Goal: Task Accomplishment & Management: Manage account settings

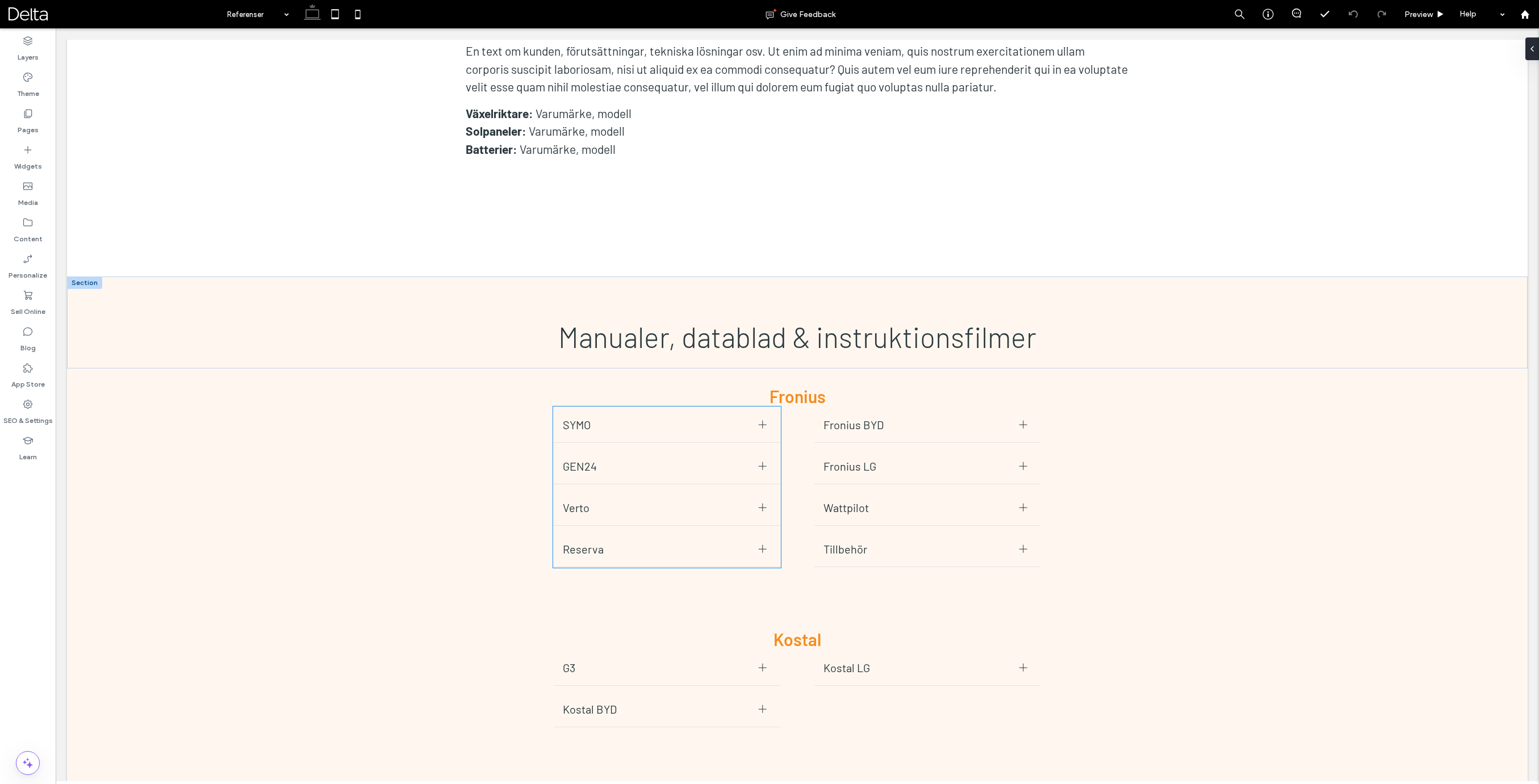
scroll to position [6769, 0]
click at [486, 277] on div "Manualer, datablad & instruktionsfilmer" at bounding box center [797, 323] width 1461 height 92
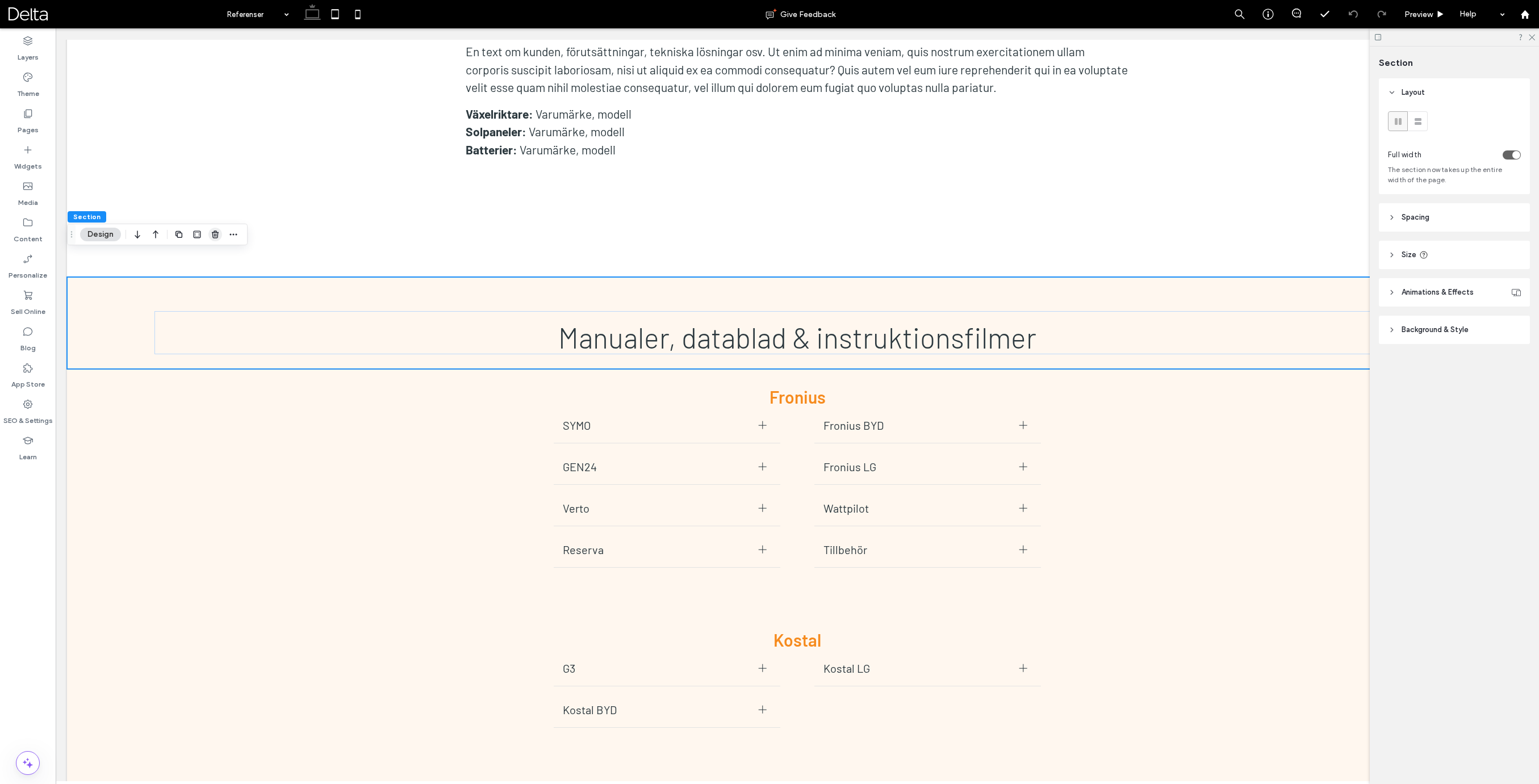
click at [213, 231] on icon "button" at bounding box center [215, 234] width 9 height 9
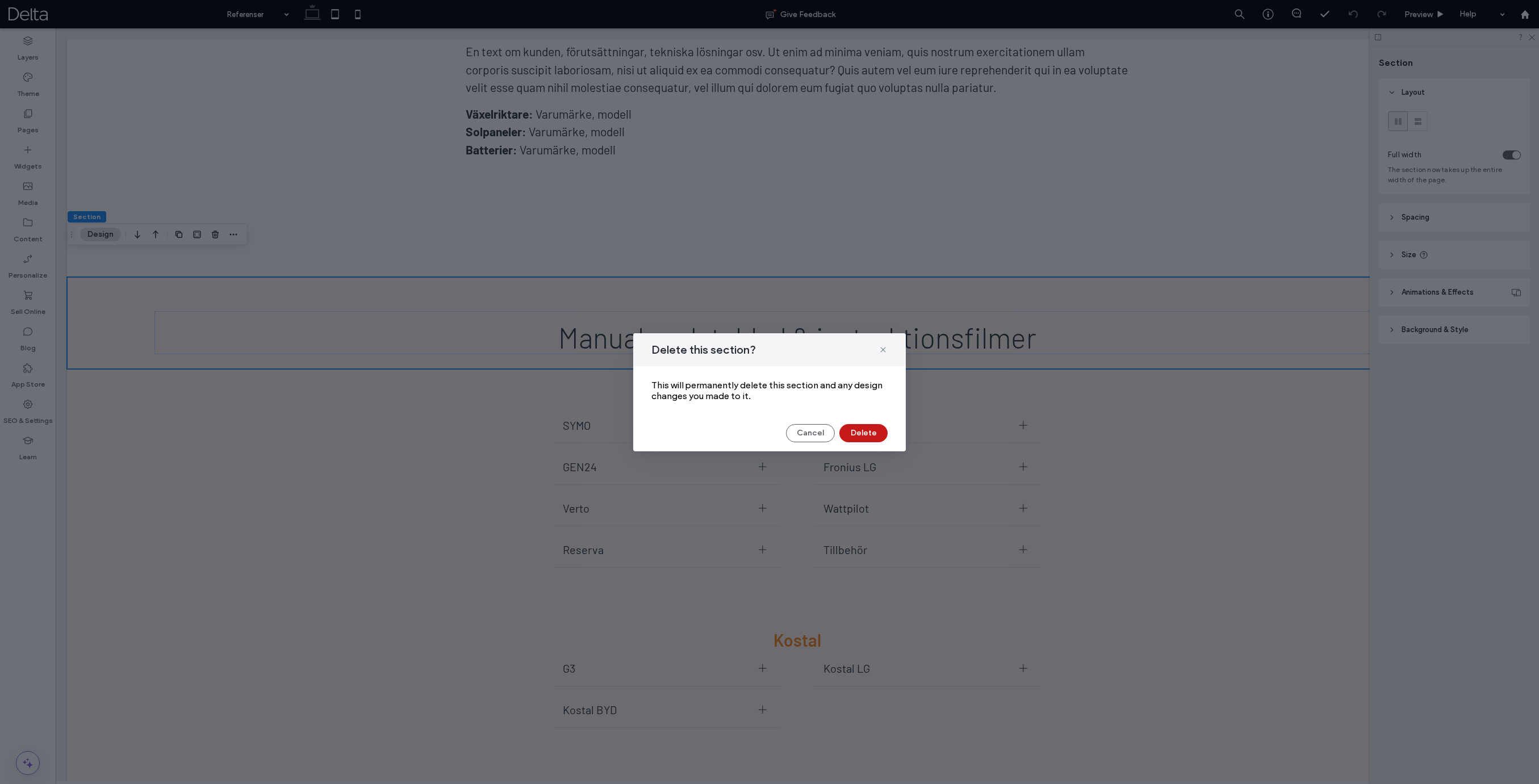
click at [844, 428] on button "Delete" at bounding box center [863, 433] width 48 height 18
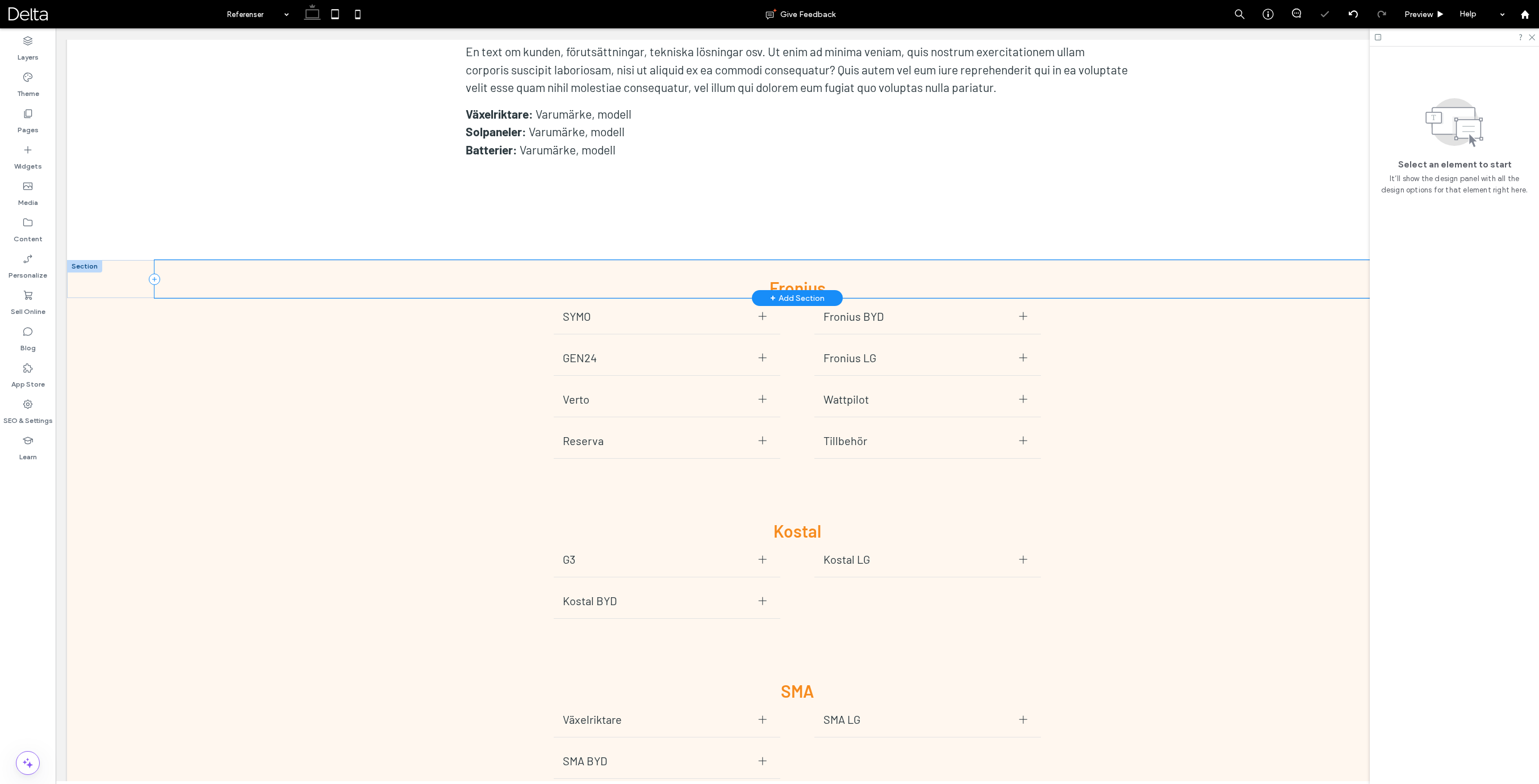
click at [385, 260] on div "F ronius" at bounding box center [797, 279] width 1285 height 38
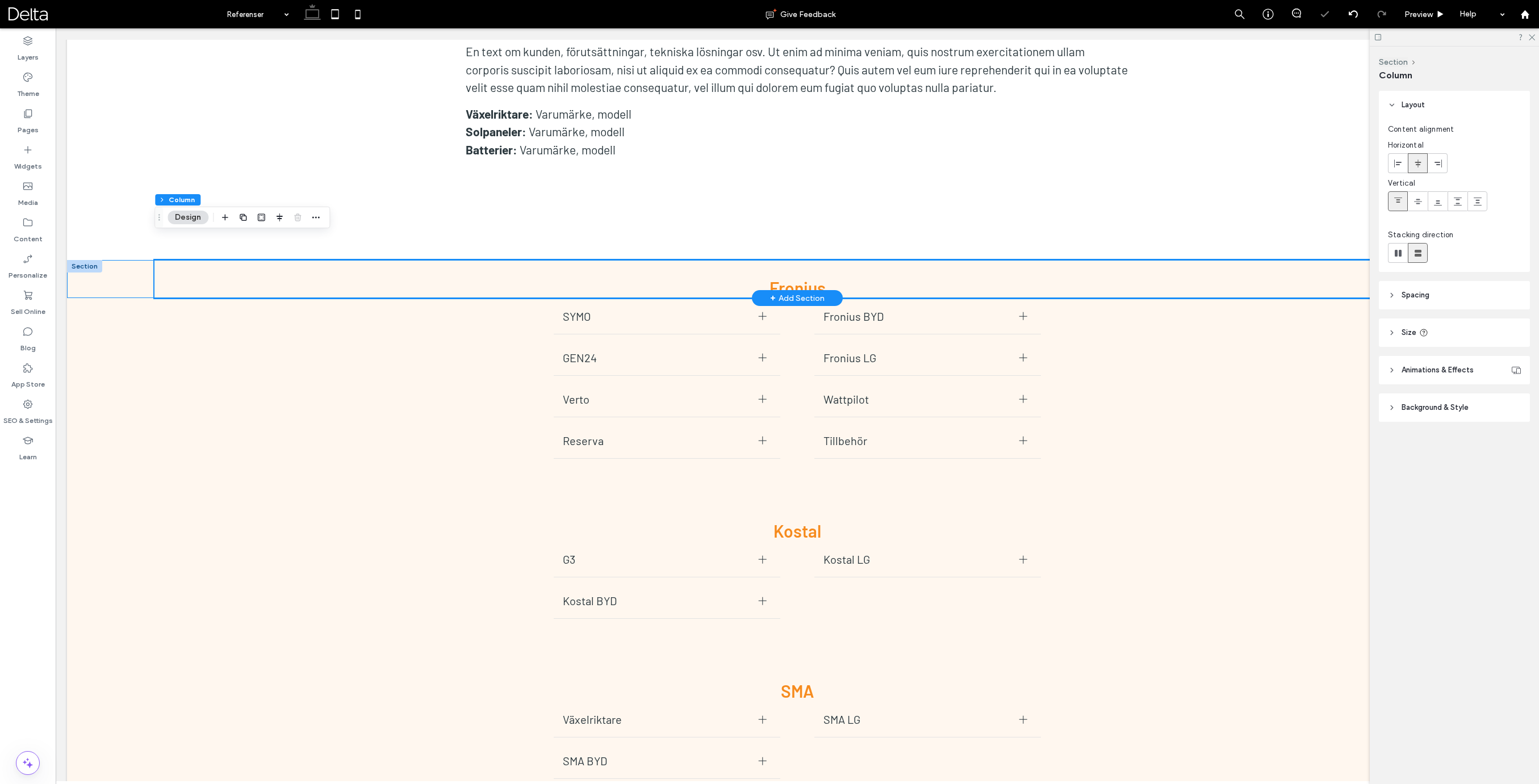
click at [125, 260] on div "F ronius" at bounding box center [797, 279] width 1461 height 38
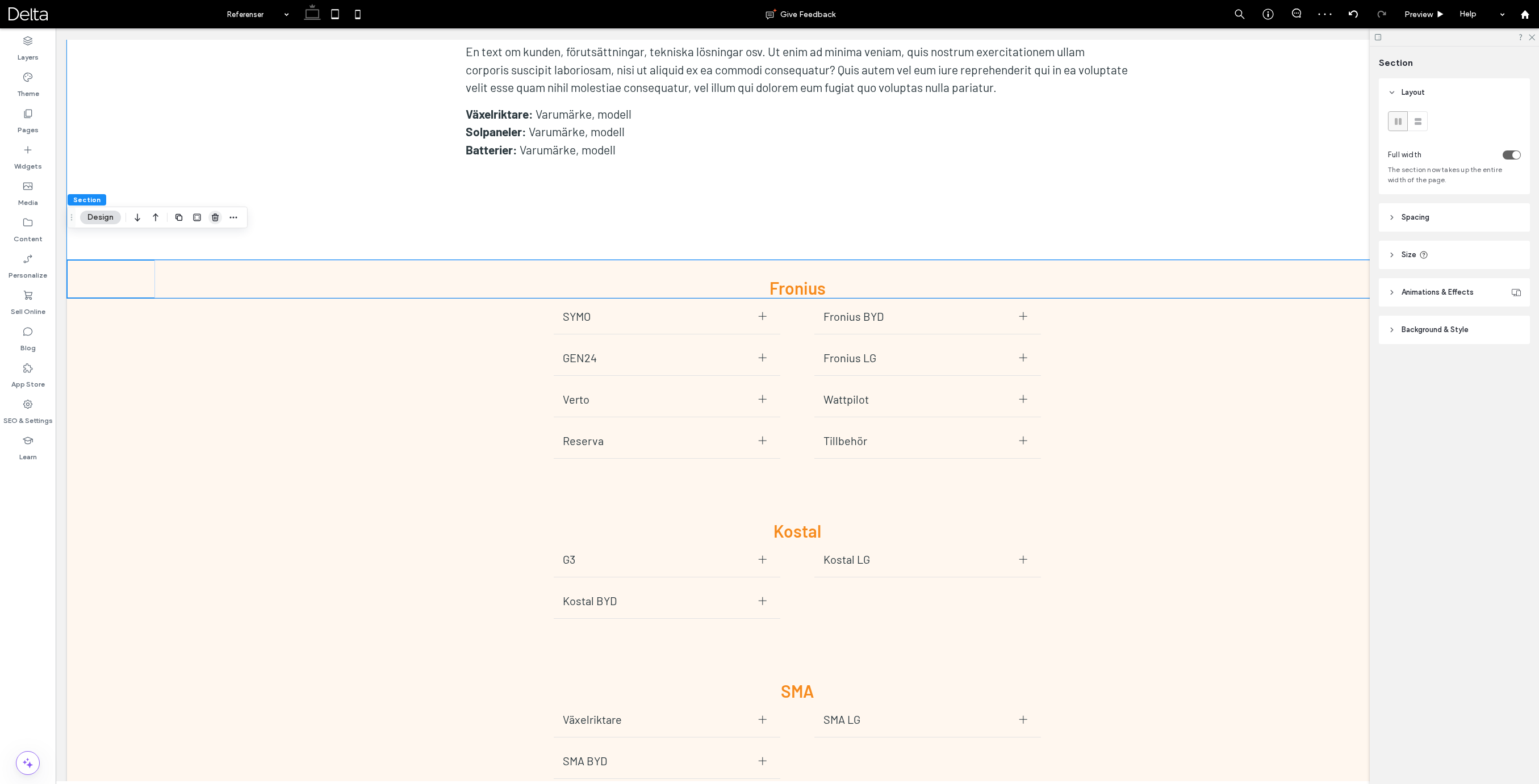
click at [217, 216] on icon "button" at bounding box center [215, 217] width 9 height 9
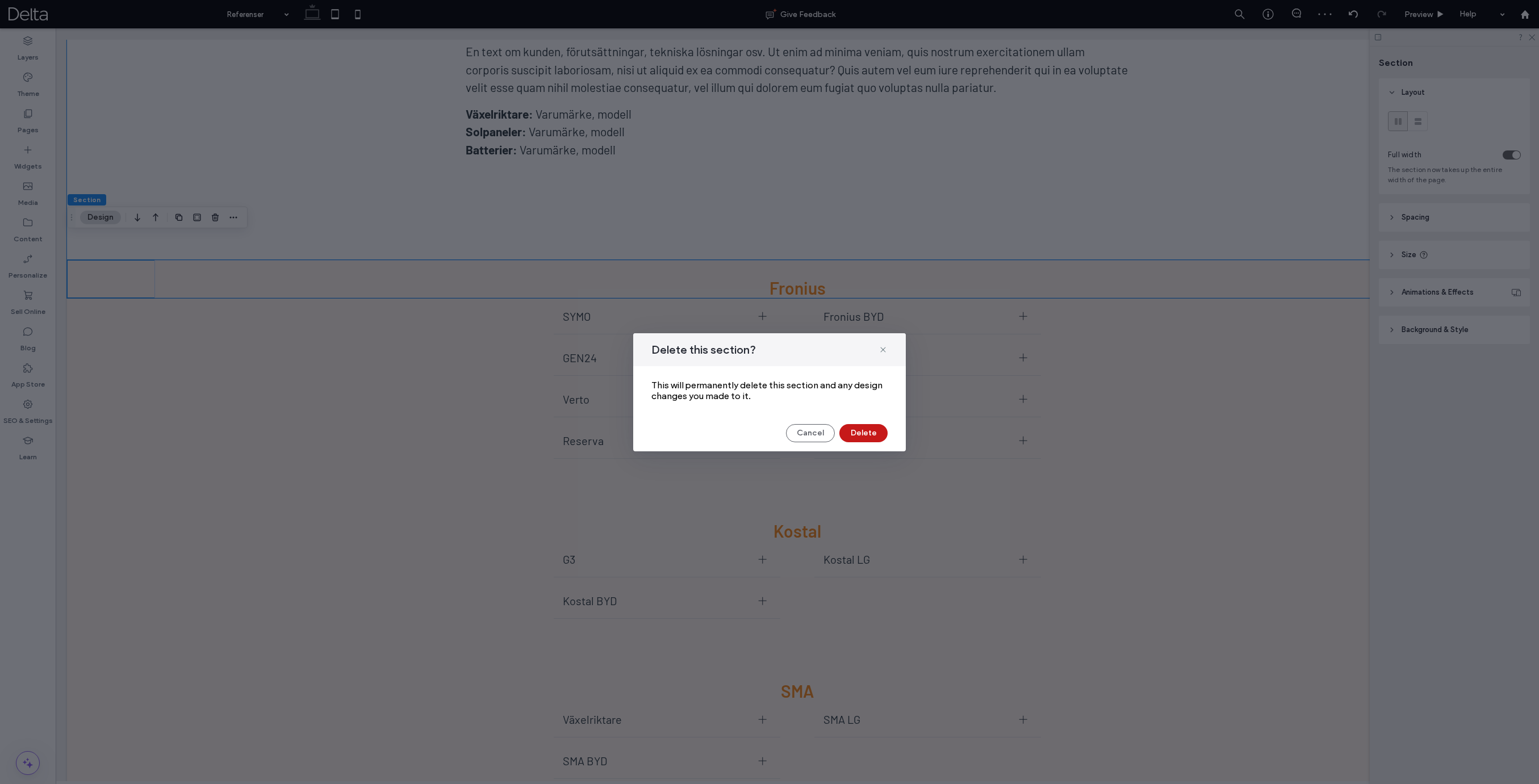
drag, startPoint x: 861, startPoint y: 431, endPoint x: 353, endPoint y: 281, distance: 529.7
click at [861, 431] on button "Delete" at bounding box center [863, 433] width 48 height 18
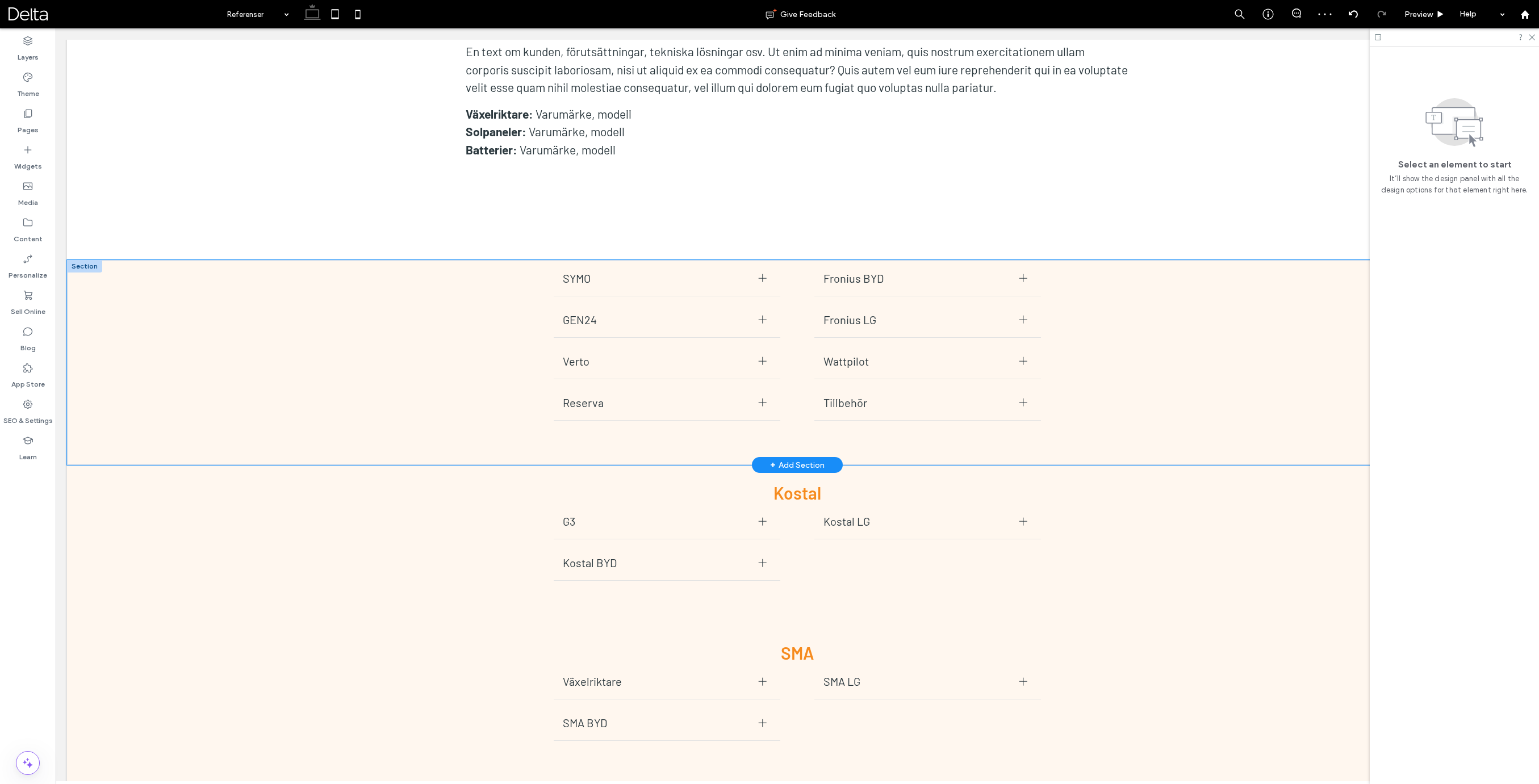
click at [109, 260] on div "SYMO Manual Fronius Symo Manual 42,0410,2027 Manual Fronius Symo Gen24 6-10kW 6…" at bounding box center [797, 362] width 1461 height 205
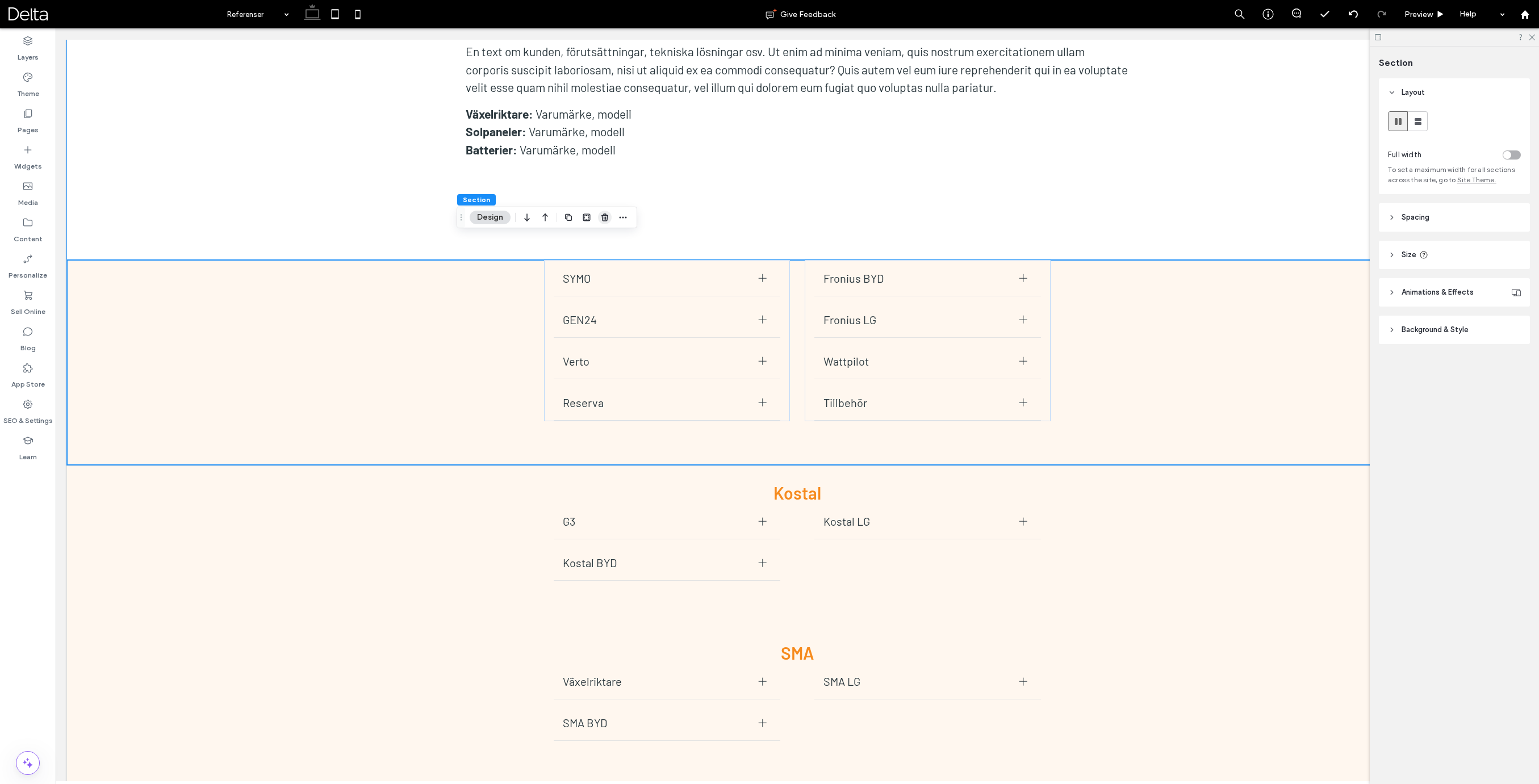
click at [603, 215] on icon "button" at bounding box center [604, 217] width 9 height 9
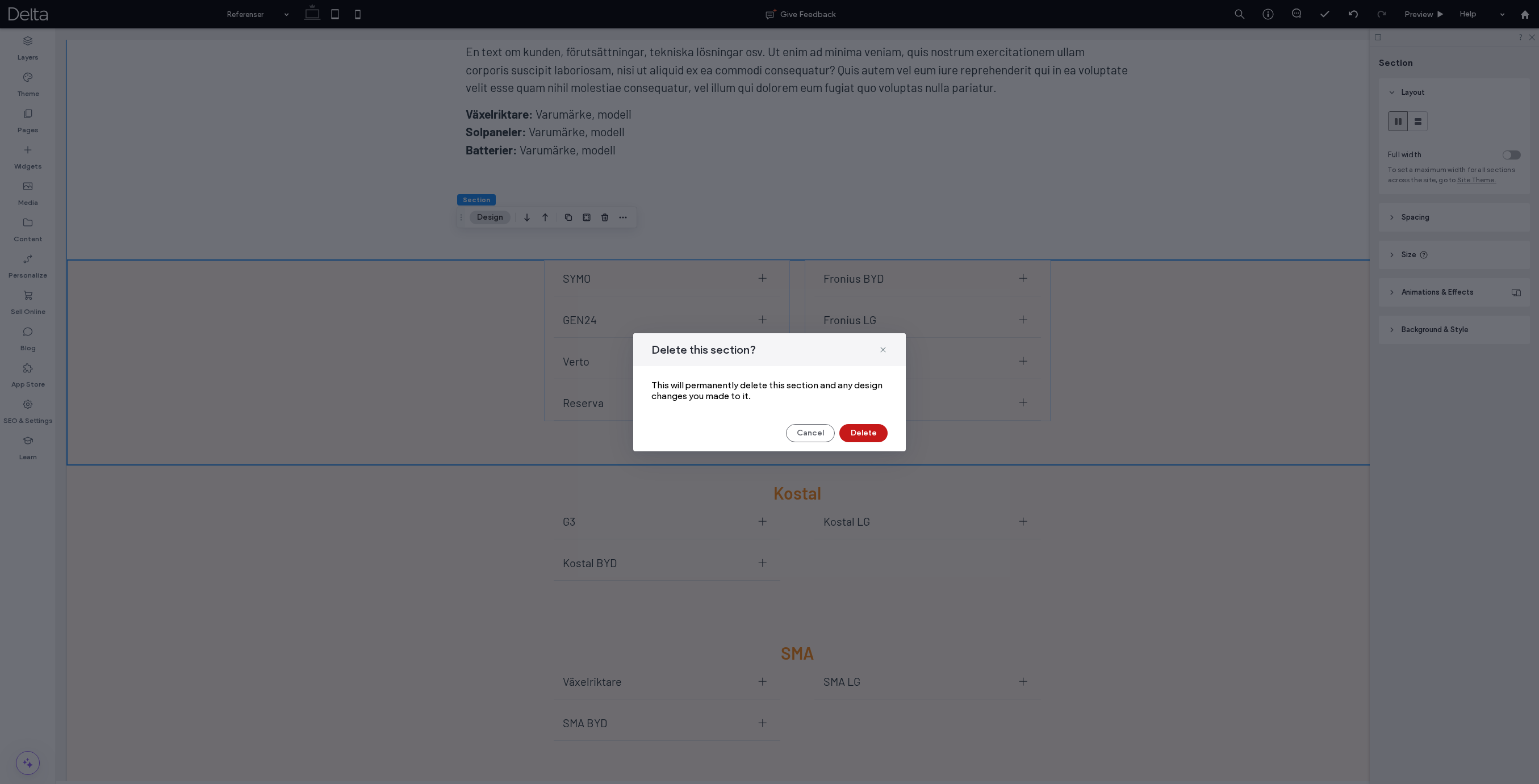
click at [866, 436] on button "Delete" at bounding box center [863, 433] width 48 height 18
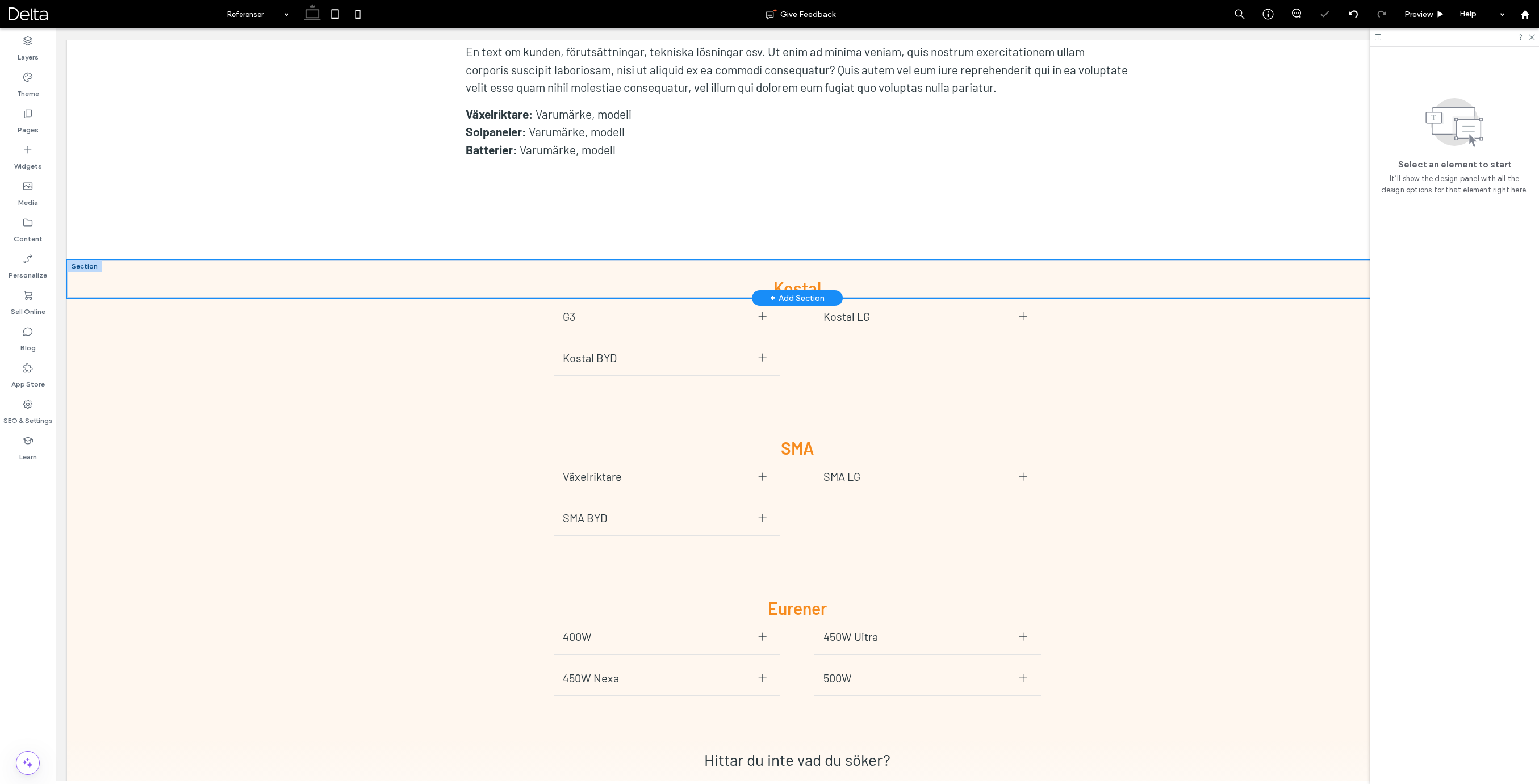
click at [120, 260] on div "Kostal" at bounding box center [797, 279] width 1461 height 38
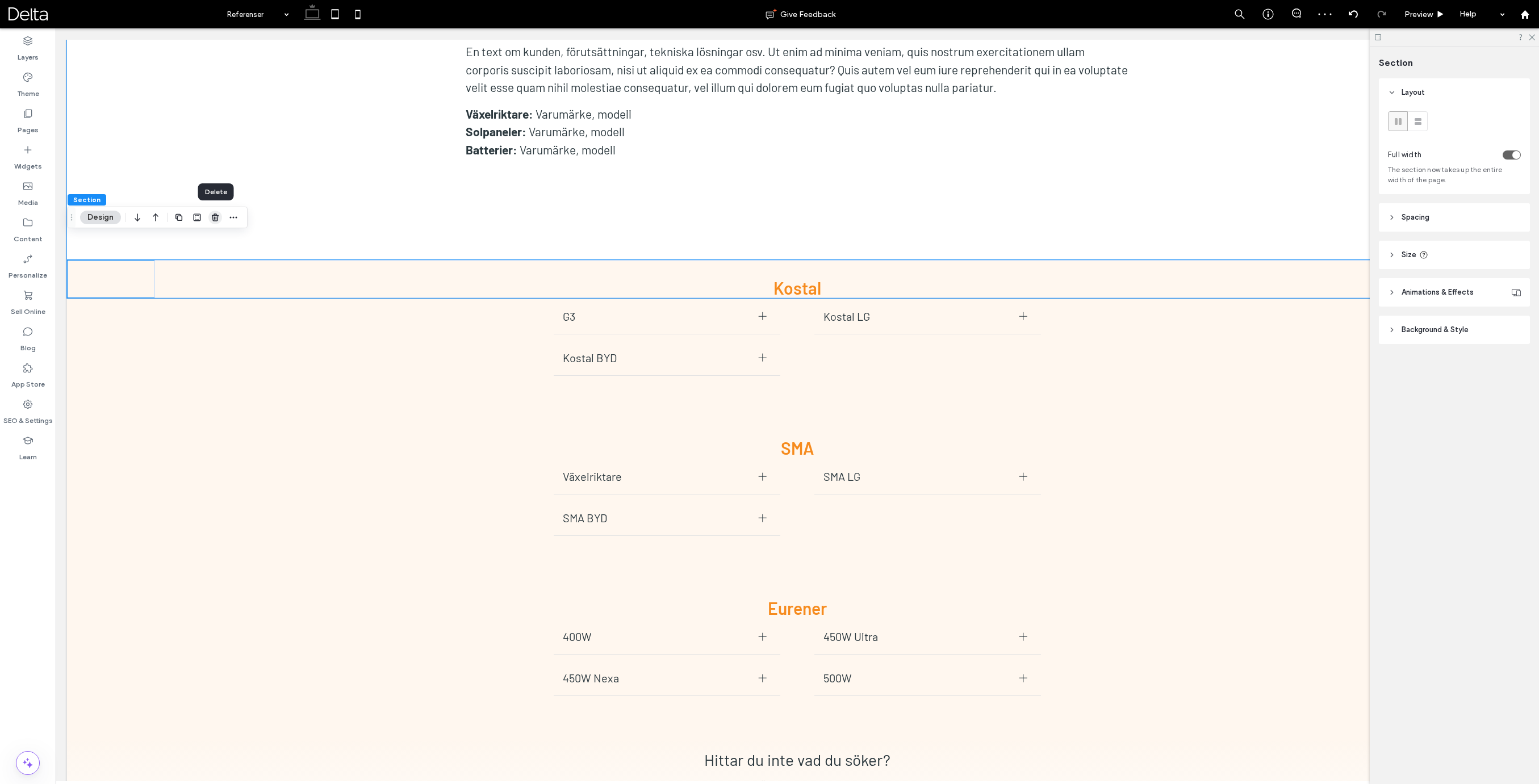
click at [212, 220] on icon "button" at bounding box center [215, 217] width 9 height 9
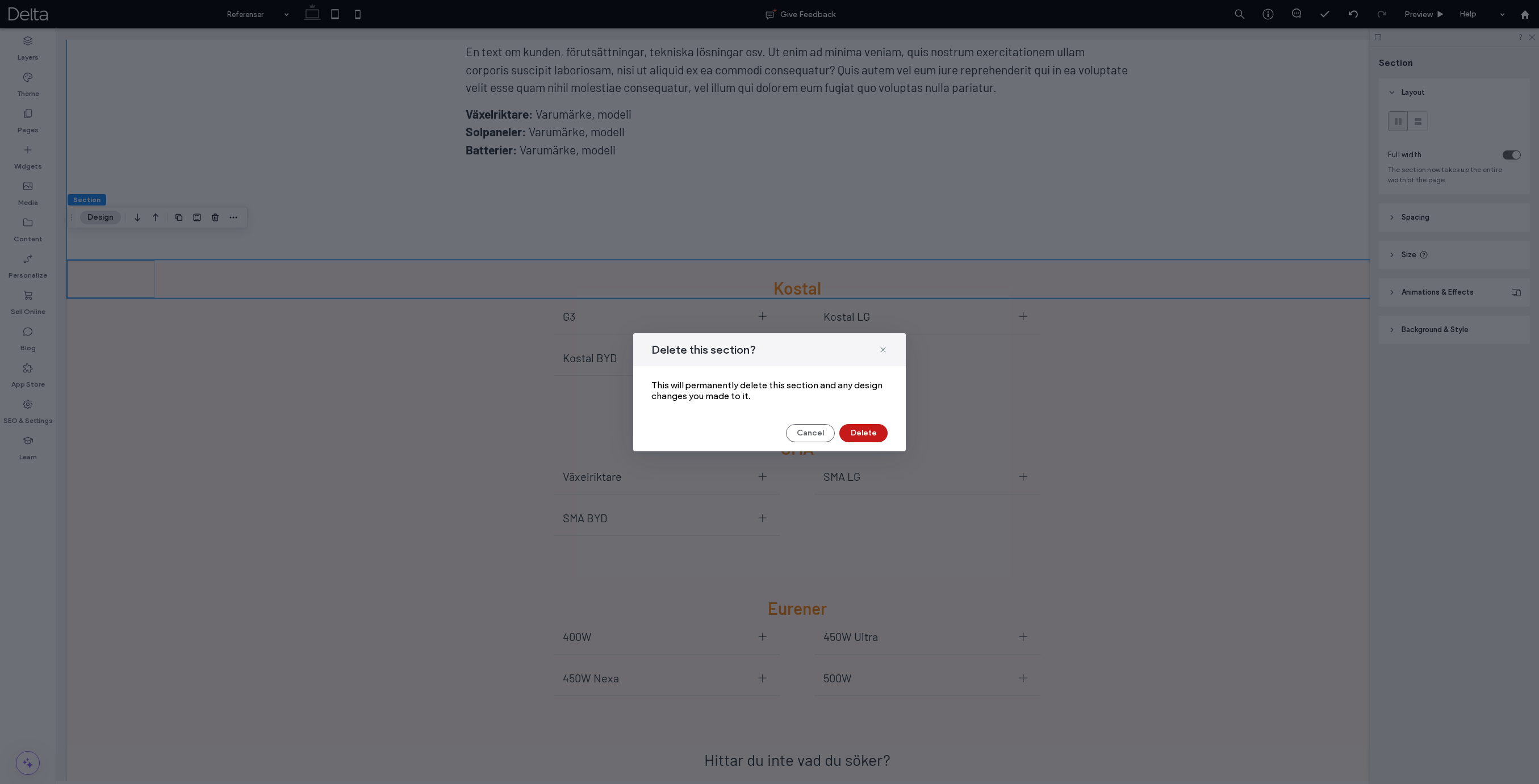
click at [859, 434] on button "Delete" at bounding box center [863, 433] width 48 height 18
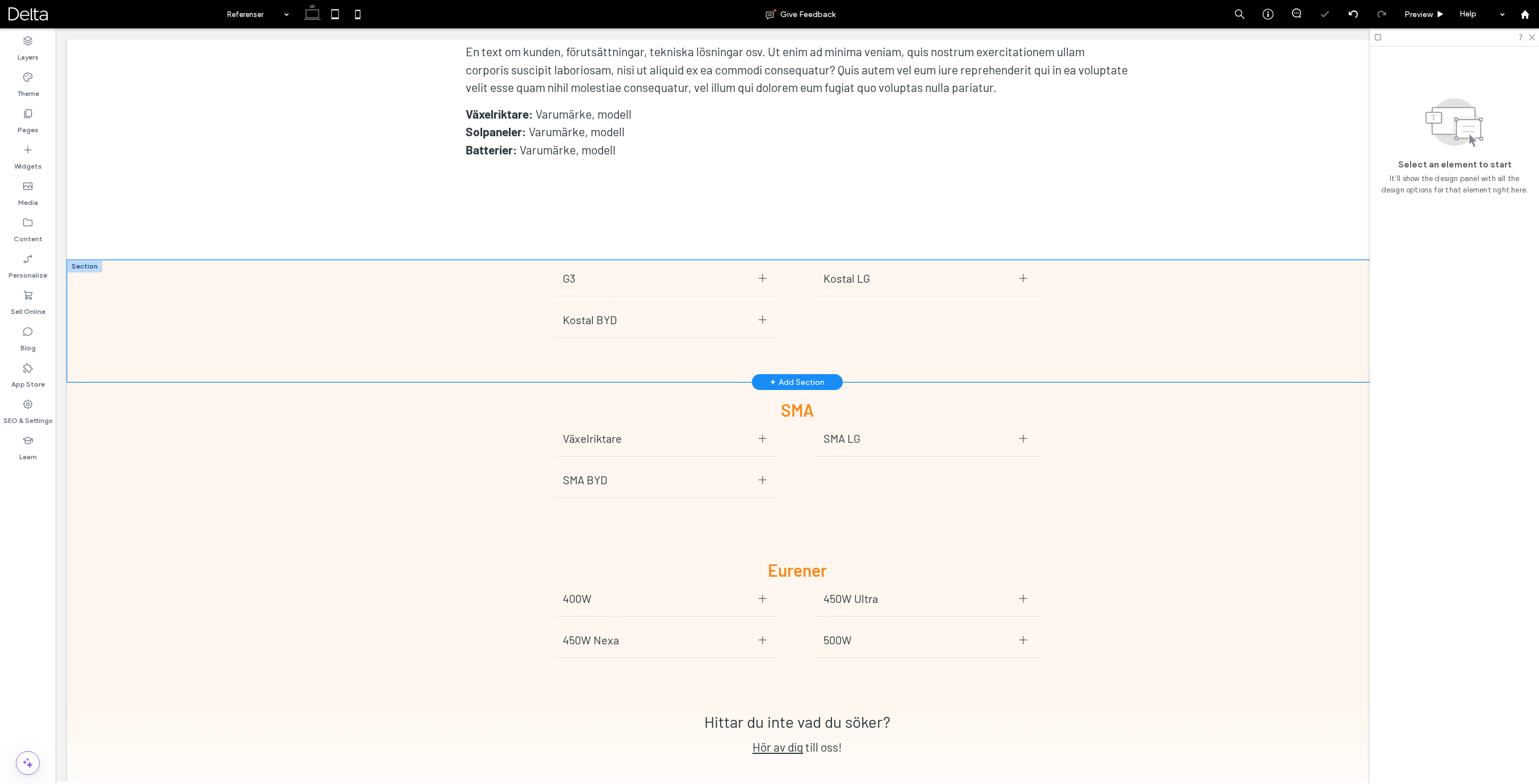
click at [110, 260] on div "G3 Datablad [PERSON_NAME] G3 [PERSON_NAME] BYD Manualer Datablad How to video T…" at bounding box center [797, 321] width 1461 height 122
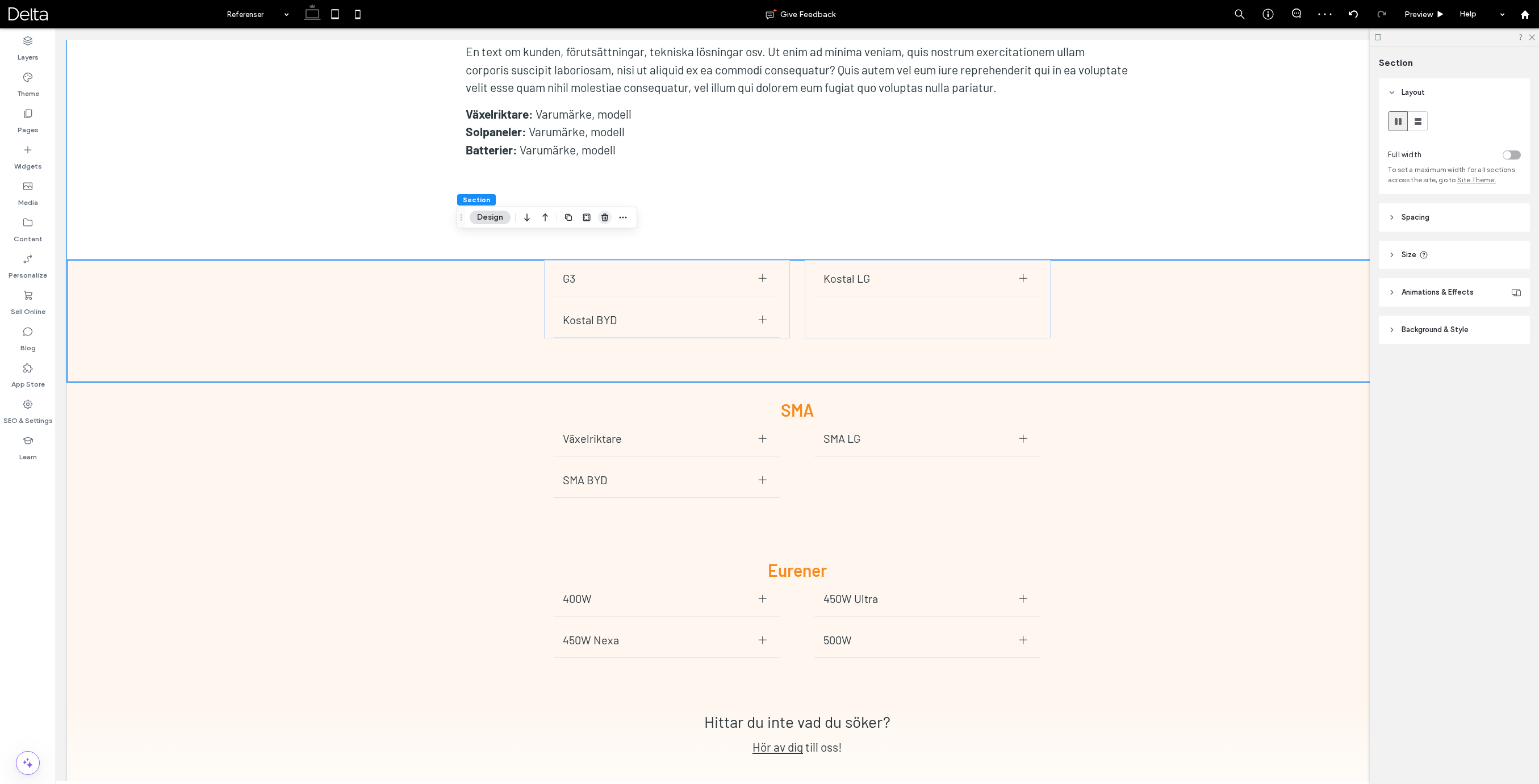
click at [607, 216] on use "button" at bounding box center [604, 217] width 6 height 7
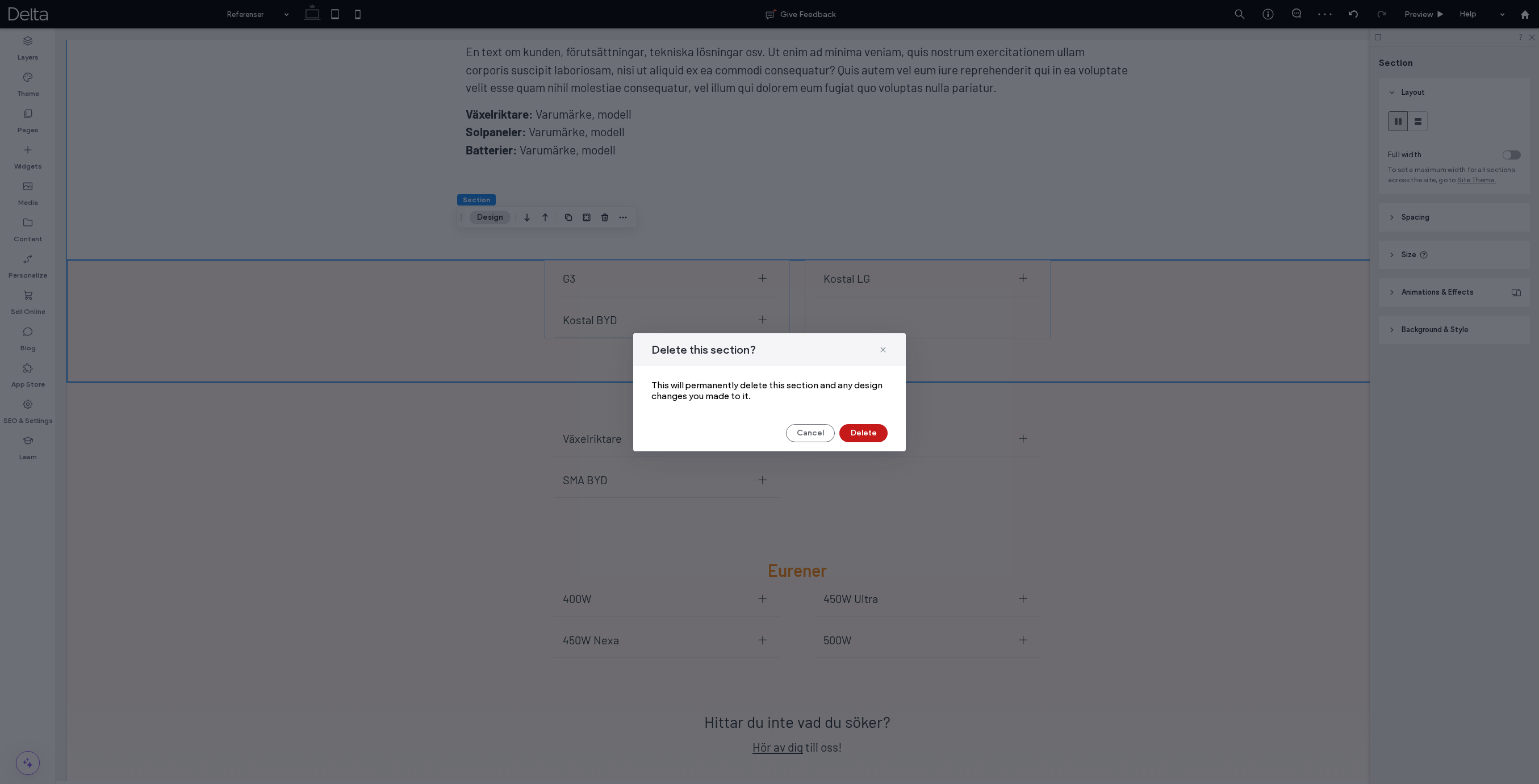
click at [861, 435] on button "Delete" at bounding box center [863, 433] width 48 height 18
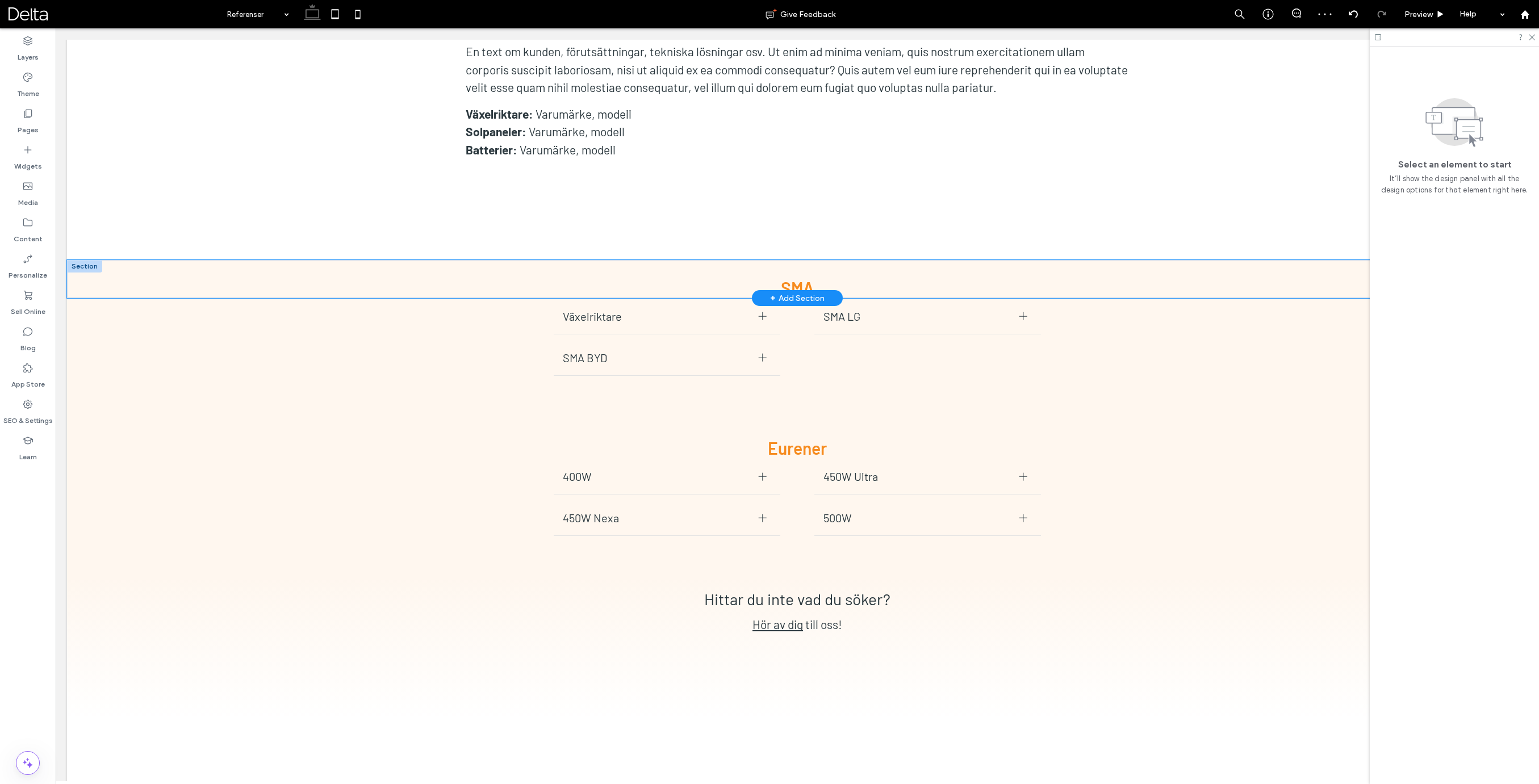
click at [95, 260] on div "SMA" at bounding box center [797, 279] width 1461 height 38
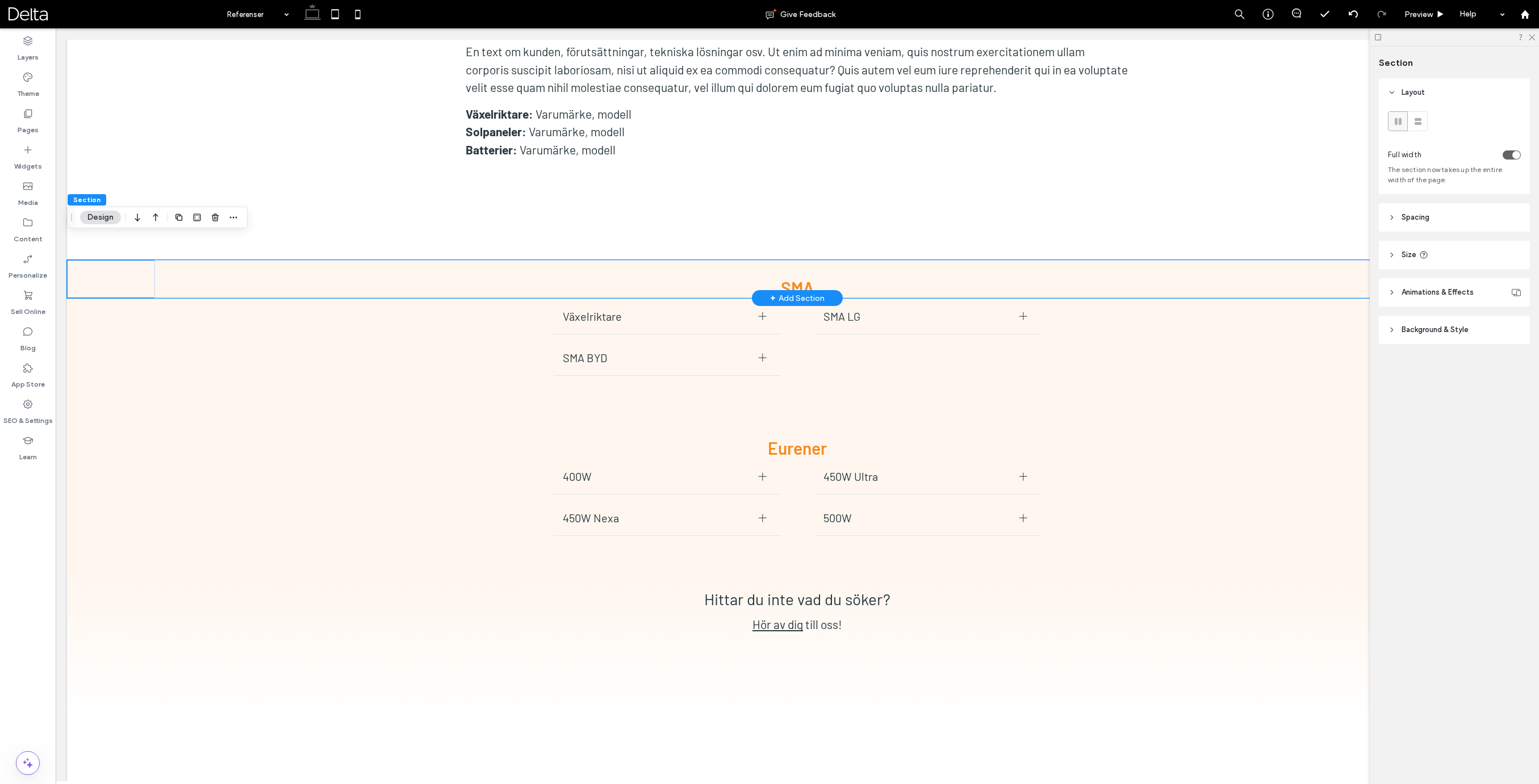
click at [124, 260] on div "SMA" at bounding box center [797, 279] width 1461 height 38
click at [213, 218] on use "button" at bounding box center [215, 217] width 6 height 7
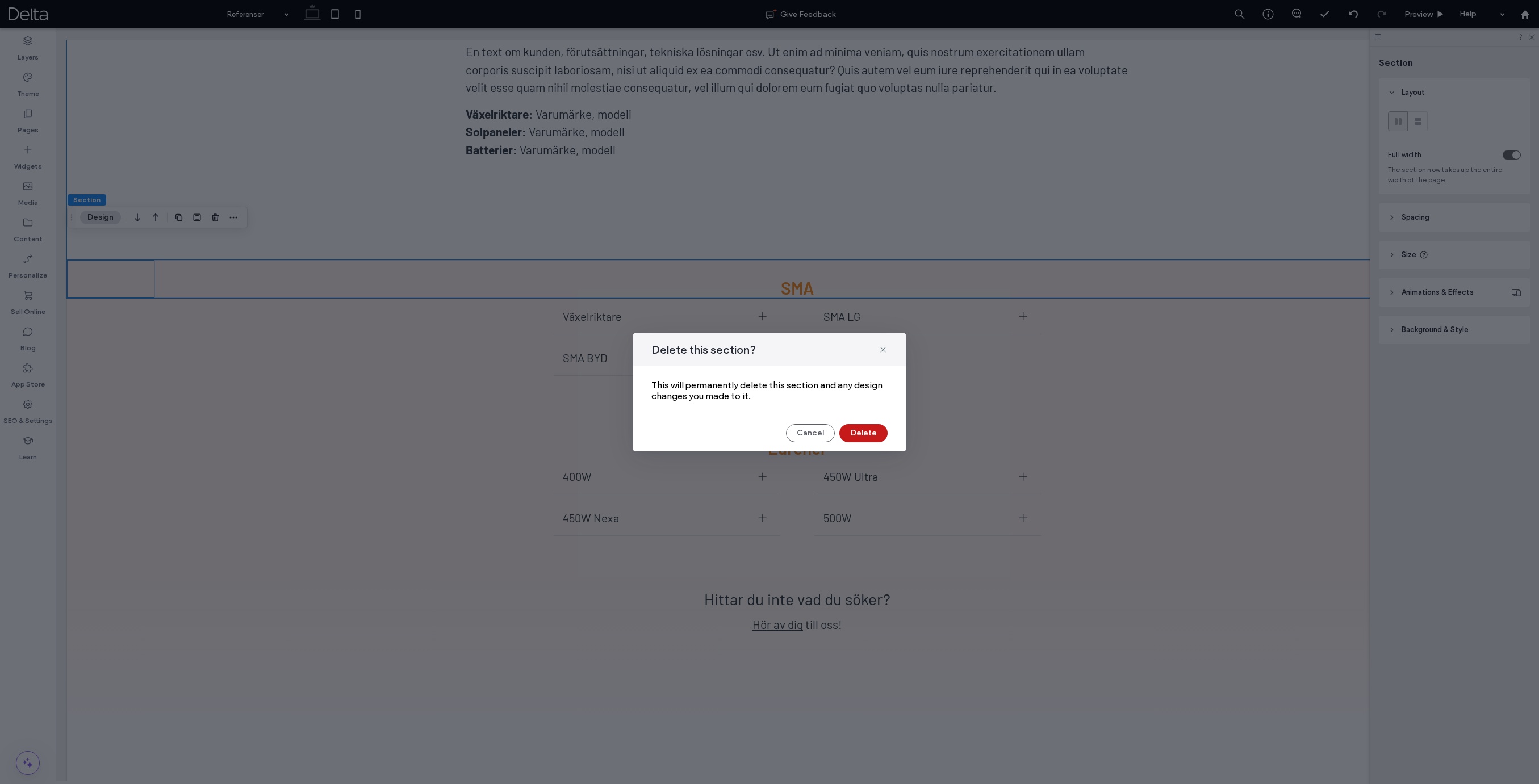
click at [856, 431] on button "Delete" at bounding box center [863, 433] width 48 height 18
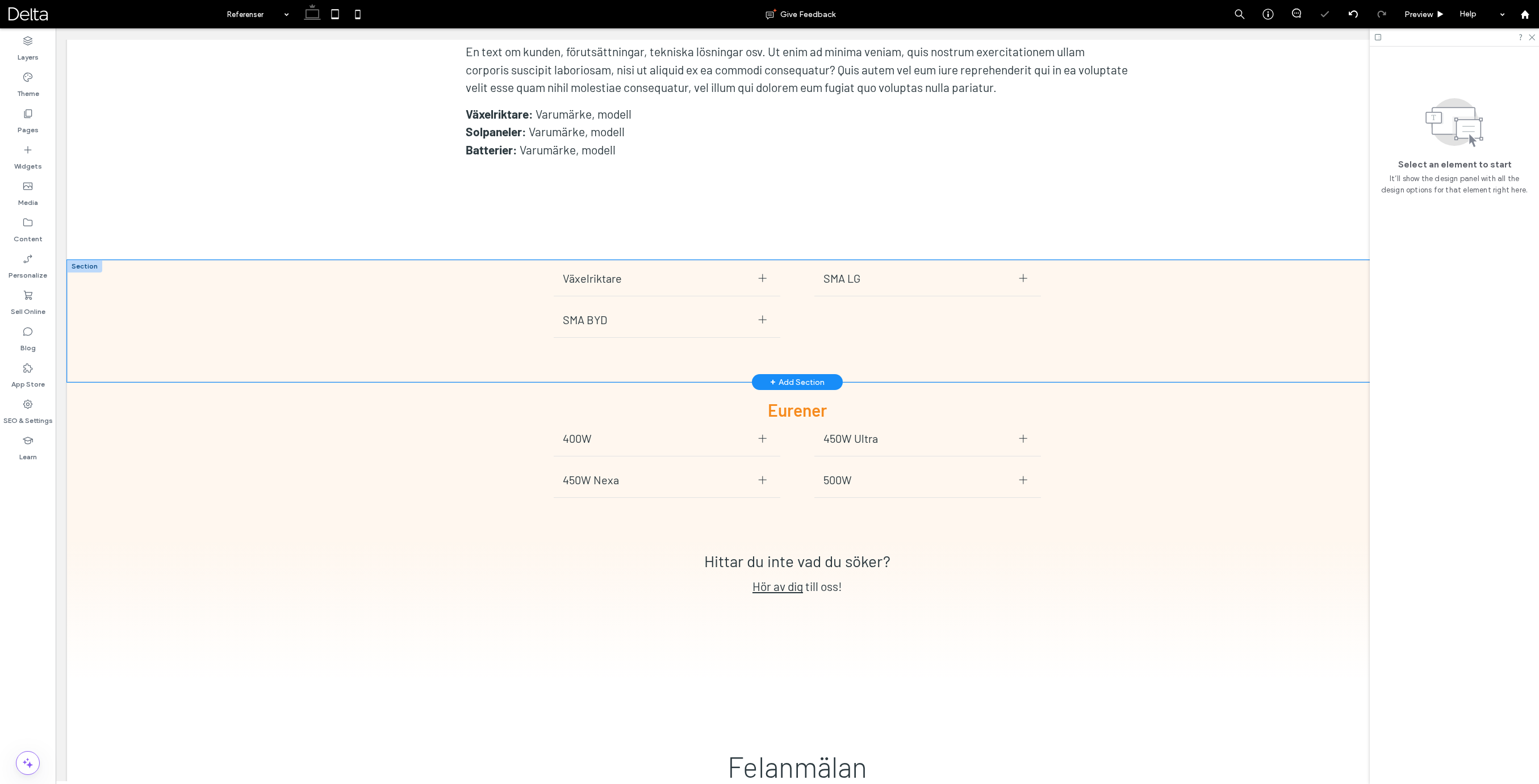
click at [149, 260] on div "Växelriktare Manual Sunny Tripower 8.0 / 10.0 SMA BYD Manualer Datablad How to …" at bounding box center [797, 321] width 1461 height 122
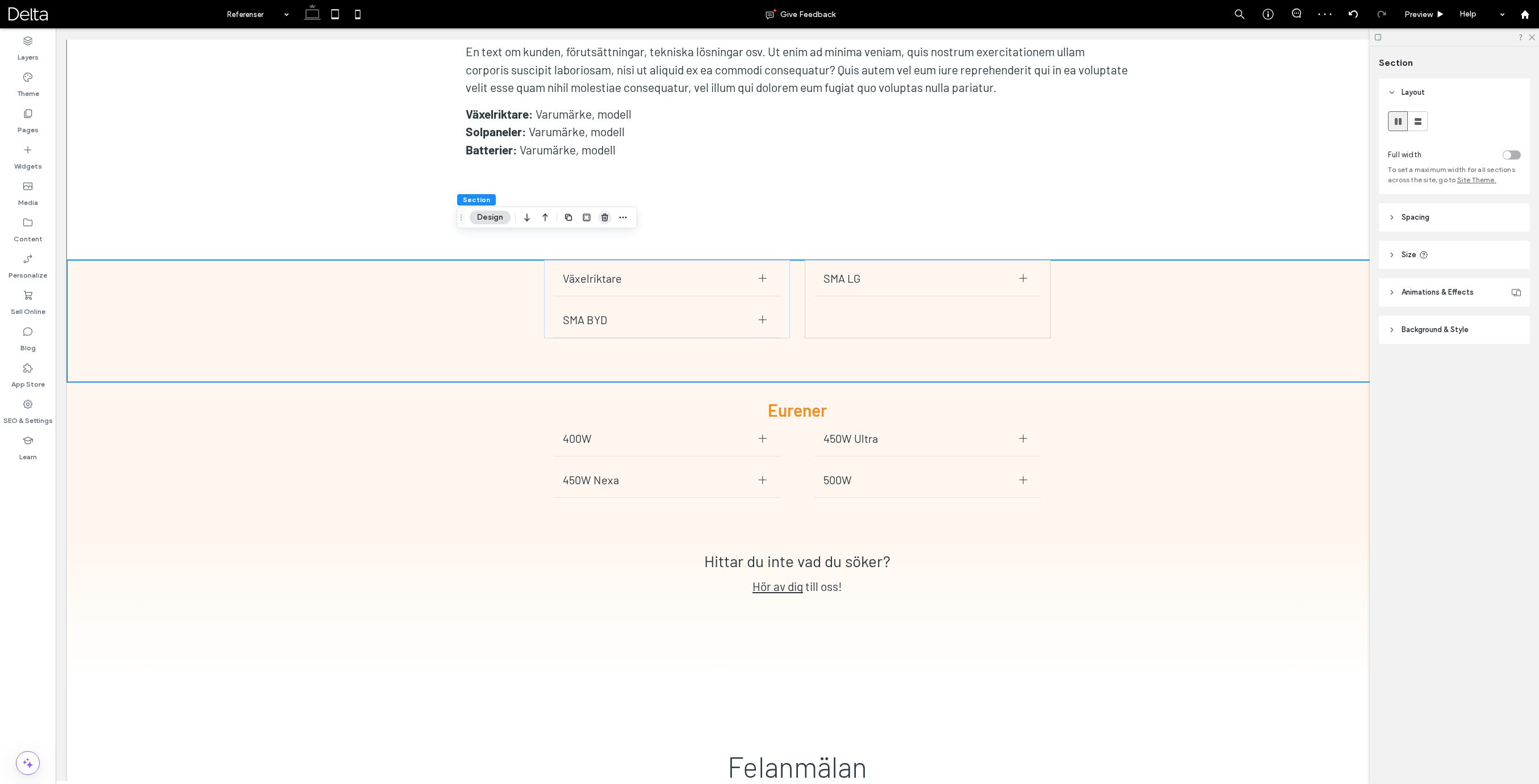
click at [604, 217] on use "button" at bounding box center [604, 217] width 6 height 7
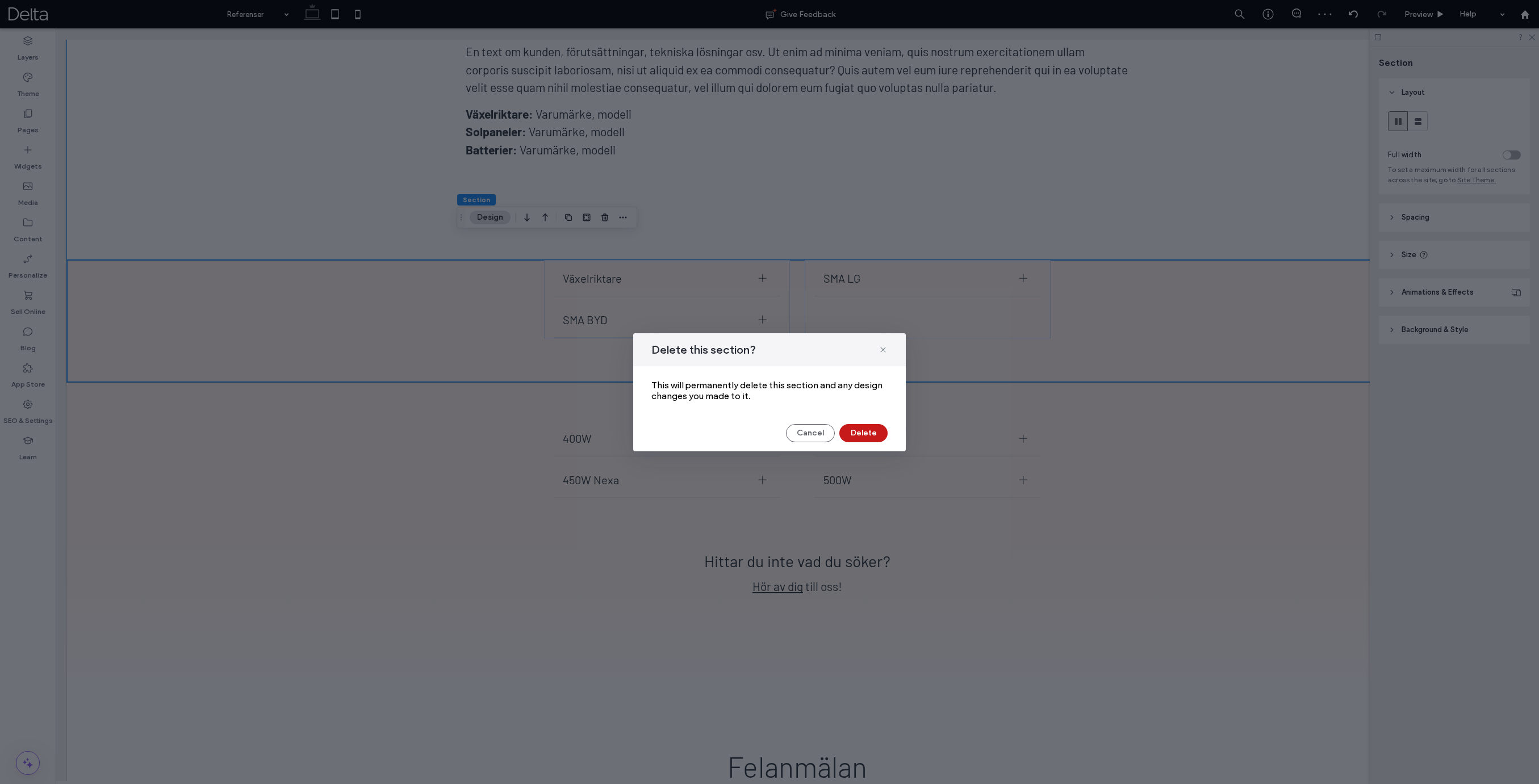
click at [863, 433] on button "Delete" at bounding box center [863, 433] width 48 height 18
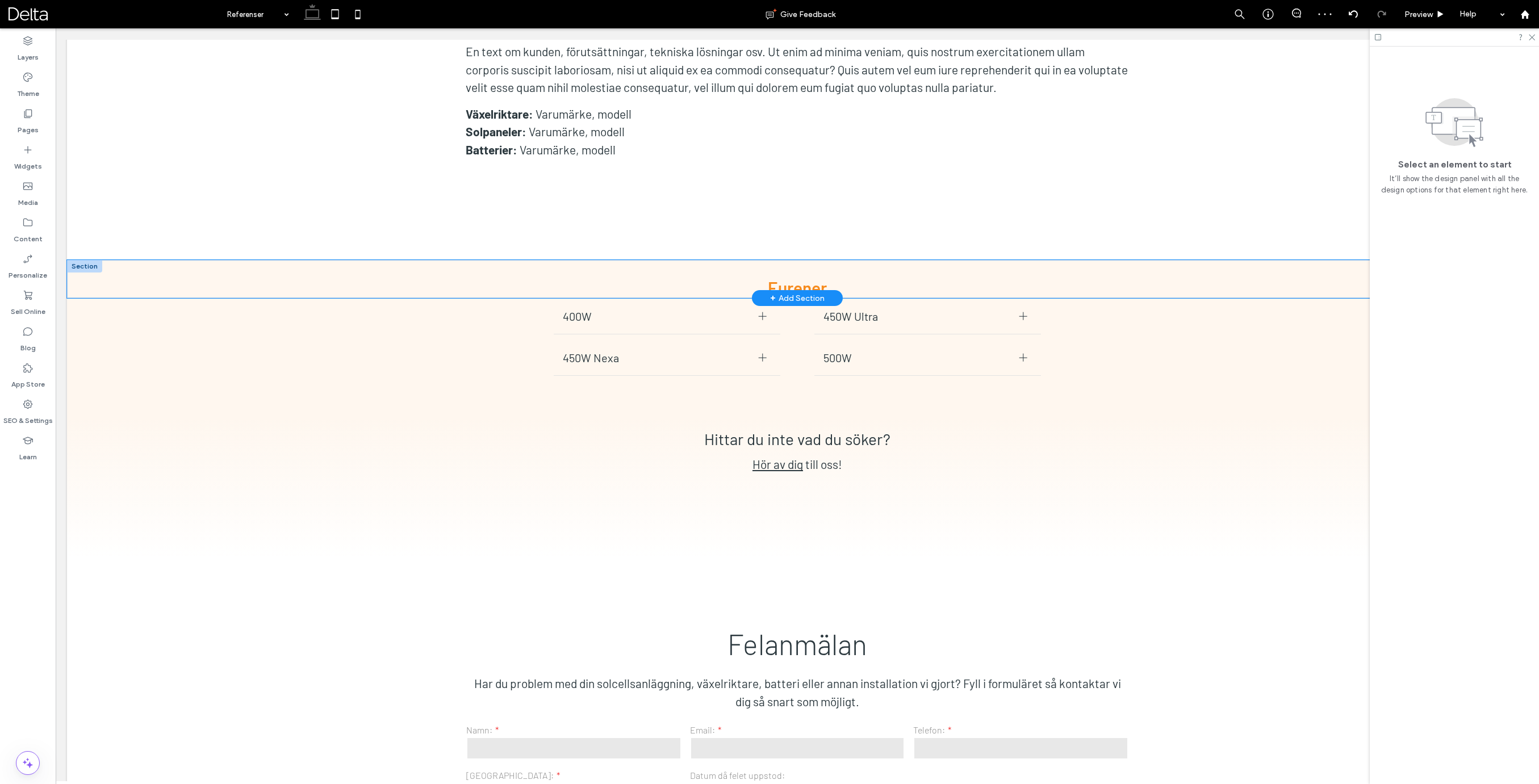
click at [138, 260] on div "Eurener" at bounding box center [797, 279] width 1461 height 38
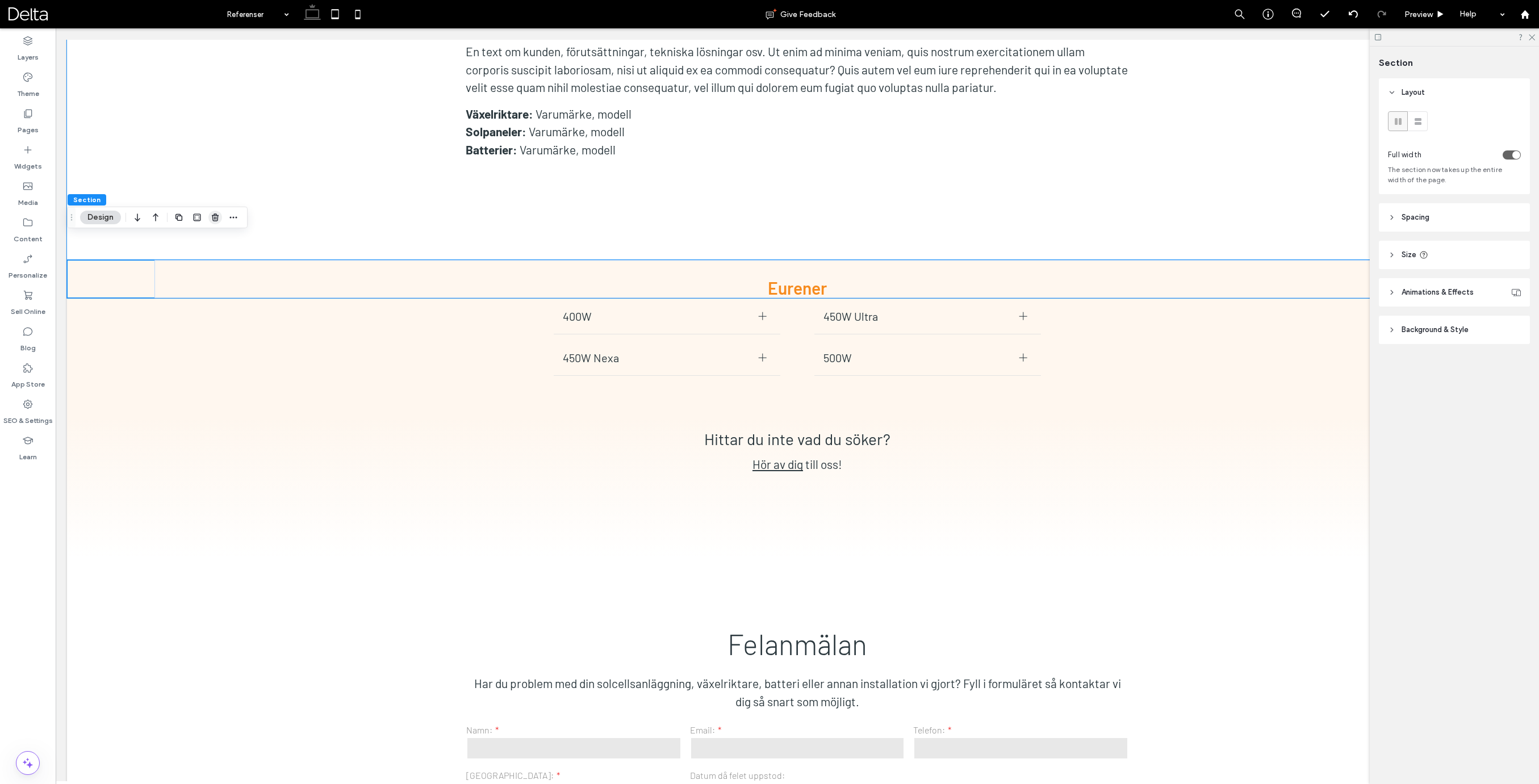
click at [213, 217] on use "button" at bounding box center [215, 217] width 6 height 7
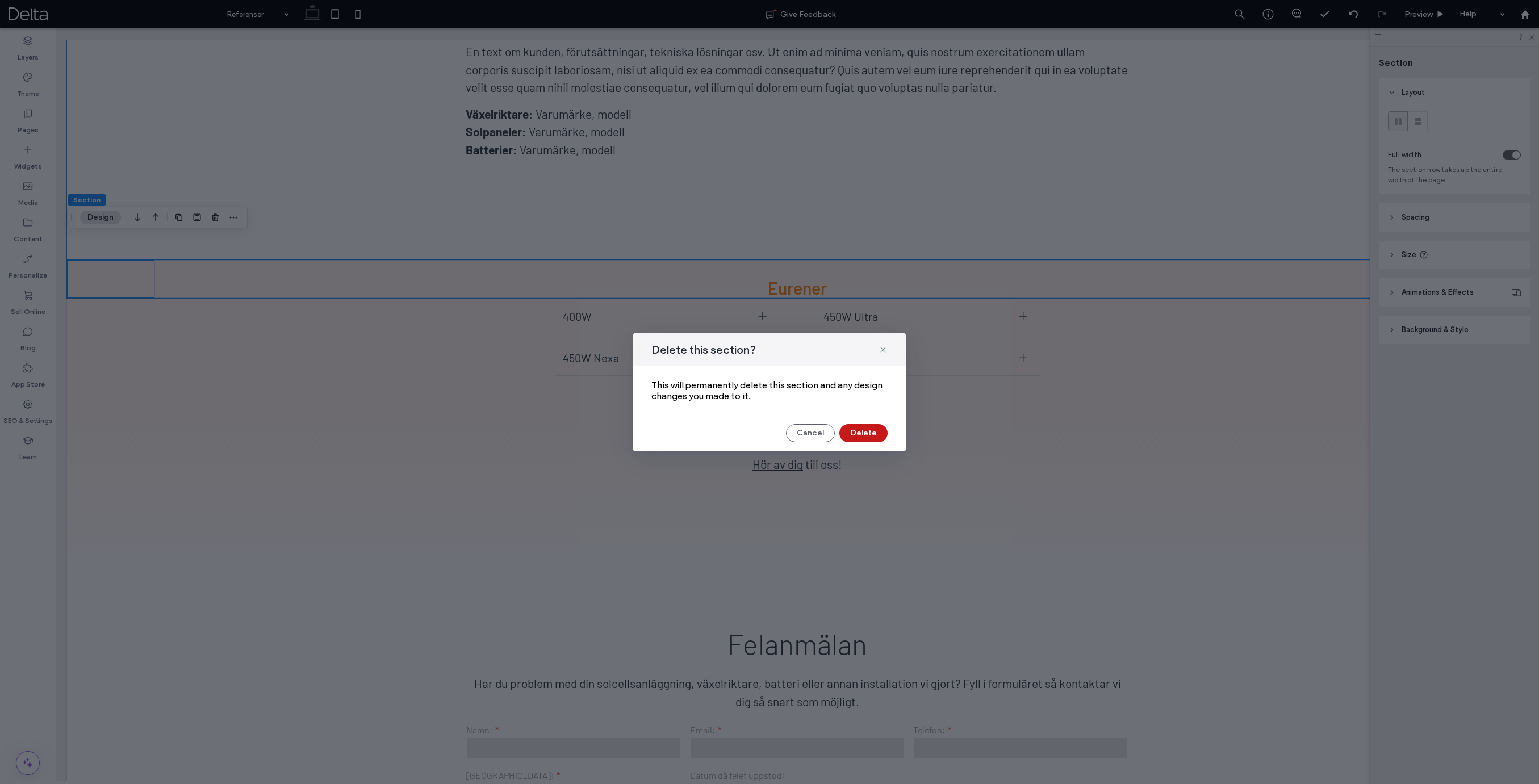
click at [867, 434] on button "Delete" at bounding box center [863, 433] width 48 height 18
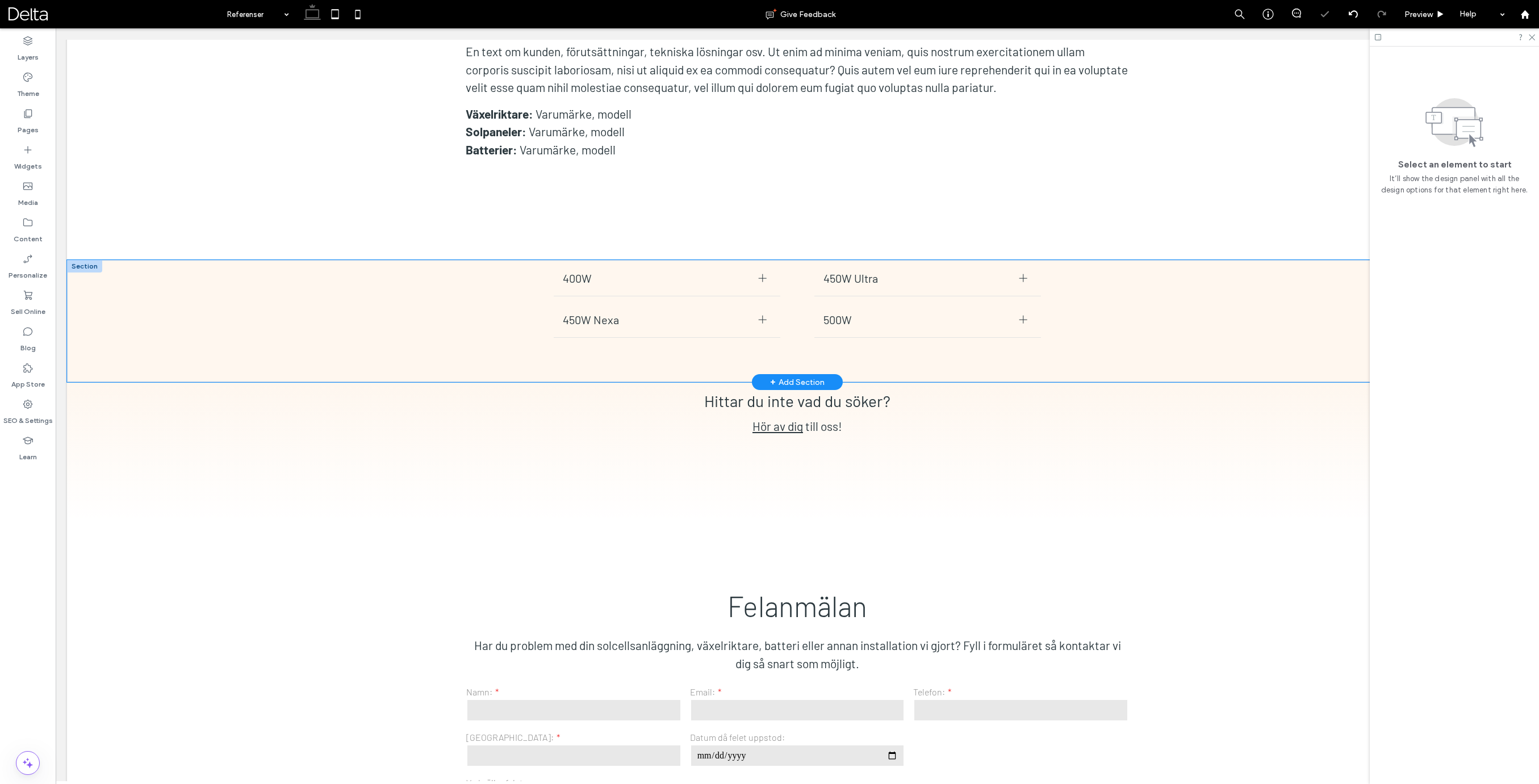
click at [122, 260] on div "400W Datablad 450W Nexa Manualer Datablad How to video Title or Question Descri…" at bounding box center [797, 321] width 1461 height 122
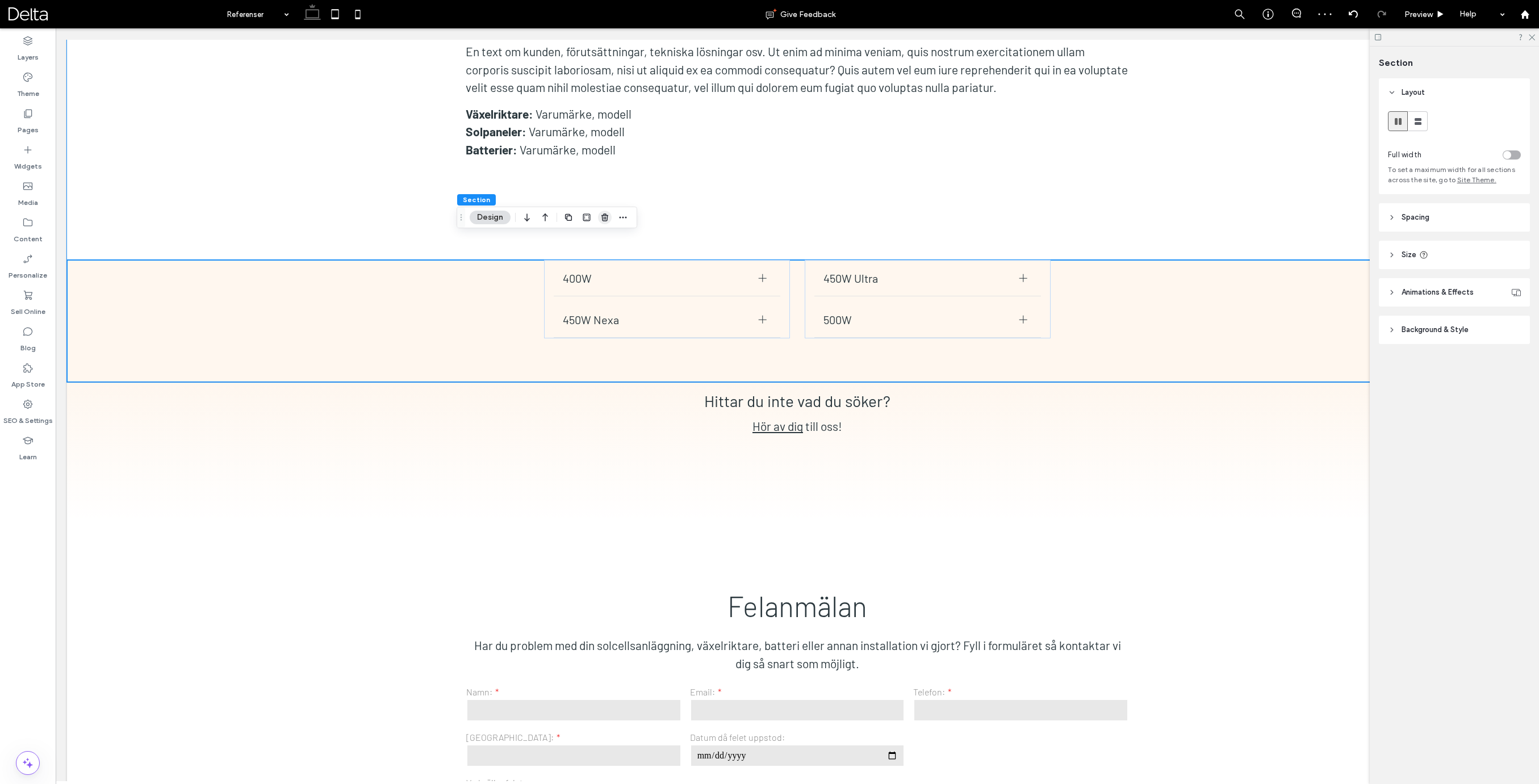
click at [606, 218] on use "button" at bounding box center [604, 217] width 6 height 7
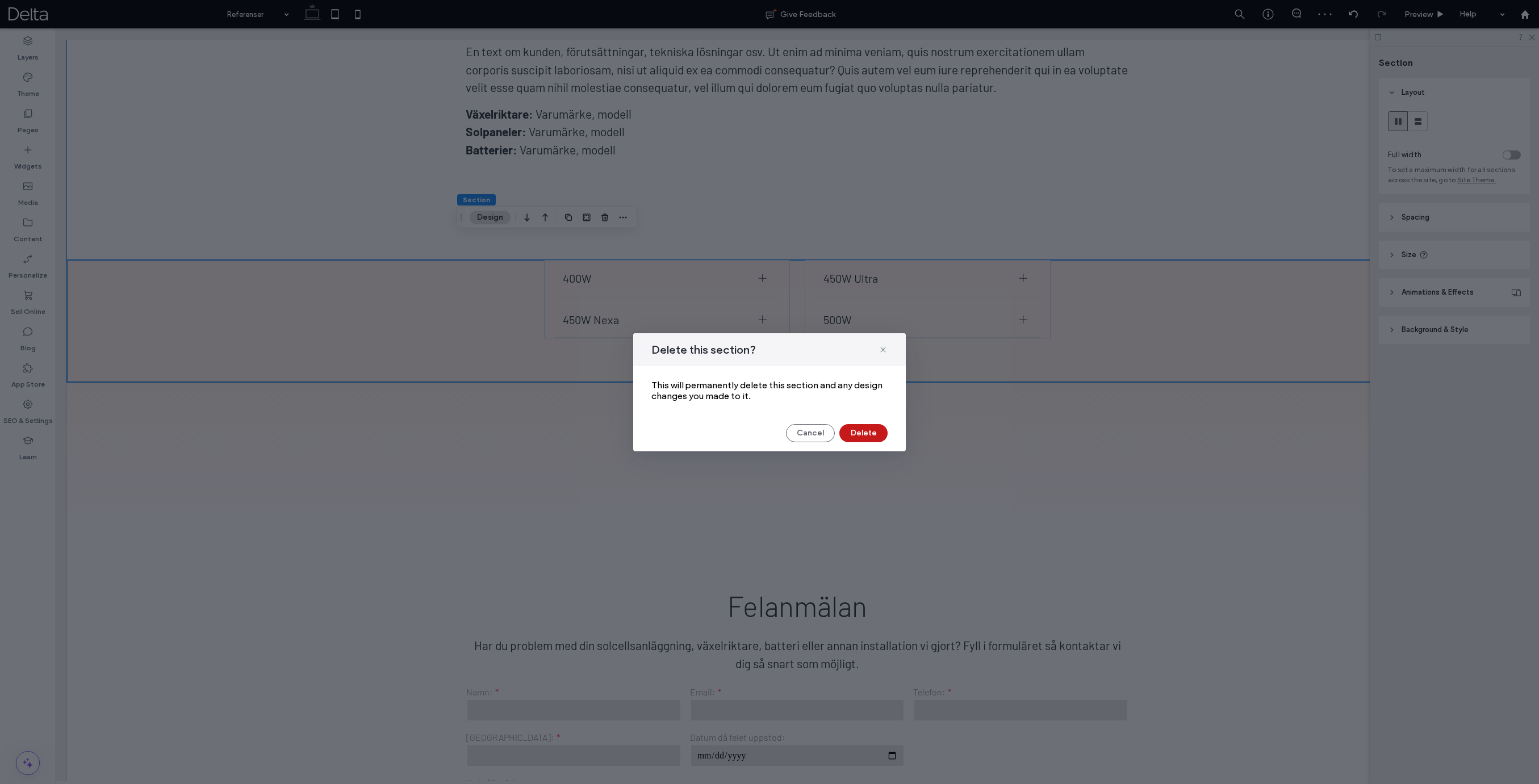
click at [861, 428] on button "Delete" at bounding box center [863, 433] width 48 height 18
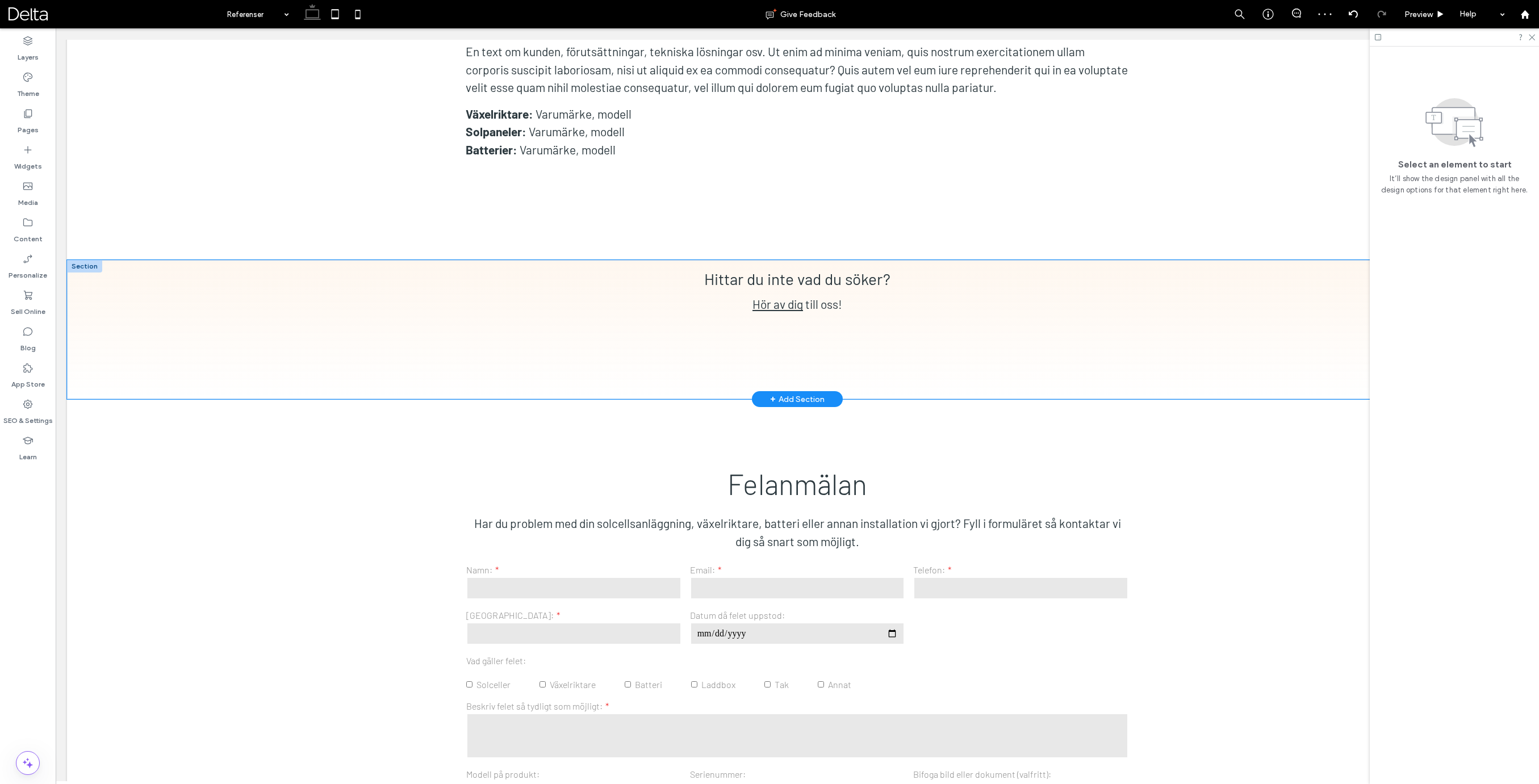
click at [100, 260] on div "Hittar du inte vad du söker? Hör av dig till oss!" at bounding box center [797, 329] width 1461 height 139
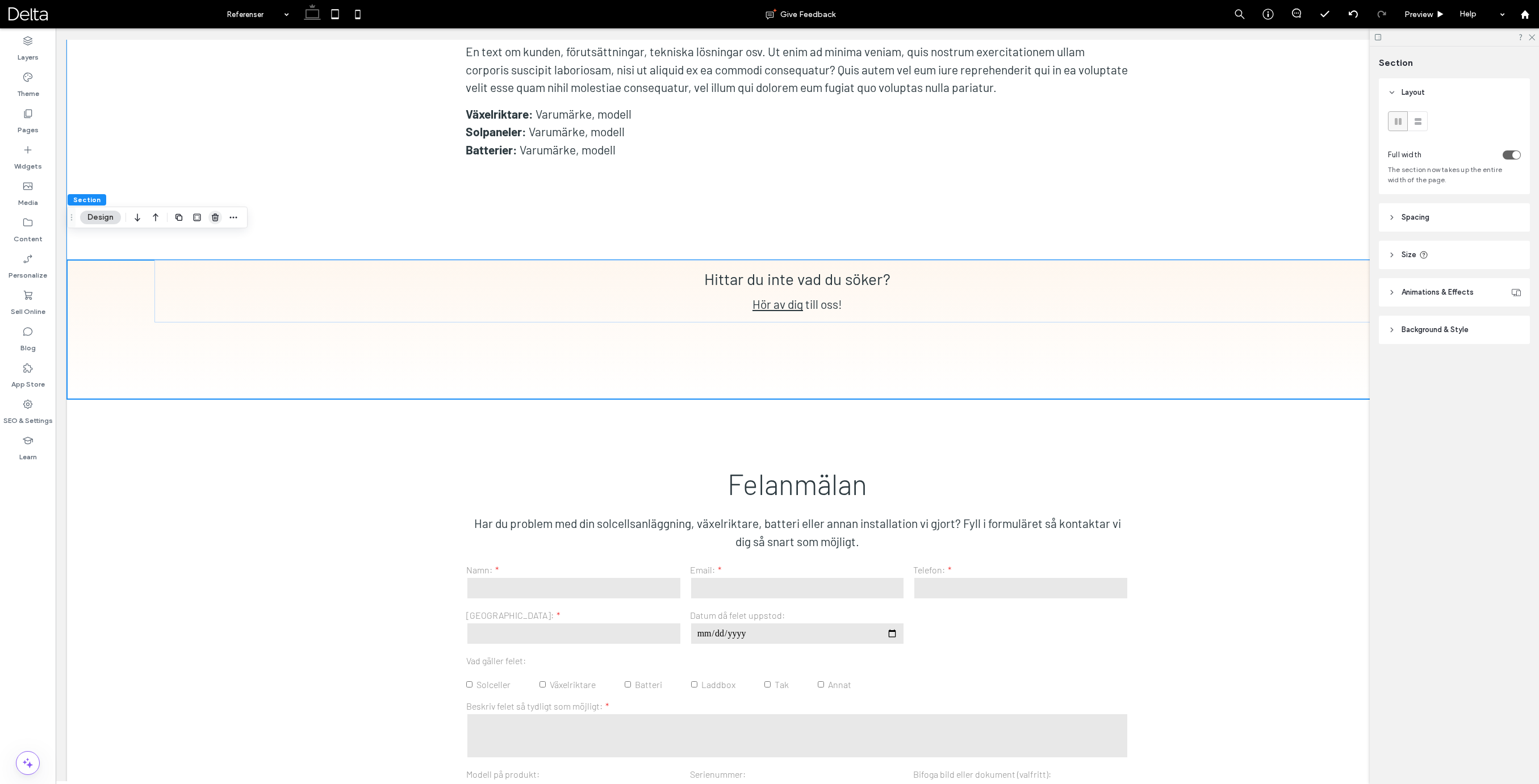
click at [212, 219] on icon "button" at bounding box center [215, 217] width 9 height 9
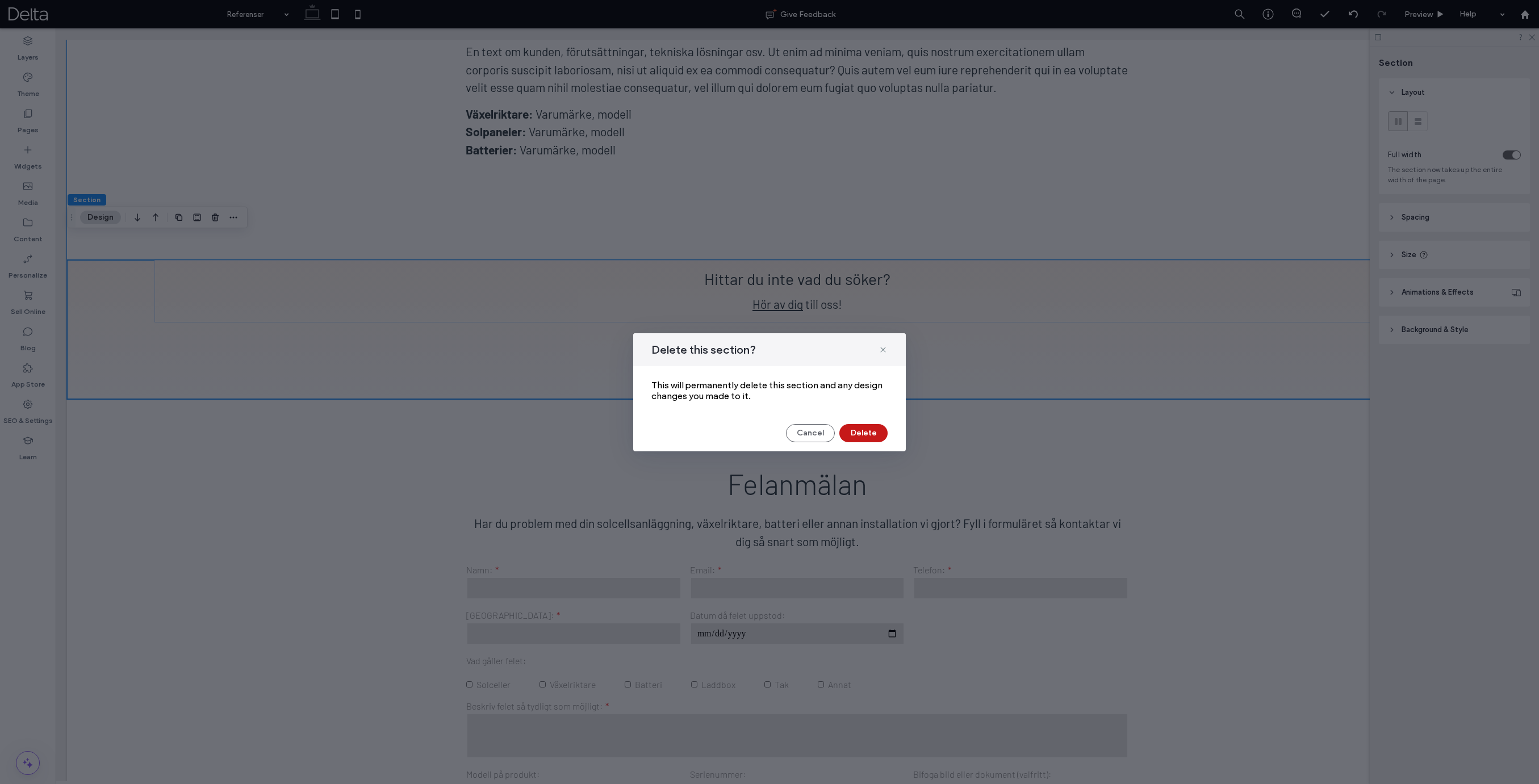
click at [866, 433] on button "Delete" at bounding box center [863, 433] width 48 height 18
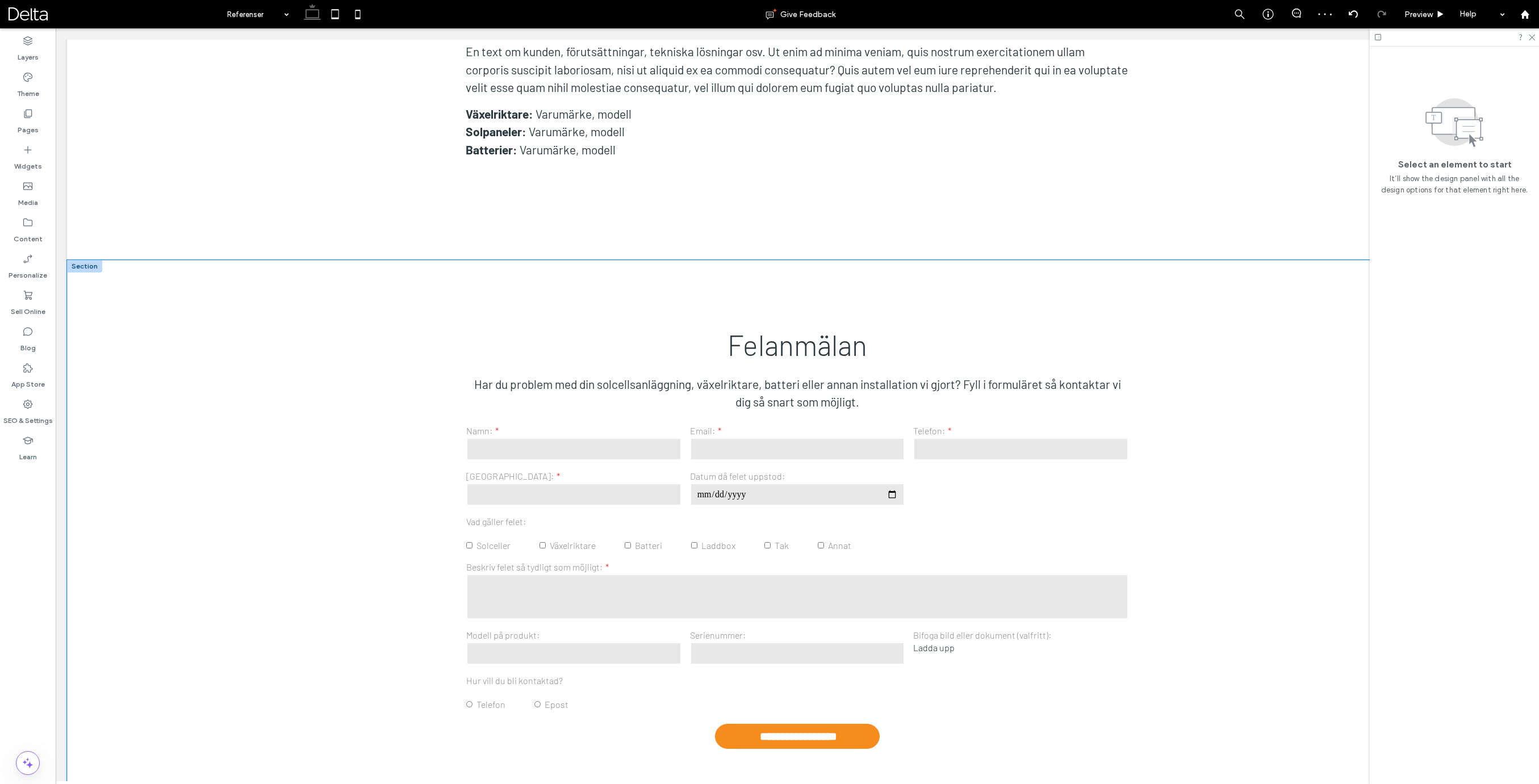
click at [181, 260] on div "**********" at bounding box center [797, 538] width 1461 height 557
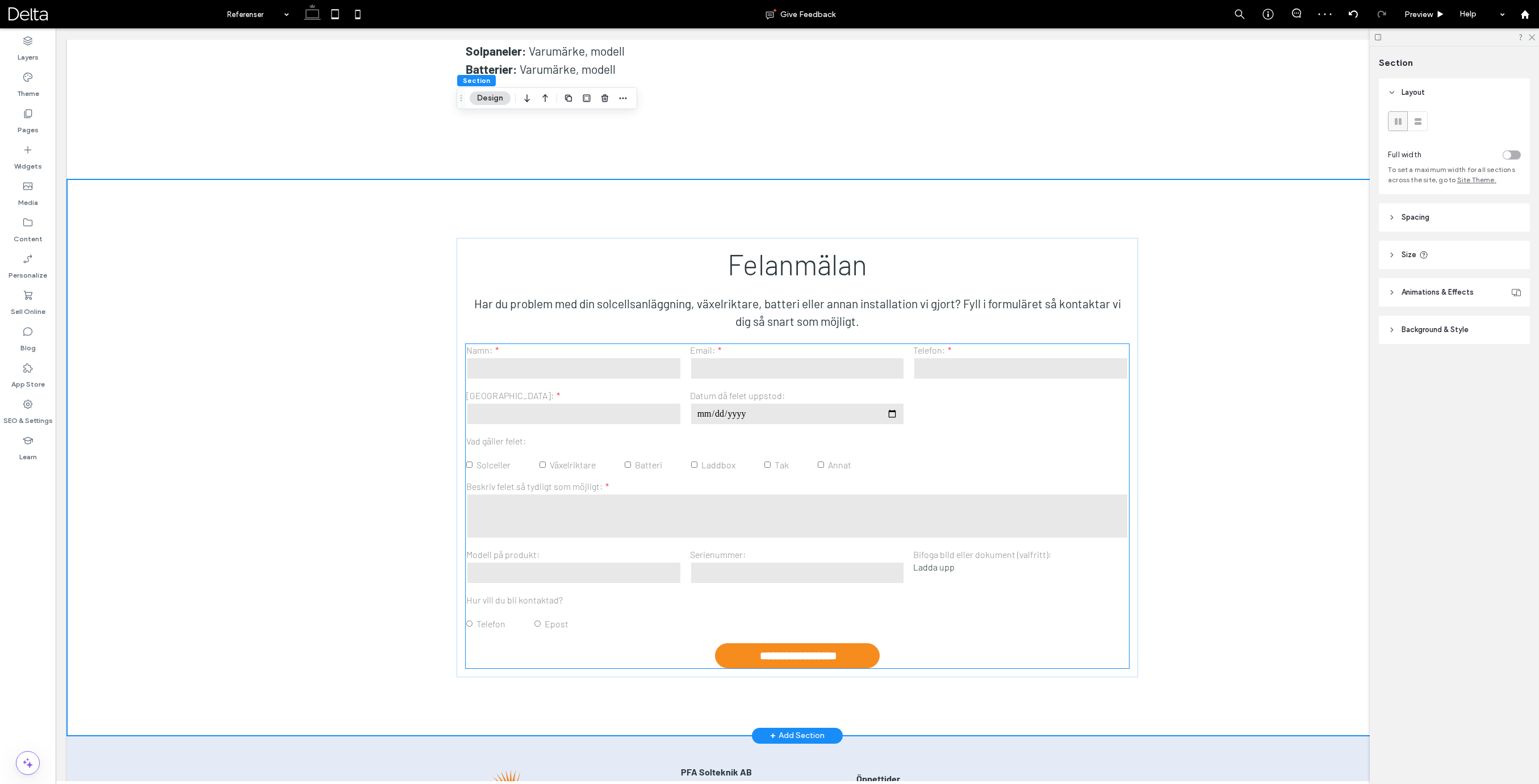
scroll to position [6848, 0]
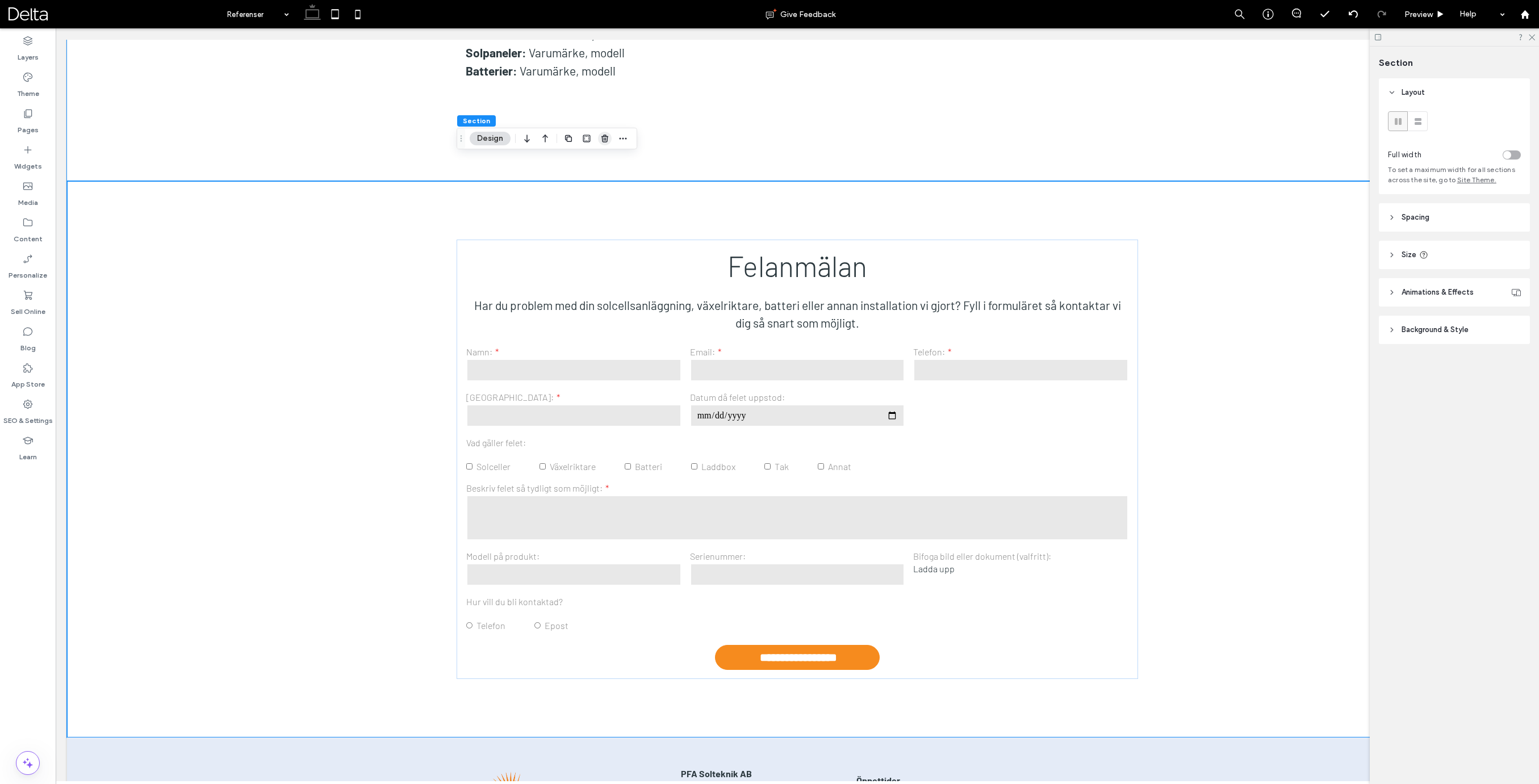
click at [606, 133] on span "button" at bounding box center [604, 138] width 14 height 14
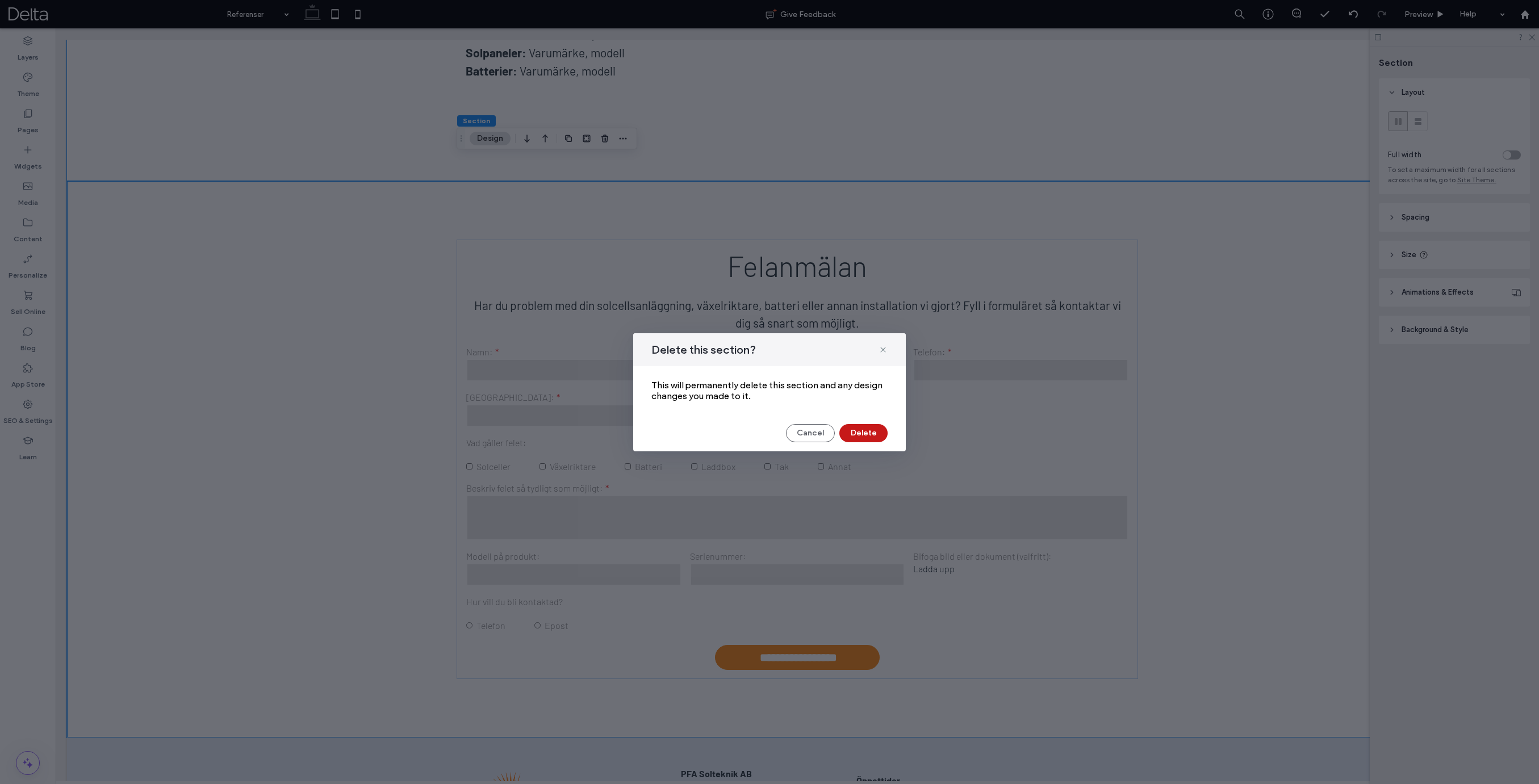
click at [865, 428] on button "Delete" at bounding box center [863, 433] width 48 height 18
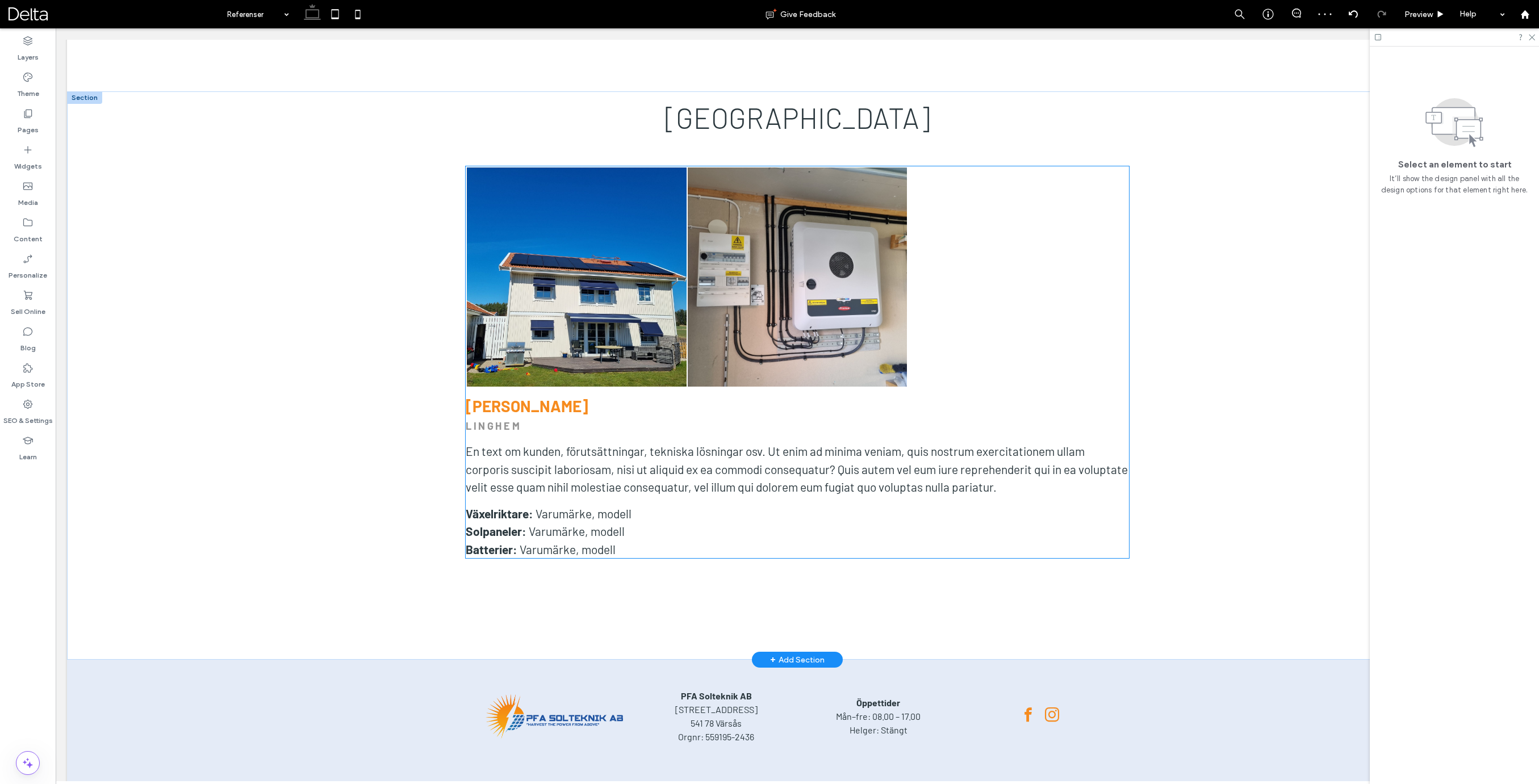
scroll to position [6369, 0]
click at [355, 92] on div "[GEOGRAPHIC_DATA] Button Button Visa fler [PERSON_NAME] [GEOGRAPHIC_DATA] En te…" at bounding box center [797, 377] width 1461 height 569
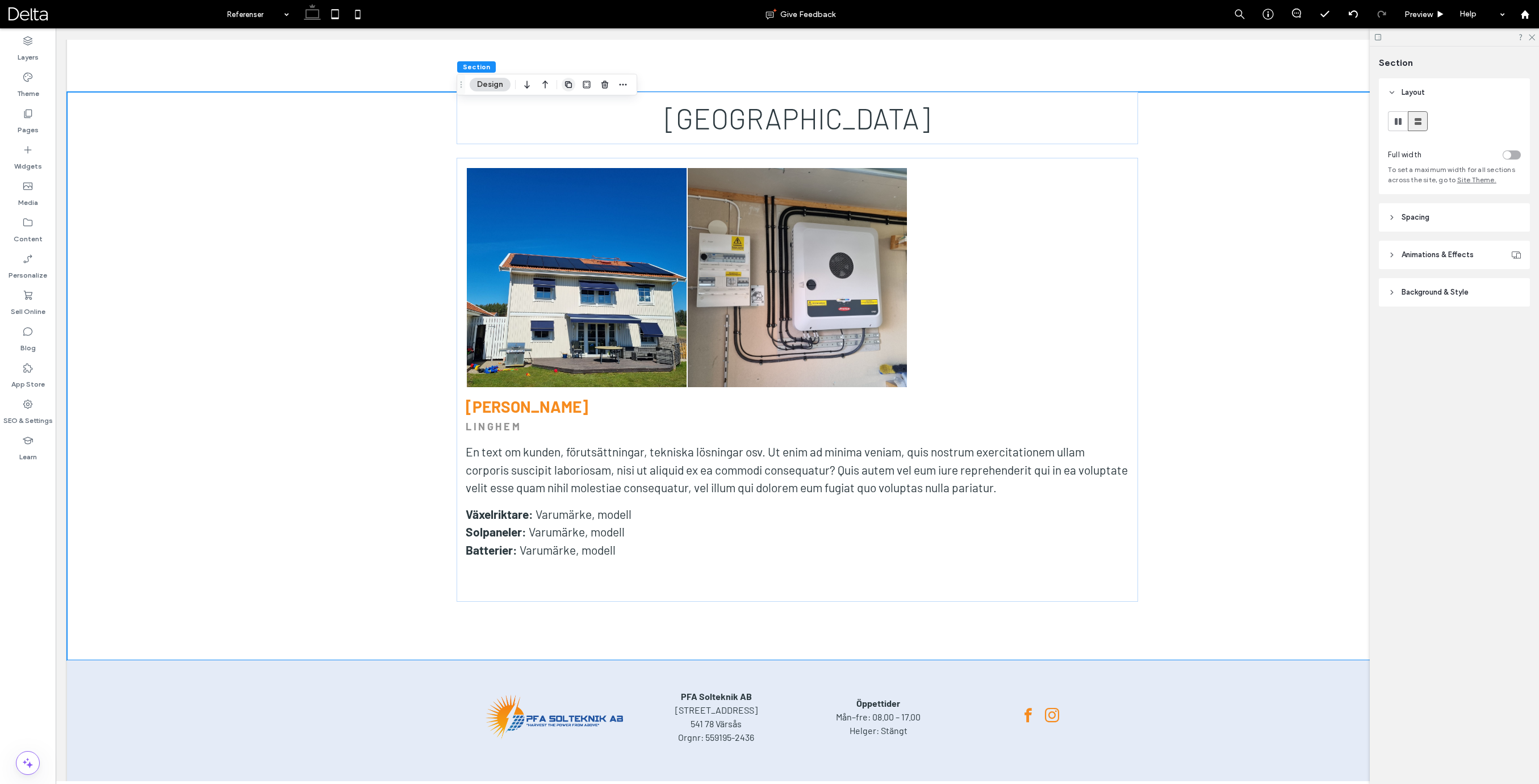
click at [567, 86] on icon "button" at bounding box center [568, 84] width 9 height 9
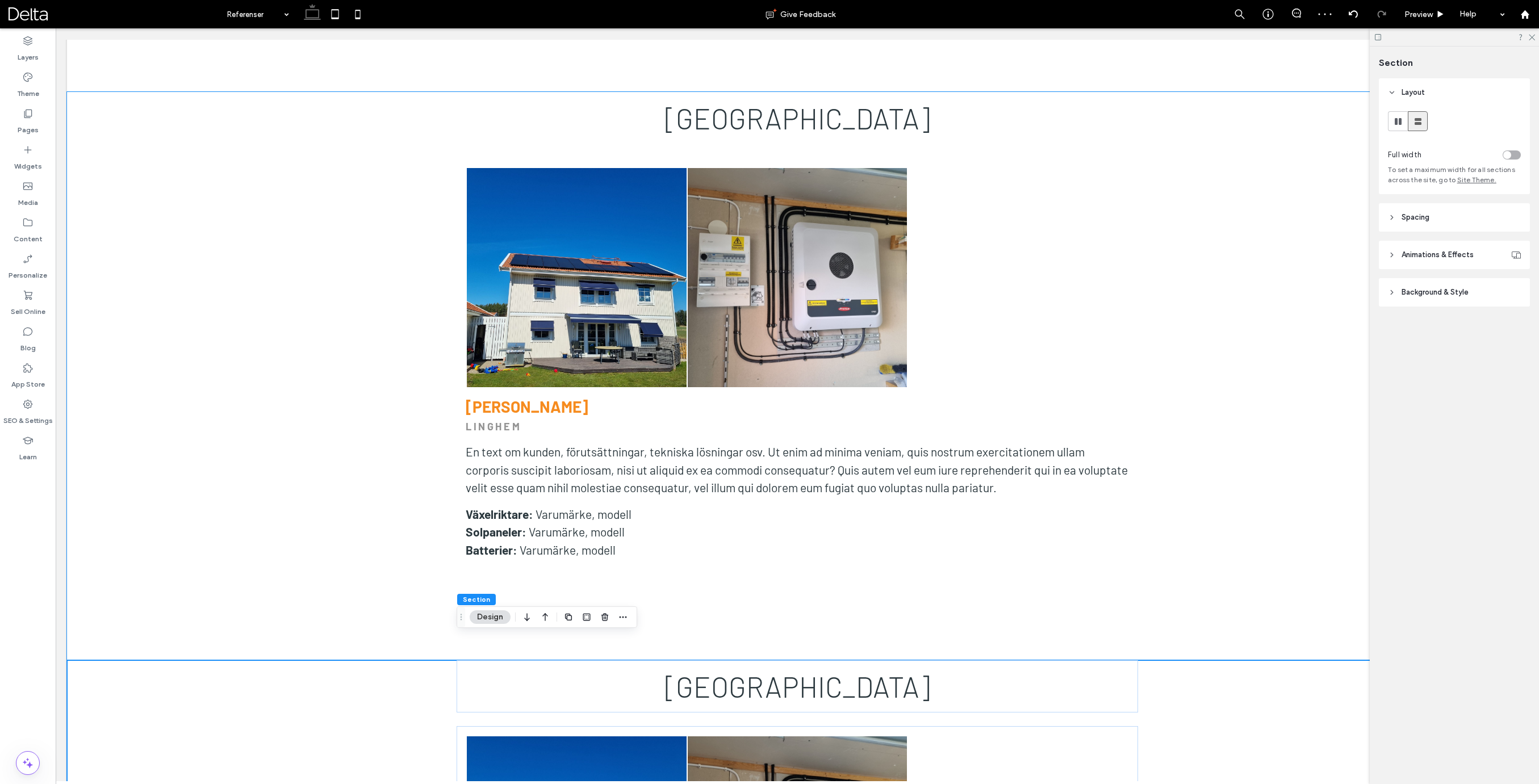
scroll to position [6369, 0]
click at [780, 673] on span "[GEOGRAPHIC_DATA]" at bounding box center [797, 685] width 265 height 34
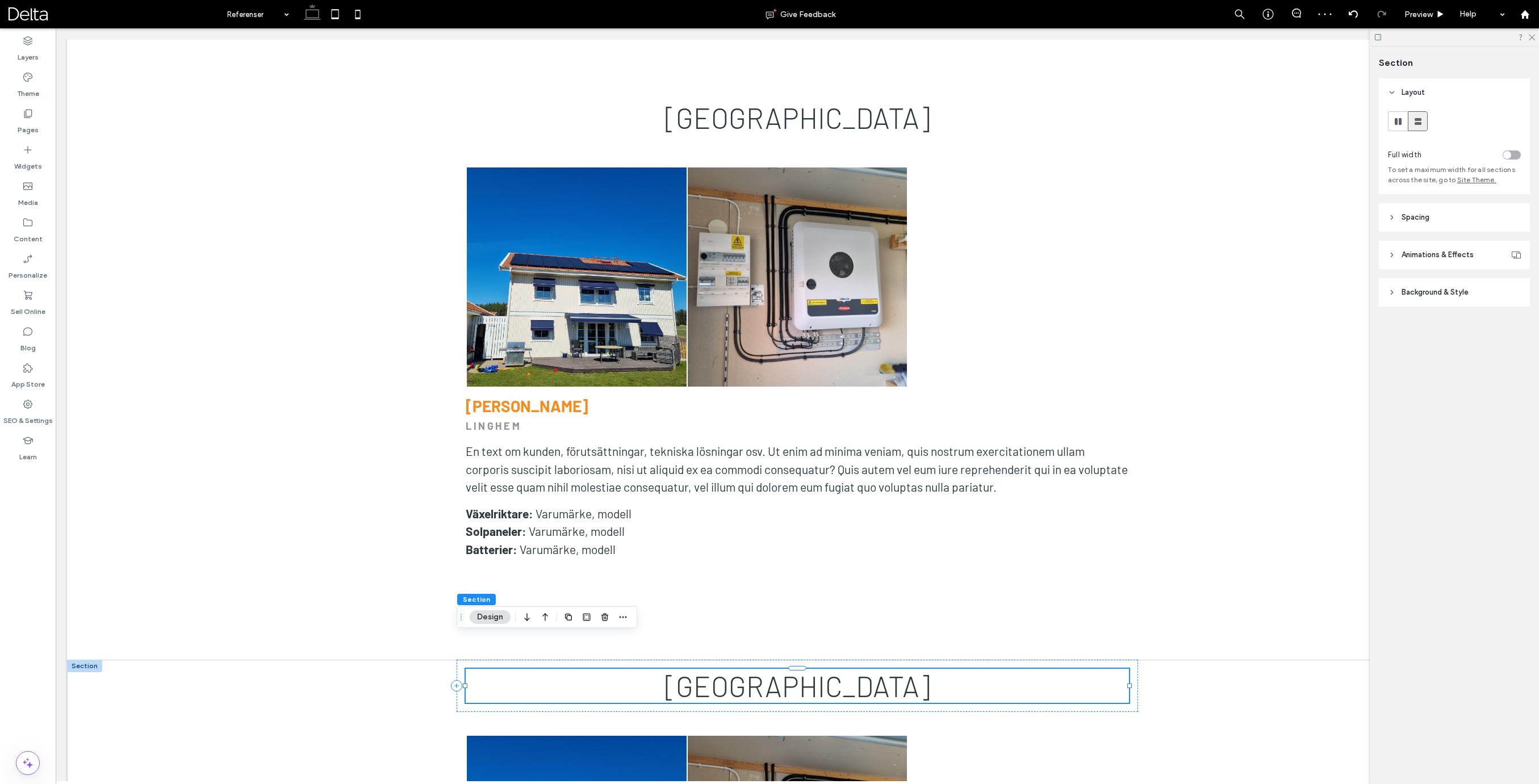
click at [780, 673] on div "[GEOGRAPHIC_DATA]" at bounding box center [797, 685] width 663 height 34
click at [780, 674] on span "[GEOGRAPHIC_DATA]" at bounding box center [797, 685] width 265 height 34
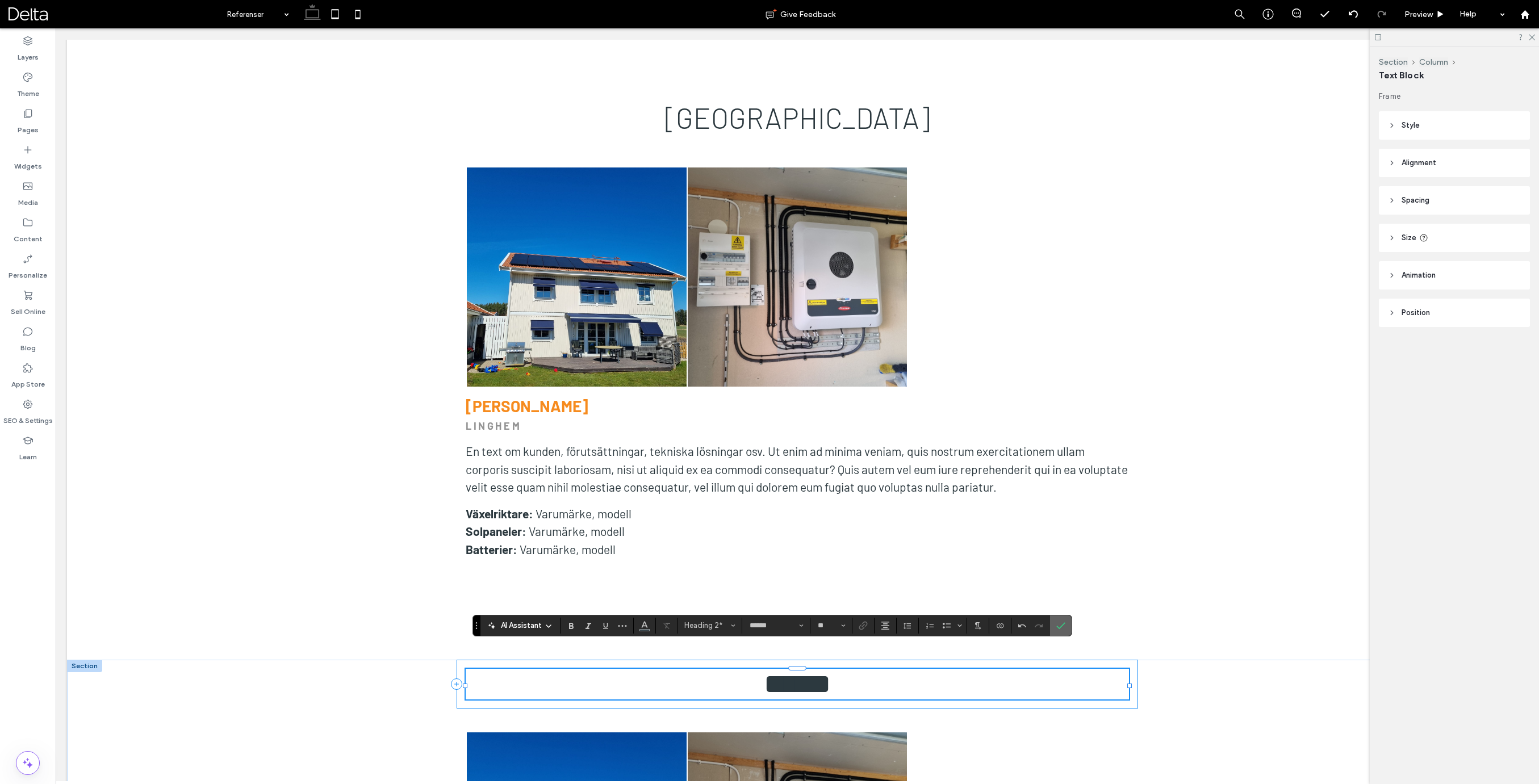
click at [1065, 628] on label "Confirm" at bounding box center [1061, 626] width 17 height 20
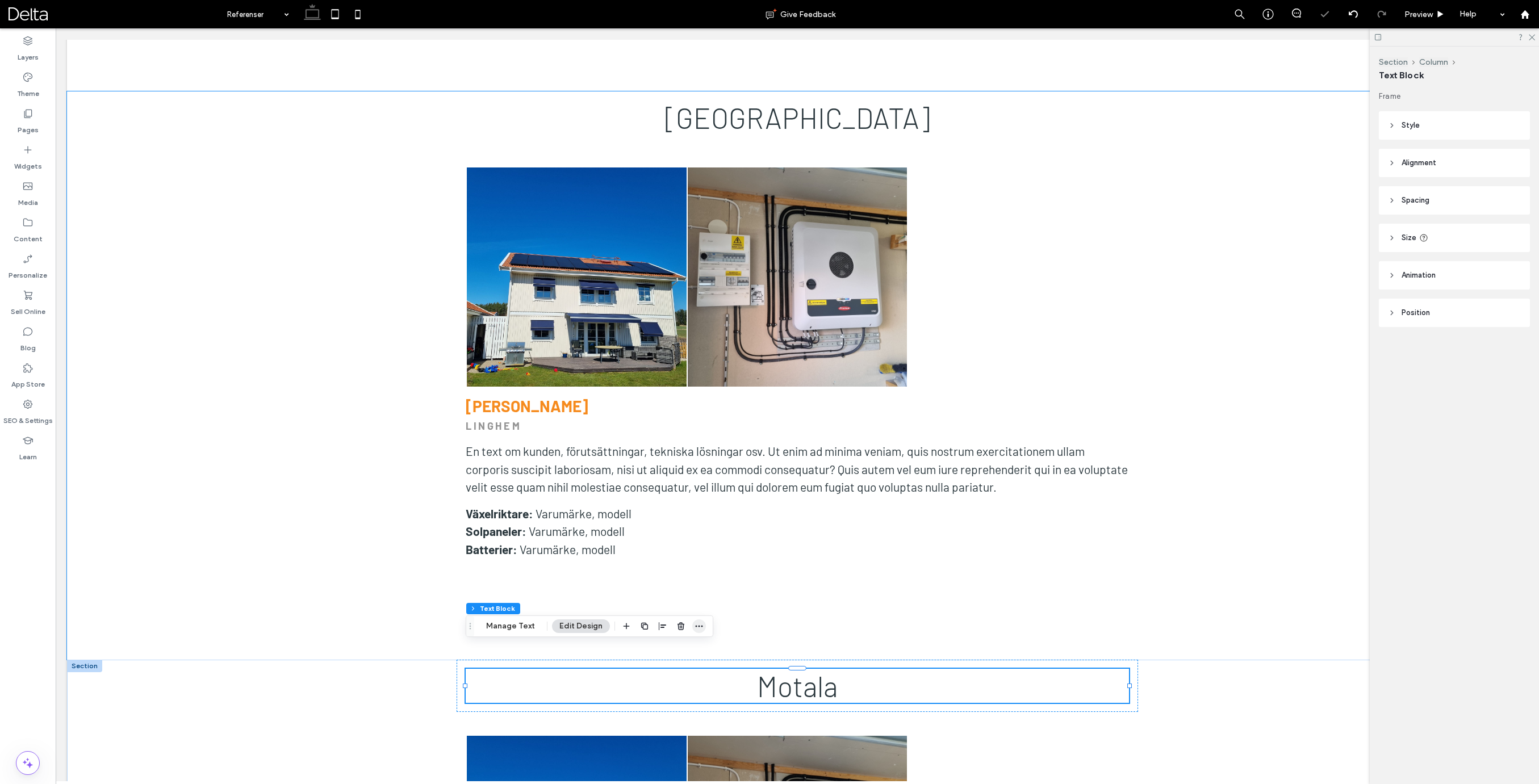
click at [703, 628] on span "button" at bounding box center [699, 626] width 14 height 14
click at [670, 581] on span "Set As Anchor" at bounding box center [667, 580] width 52 height 9
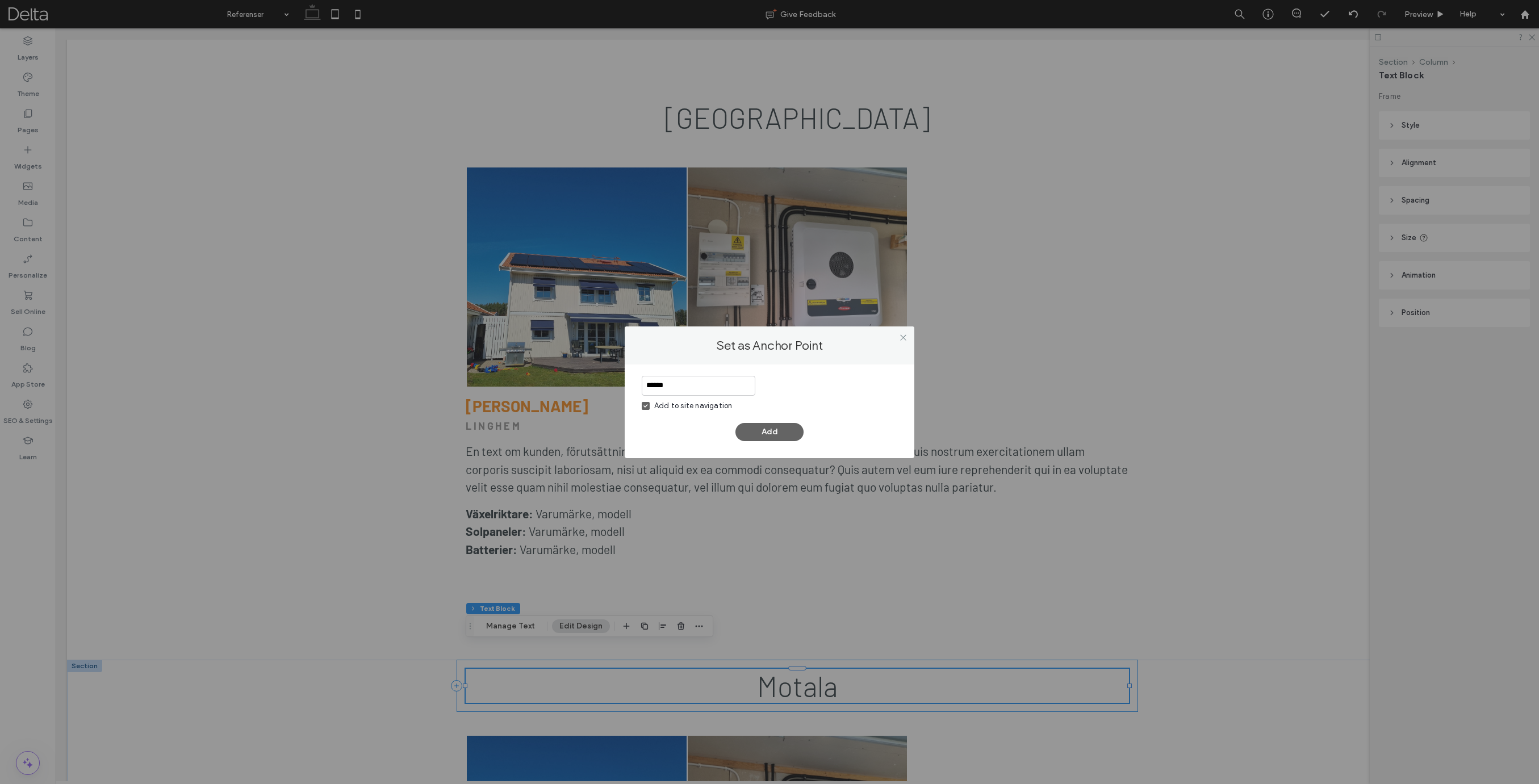
type input "******"
click at [669, 401] on div "Add to site navigation" at bounding box center [693, 406] width 78 height 12
click at [766, 432] on button "Add" at bounding box center [769, 431] width 68 height 18
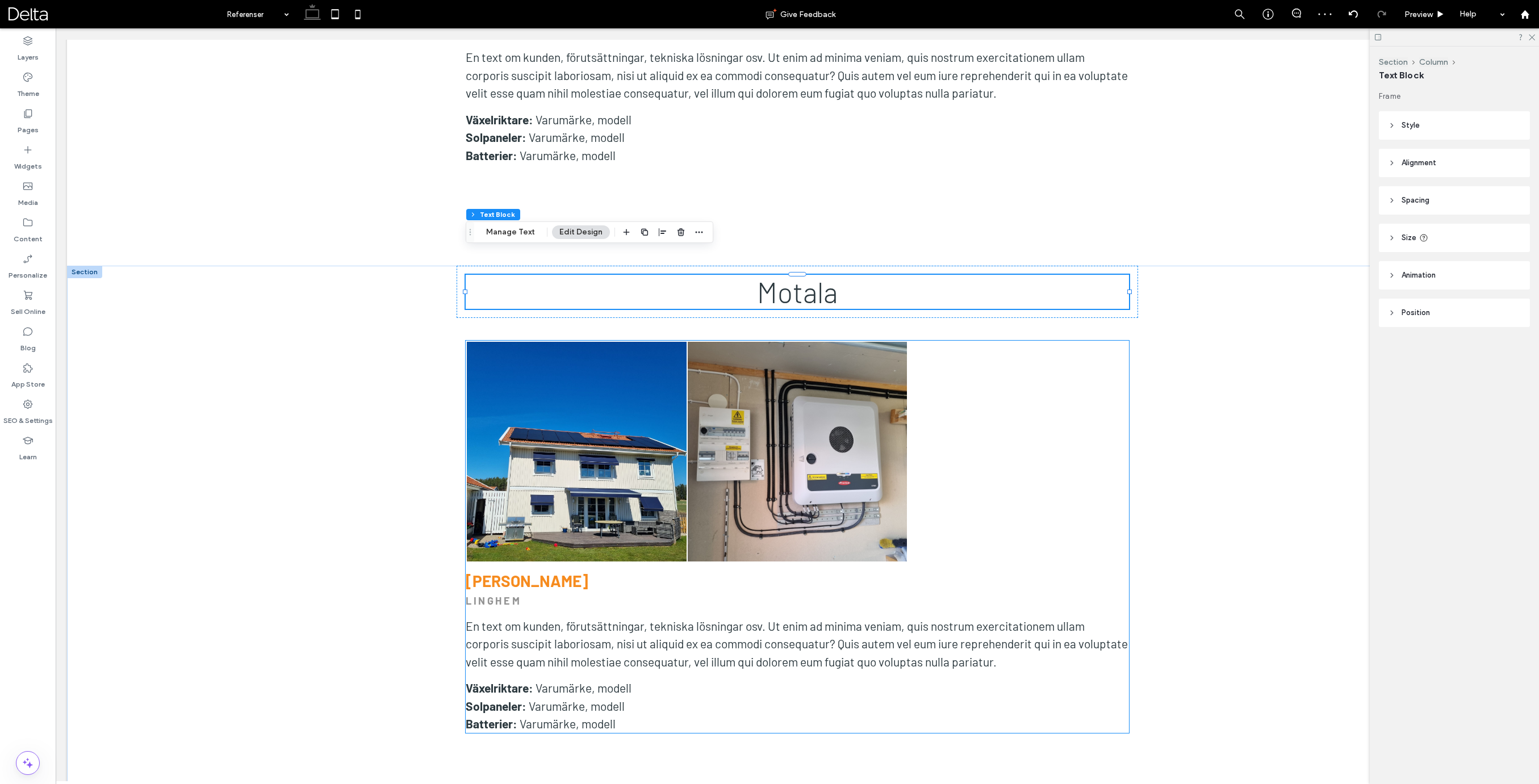
scroll to position [0, 3]
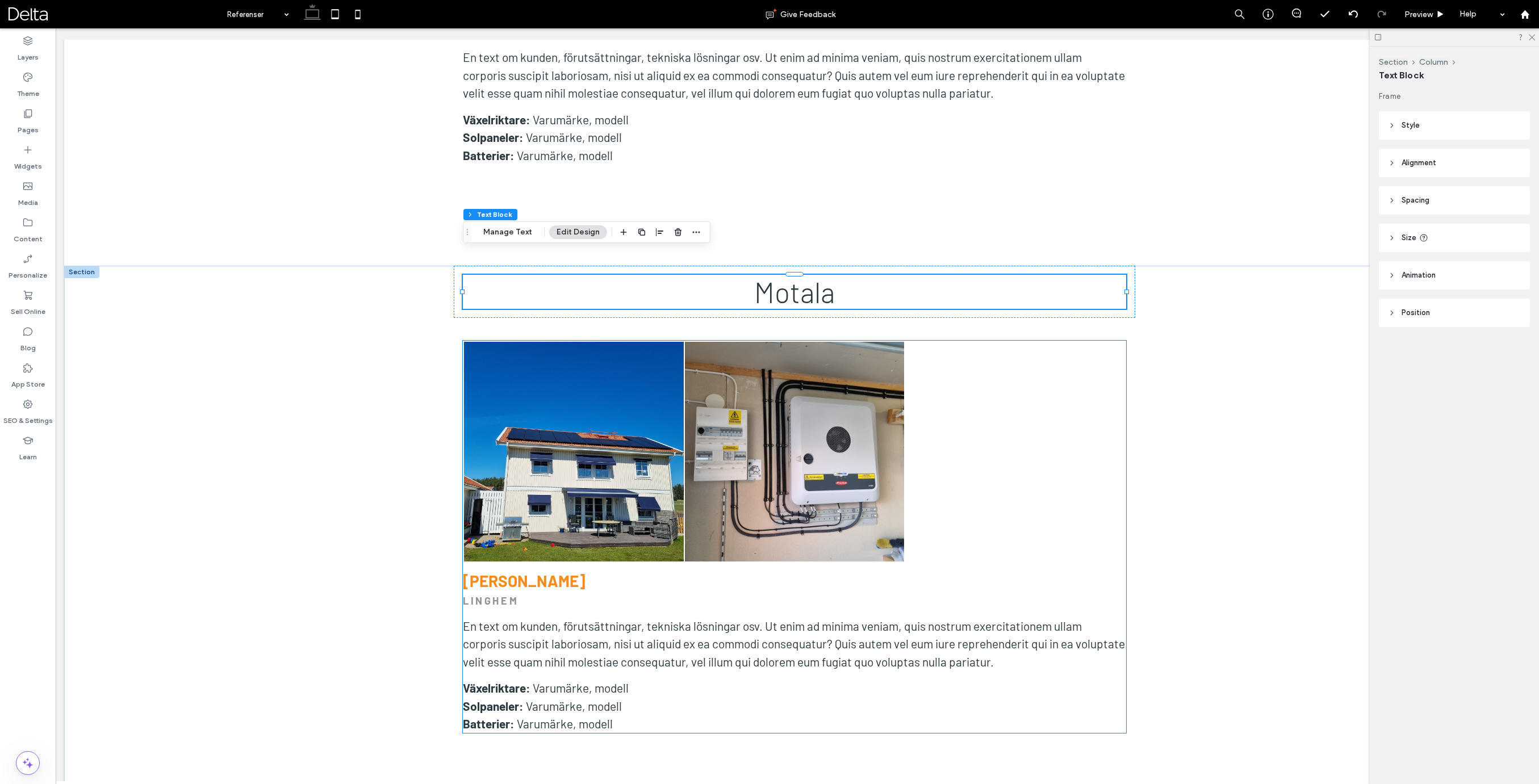
click at [558, 571] on strong "[PERSON_NAME]" at bounding box center [524, 580] width 122 height 19
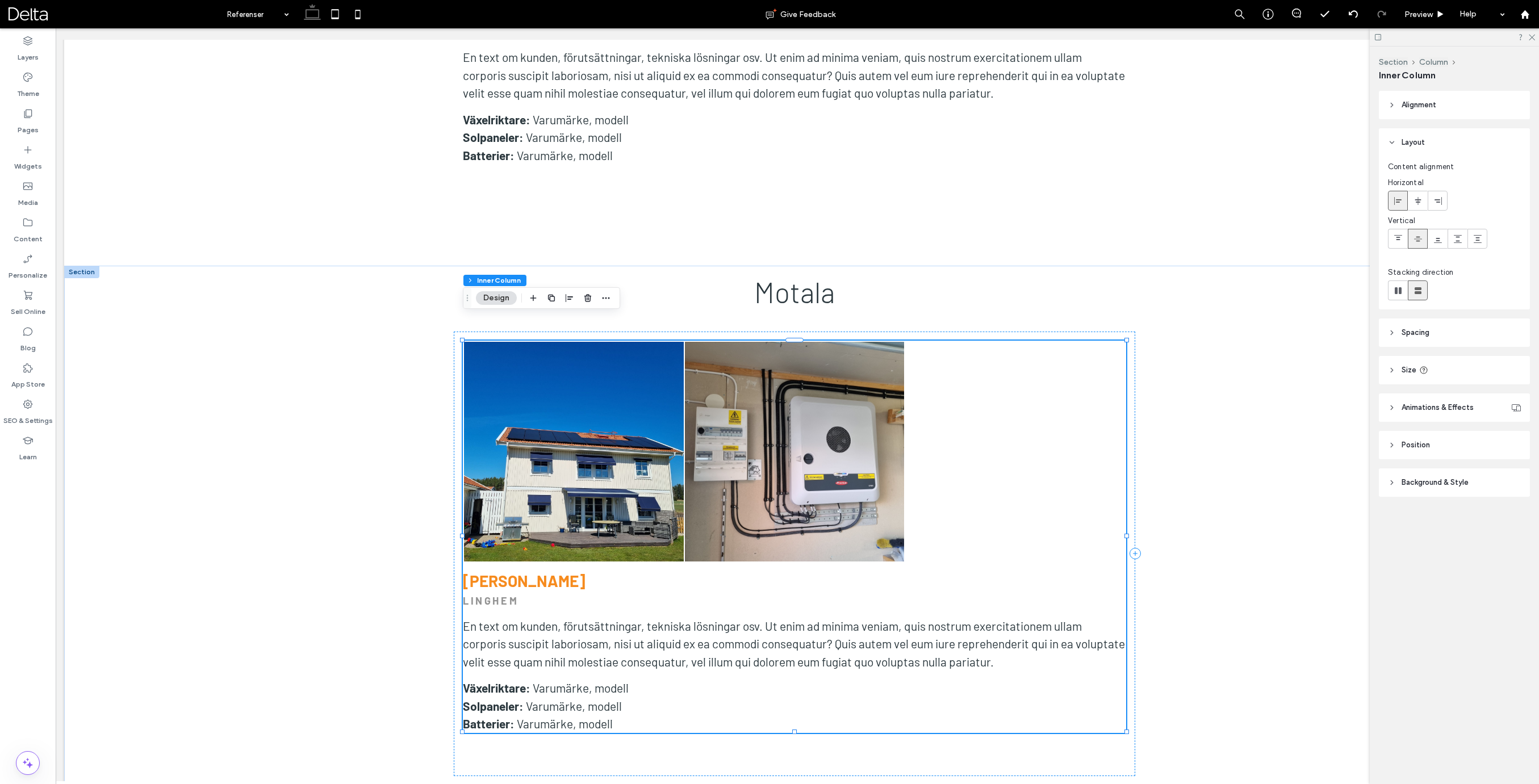
click at [558, 571] on strong "[PERSON_NAME]" at bounding box center [524, 580] width 122 height 19
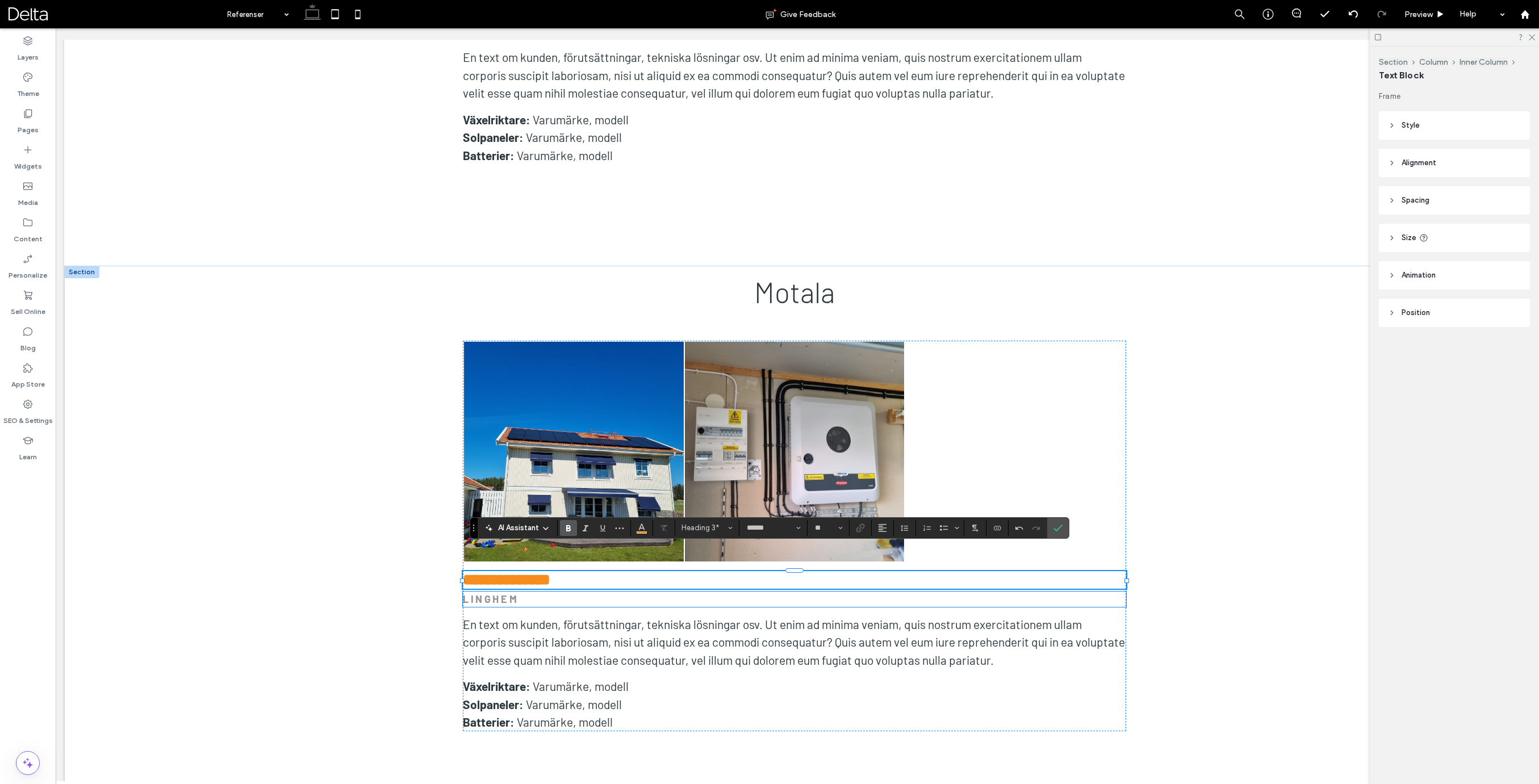
click at [507, 592] on strong "LINGHEM" at bounding box center [490, 598] width 55 height 12
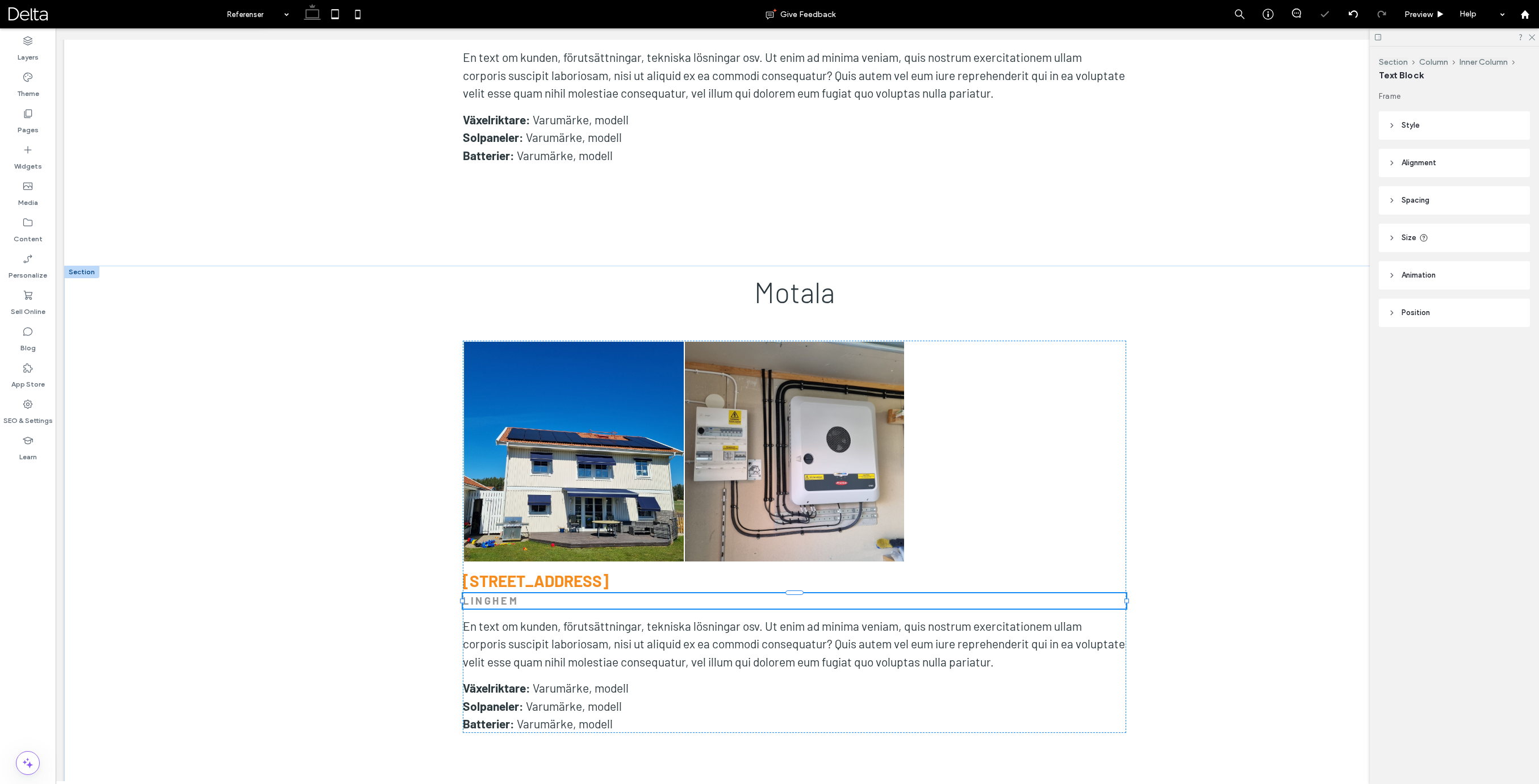
click at [507, 593] on div "LINGHEM" at bounding box center [794, 600] width 663 height 15
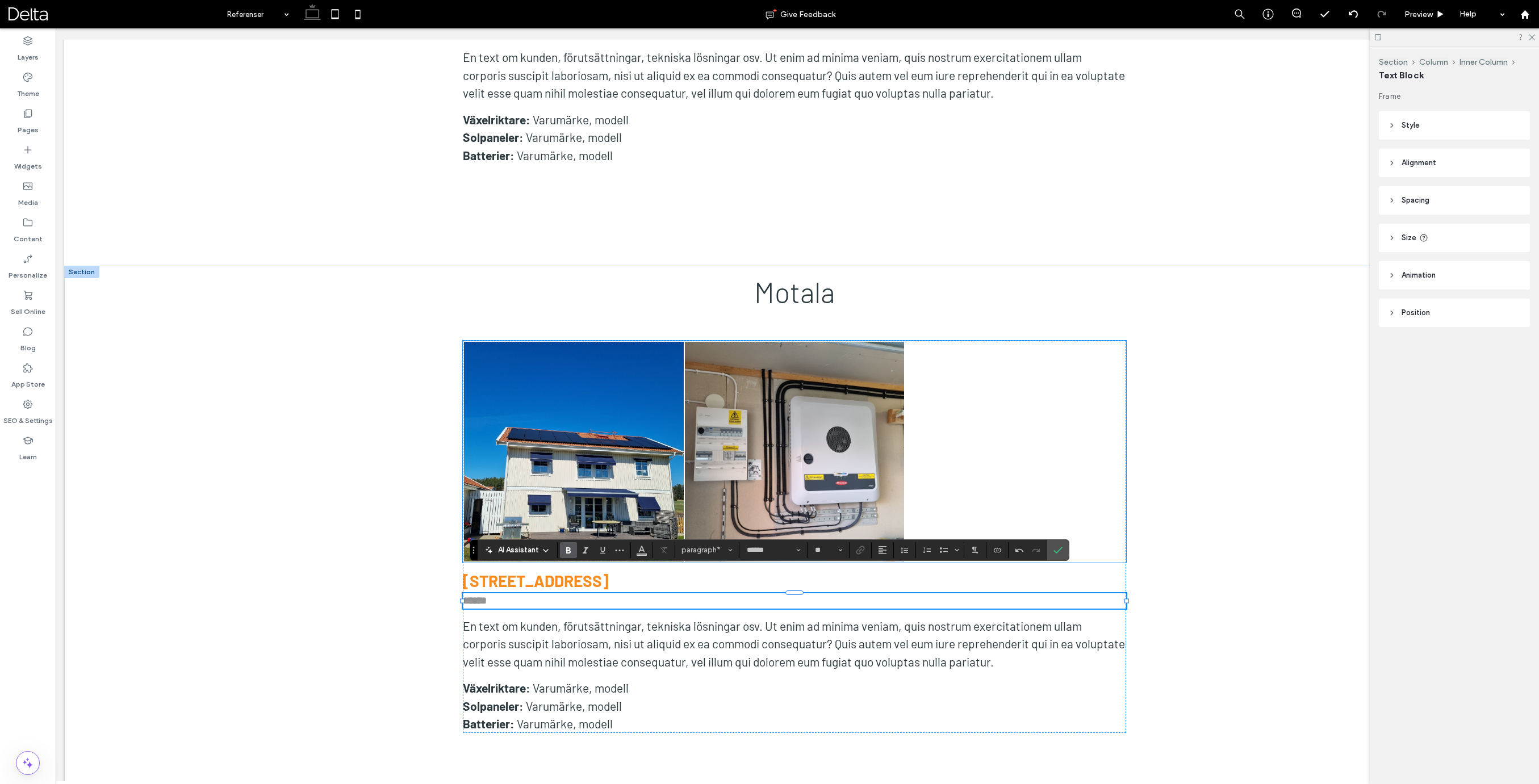
click at [673, 423] on link at bounding box center [573, 451] width 220 height 220
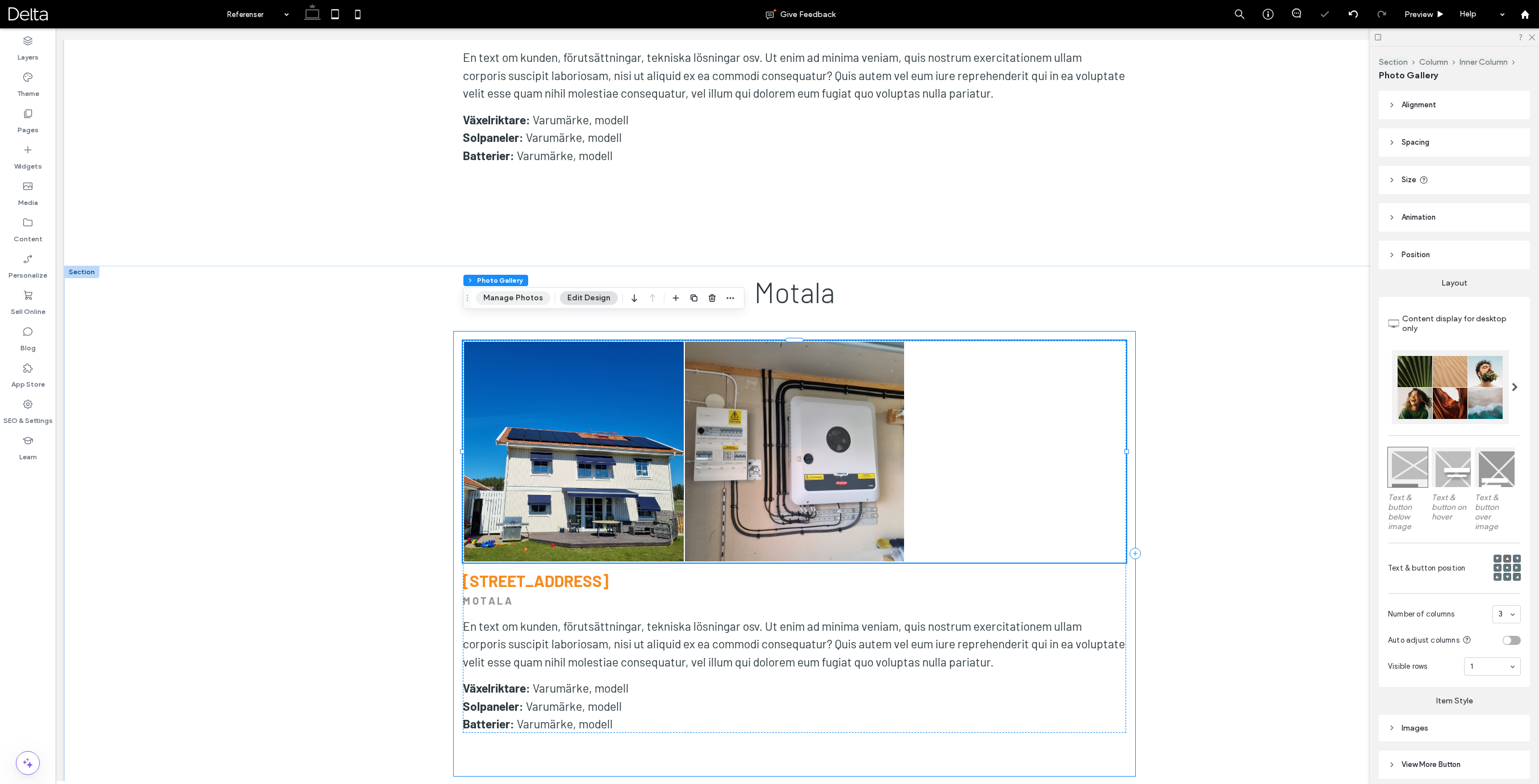
click at [523, 297] on button "Manage Photos" at bounding box center [513, 297] width 74 height 14
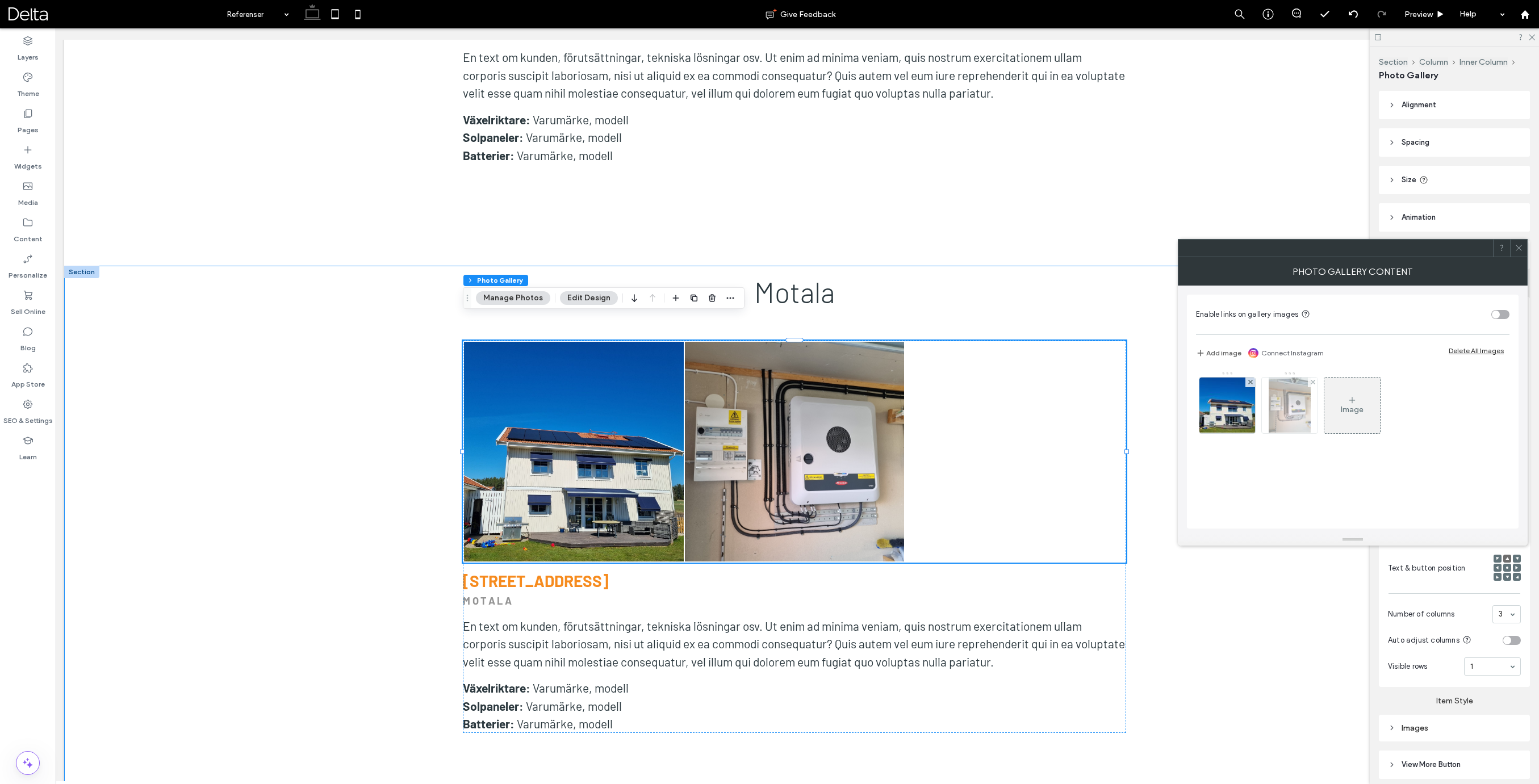
click at [1313, 379] on span at bounding box center [1313, 382] width 4 height 9
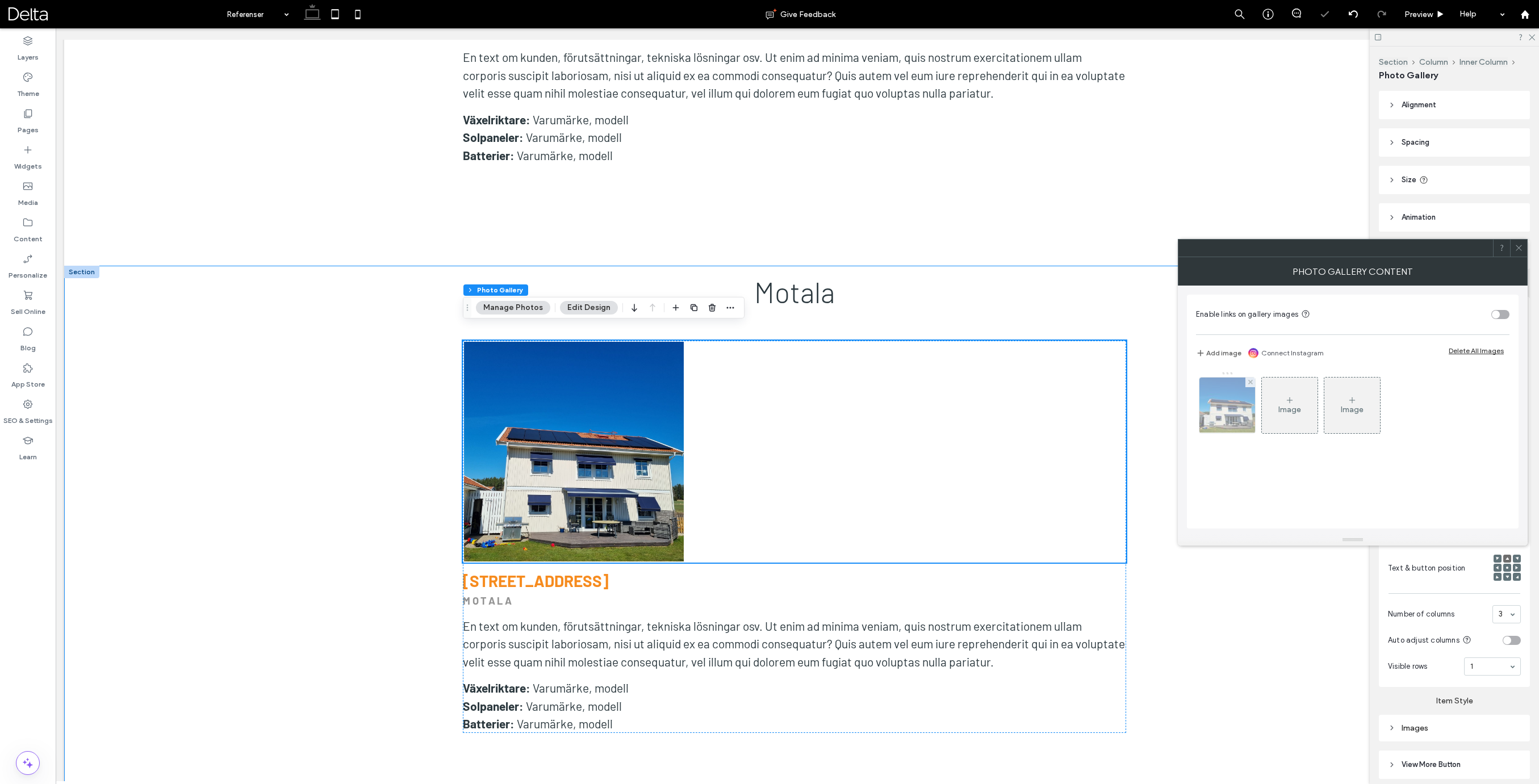
scroll to position [6754, 0]
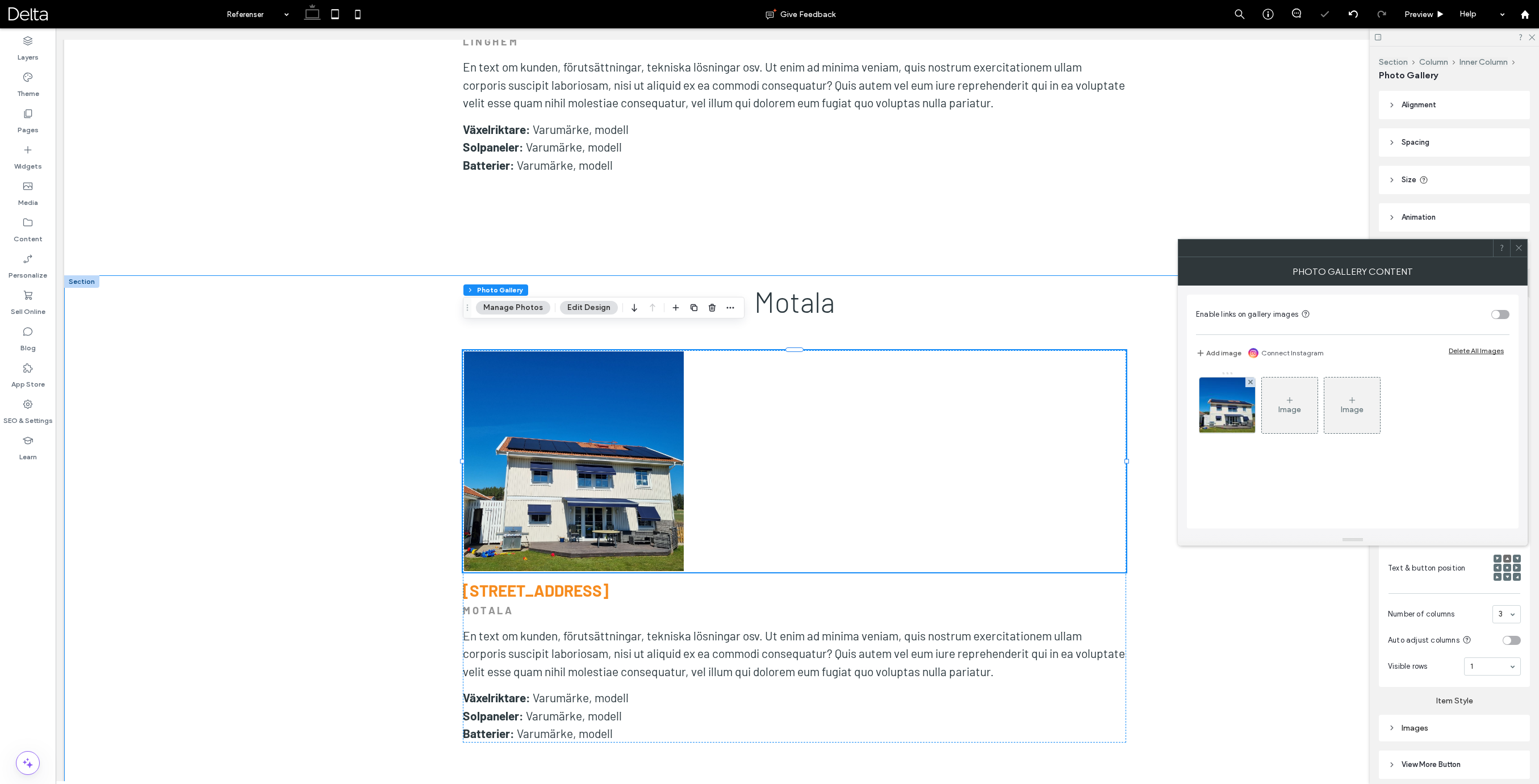
click at [1247, 381] on div at bounding box center [1249, 382] width 9 height 9
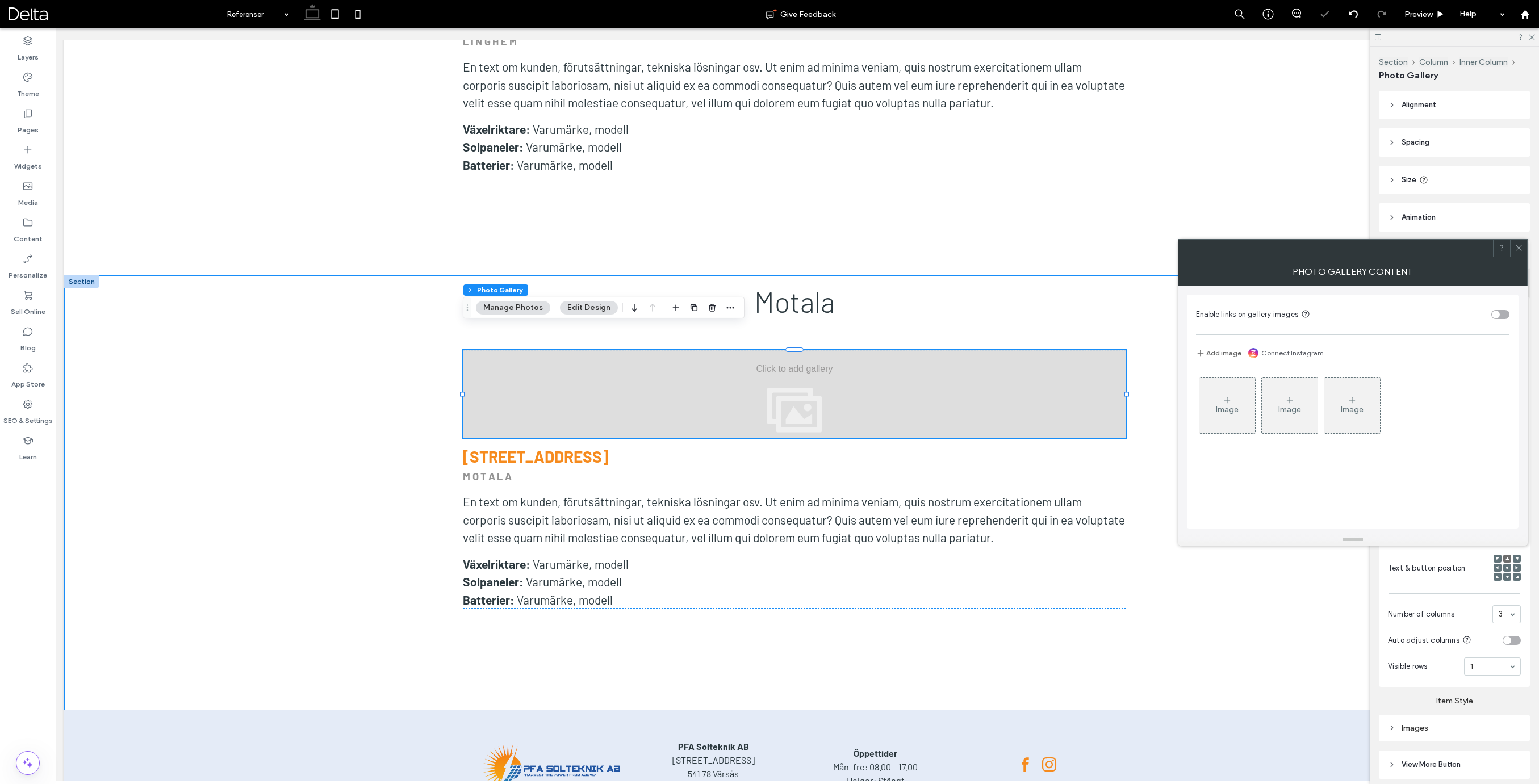
click at [1227, 388] on div "Image" at bounding box center [1226, 405] width 55 height 53
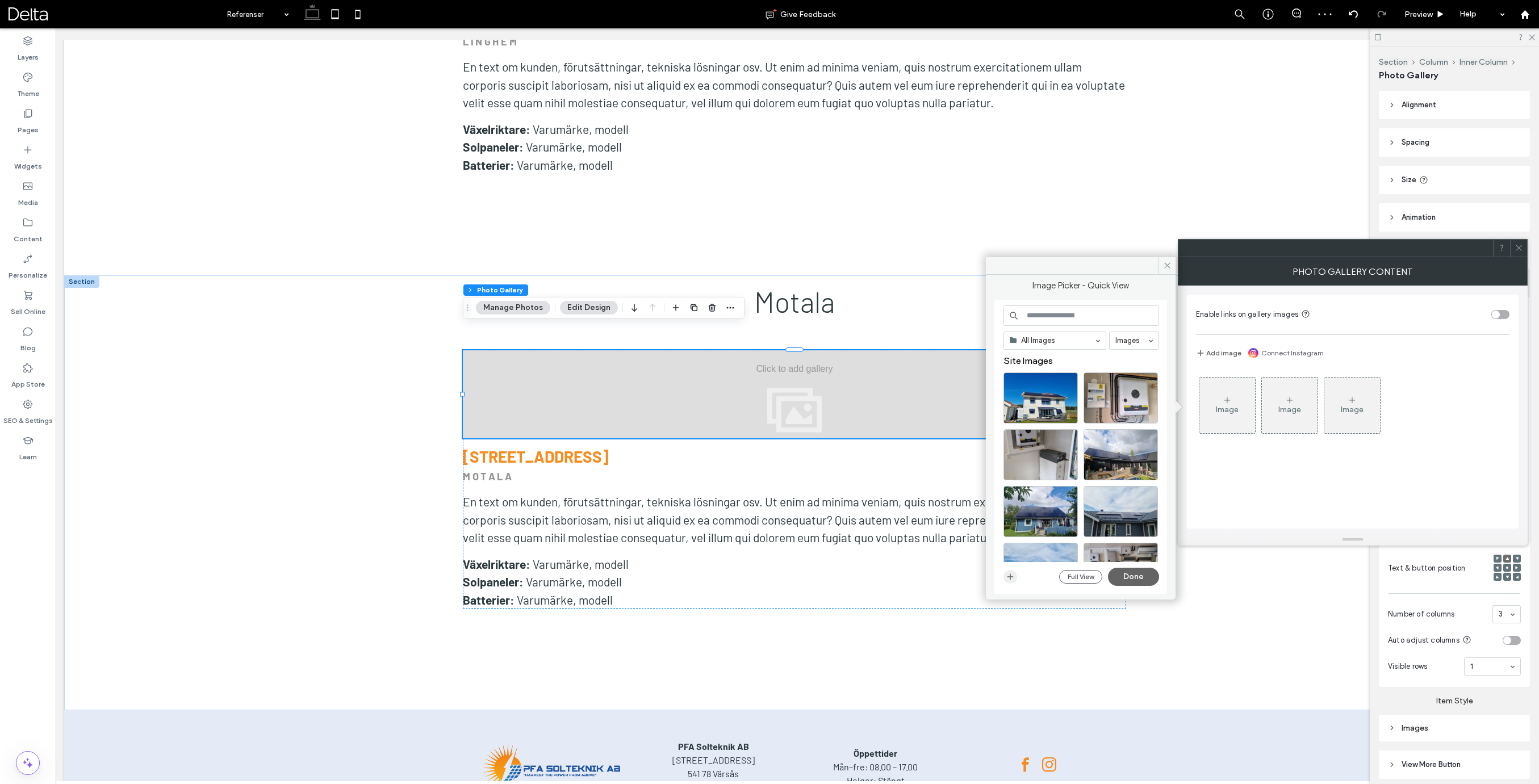
click at [1016, 575] on span "button" at bounding box center [1010, 577] width 14 height 14
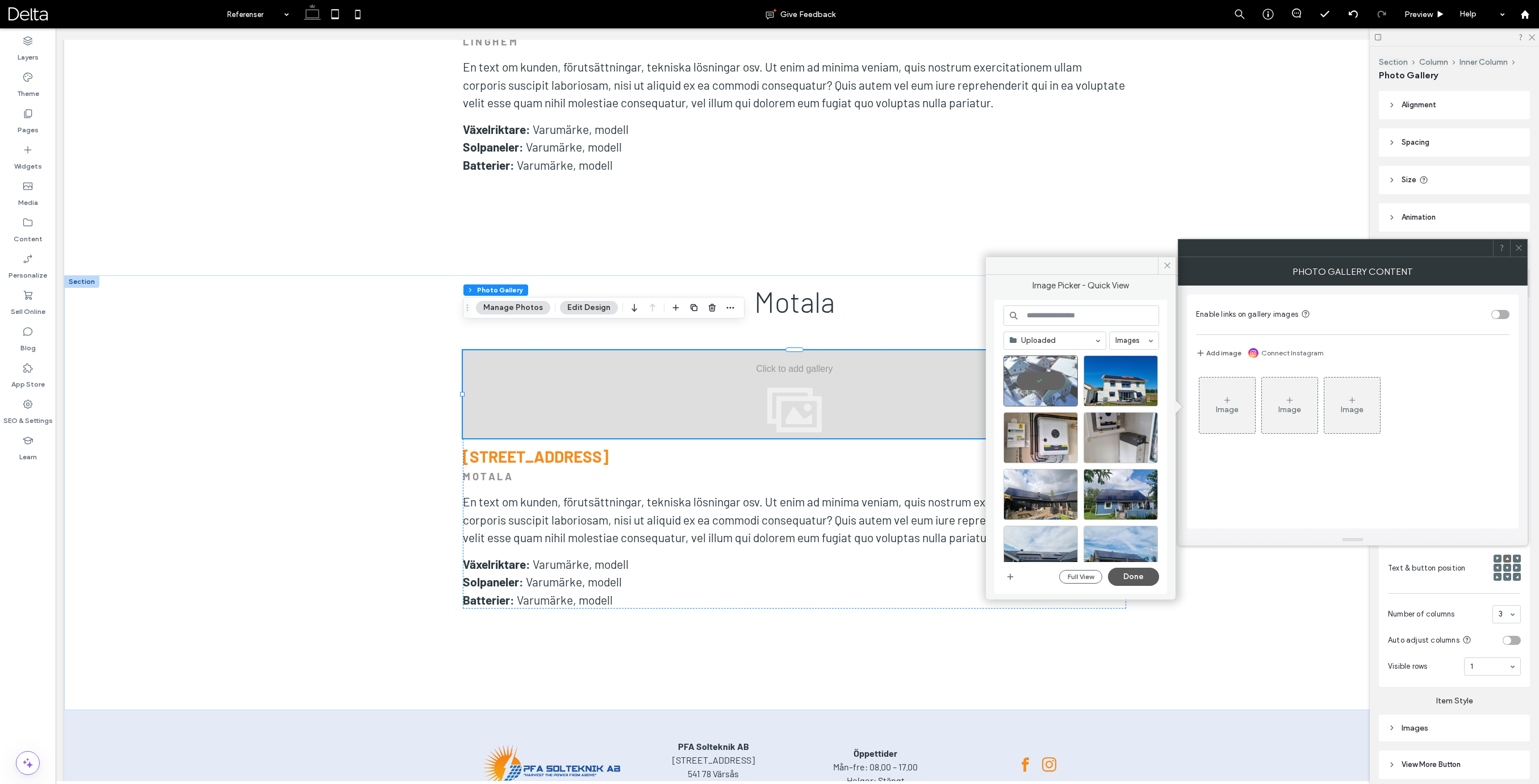
click at [1133, 573] on button "Done" at bounding box center [1133, 576] width 51 height 18
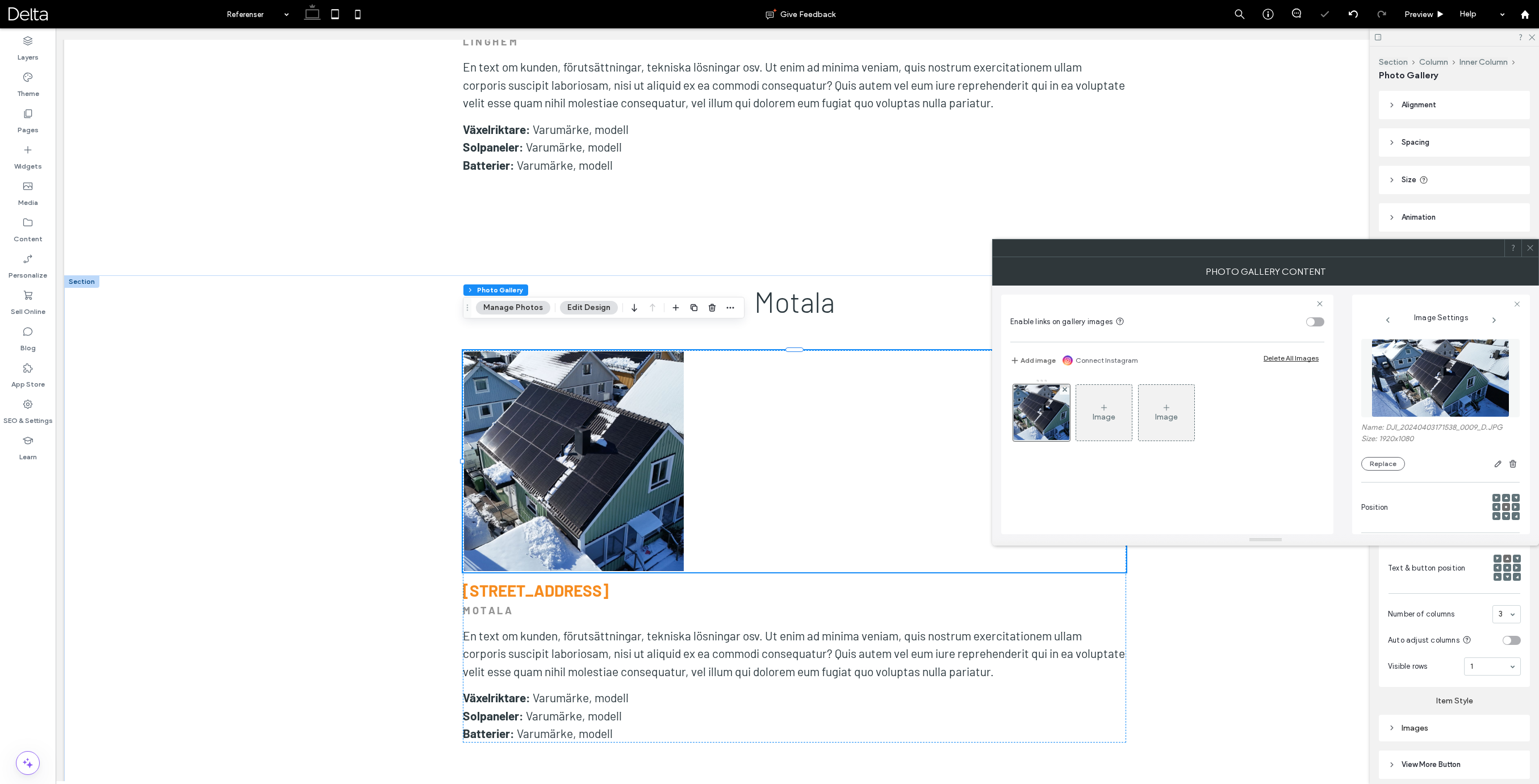
click at [1098, 414] on div "Image" at bounding box center [1104, 416] width 23 height 9
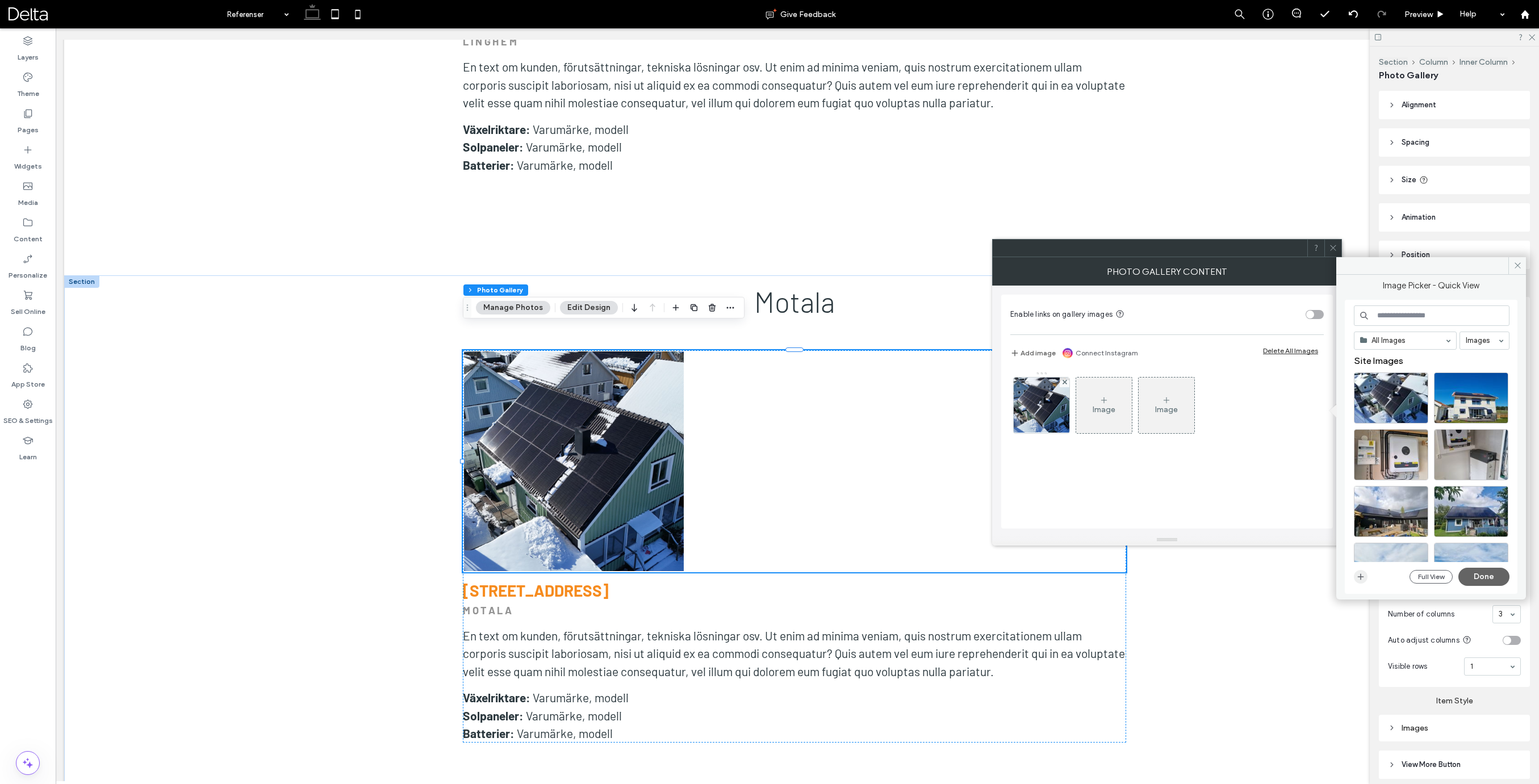
click at [1360, 579] on icon "button" at bounding box center [1360, 577] width 9 height 9
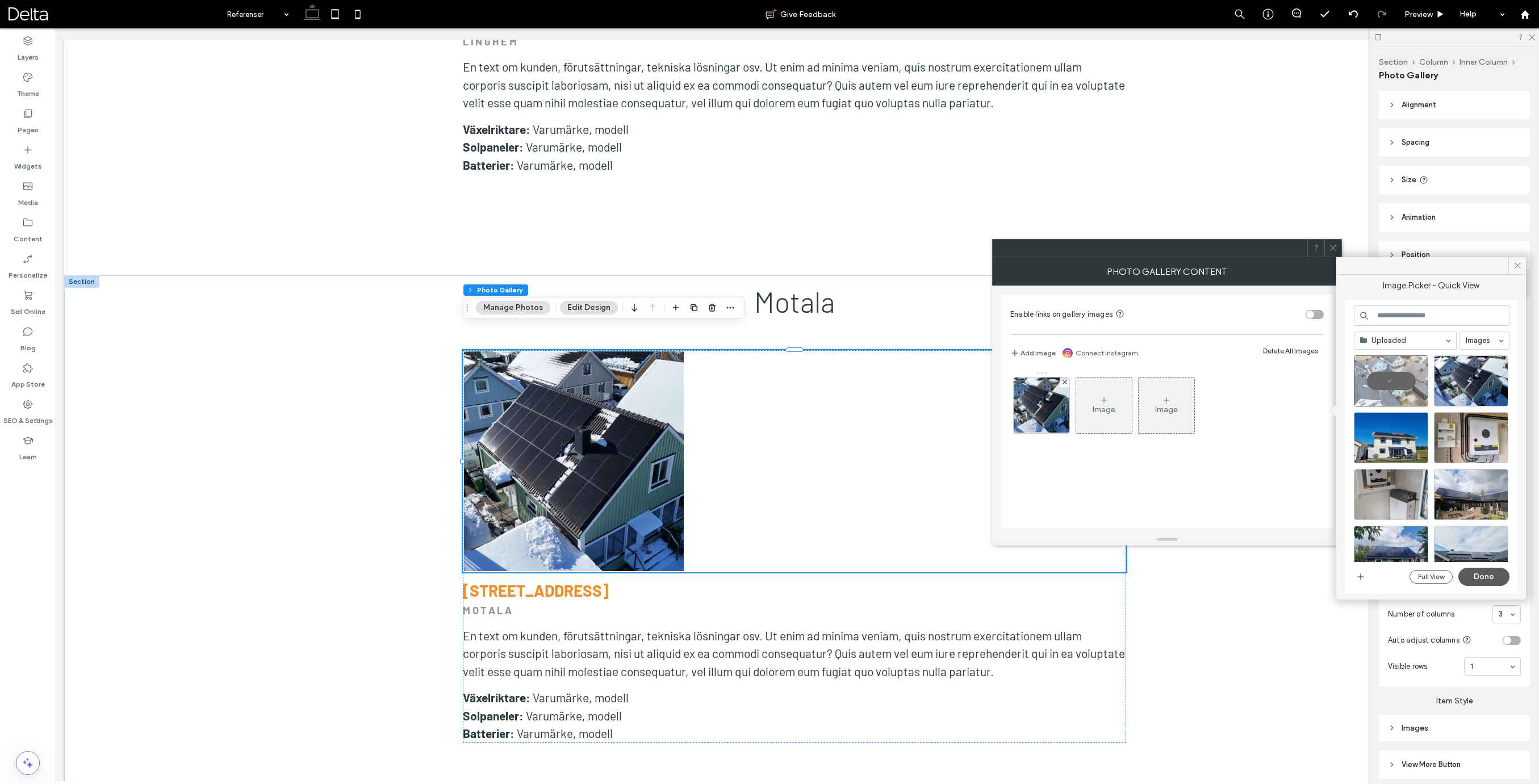
click at [1484, 575] on button "Done" at bounding box center [1484, 576] width 51 height 18
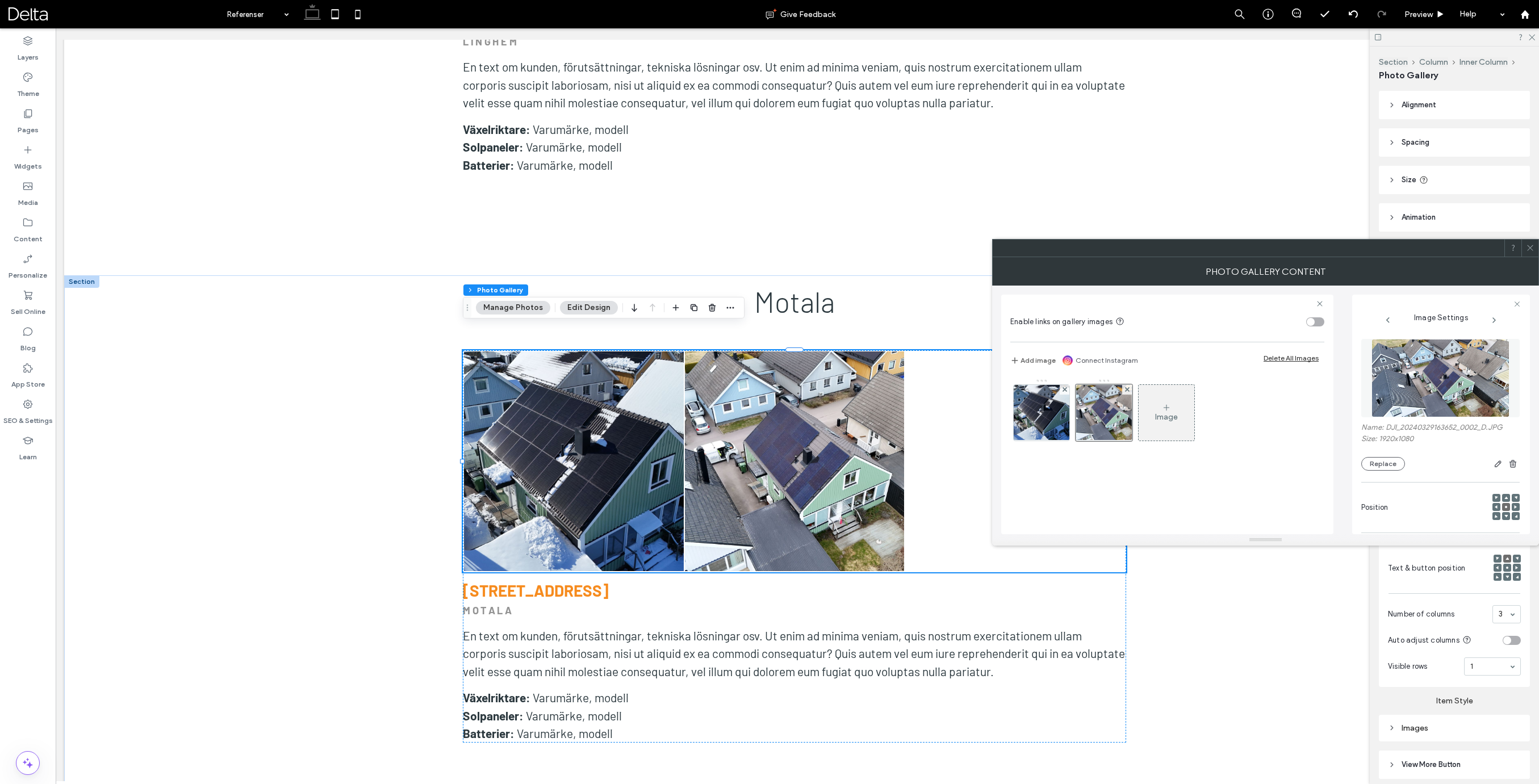
click at [1531, 251] on icon at bounding box center [1530, 248] width 9 height 9
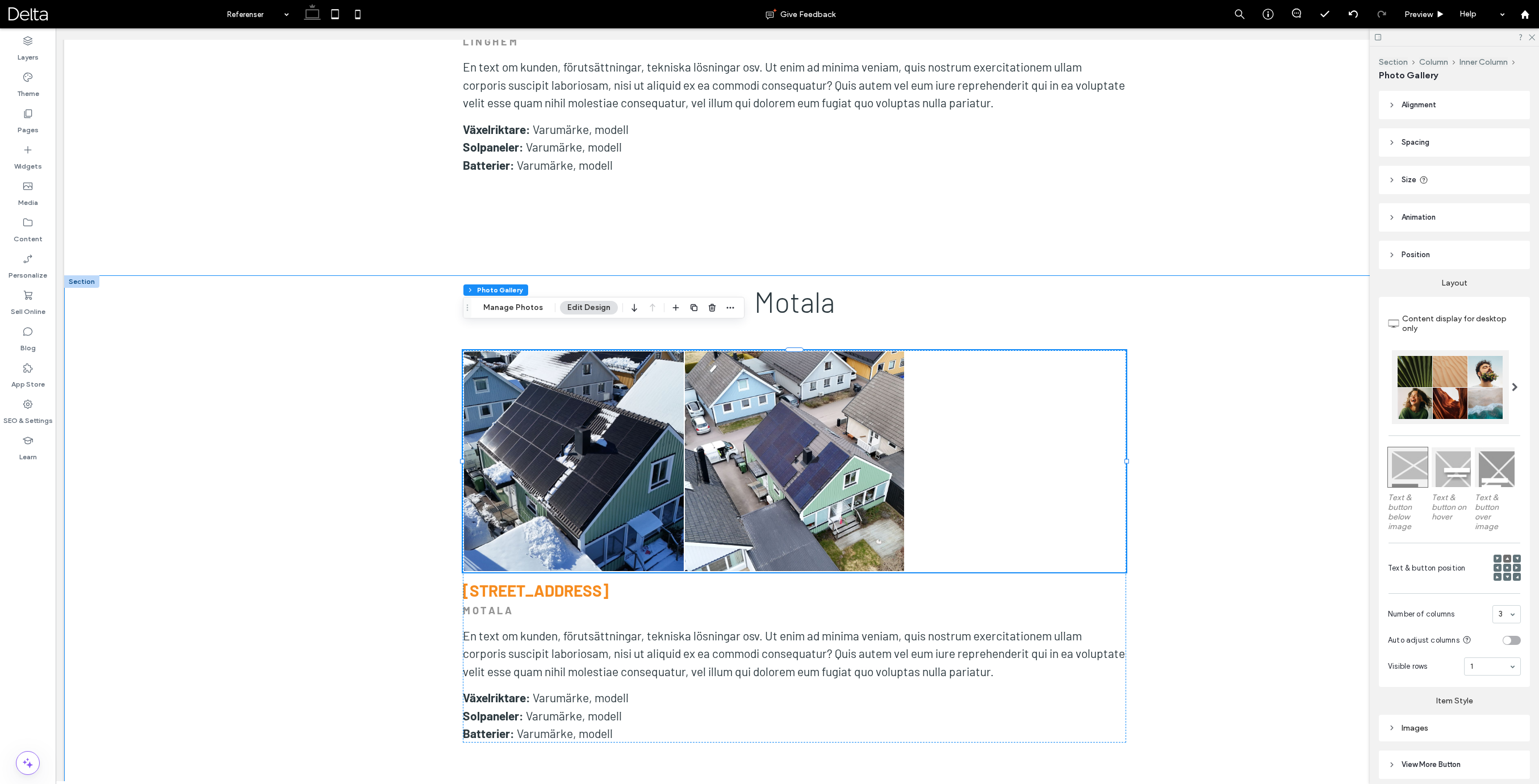
click at [1136, 566] on div "Motala Button Button Visa fler [STREET_ADDRESS] [GEOGRAPHIC_DATA] En text om ku…" at bounding box center [794, 559] width 1461 height 569
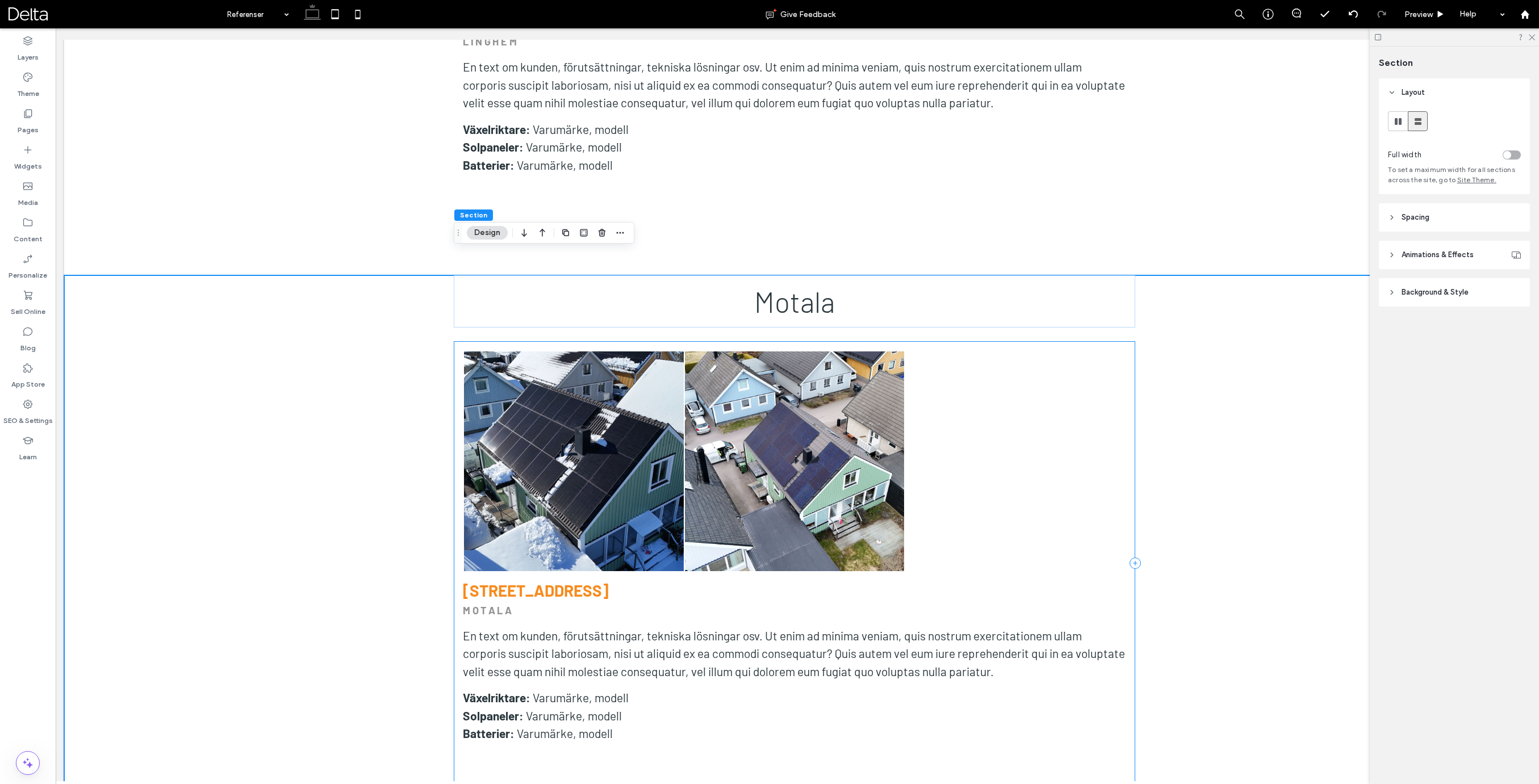
click at [1133, 567] on div "Button Button Visa fler [STREET_ADDRESS] [GEOGRAPHIC_DATA] En text om kunden, f…" at bounding box center [794, 563] width 681 height 444
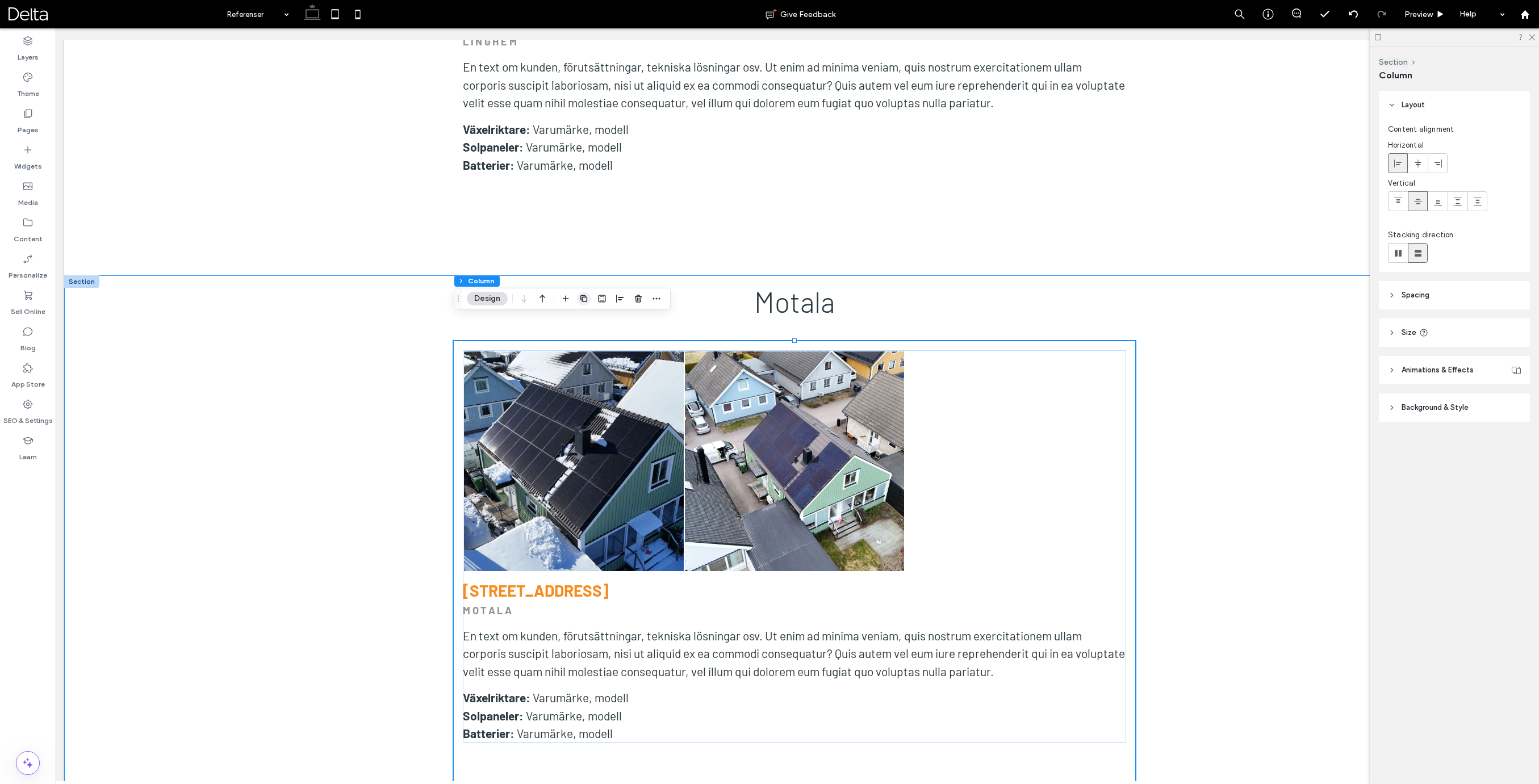
click at [581, 297] on icon "button" at bounding box center [583, 298] width 9 height 9
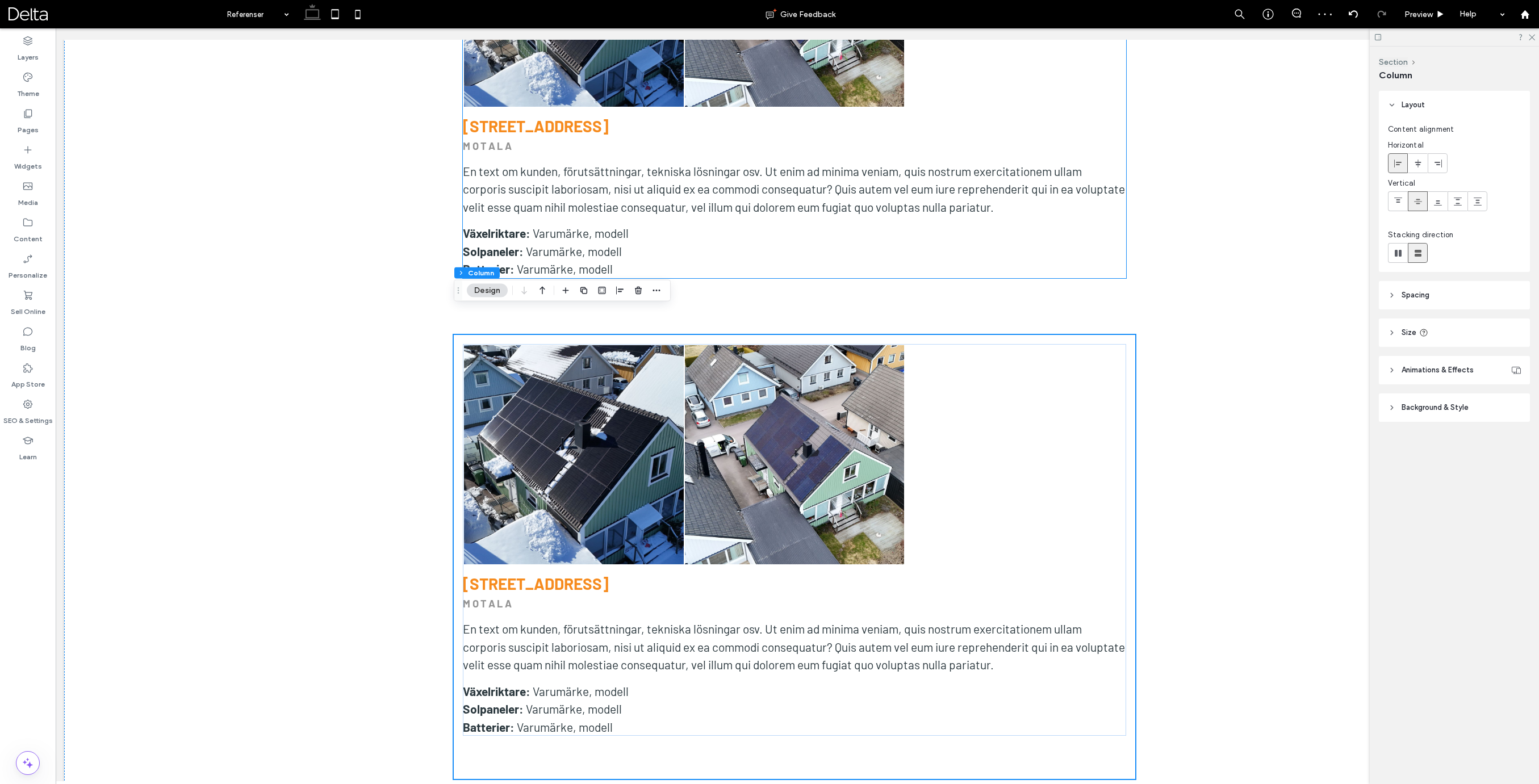
scroll to position [7220, 0]
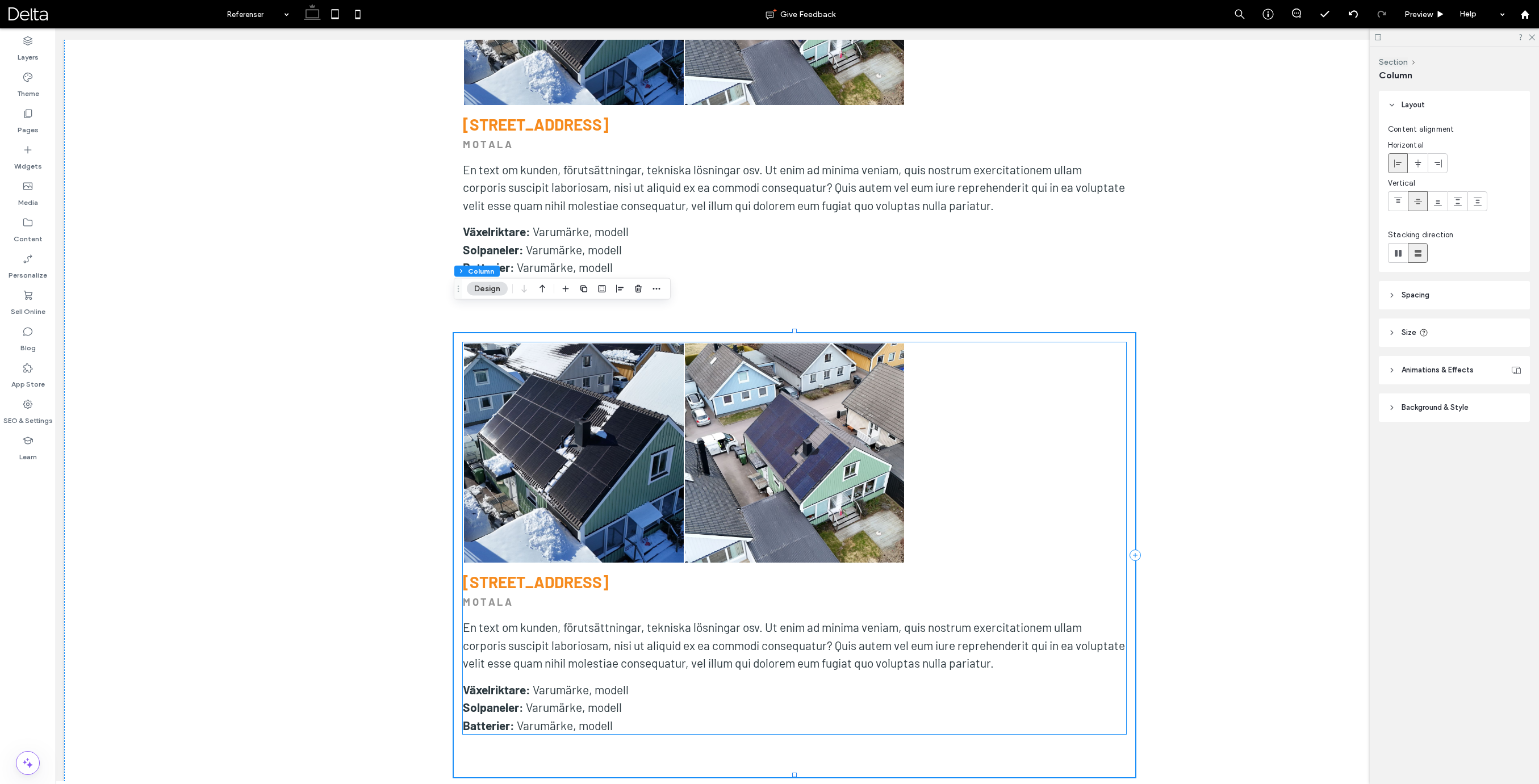
click at [562, 559] on link at bounding box center [573, 453] width 220 height 220
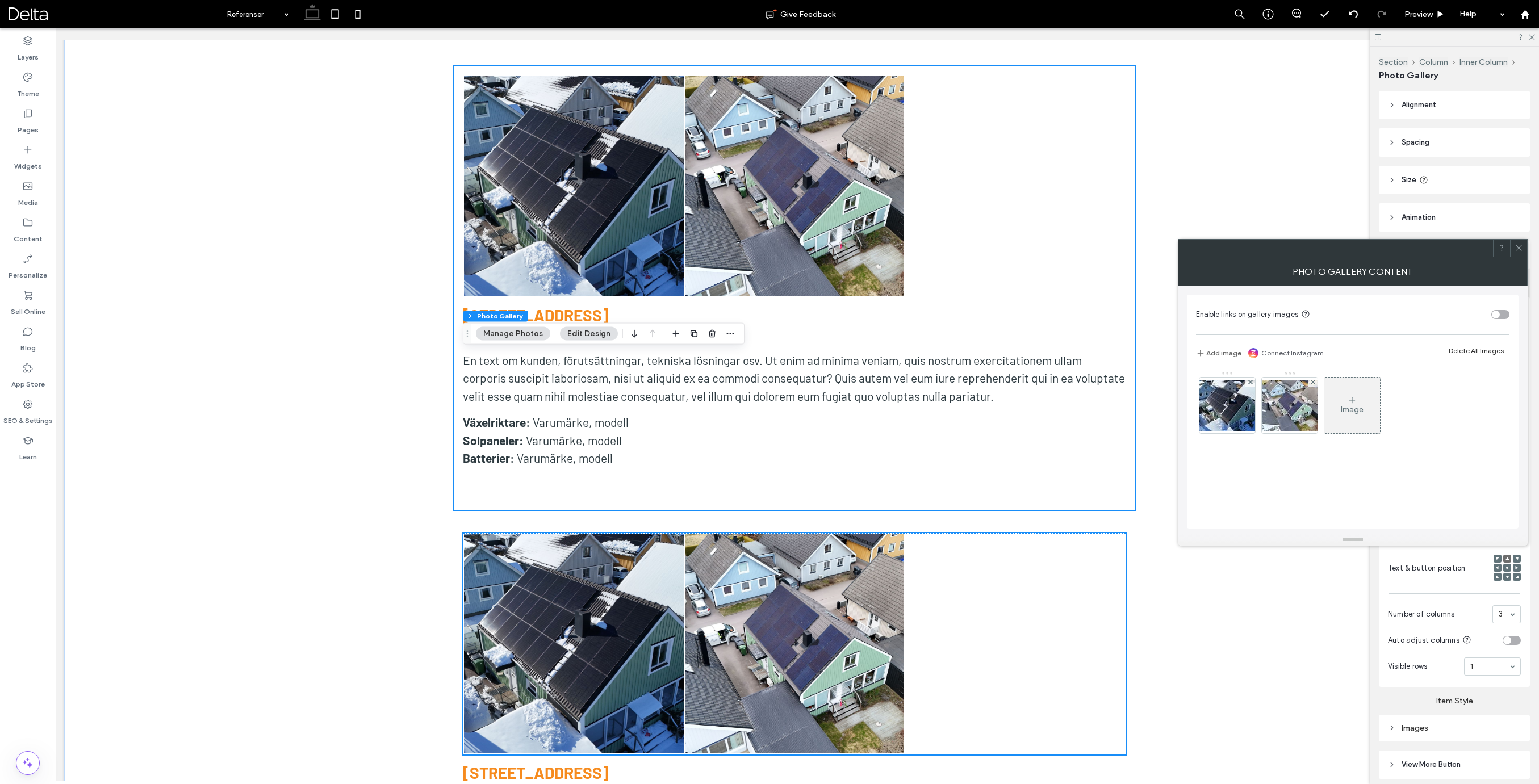
scroll to position [7184, 0]
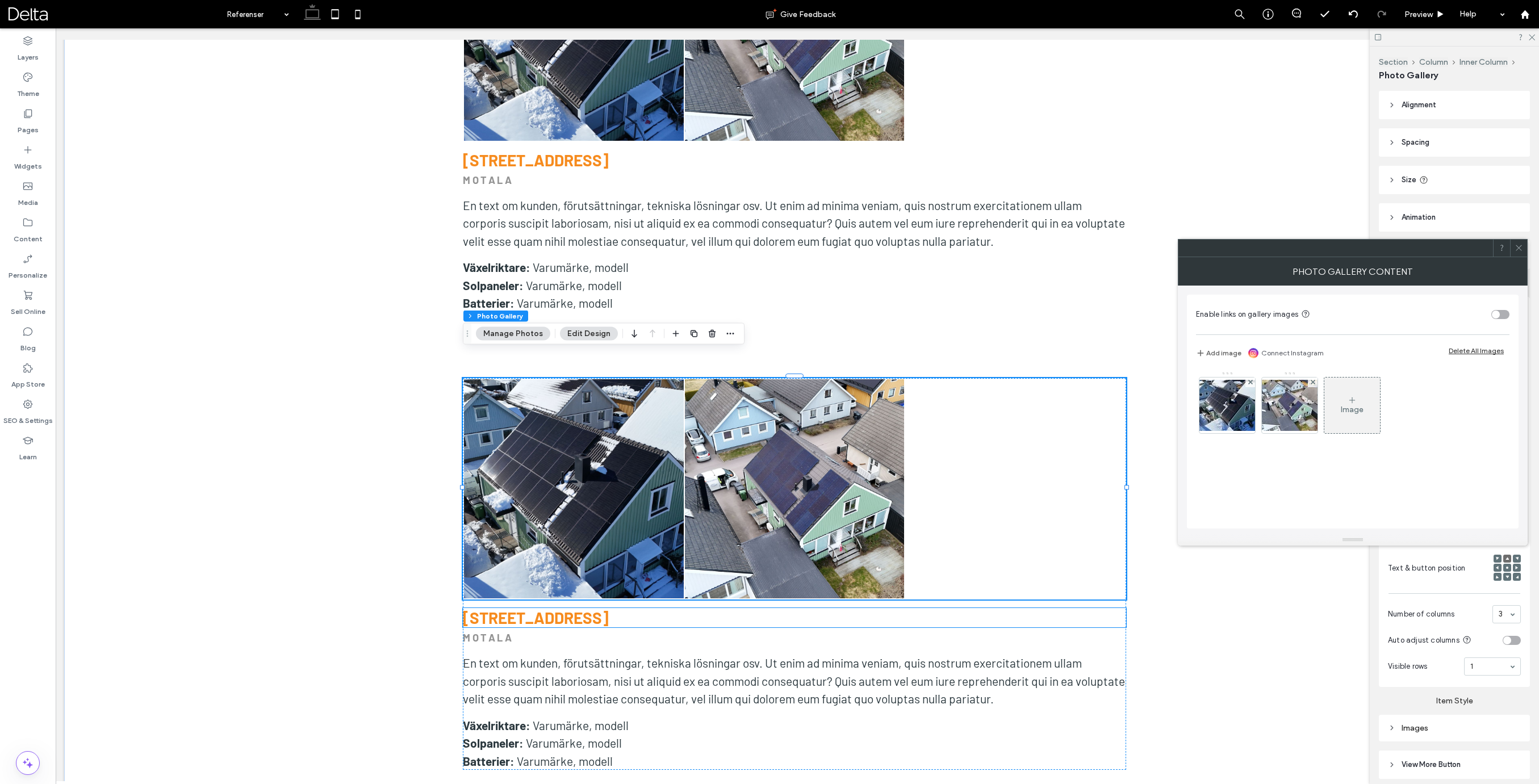
click at [580, 608] on h3 "[STREET_ADDRESS]" at bounding box center [794, 617] width 663 height 19
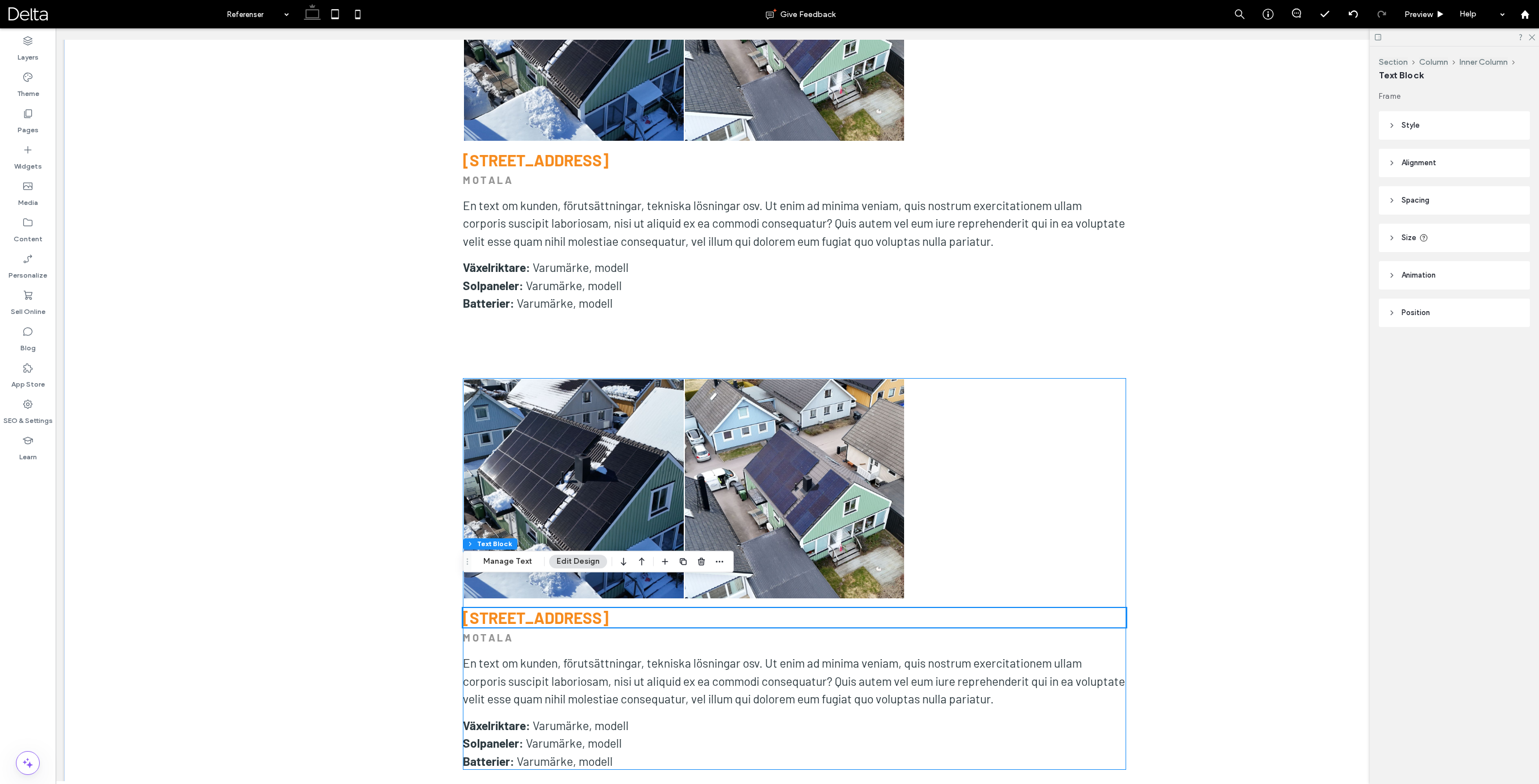
scroll to position [7186, 0]
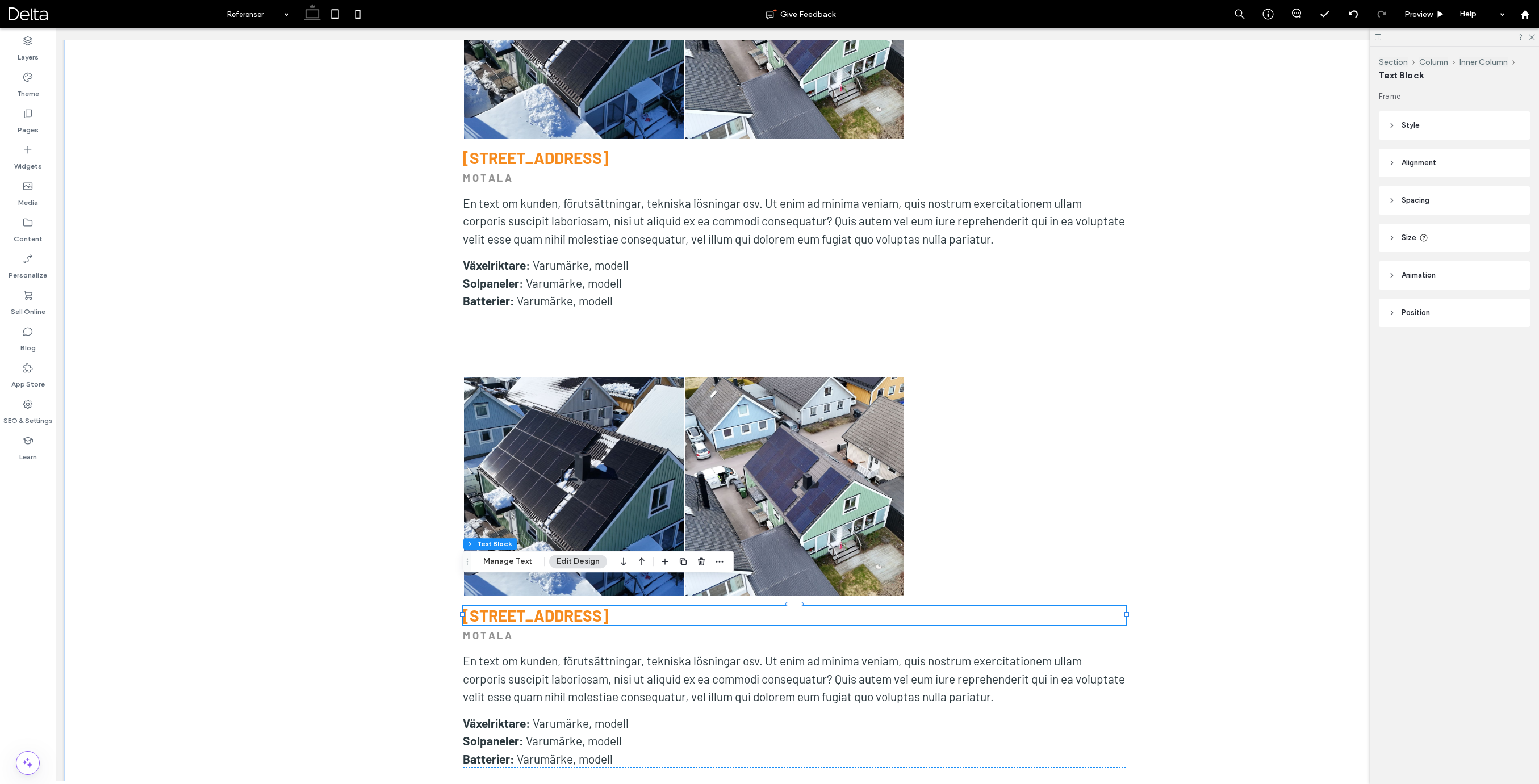
click at [580, 605] on h3 "[STREET_ADDRESS]" at bounding box center [794, 615] width 663 height 19
click at [580, 605] on h3 "**********" at bounding box center [794, 614] width 663 height 17
type input "******"
type input "**"
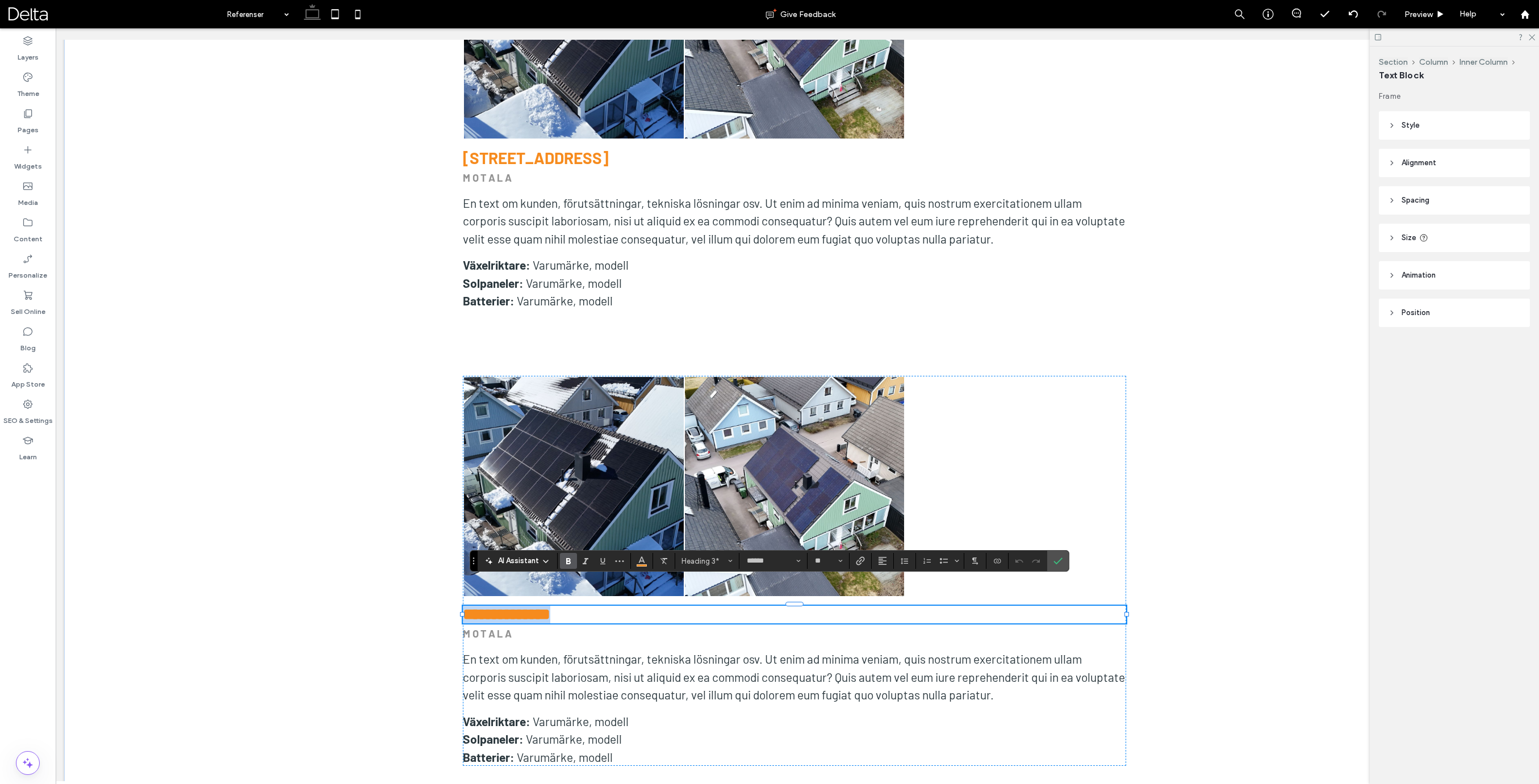
click at [578, 605] on h3 "**********" at bounding box center [794, 614] width 663 height 17
click at [575, 457] on link at bounding box center [573, 487] width 220 height 220
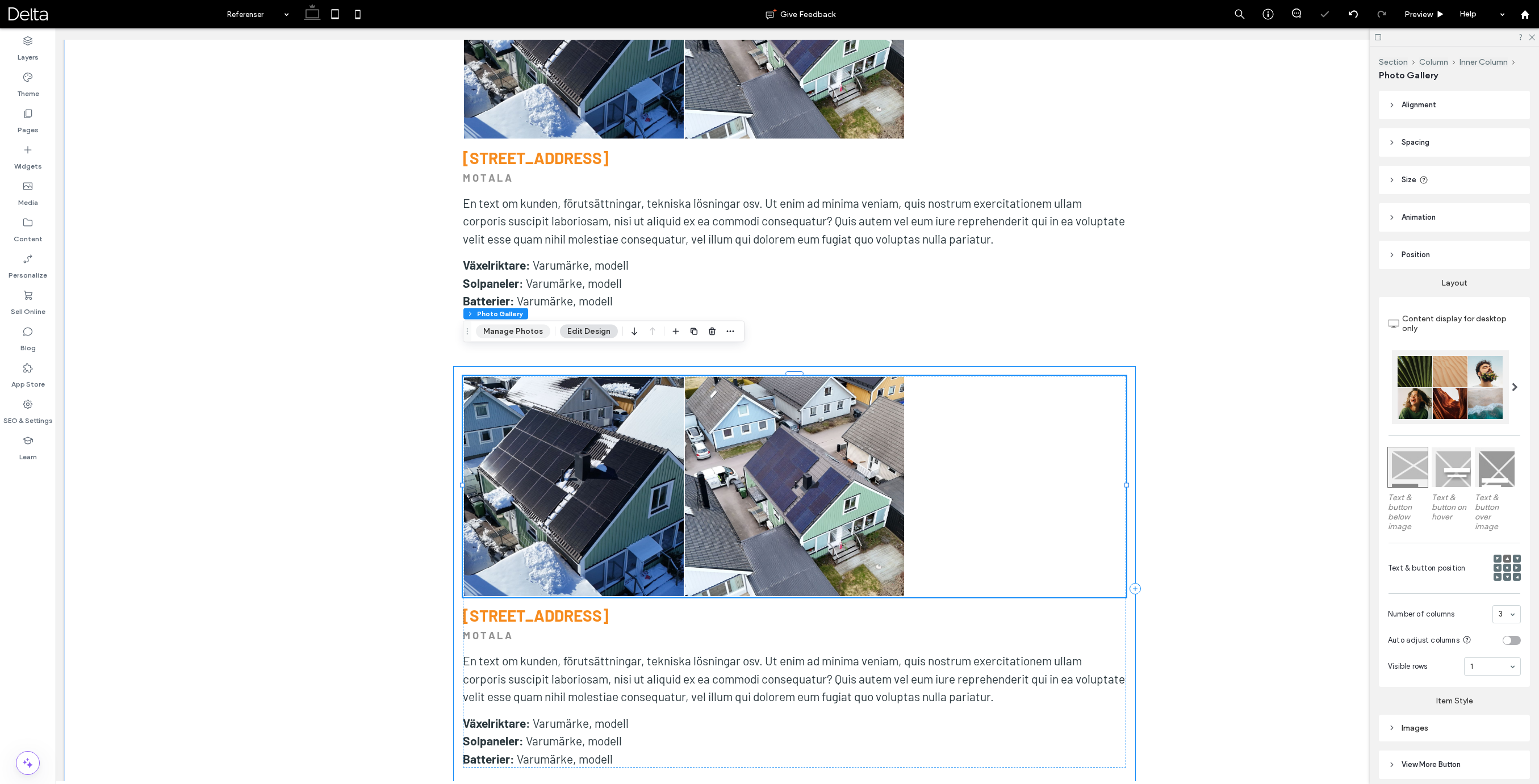
click at [525, 337] on button "Manage Photos" at bounding box center [513, 331] width 74 height 14
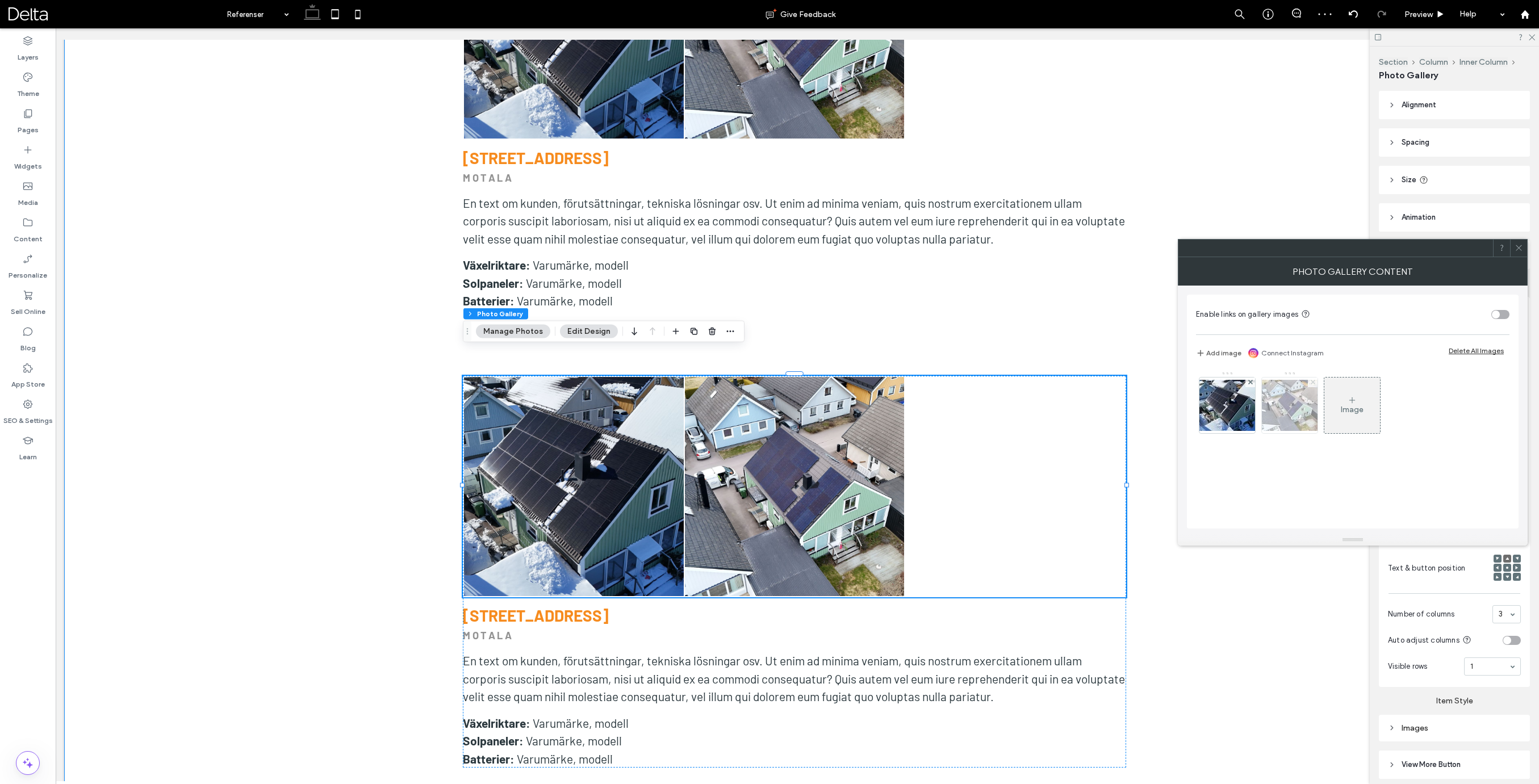
click at [1311, 382] on icon at bounding box center [1313, 382] width 4 height 4
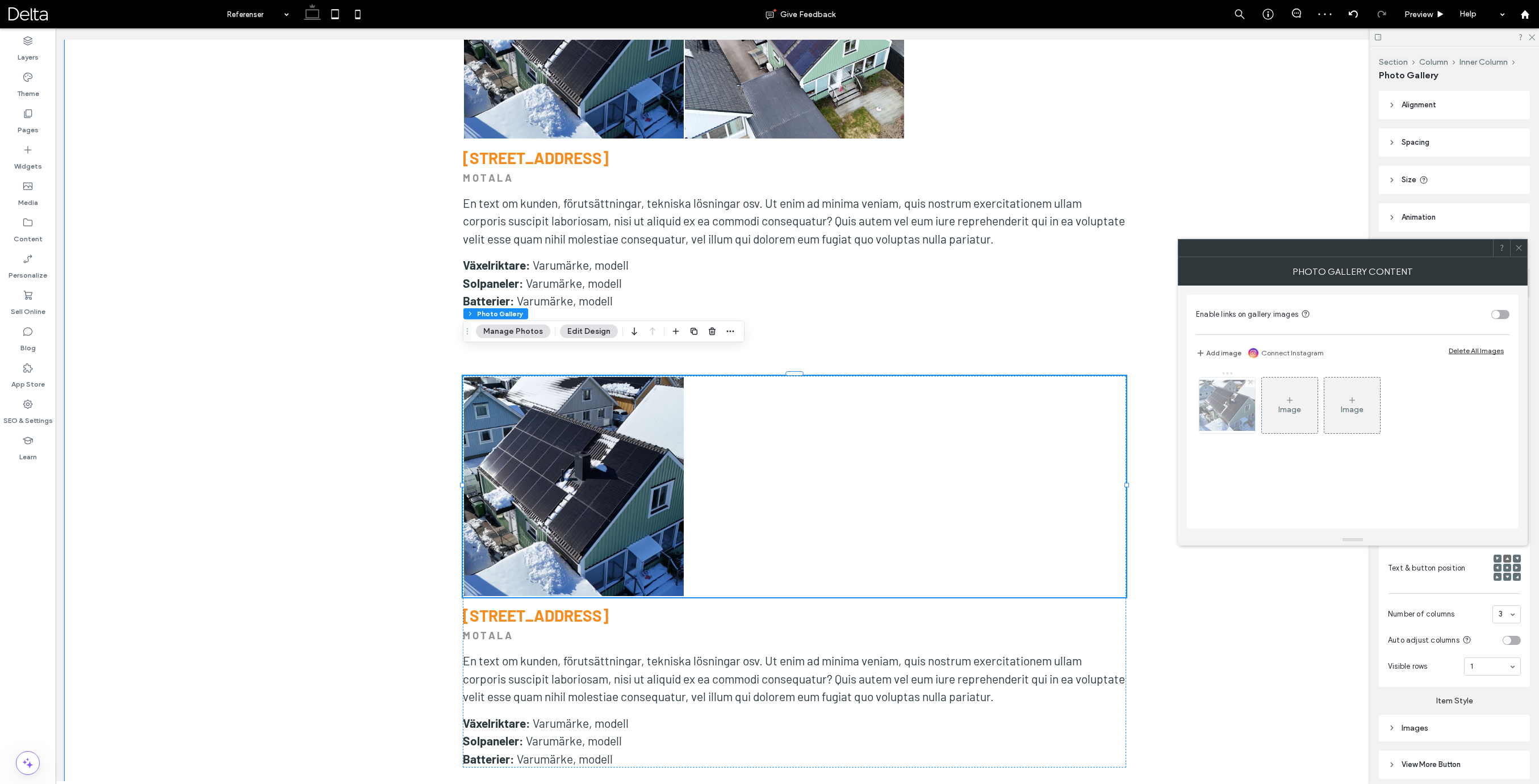
click at [1252, 381] on use at bounding box center [1249, 382] width 4 height 4
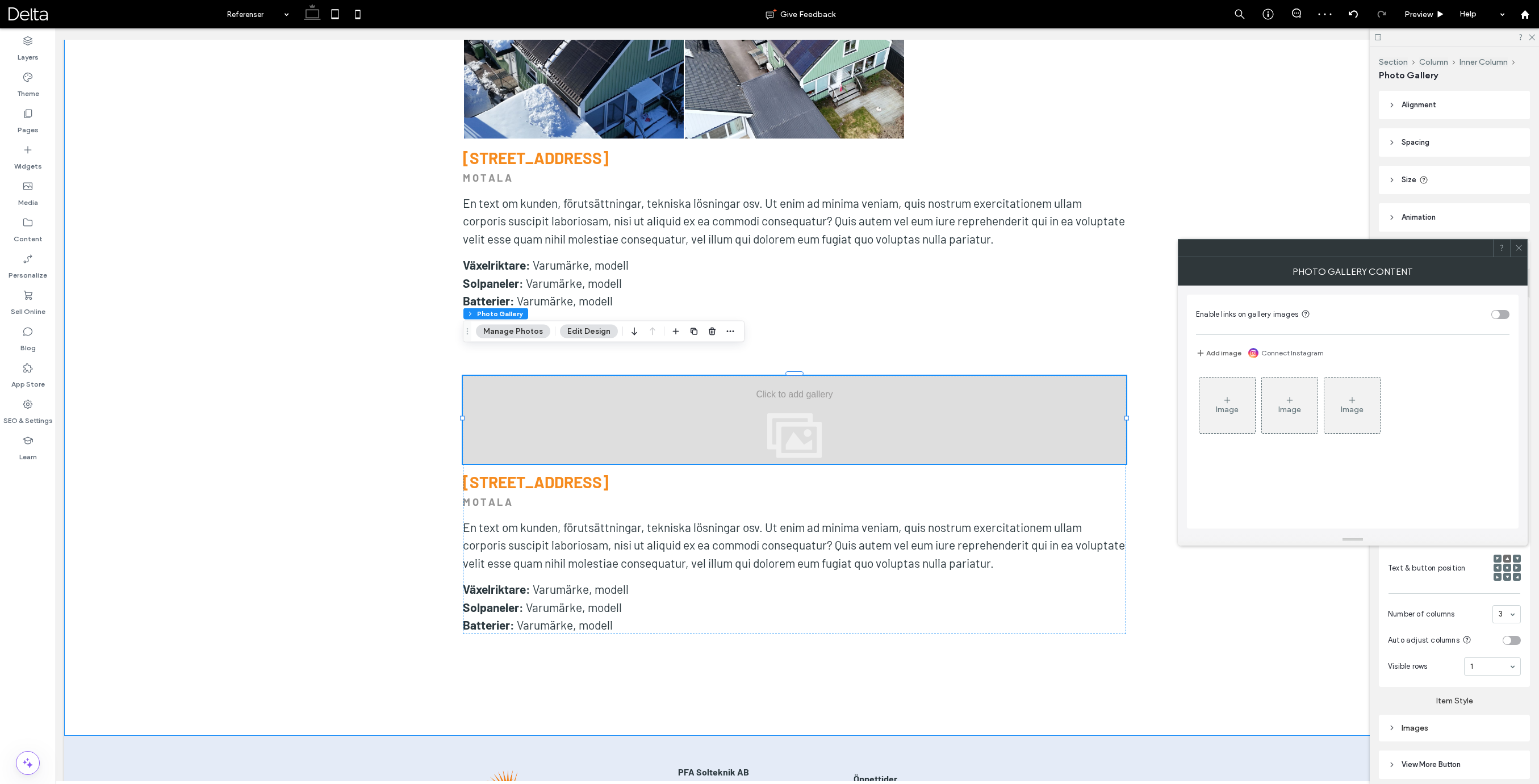
click at [1224, 405] on div "Image" at bounding box center [1227, 409] width 23 height 9
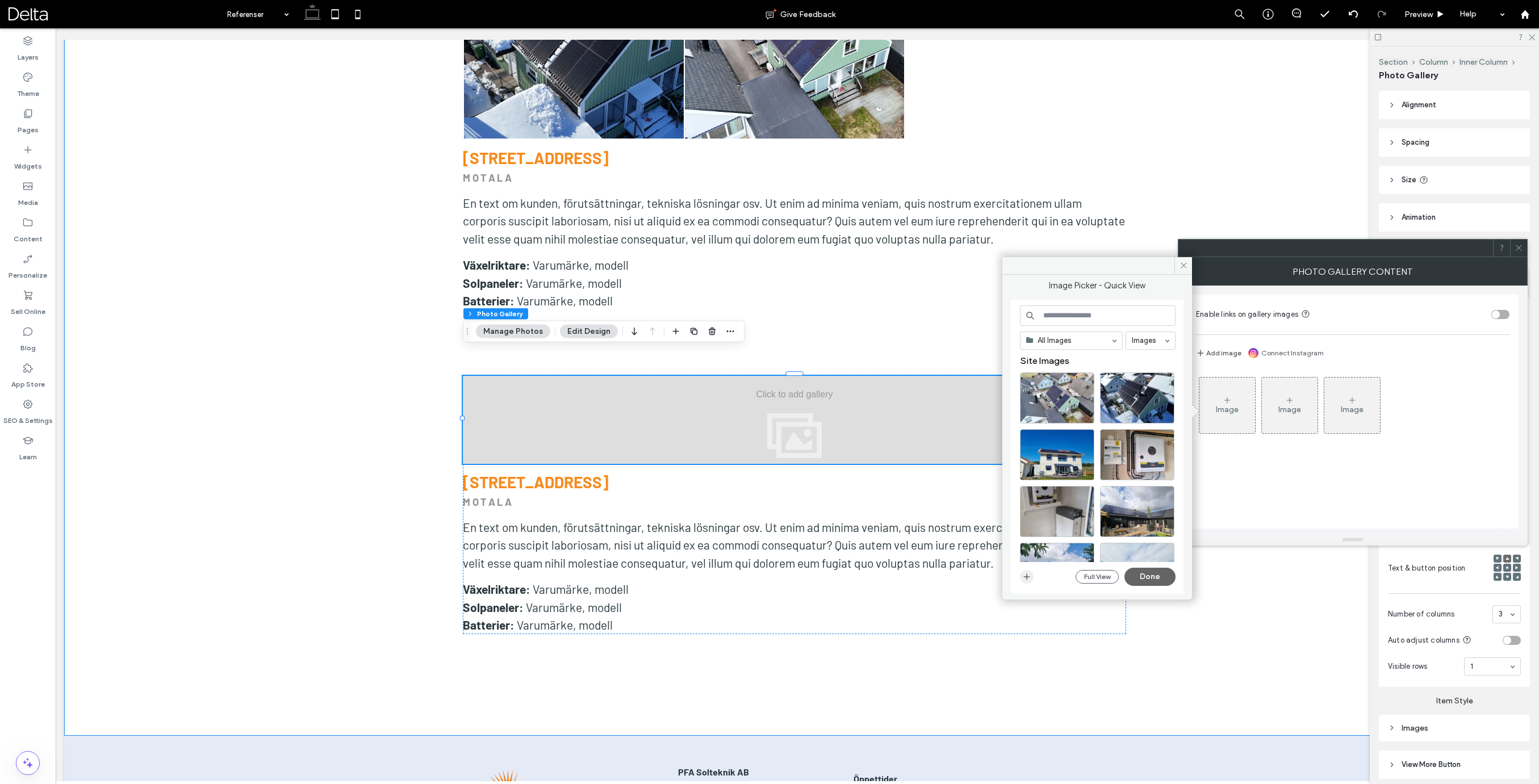
click at [1027, 577] on icon "button" at bounding box center [1026, 577] width 9 height 9
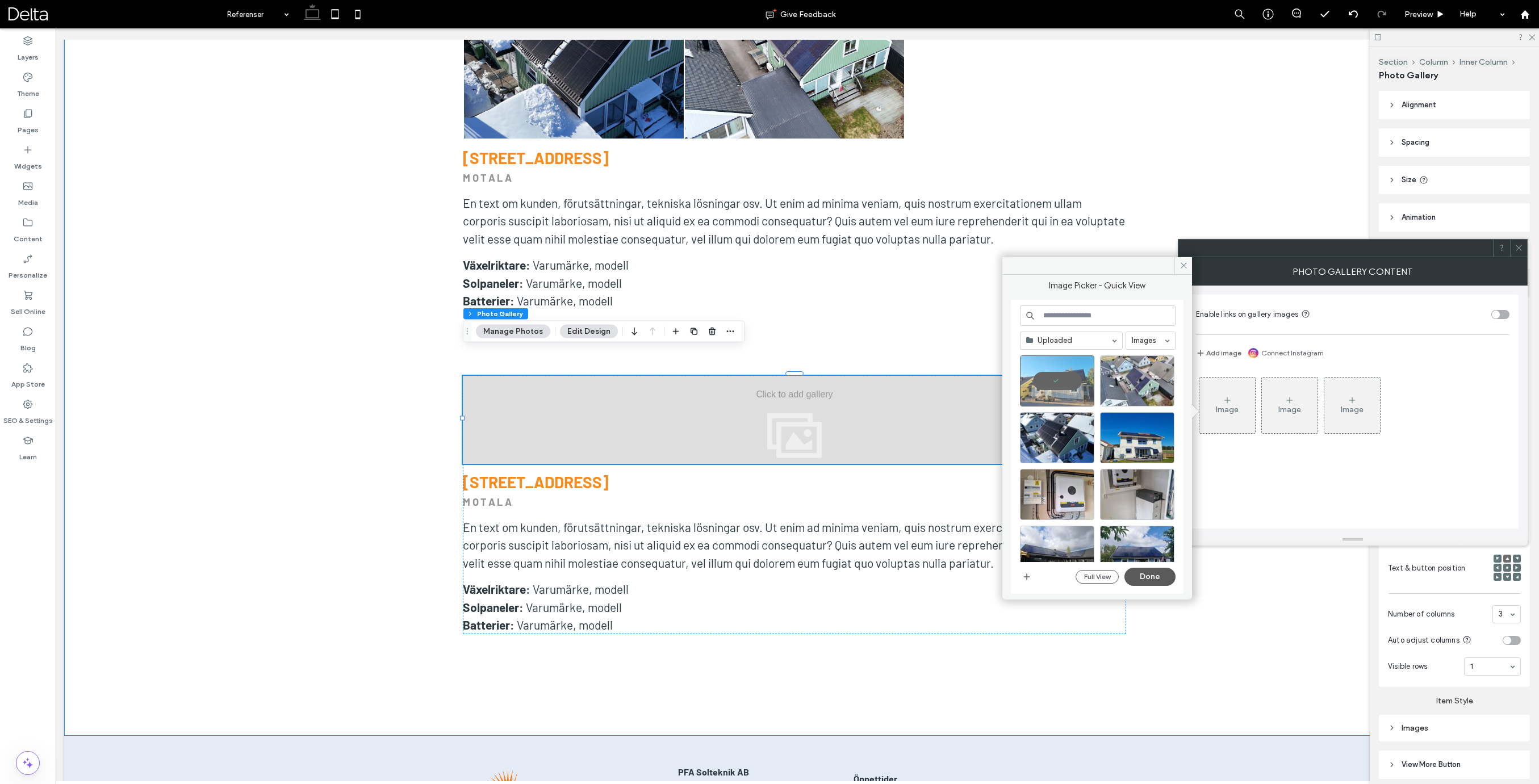
click at [1155, 577] on button "Done" at bounding box center [1149, 576] width 51 height 18
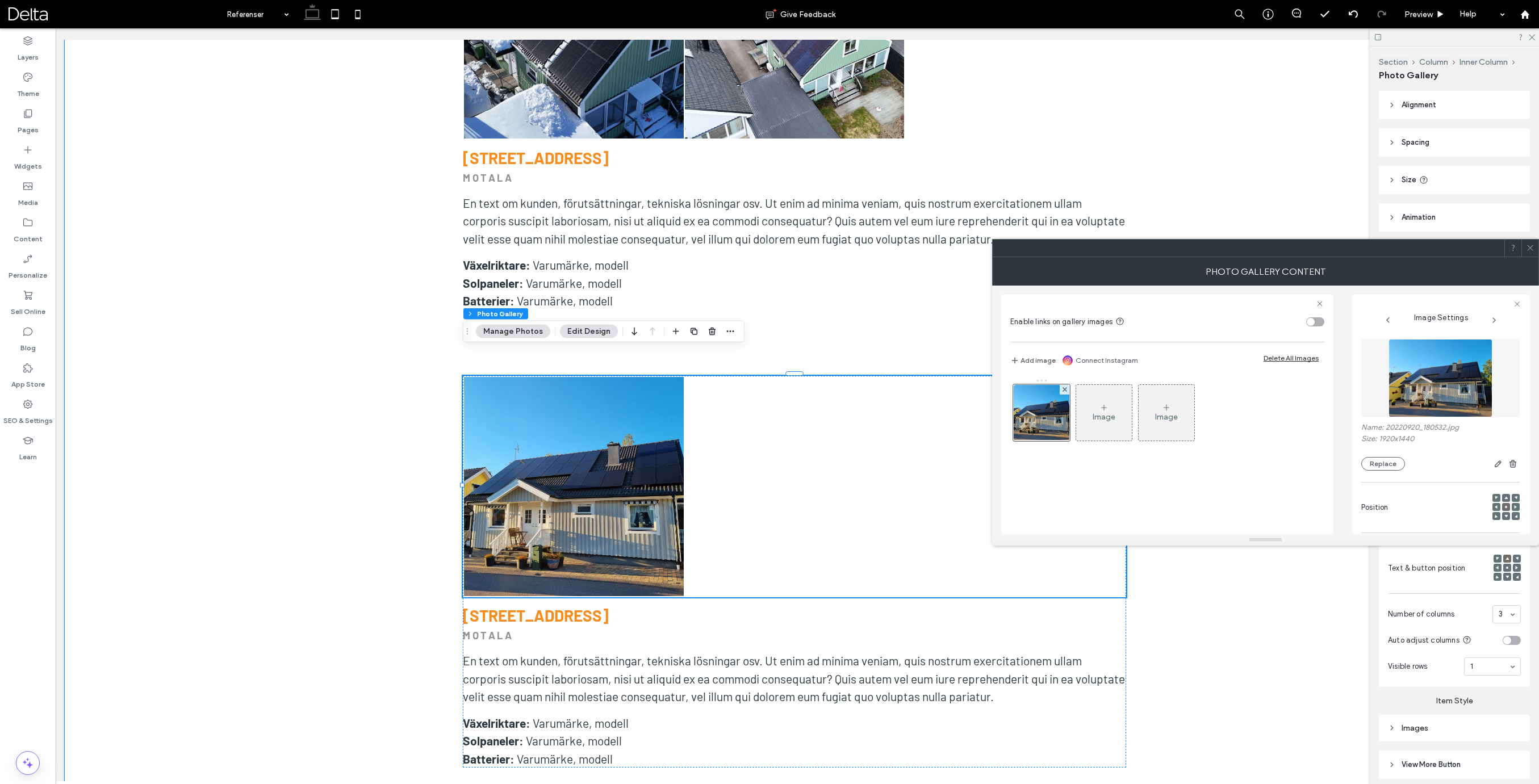
click at [1529, 251] on icon at bounding box center [1530, 248] width 9 height 9
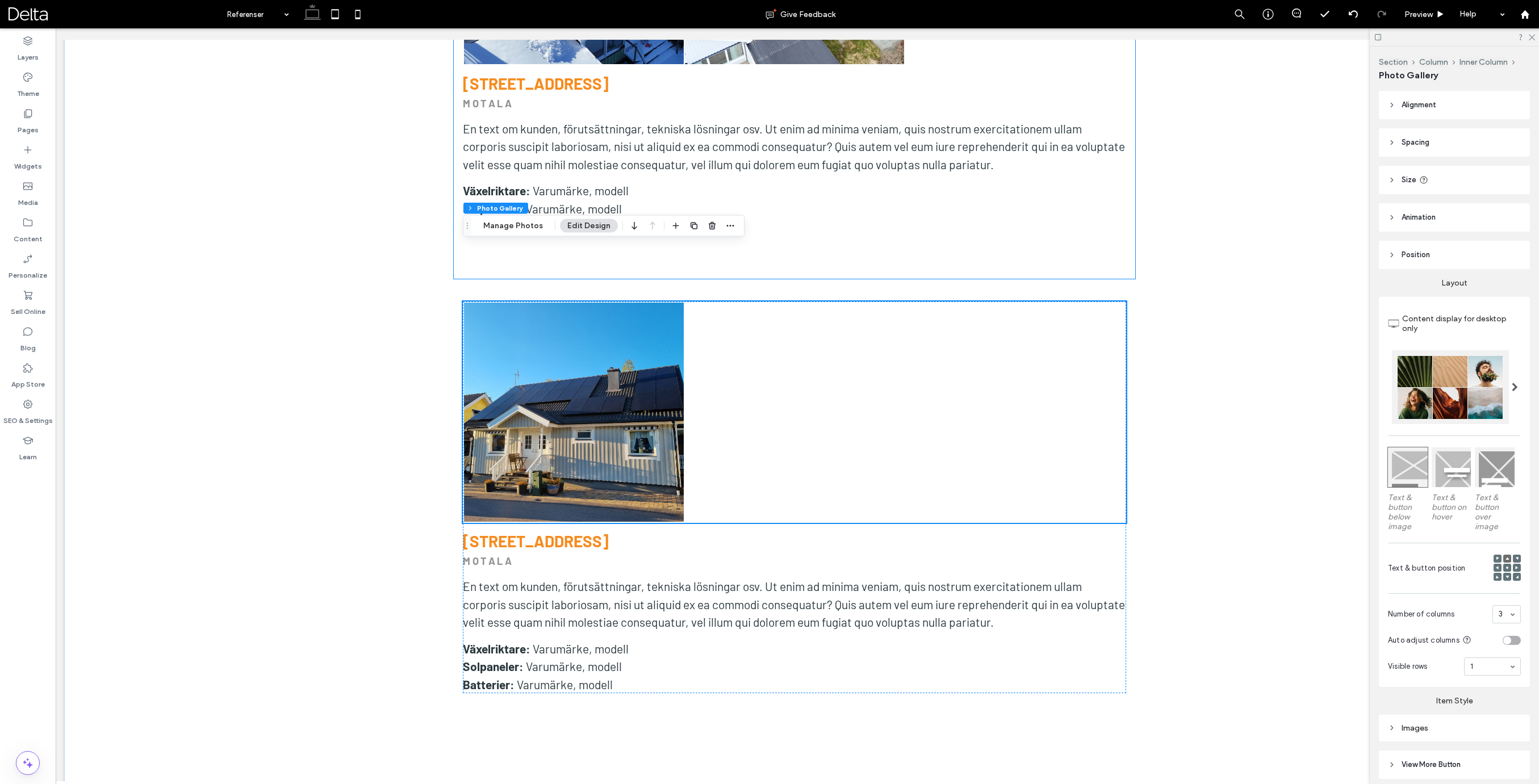
scroll to position [7292, 0]
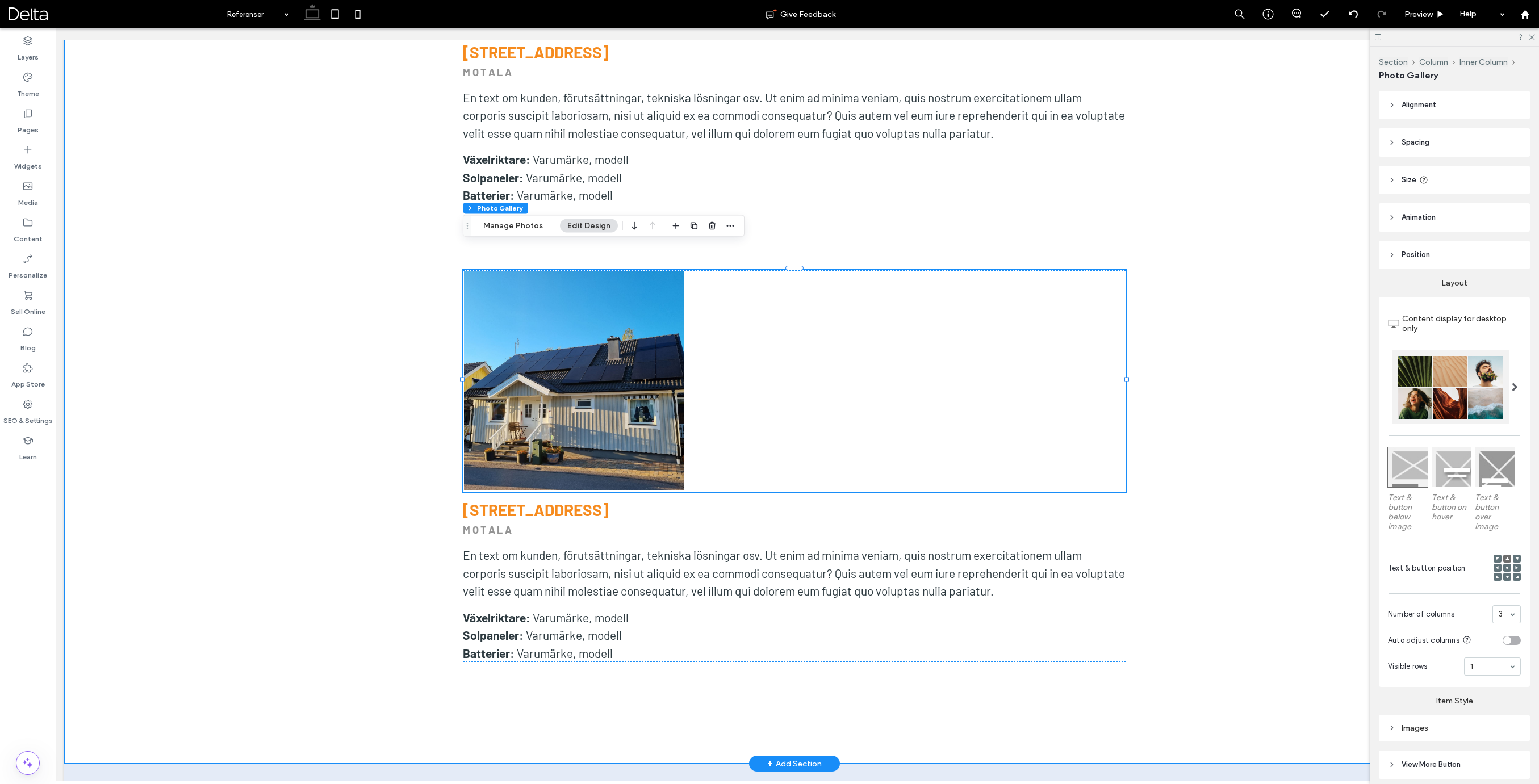
click at [431, 559] on div "Motala Button Button Visa fler [STREET_ADDRESS] [GEOGRAPHIC_DATA] En text om ku…" at bounding box center [794, 251] width 1461 height 1027
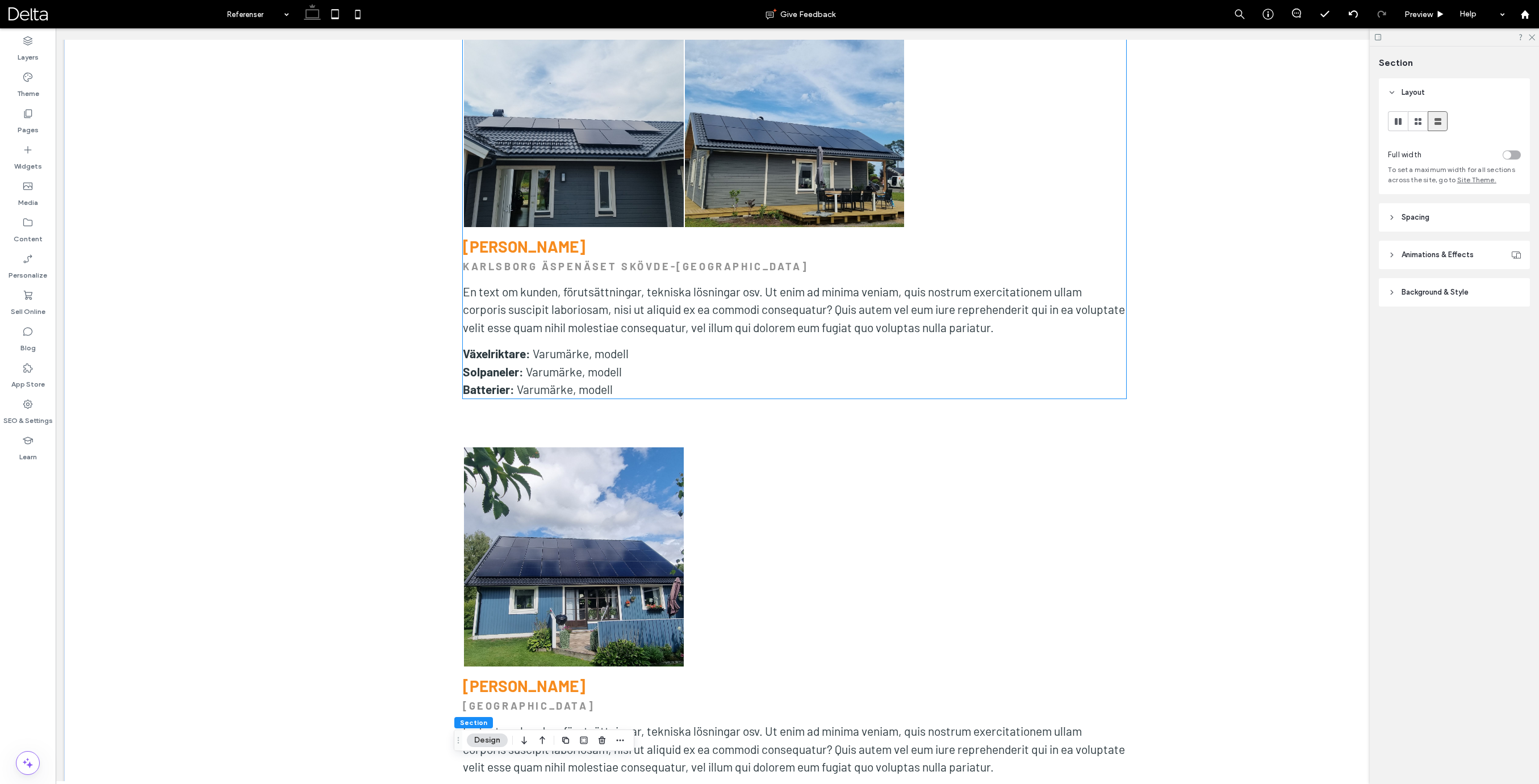
scroll to position [4952, 0]
click at [916, 305] on span "En text om kunden, förutsättningar, tekniska lösningar osv. Ut enim ad minima v…" at bounding box center [794, 310] width 662 height 50
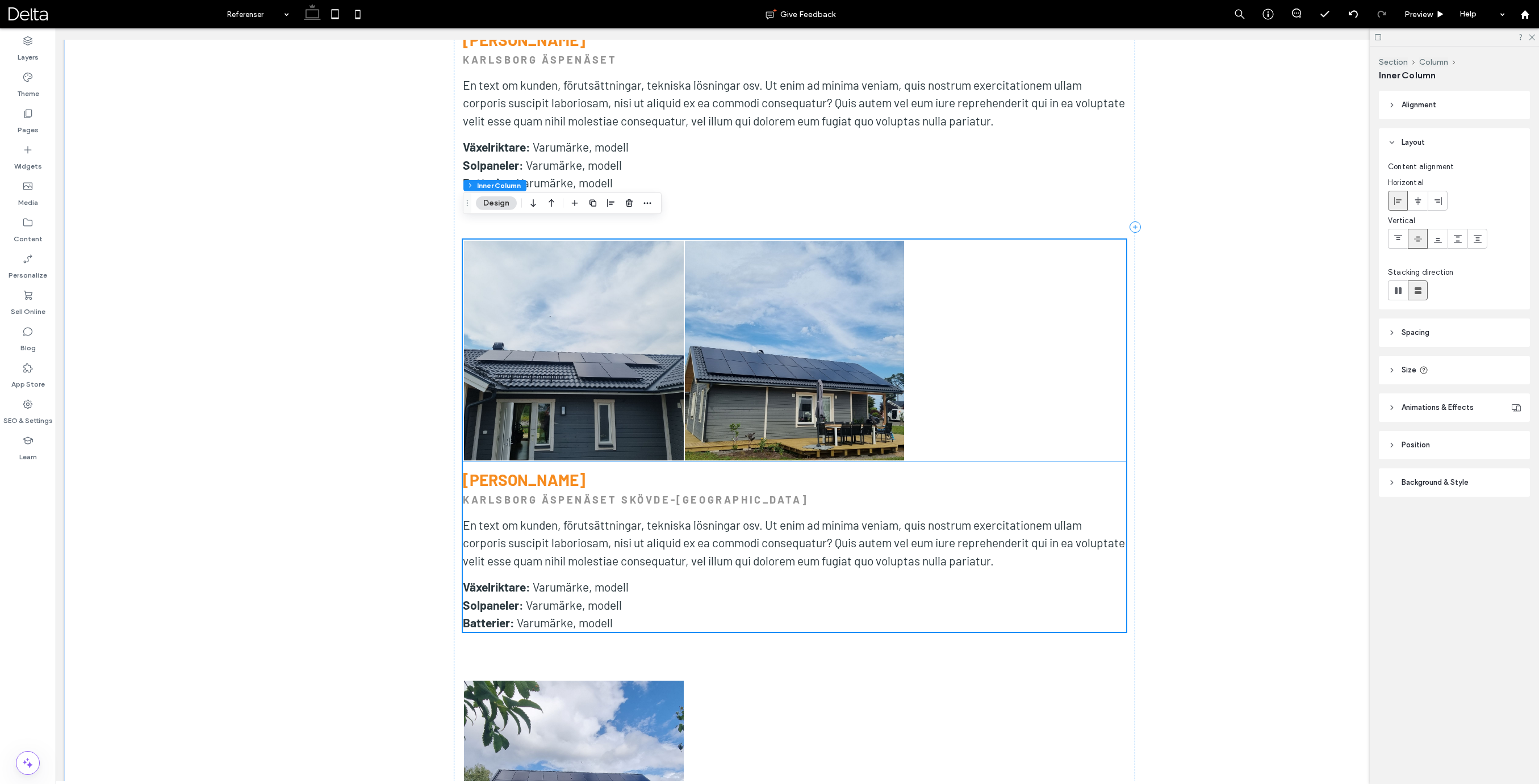
scroll to position [4718, 0]
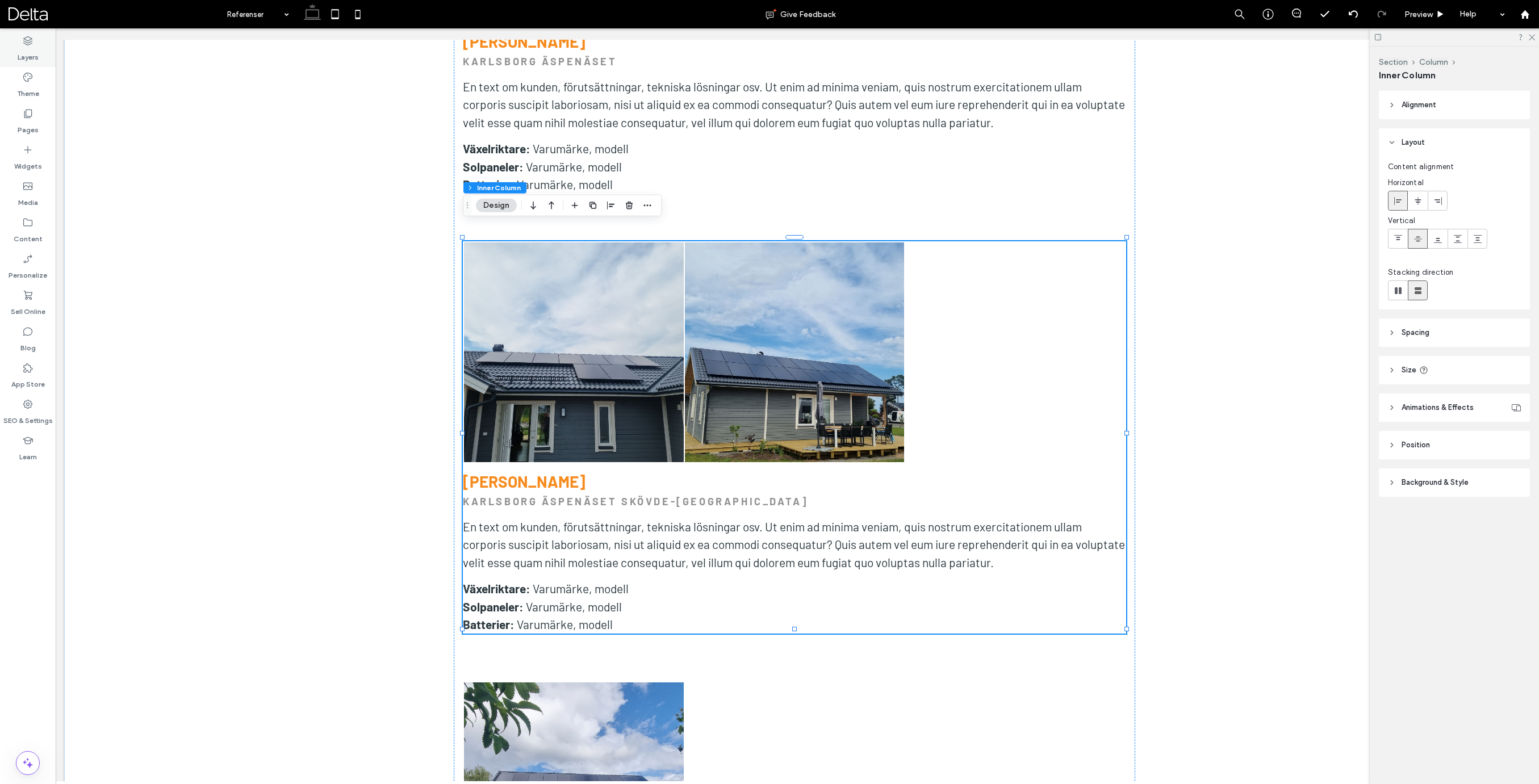
click at [34, 55] on label "Layers" at bounding box center [27, 55] width 21 height 16
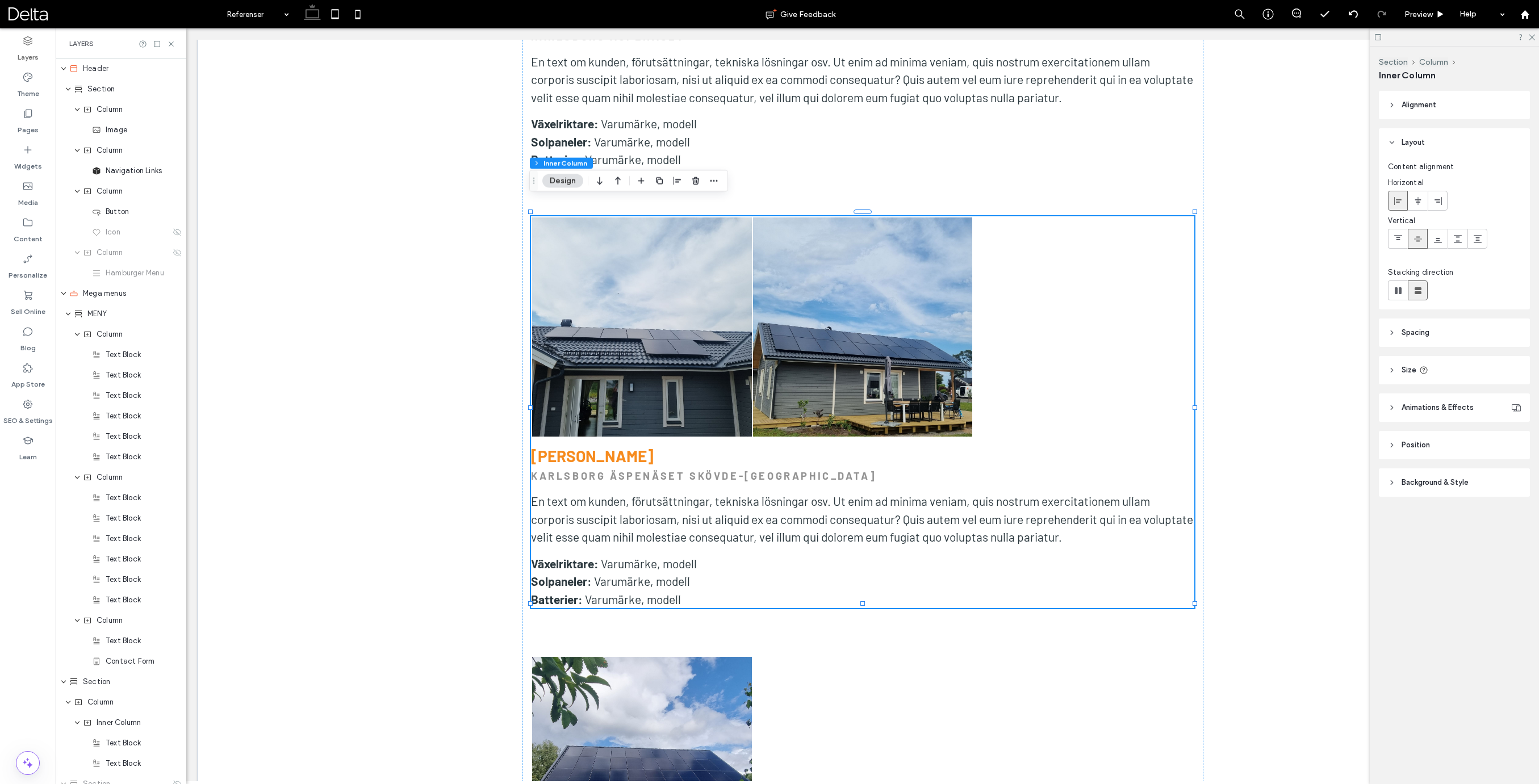
scroll to position [1896, 0]
click at [106, 422] on span "Inner Column" at bounding box center [121, 421] width 49 height 12
click at [77, 422] on use "expand Inner Column" at bounding box center [77, 421] width 4 height 3
click at [112, 445] on span "Inner Column" at bounding box center [119, 442] width 45 height 12
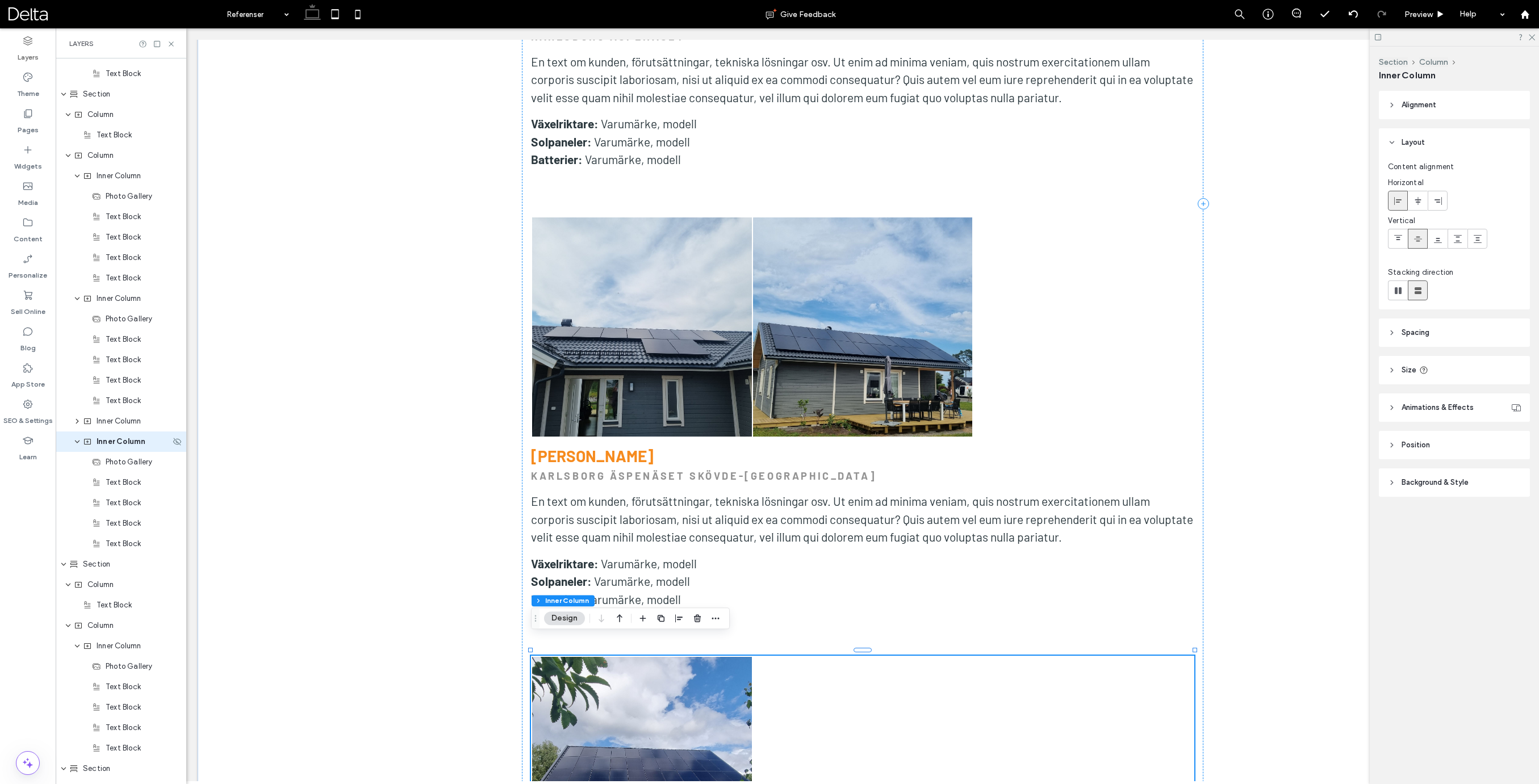
scroll to position [1916, 0]
click at [113, 404] on span "Inner Column" at bounding box center [119, 401] width 45 height 12
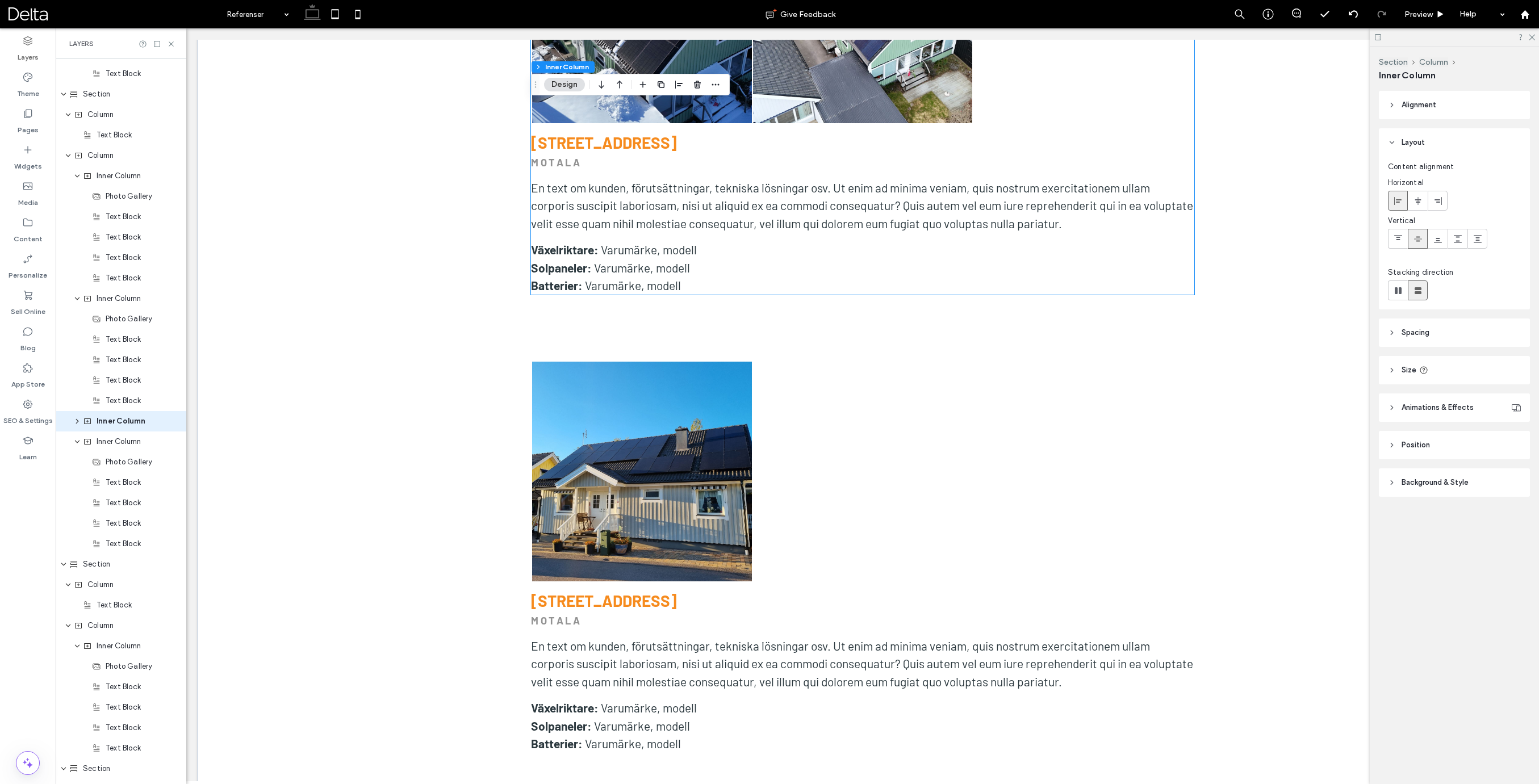
scroll to position [7173, 0]
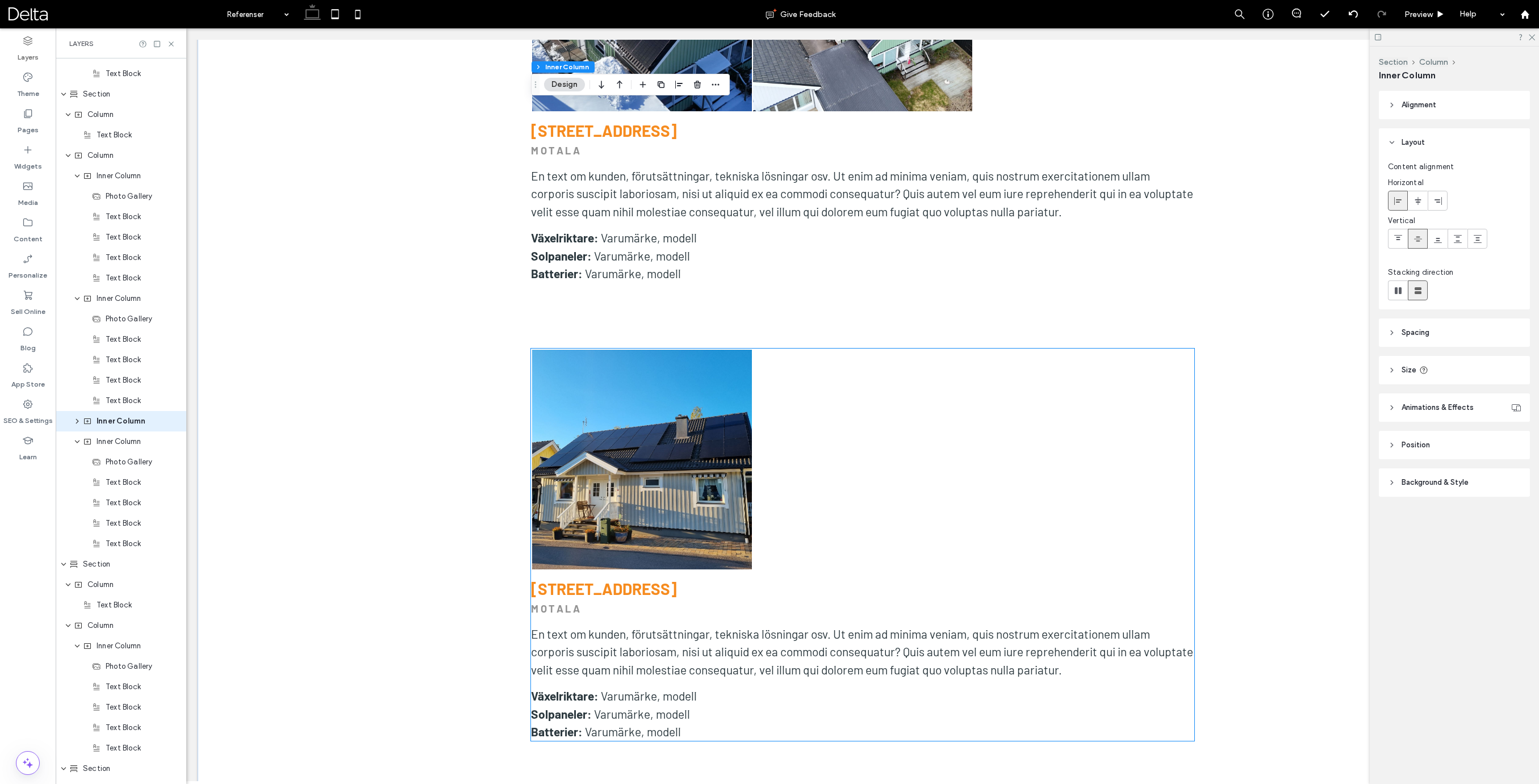
click at [701, 441] on link at bounding box center [642, 459] width 220 height 220
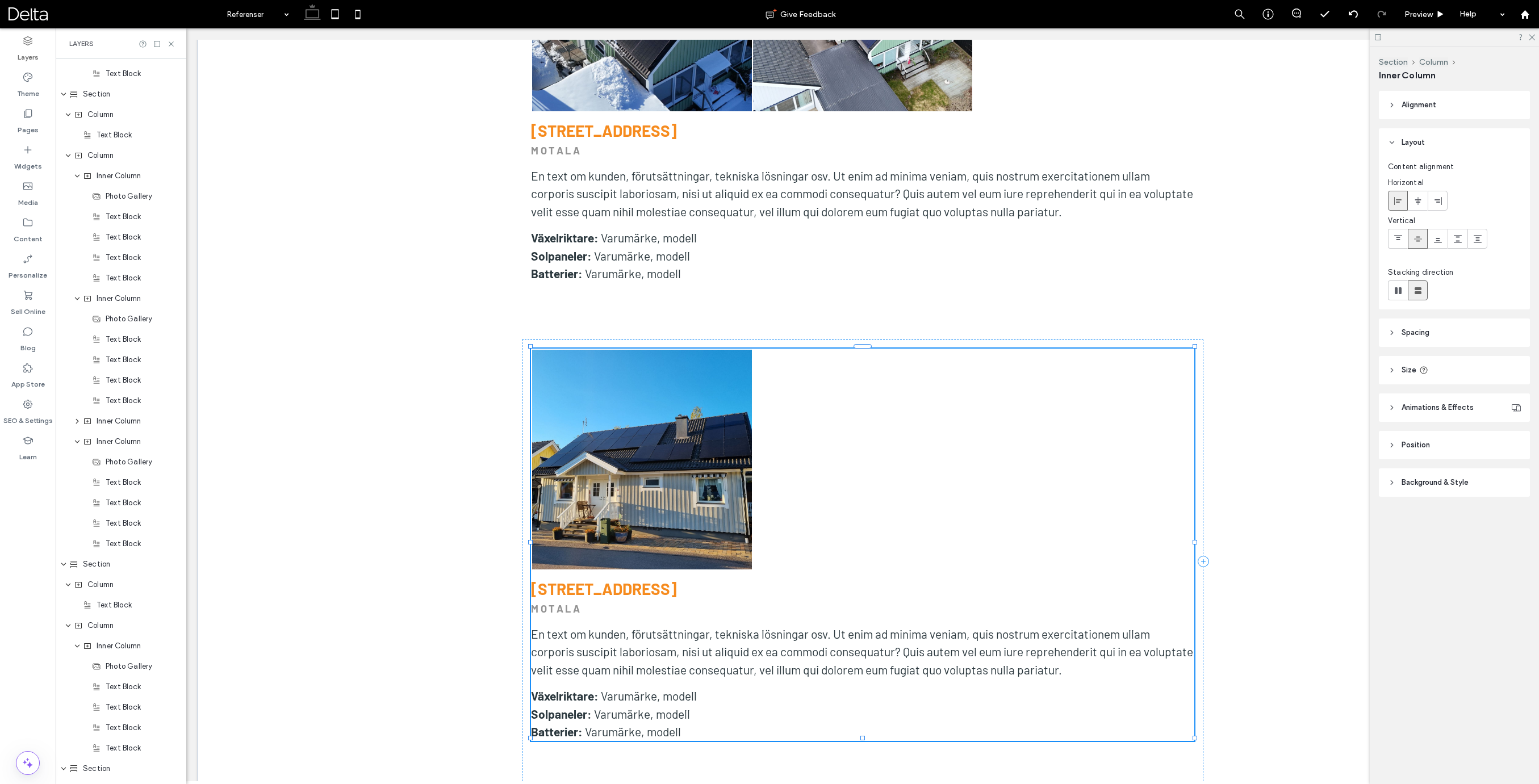
scroll to position [2672, 0]
click at [113, 423] on span "Inner Column" at bounding box center [121, 422] width 49 height 12
click at [108, 404] on span "Column" at bounding box center [100, 402] width 26 height 12
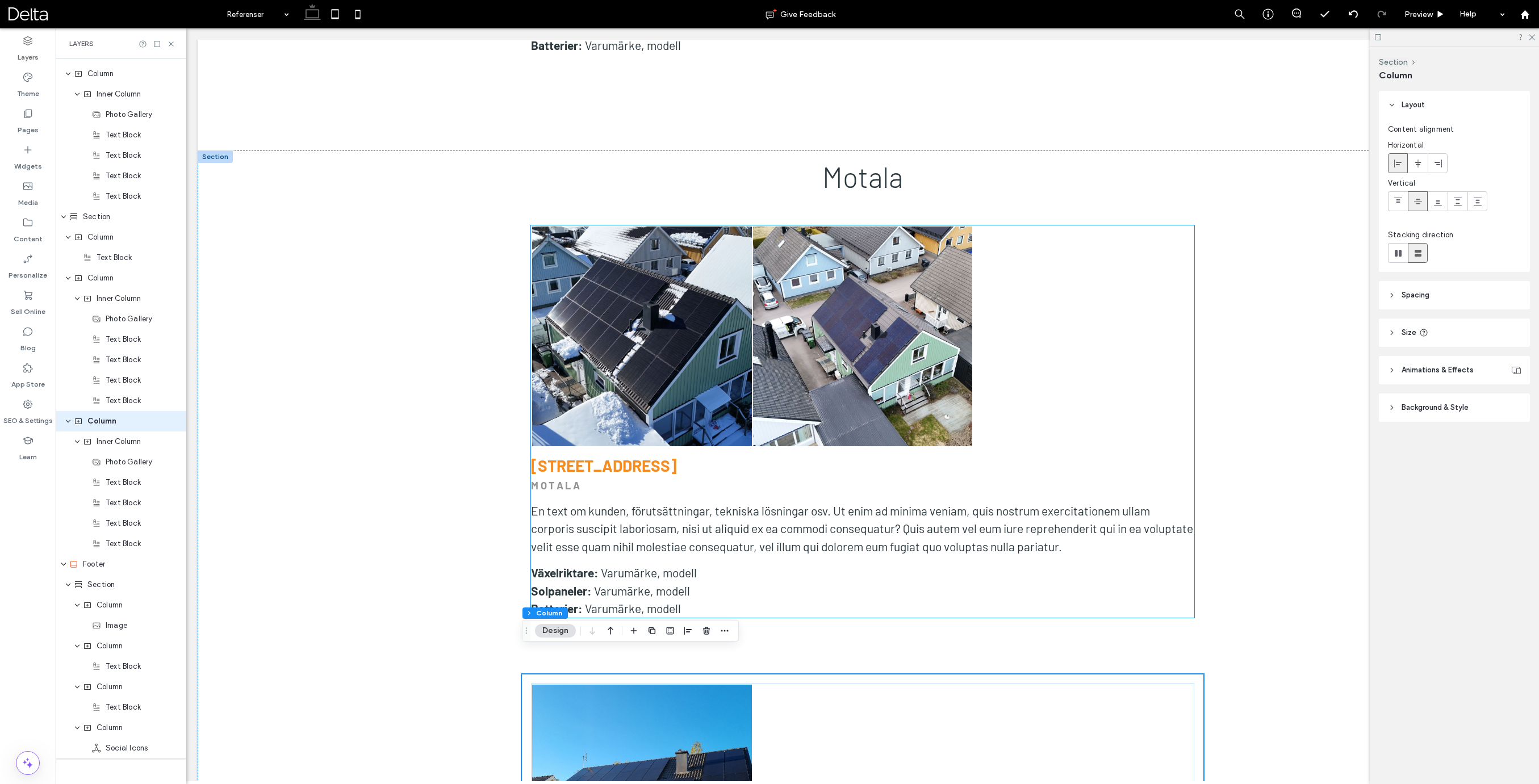
scroll to position [6837, 0]
click at [637, 426] on div "Button Button Visa fler [STREET_ADDRESS] [GEOGRAPHIC_DATA] En text om kunden, f…" at bounding box center [862, 422] width 663 height 392
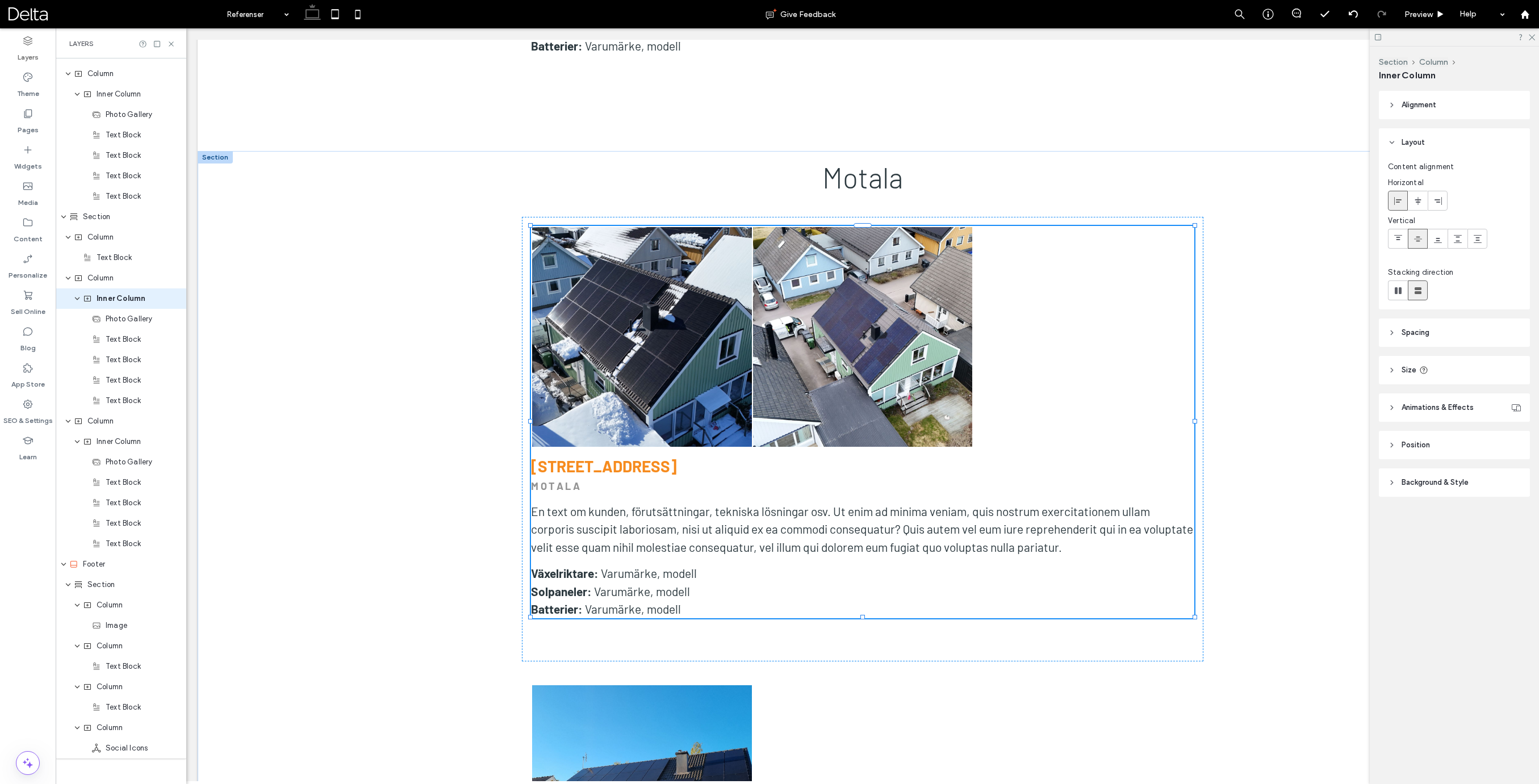
scroll to position [2529, 0]
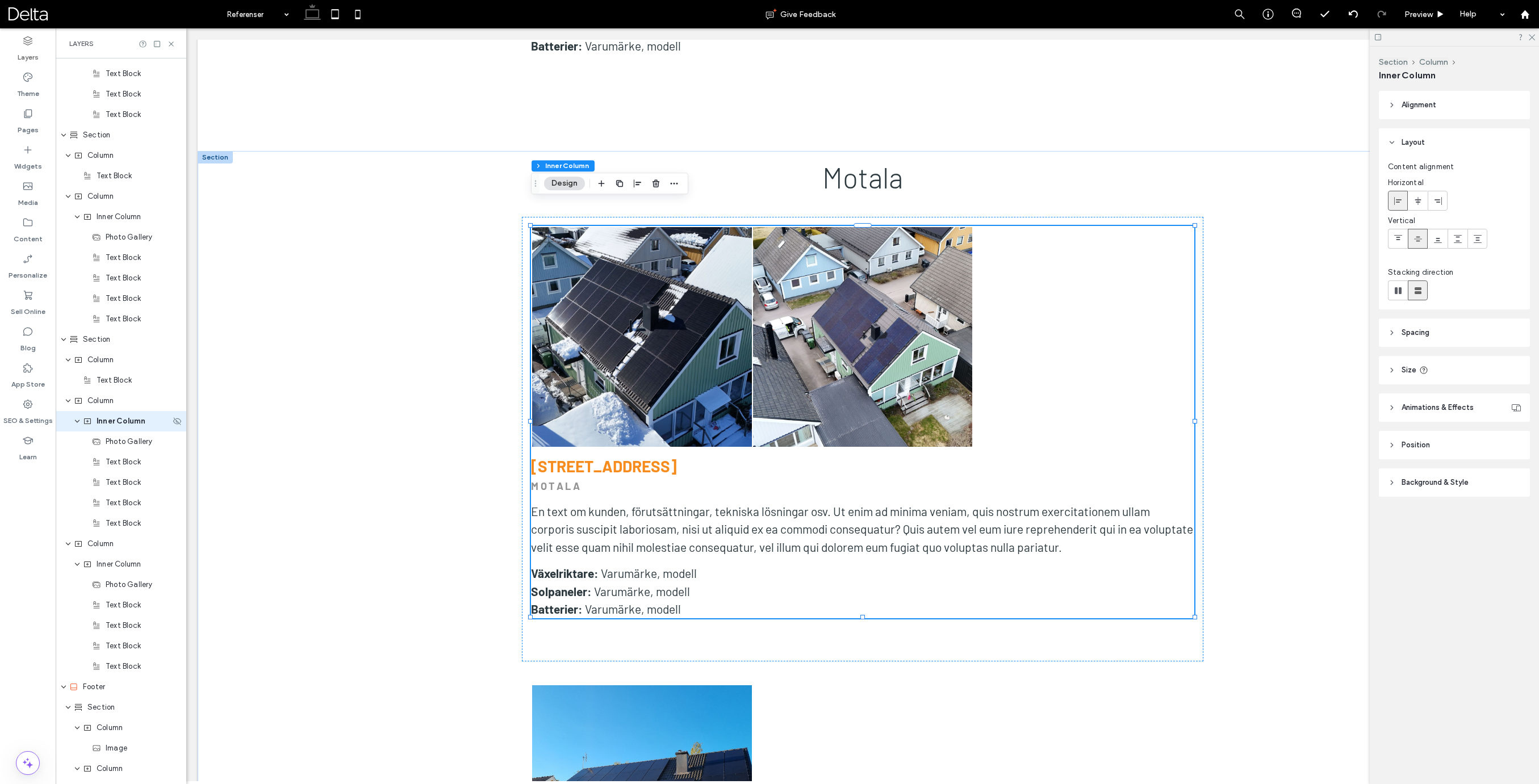
click at [117, 422] on span "Inner Column" at bounding box center [121, 421] width 49 height 12
click at [619, 184] on icon "button" at bounding box center [619, 183] width 9 height 9
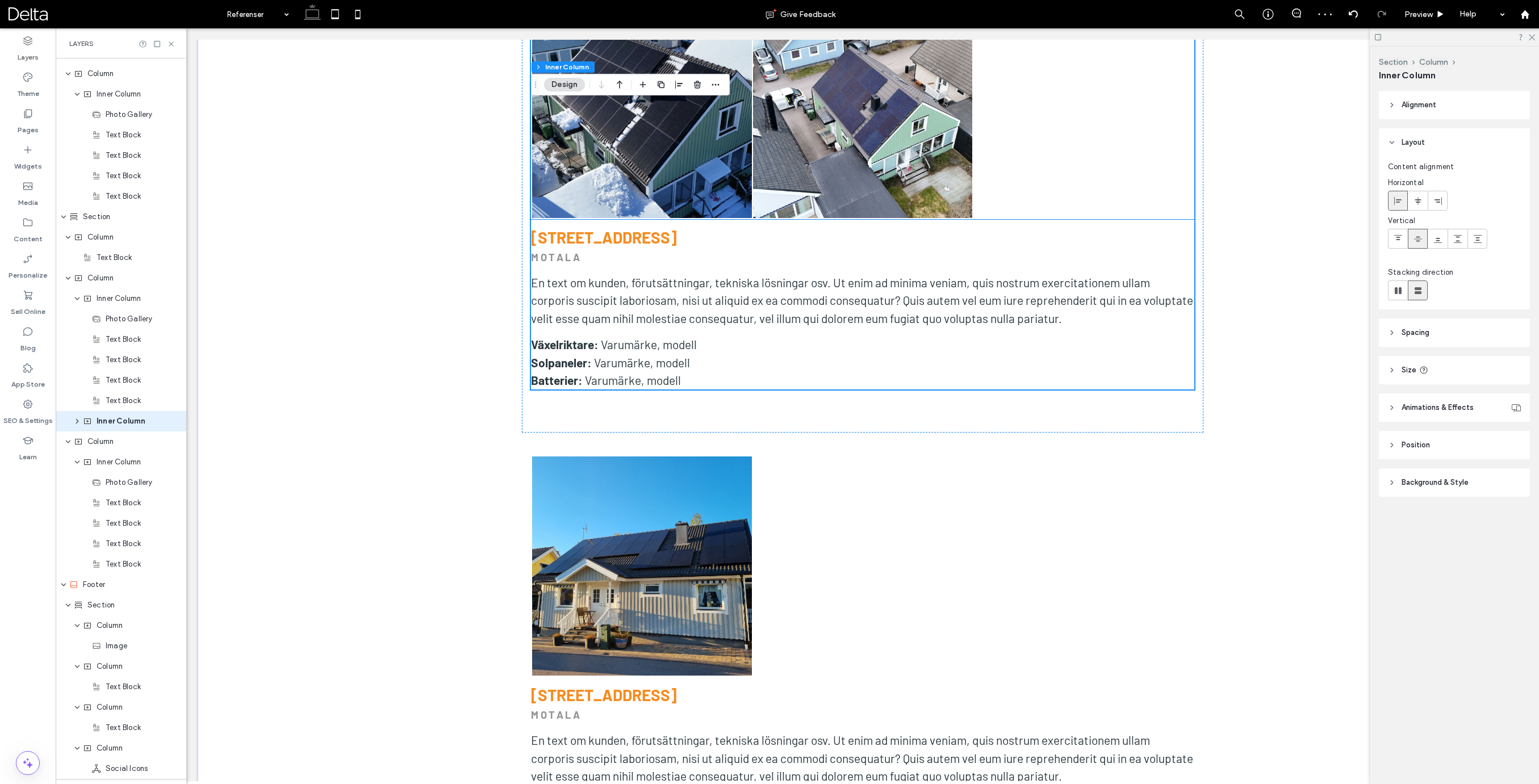
scroll to position [7520, 0]
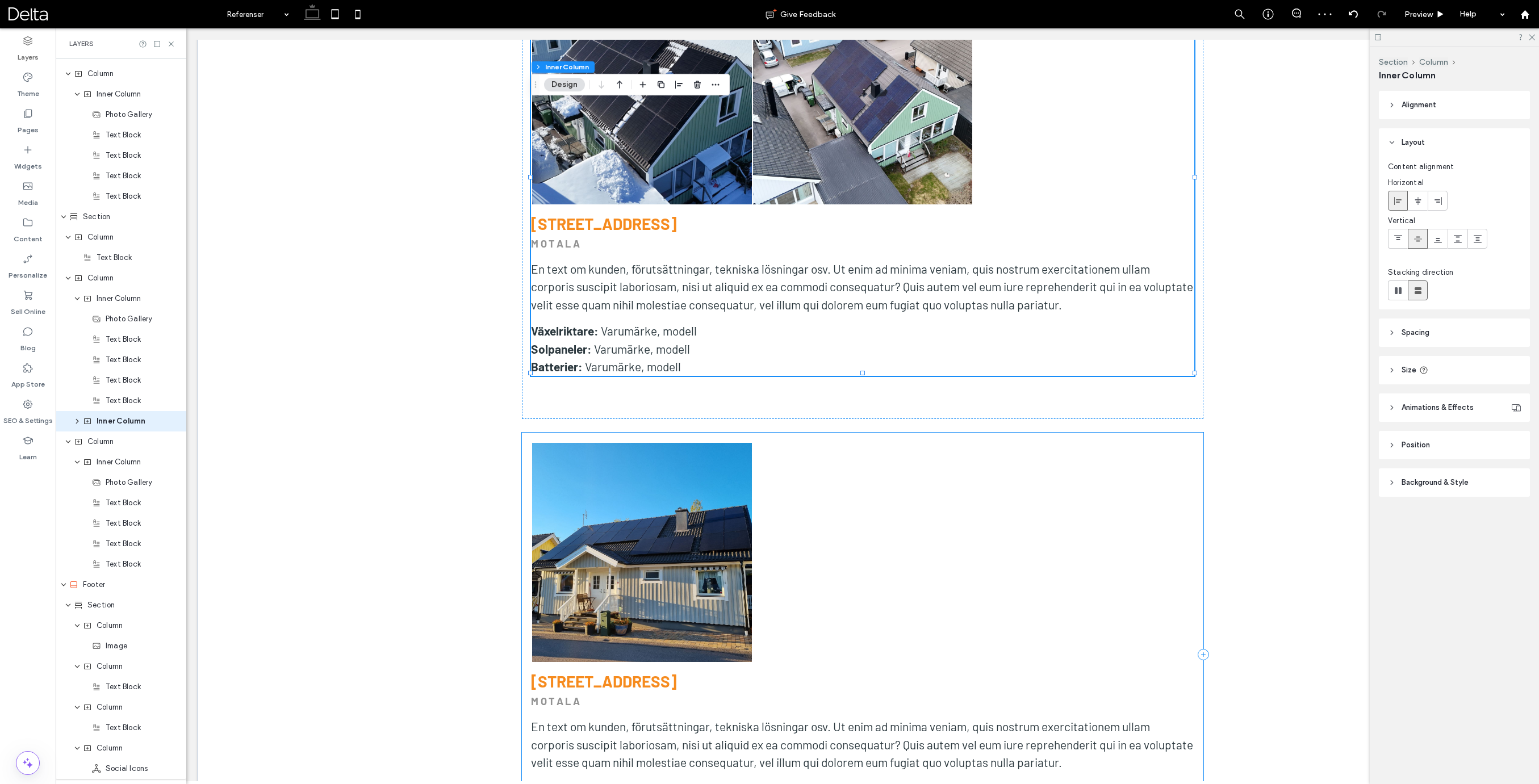
click at [815, 433] on div "Button Visa fler [STREET_ADDRESS] MOTALA En text om kunden, förutsättningar, te…" at bounding box center [863, 654] width 681 height 444
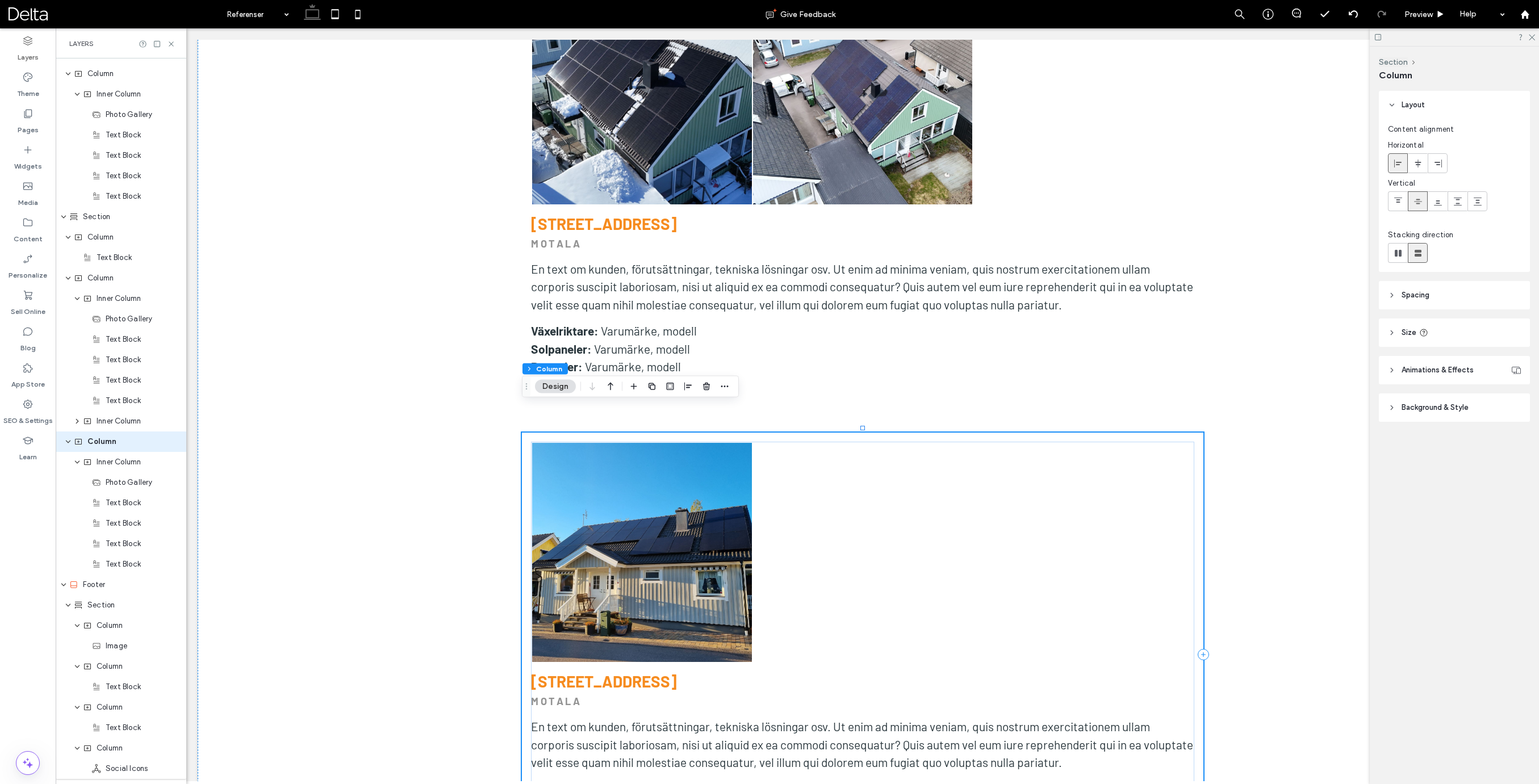
scroll to position [2672, 0]
drag, startPoint x: 707, startPoint y: 387, endPoint x: 516, endPoint y: 387, distance: 191.0
click at [707, 387] on use "button" at bounding box center [706, 386] width 6 height 7
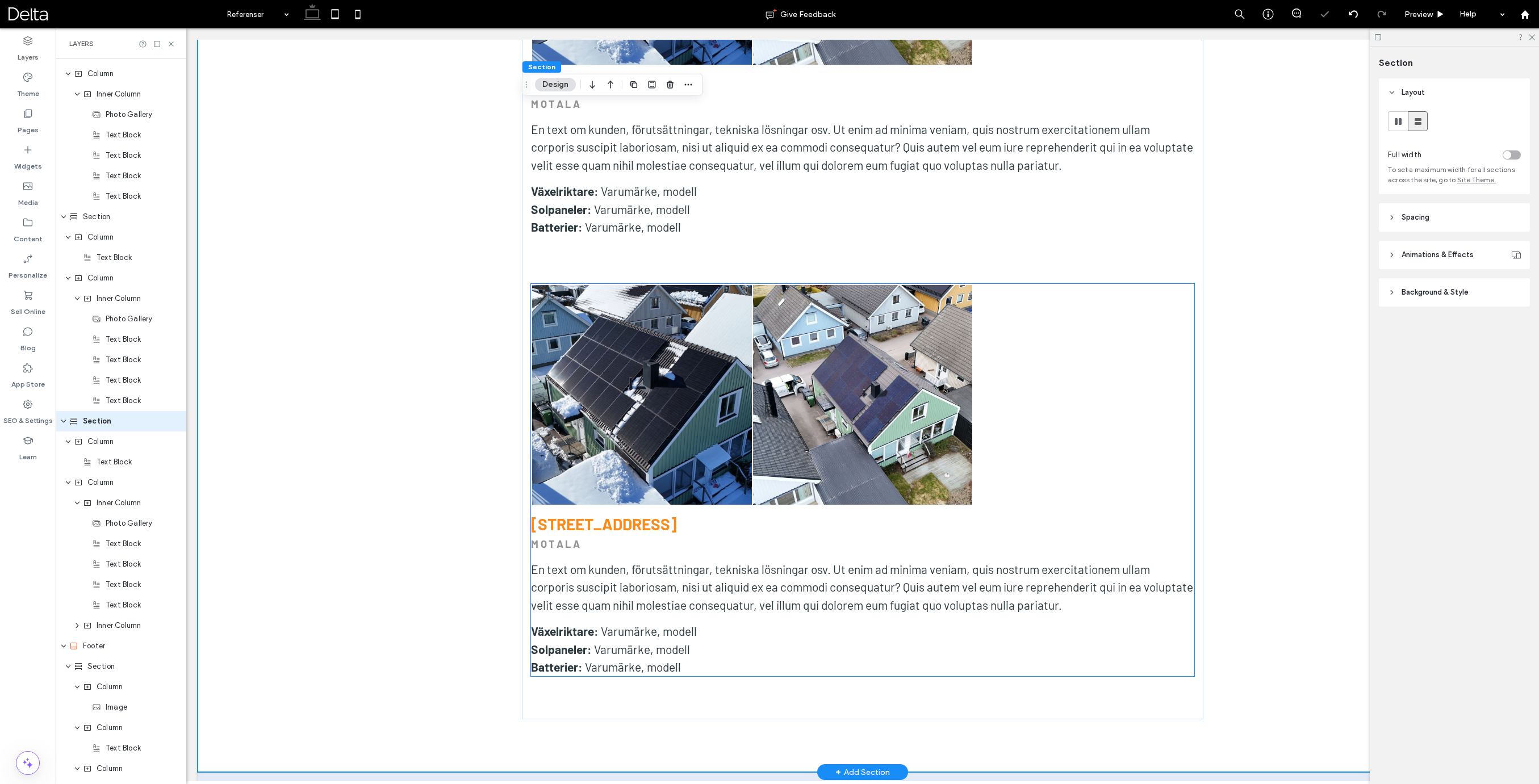
scroll to position [7212, 0]
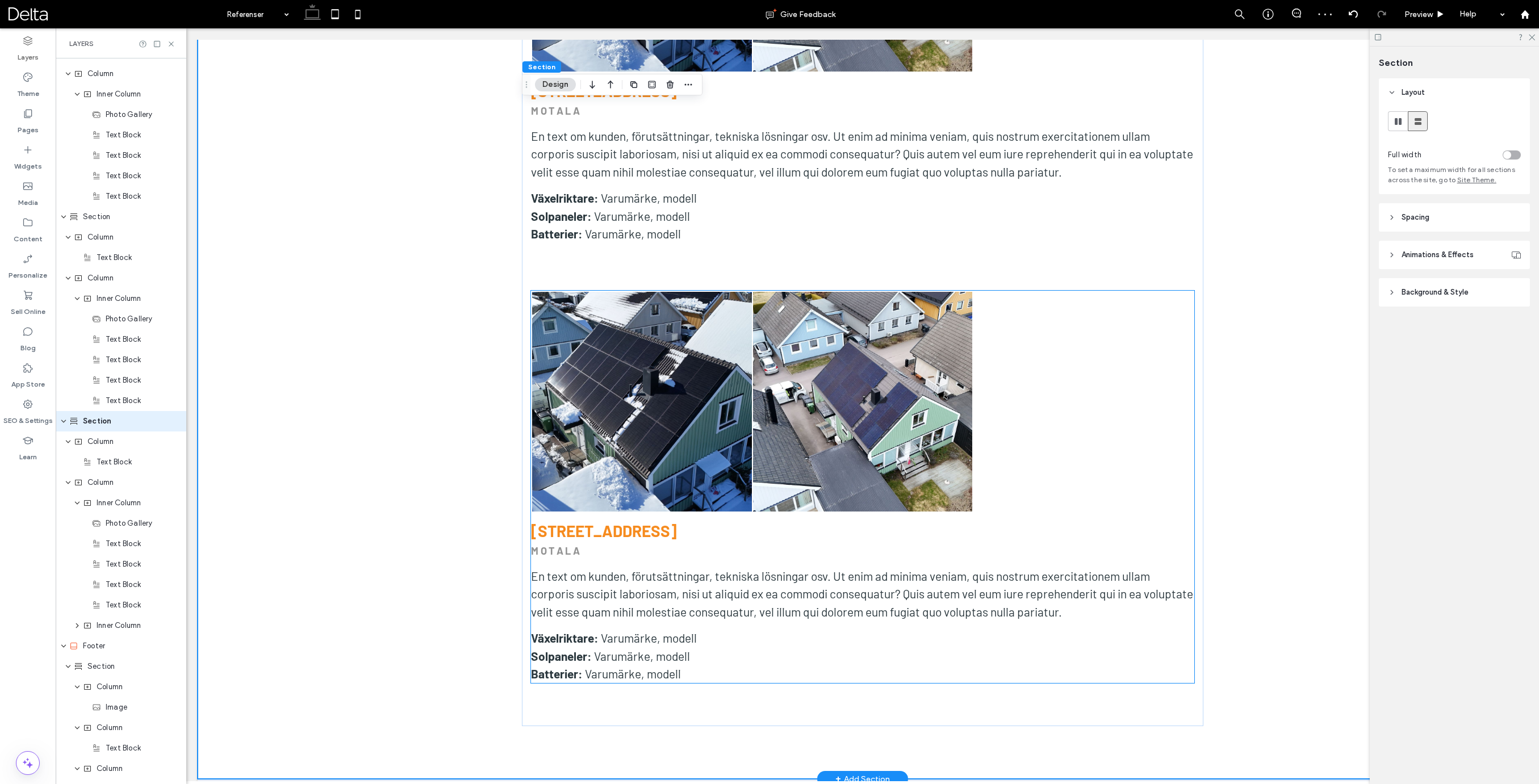
click at [627, 521] on strong "[STREET_ADDRESS]" at bounding box center [604, 531] width 146 height 19
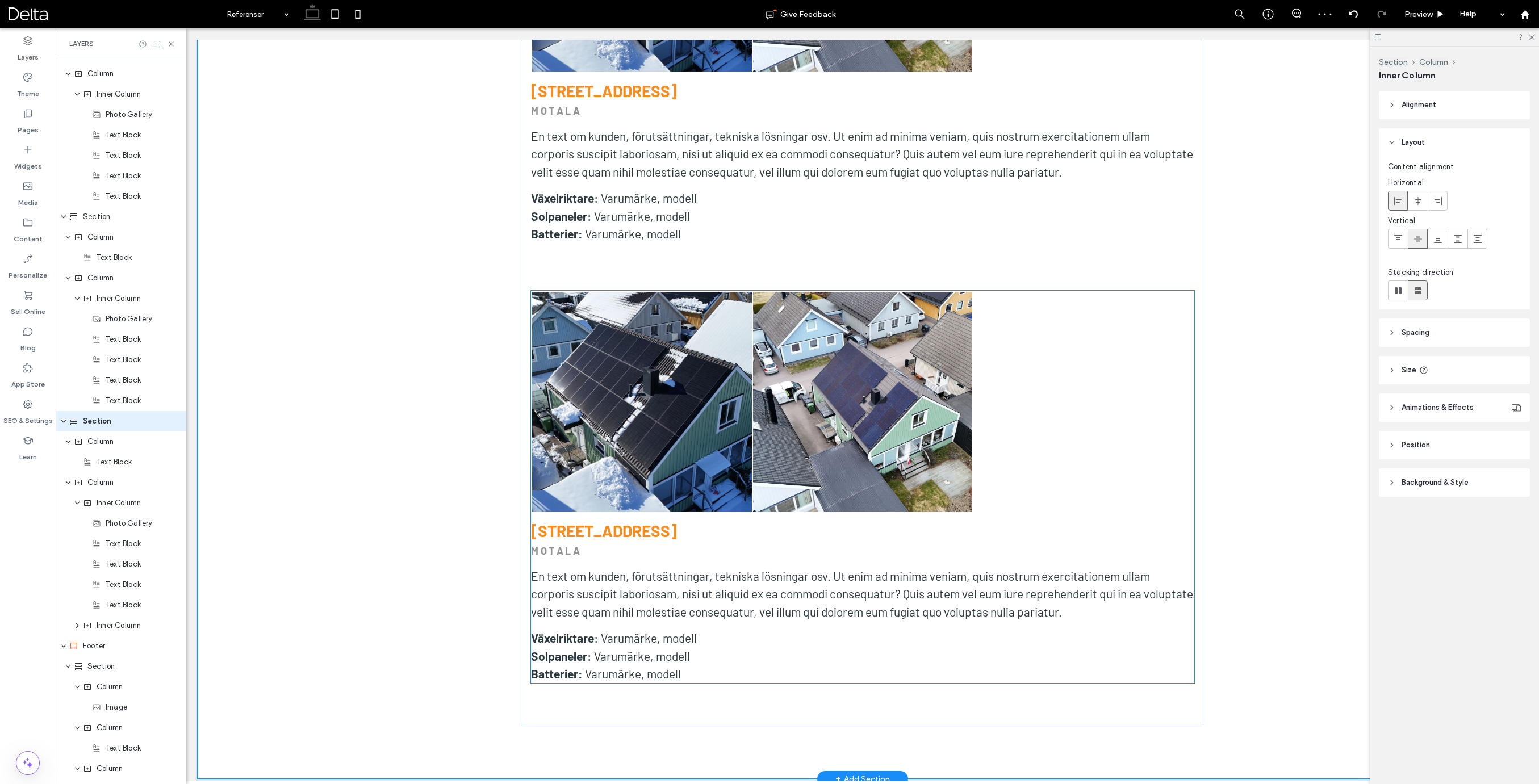
click at [627, 521] on strong "[STREET_ADDRESS]" at bounding box center [604, 531] width 146 height 19
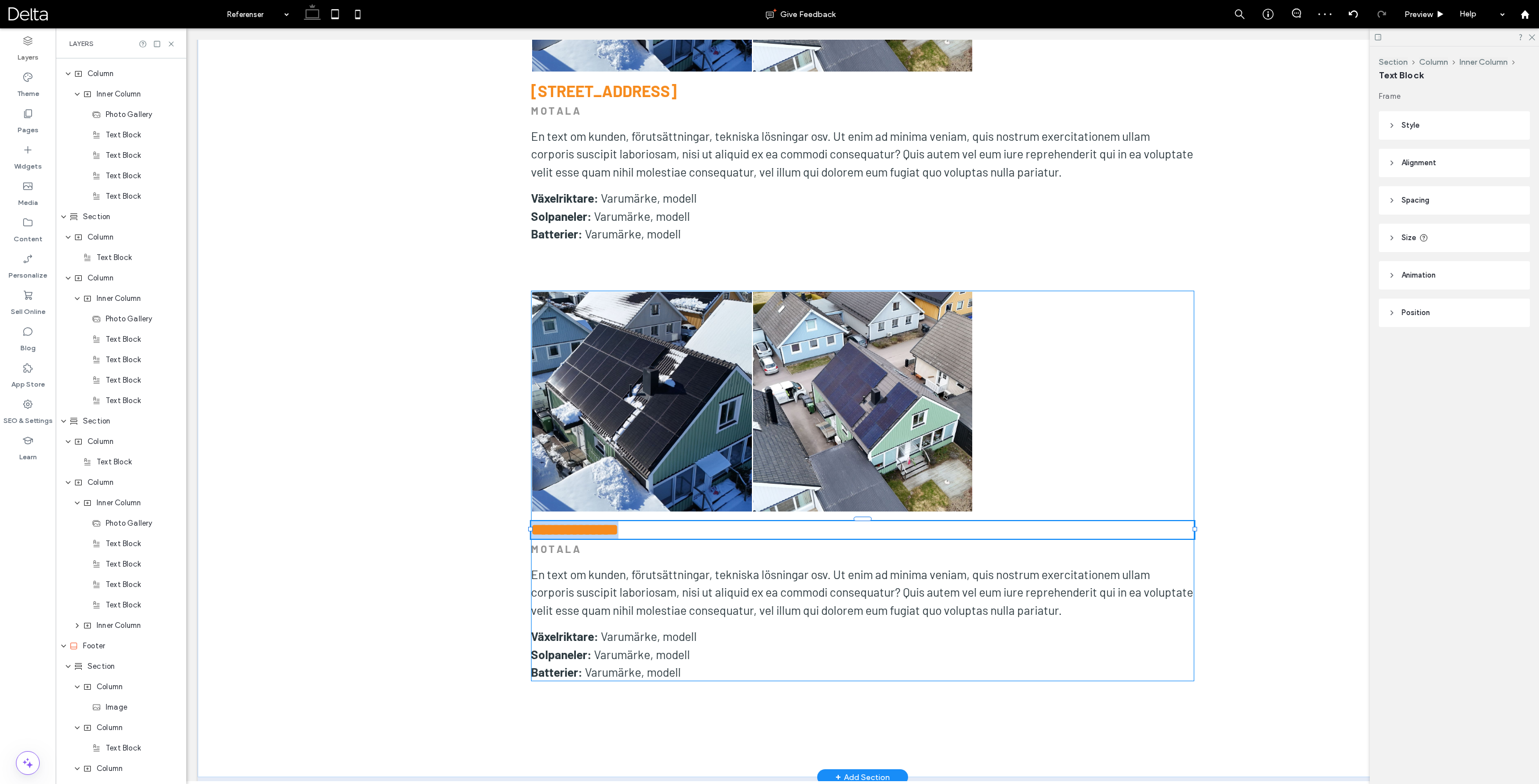
type input "******"
type input "**"
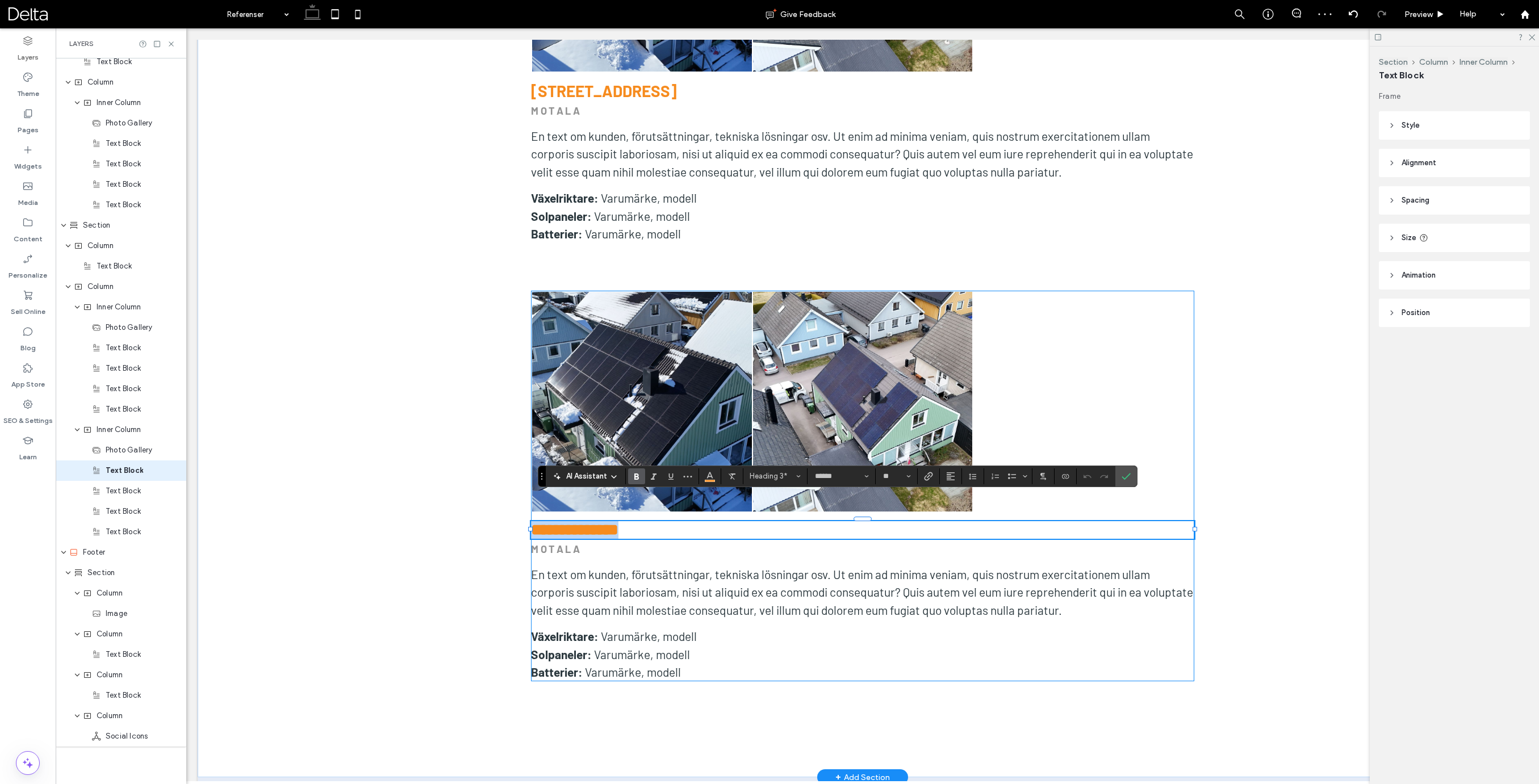
scroll to position [2651, 0]
click at [640, 521] on h3 "**********" at bounding box center [862, 530] width 663 height 17
click at [1120, 475] on label "Confirm" at bounding box center [1126, 476] width 17 height 20
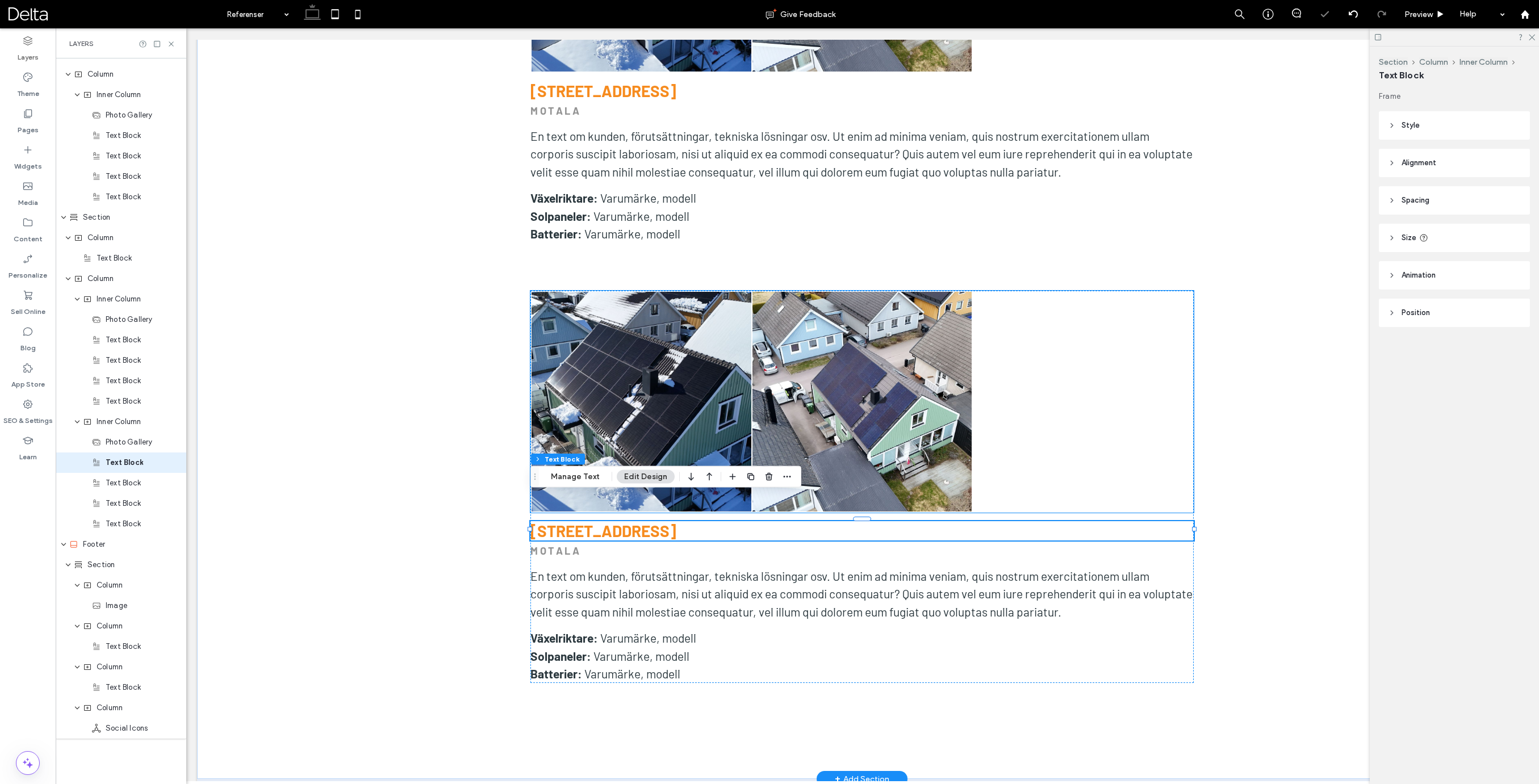
click at [861, 391] on link at bounding box center [862, 401] width 220 height 220
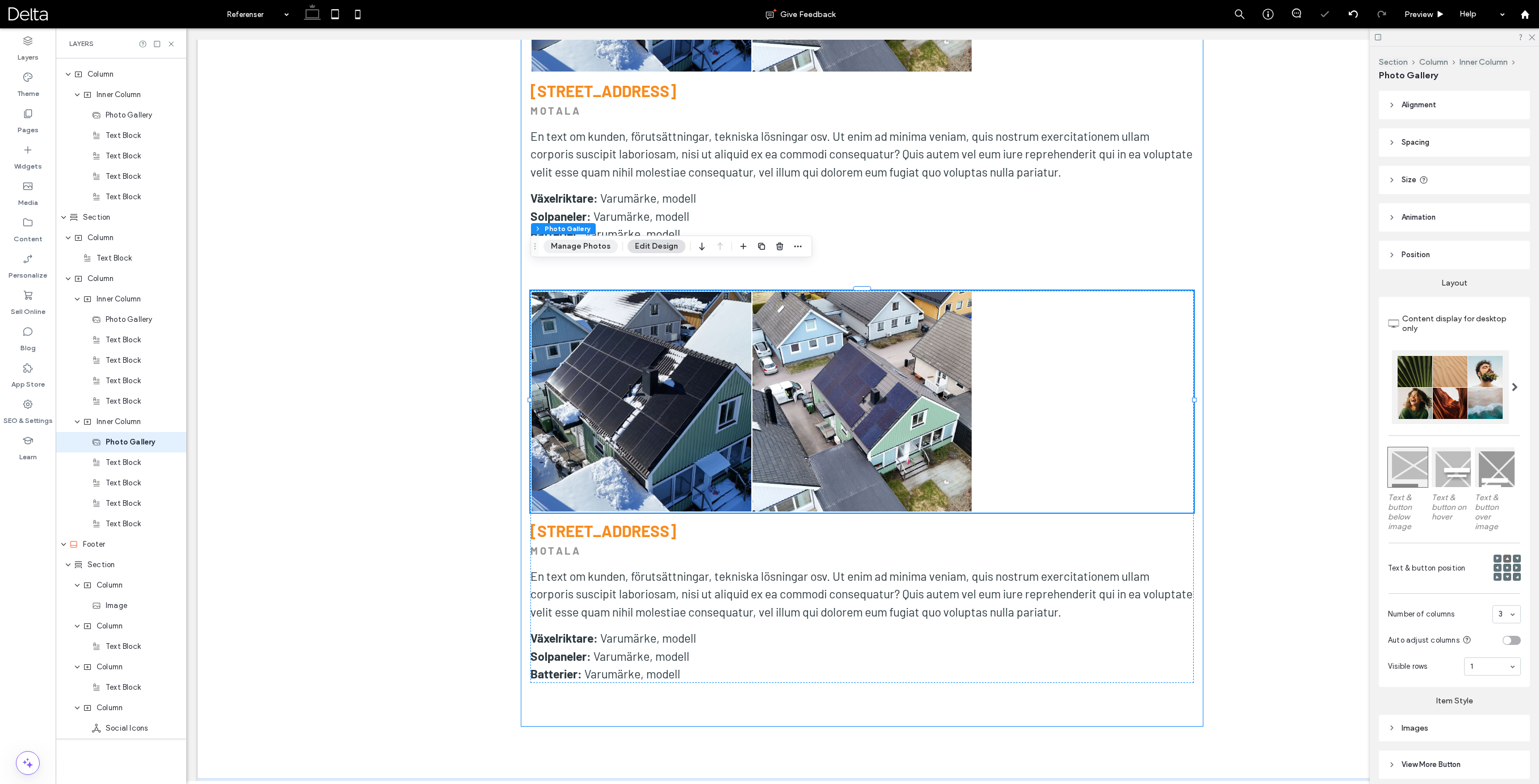
click at [597, 253] on button "Manage Photos" at bounding box center [580, 246] width 74 height 14
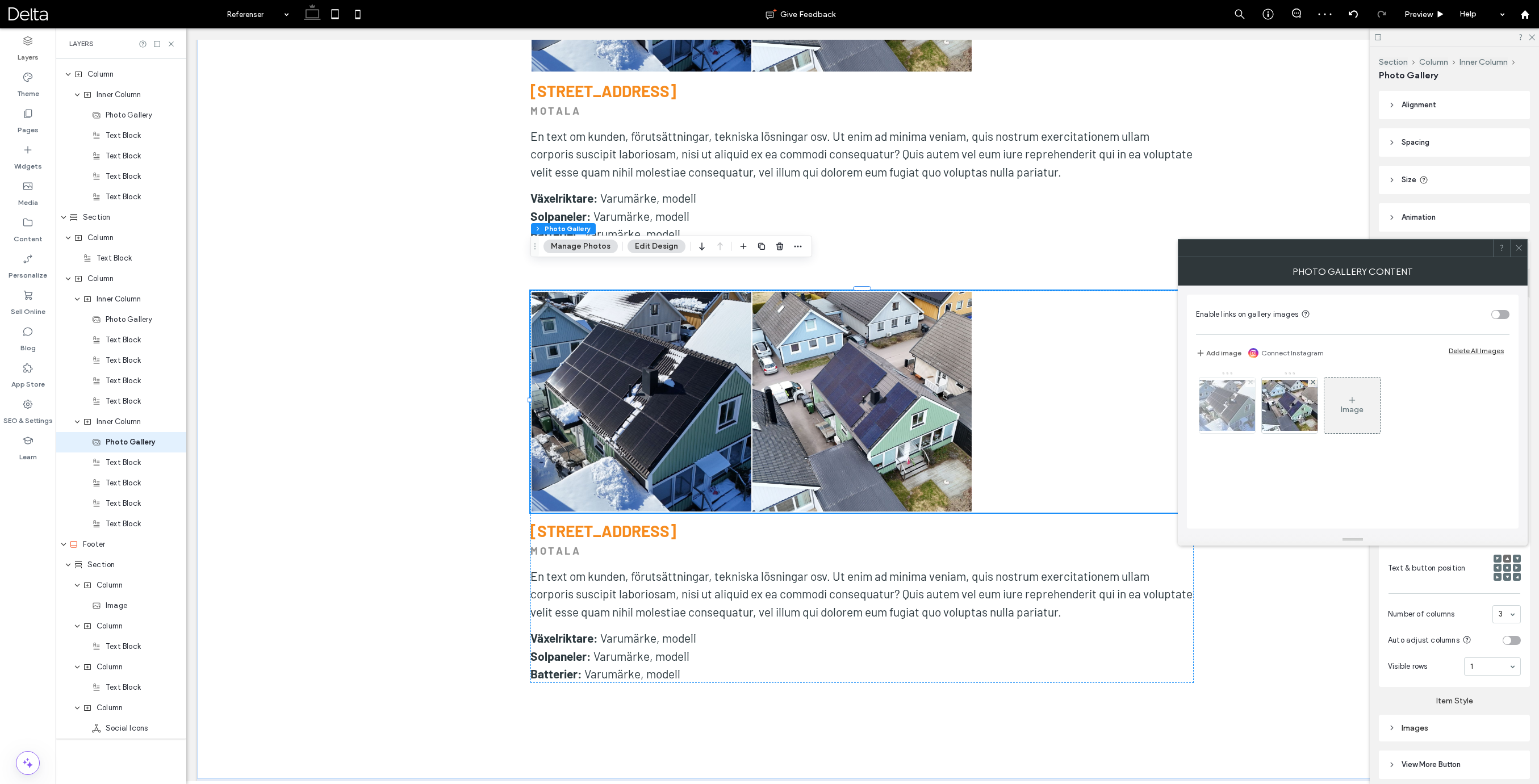
drag, startPoint x: 1311, startPoint y: 382, endPoint x: 1249, endPoint y: 385, distance: 62.1
click at [1311, 382] on icon at bounding box center [1313, 382] width 4 height 4
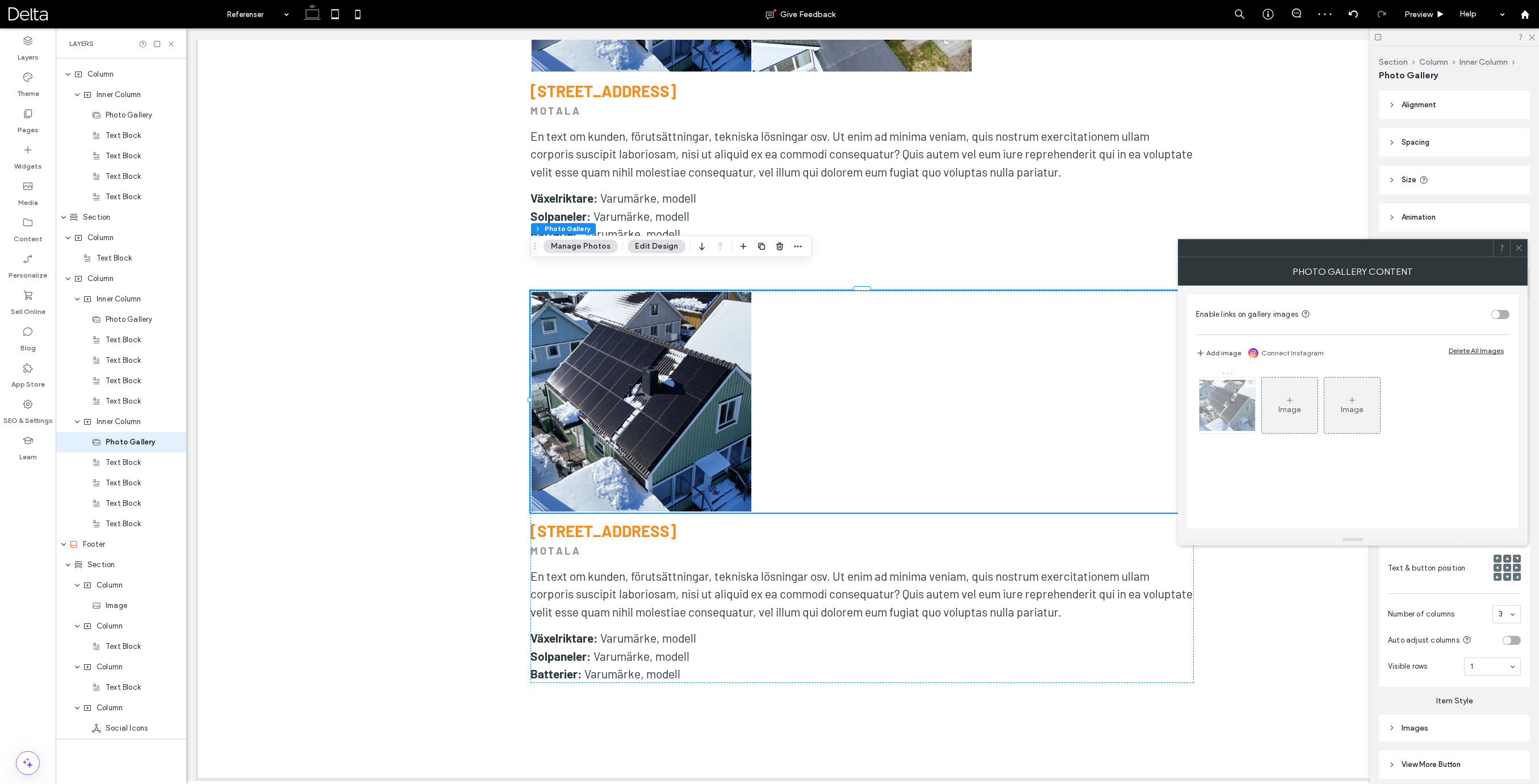
click at [1248, 382] on icon at bounding box center [1250, 382] width 4 height 4
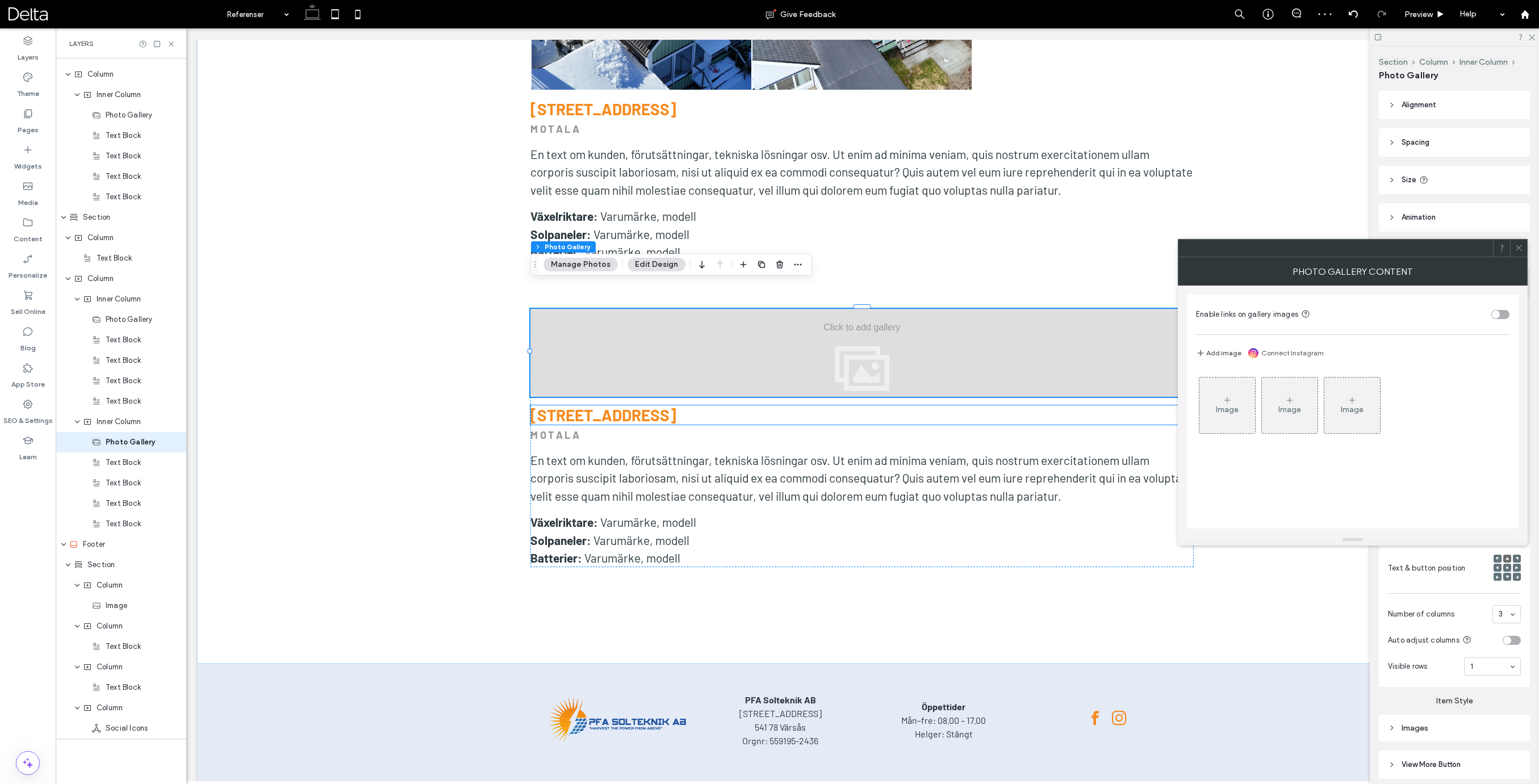
click at [1224, 400] on icon at bounding box center [1227, 400] width 9 height 9
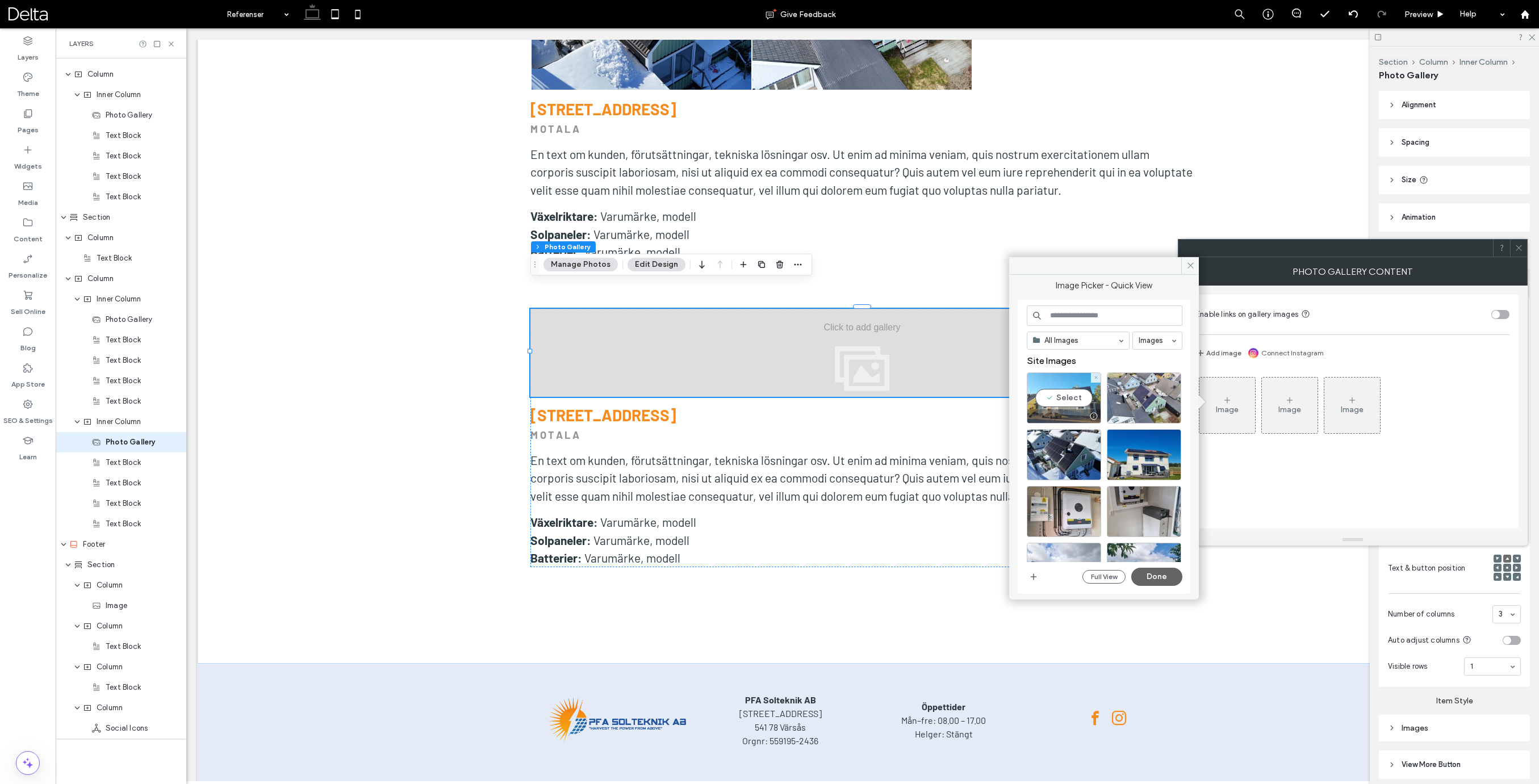
click at [1067, 393] on div "Select" at bounding box center [1064, 397] width 74 height 51
click at [1162, 576] on button "Done" at bounding box center [1157, 576] width 51 height 18
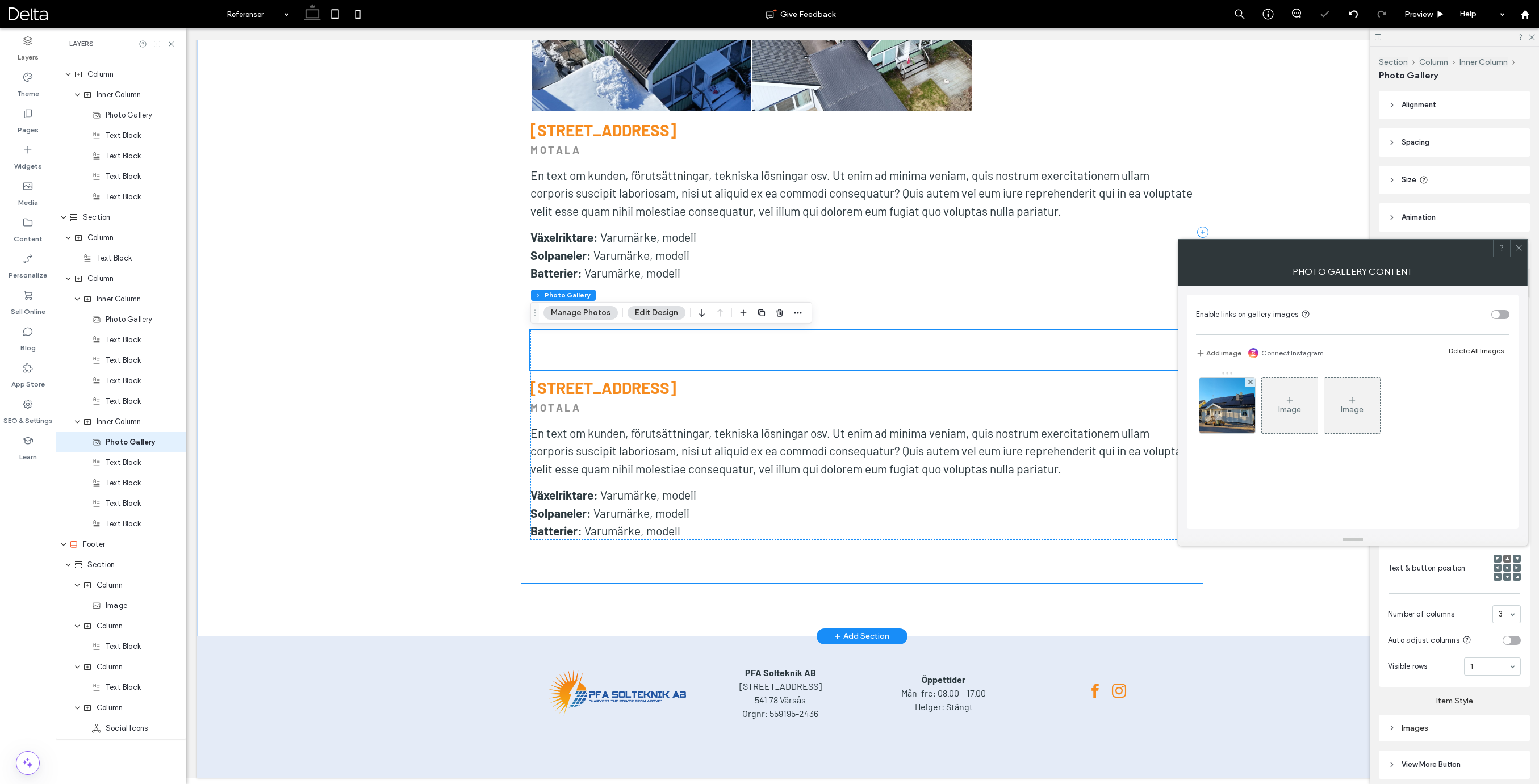
scroll to position [7146, 0]
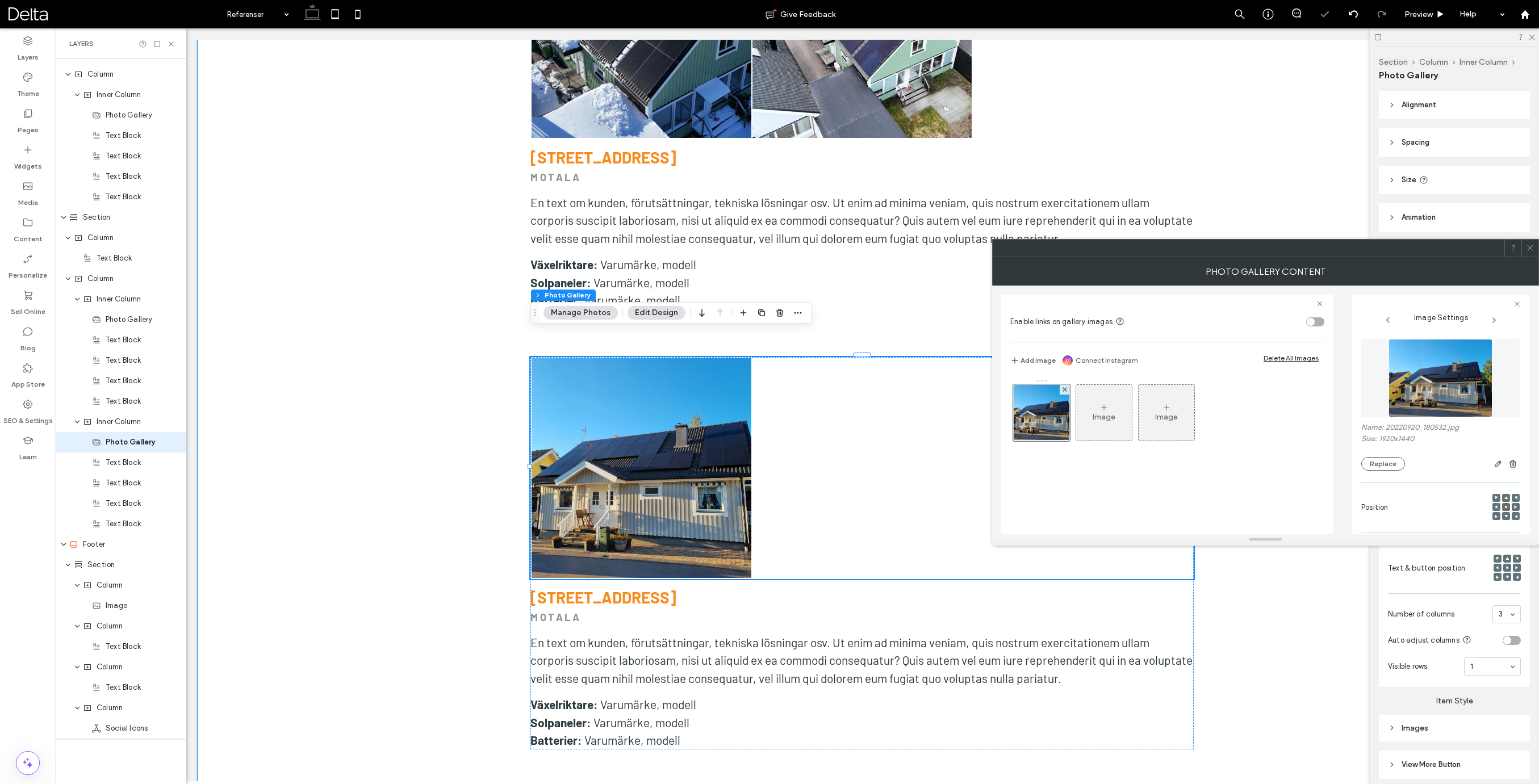
click at [1533, 244] on icon at bounding box center [1530, 248] width 9 height 9
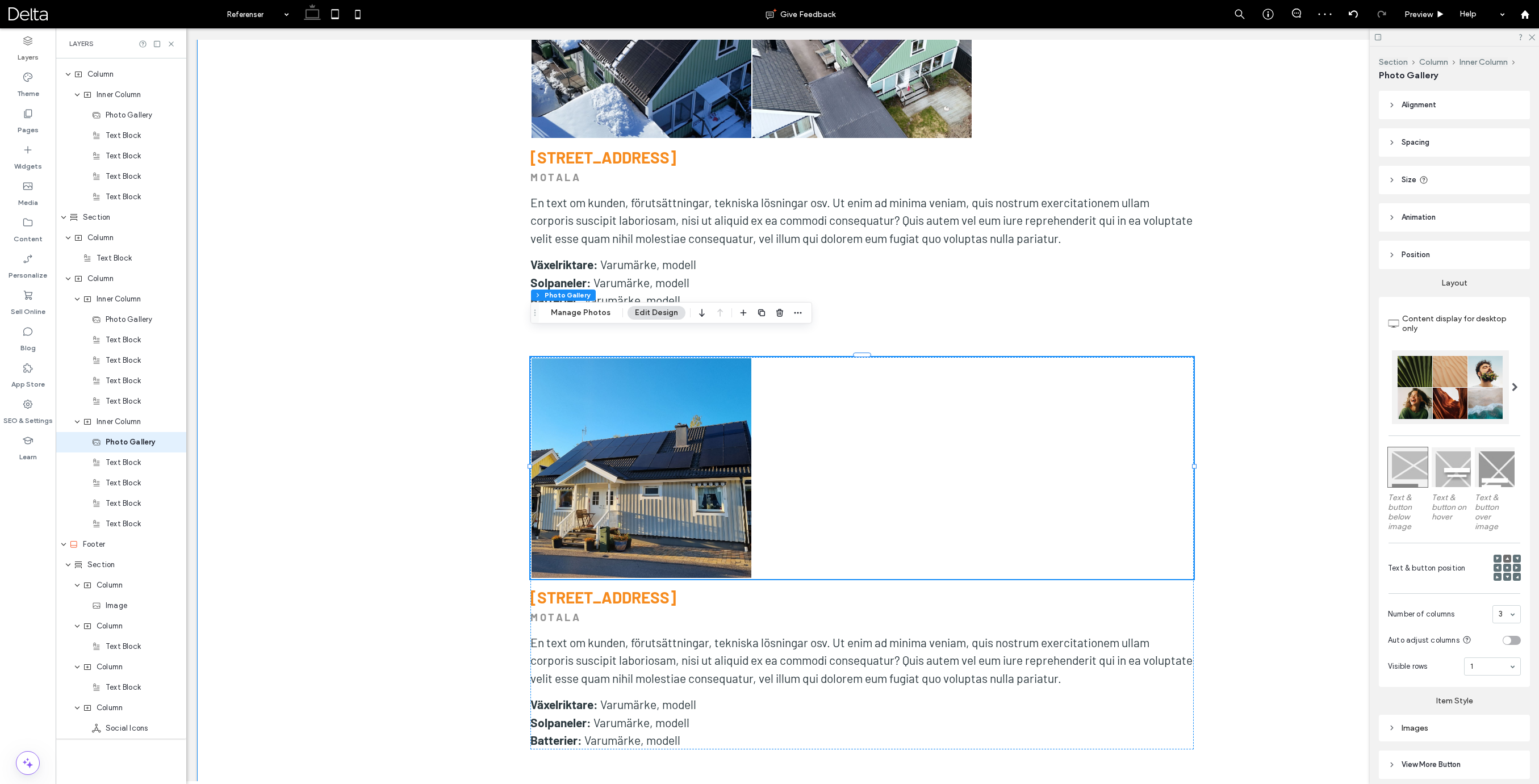
click at [477, 442] on div "Motala Button Button Visa fler [STREET_ADDRESS] [GEOGRAPHIC_DATA] En text om ku…" at bounding box center [862, 343] width 1330 height 1003
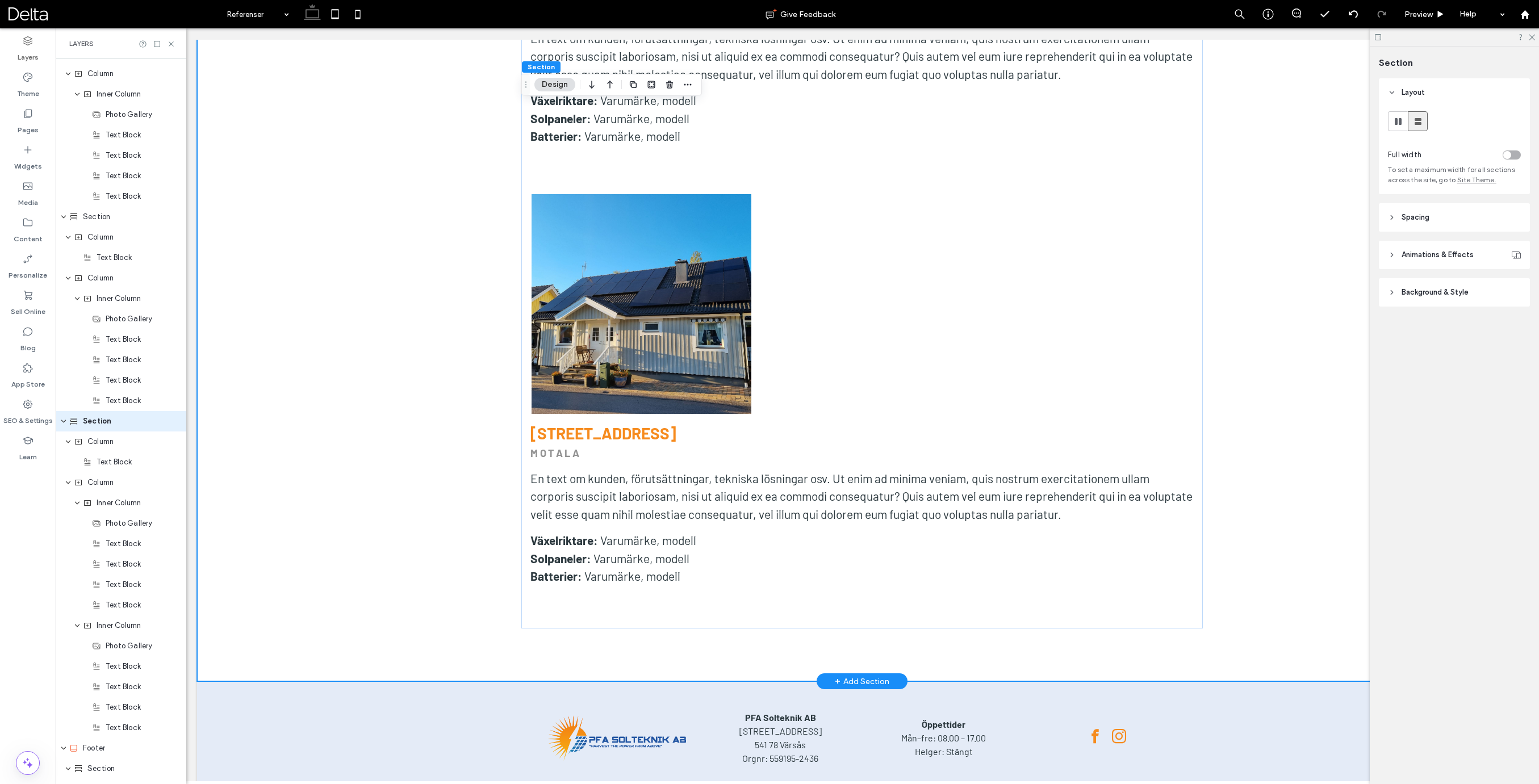
scroll to position [7324, 0]
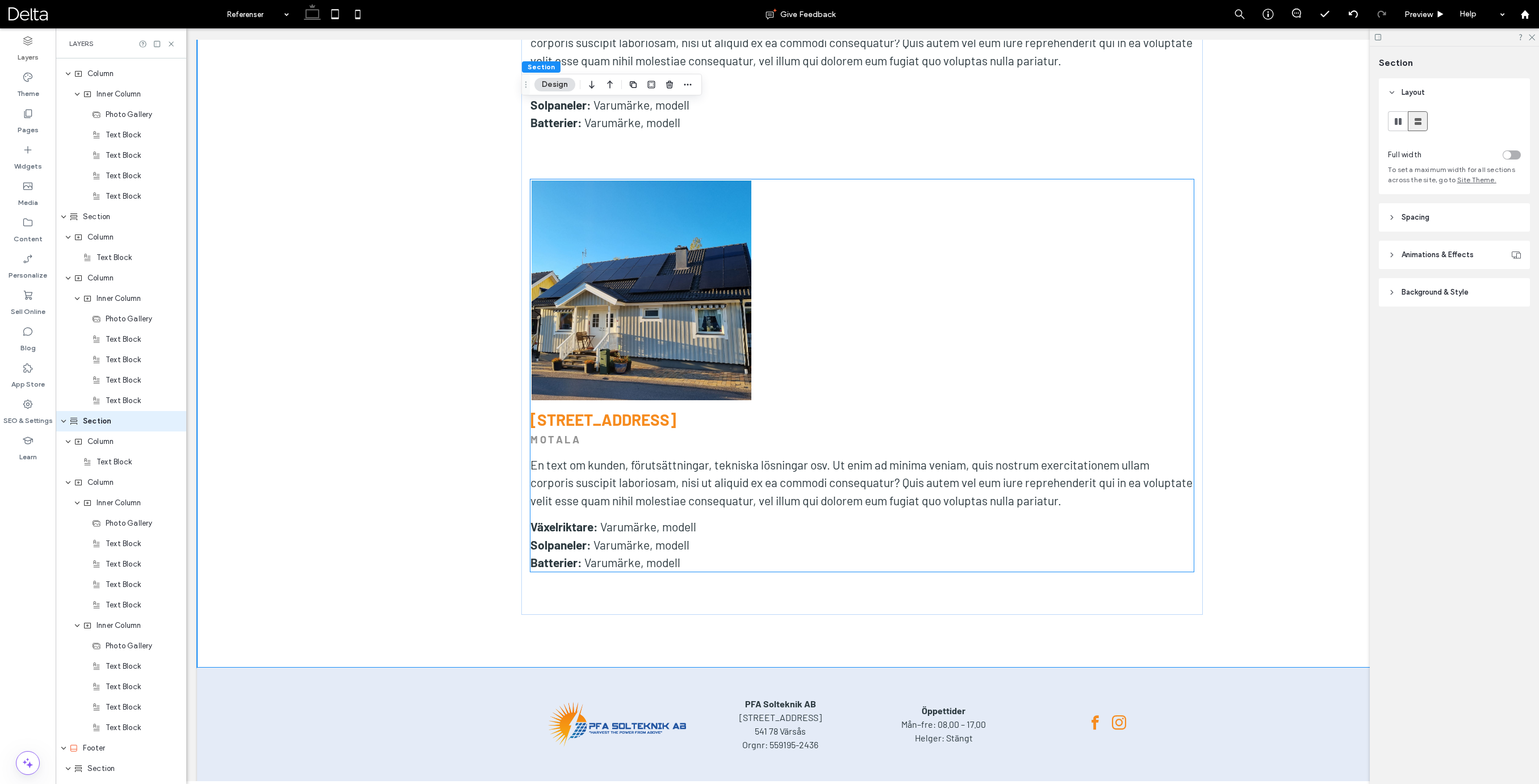
click at [759, 410] on h3 "[STREET_ADDRESS] ﻿" at bounding box center [861, 419] width 663 height 19
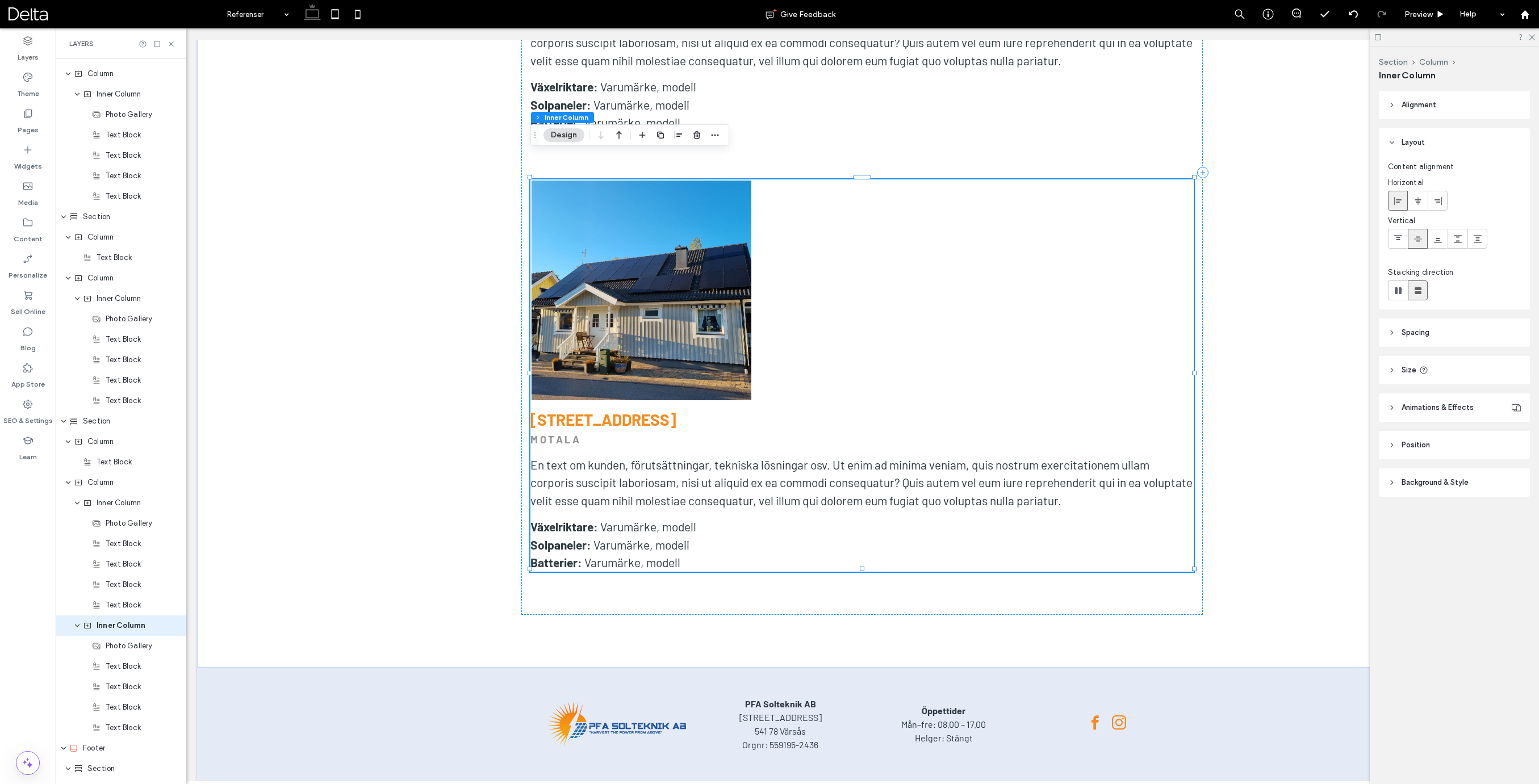
scroll to position [2651, 0]
click at [660, 138] on icon "button" at bounding box center [660, 135] width 9 height 9
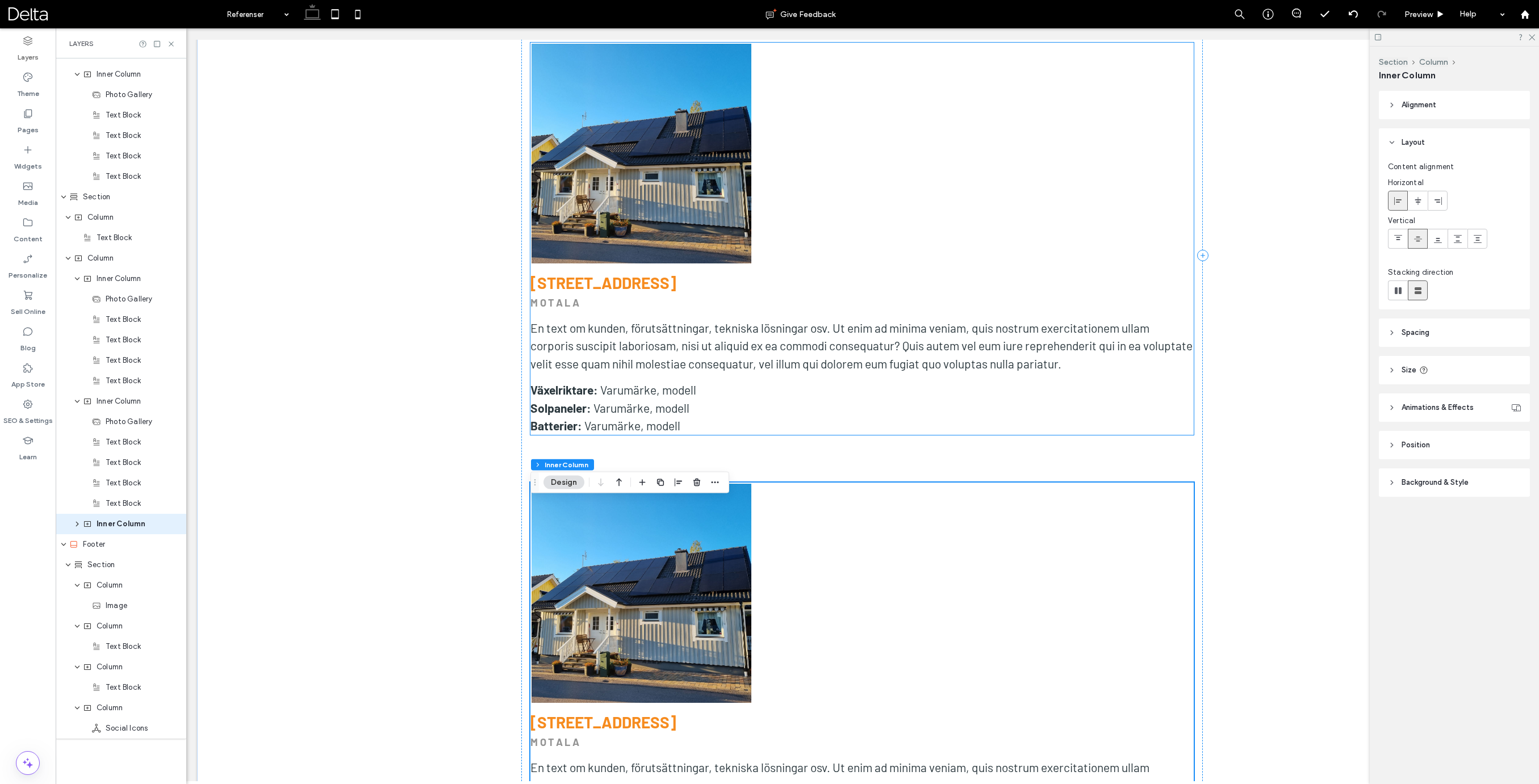
scroll to position [7675, 0]
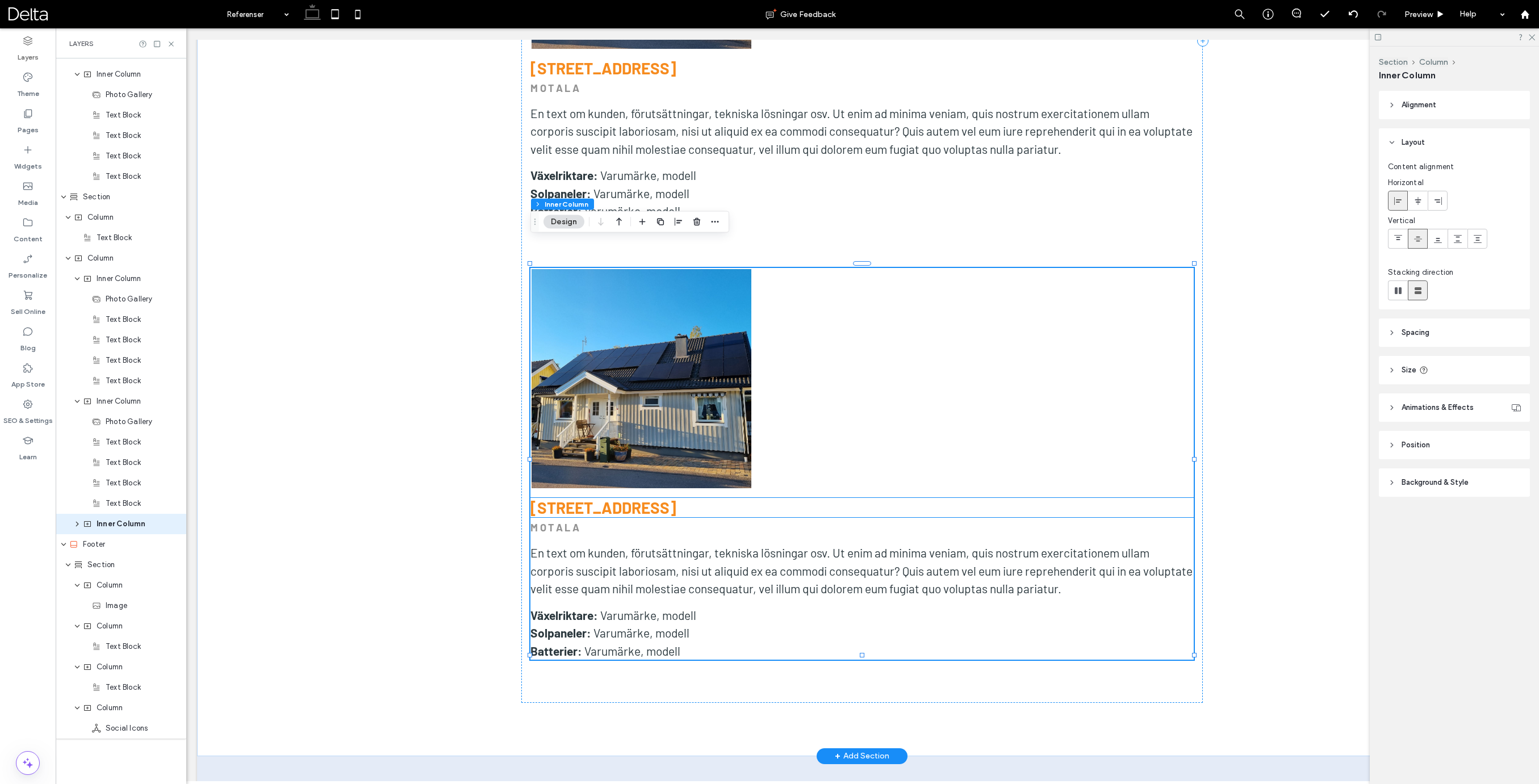
click at [625, 497] on strong "[STREET_ADDRESS] ﻿" at bounding box center [603, 507] width 146 height 19
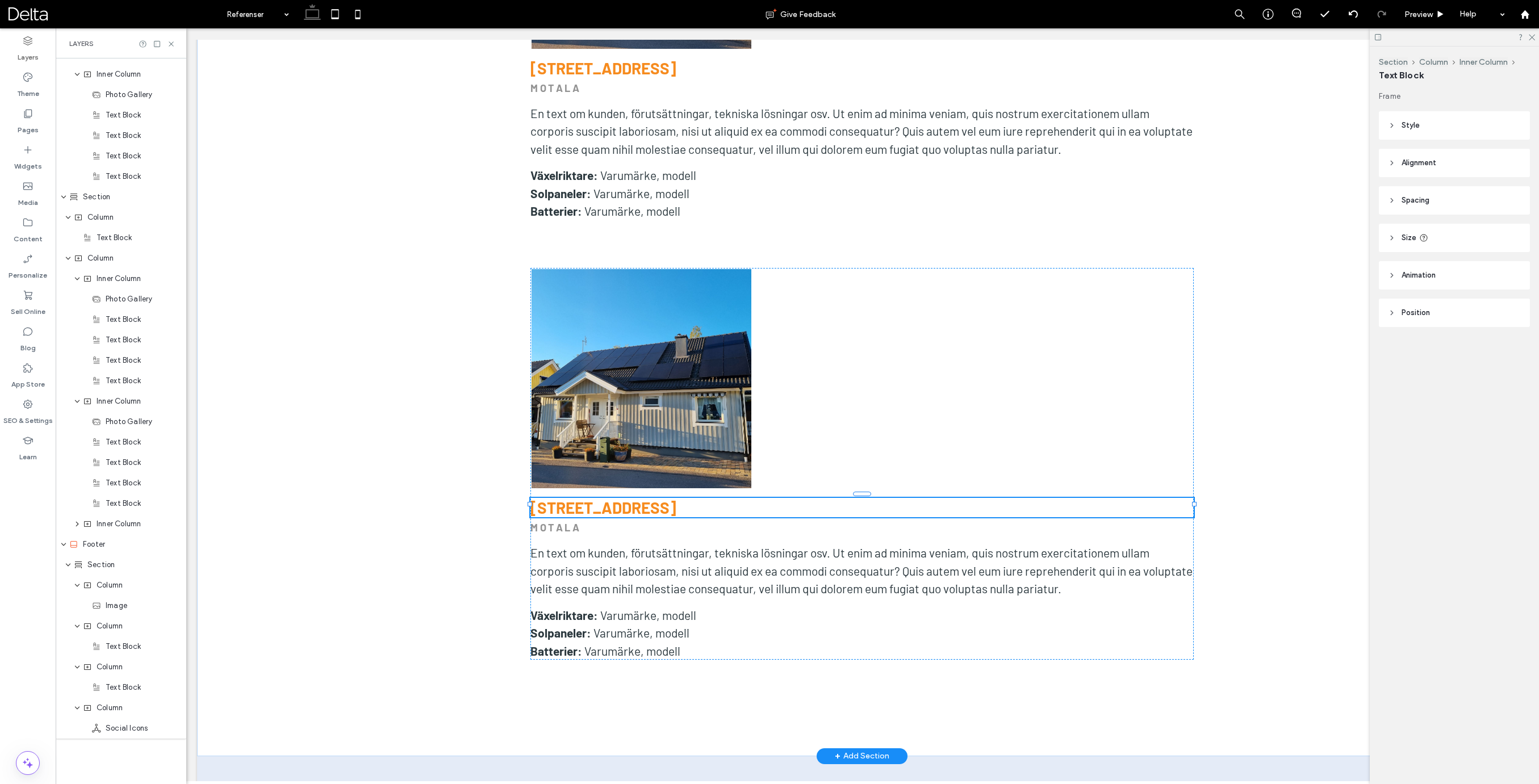
click at [625, 497] on div "[STREET_ADDRESS] ﻿" at bounding box center [861, 507] width 663 height 19
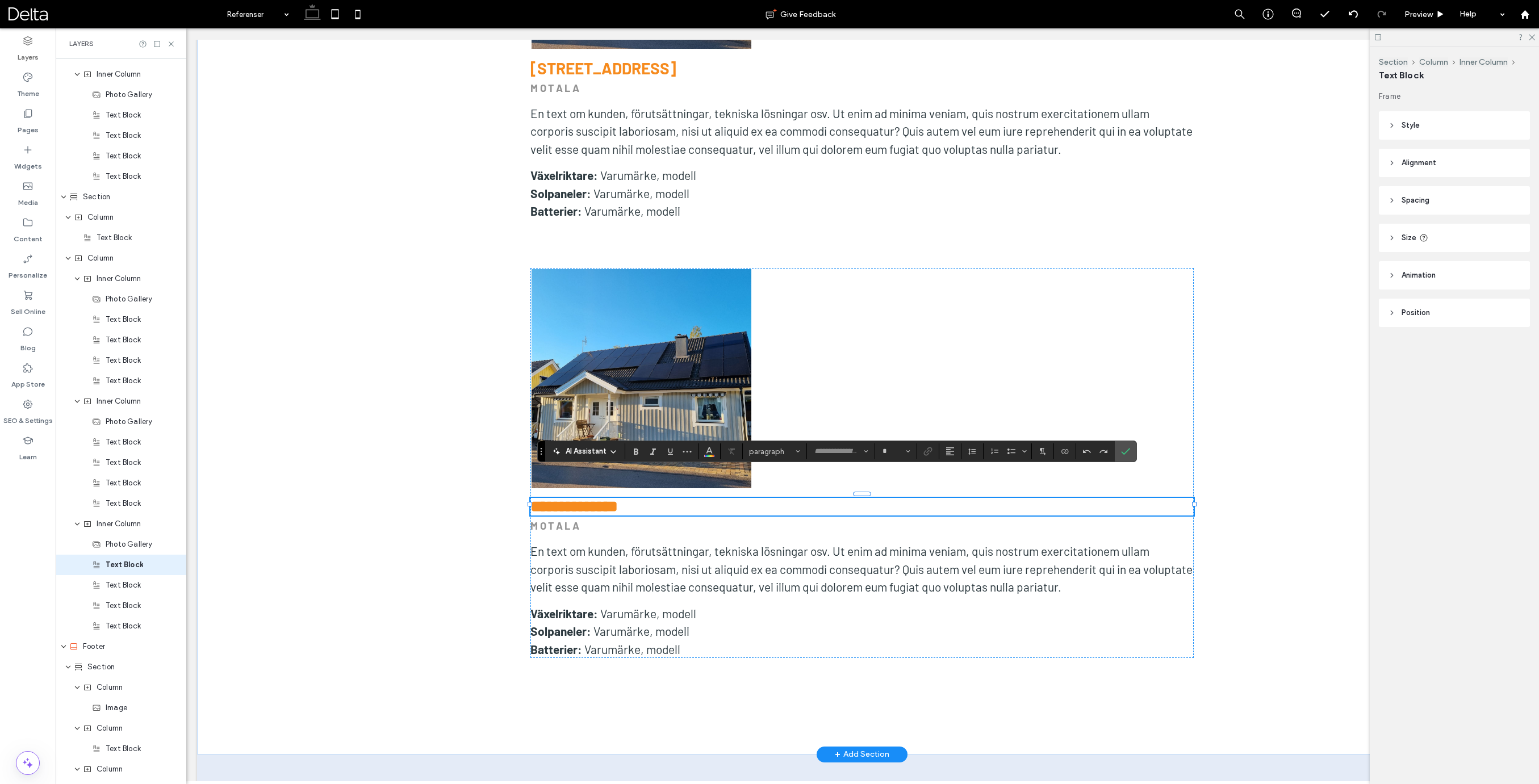
type input "******"
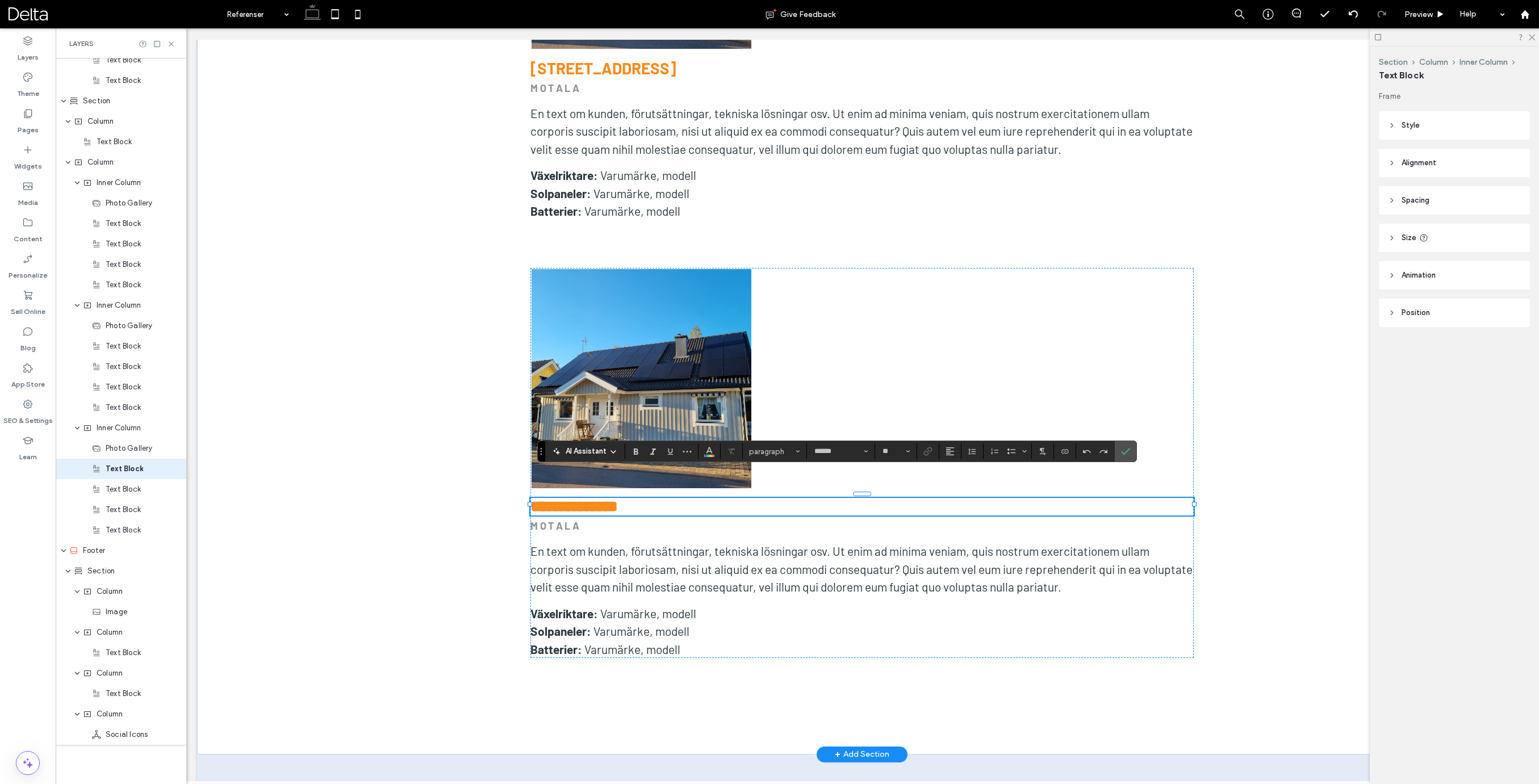
click at [618, 498] on strong "**********" at bounding box center [573, 506] width 87 height 16
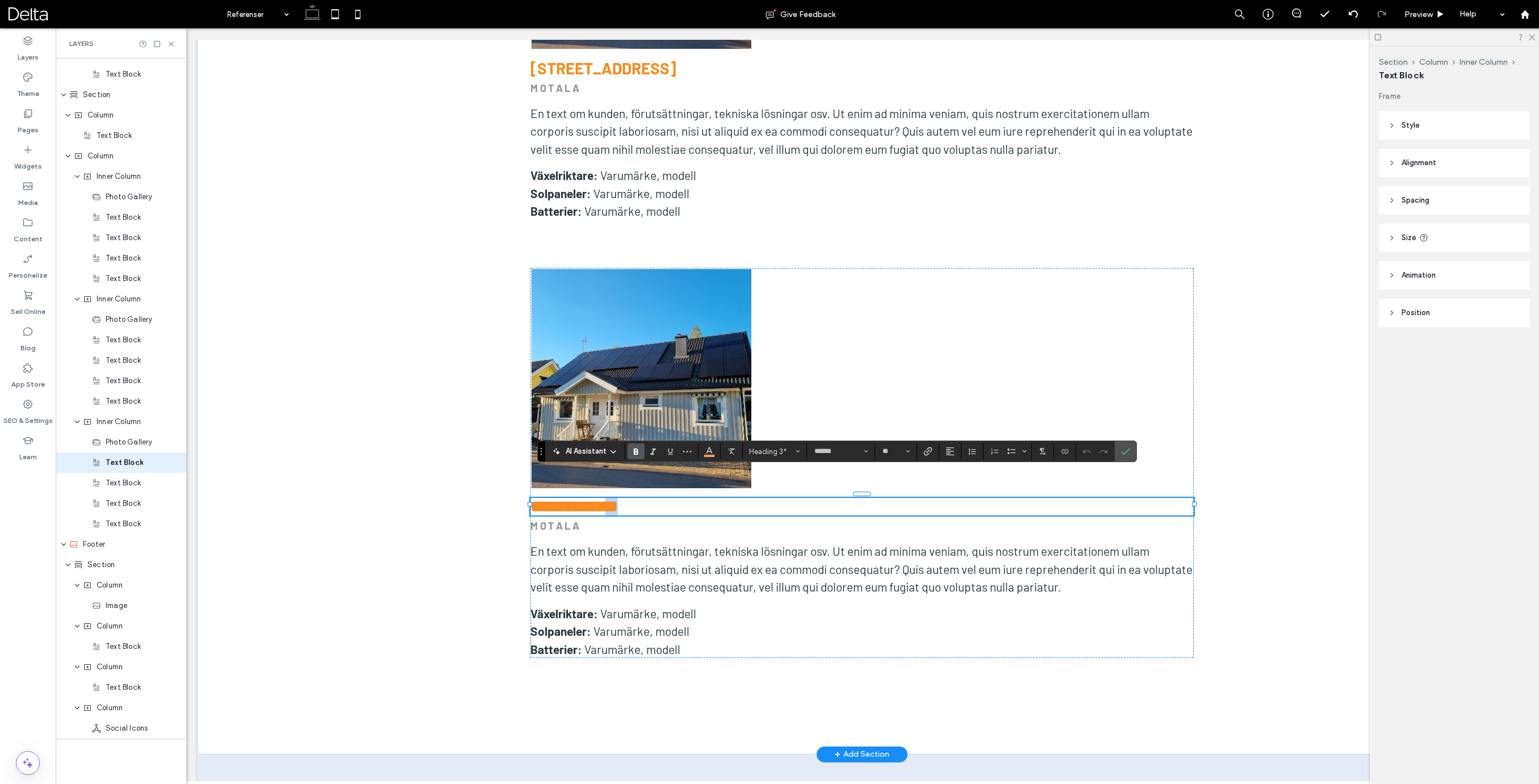
click at [618, 498] on strong "**********" at bounding box center [573, 506] width 87 height 16
type input "**"
click at [712, 294] on link at bounding box center [642, 379] width 220 height 220
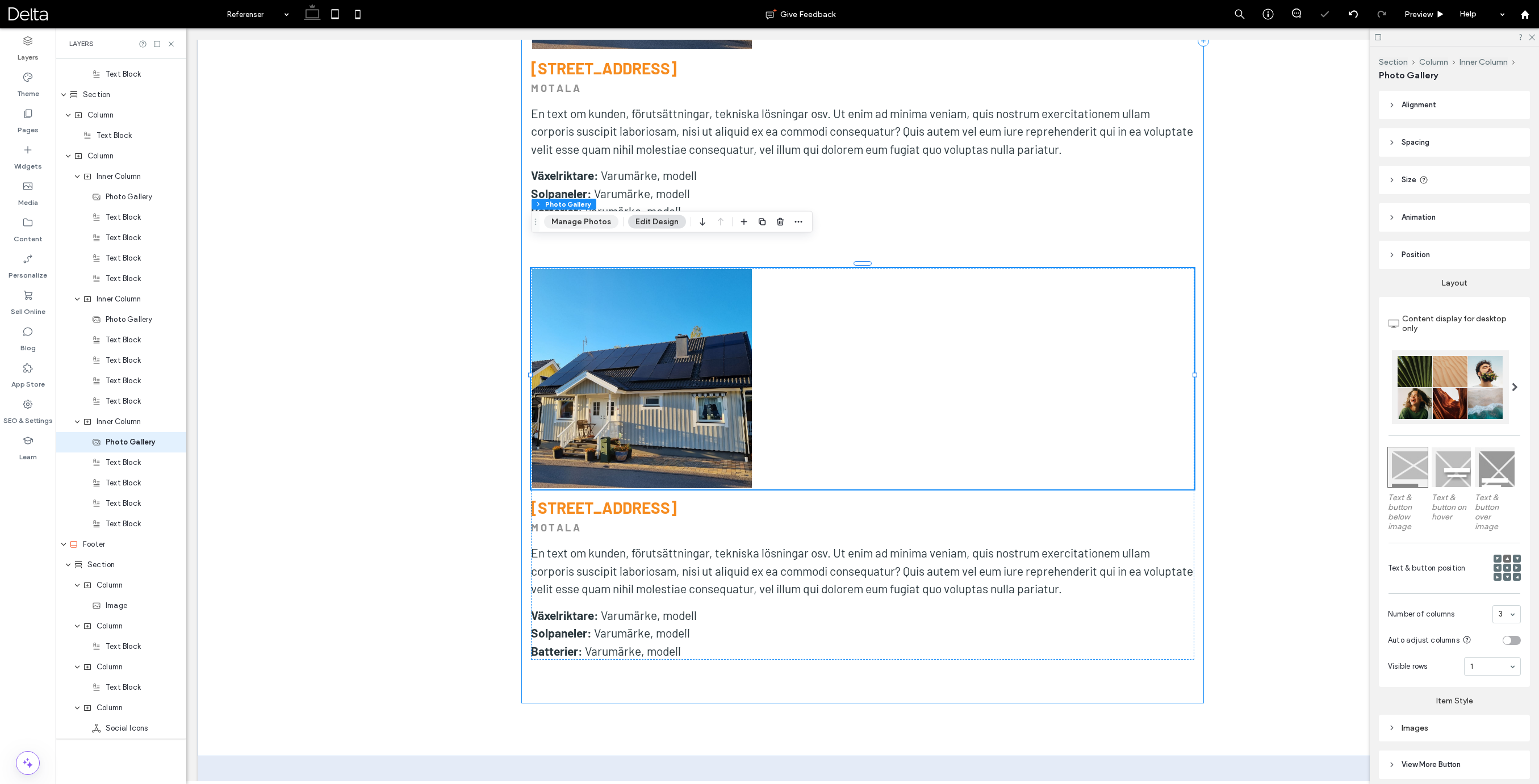
click at [599, 225] on button "Manage Photos" at bounding box center [580, 222] width 74 height 14
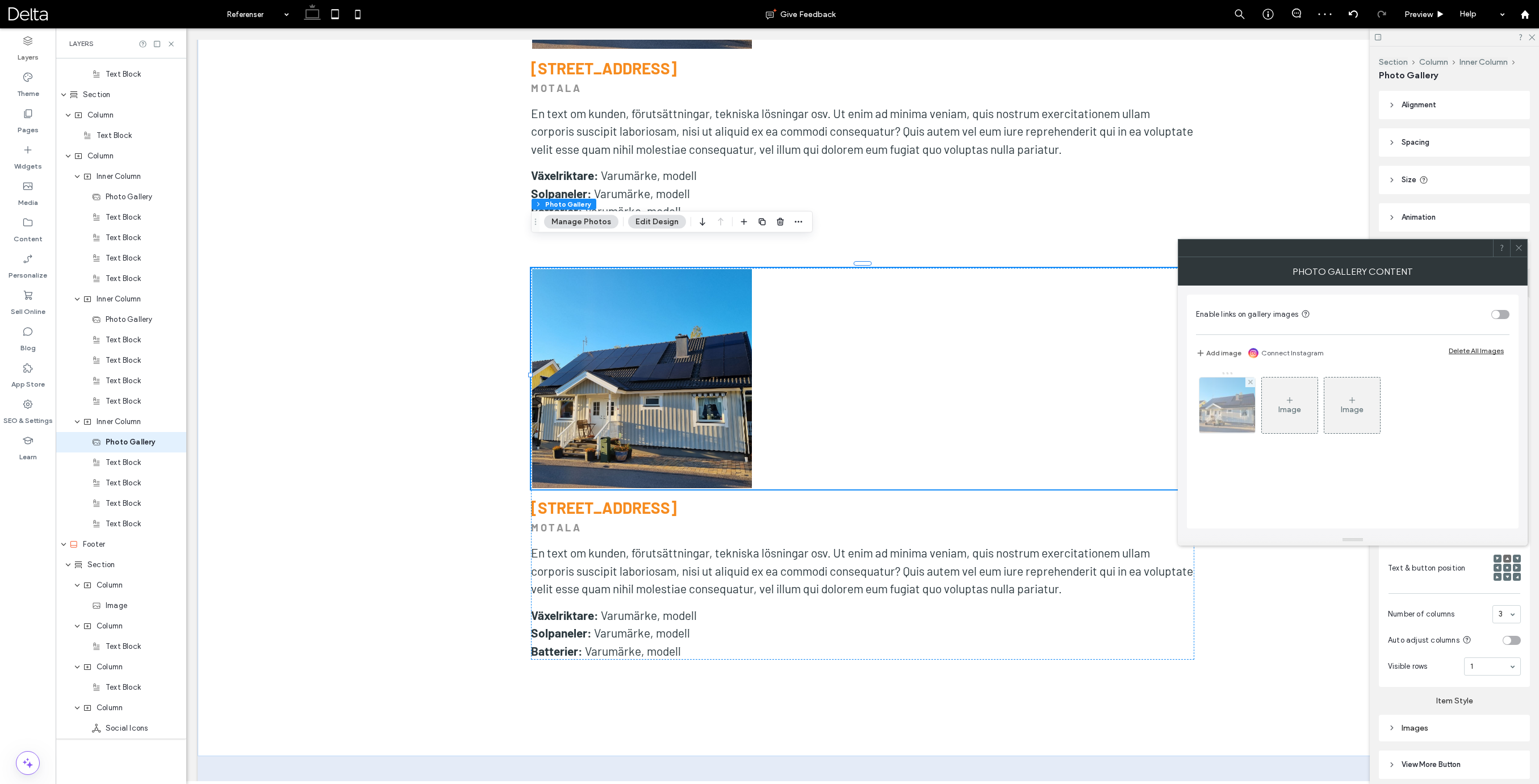
drag, startPoint x: 1251, startPoint y: 380, endPoint x: 1242, endPoint y: 385, distance: 10.3
click at [1250, 381] on icon at bounding box center [1250, 382] width 4 height 4
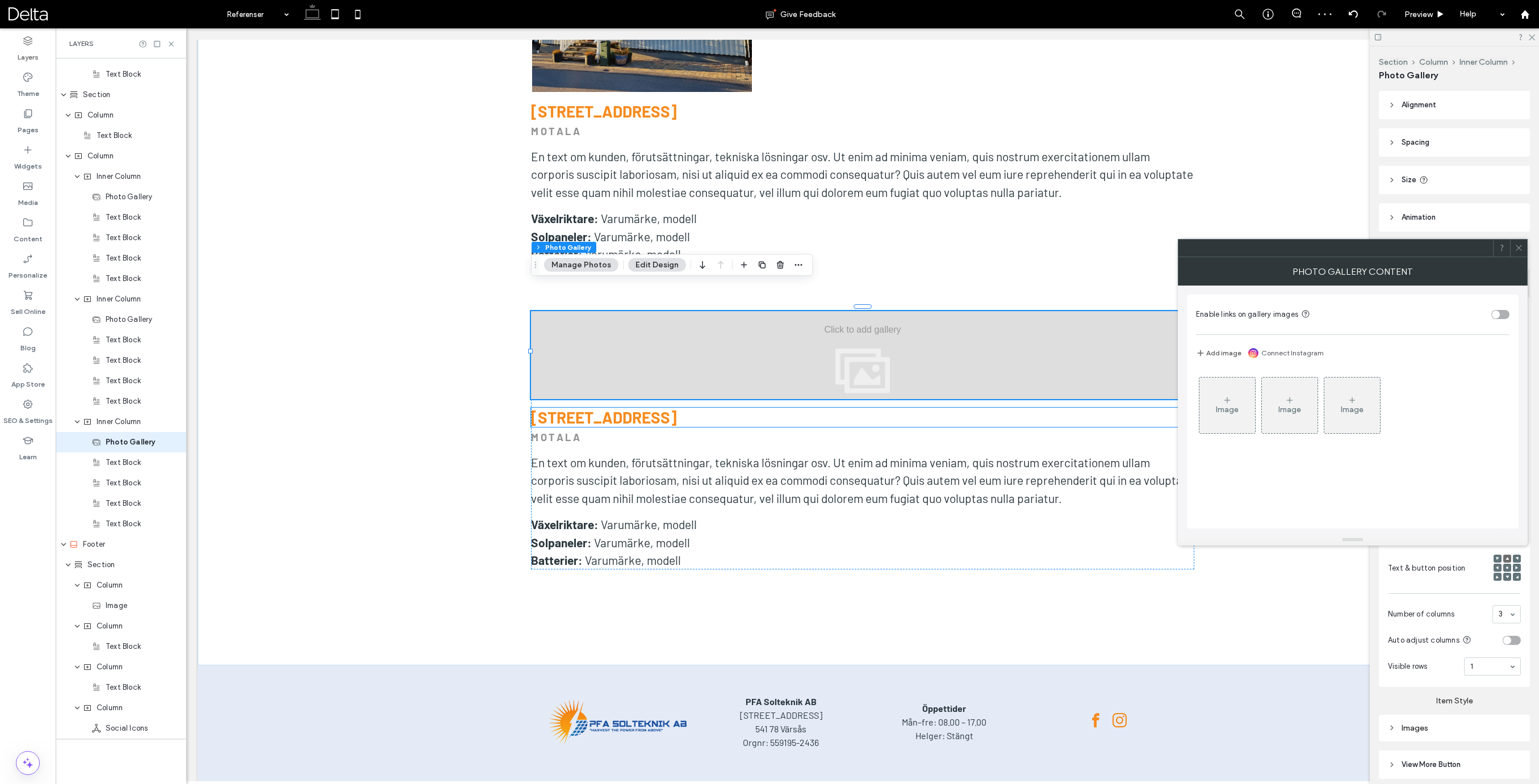
click at [1228, 400] on use at bounding box center [1227, 400] width 6 height 6
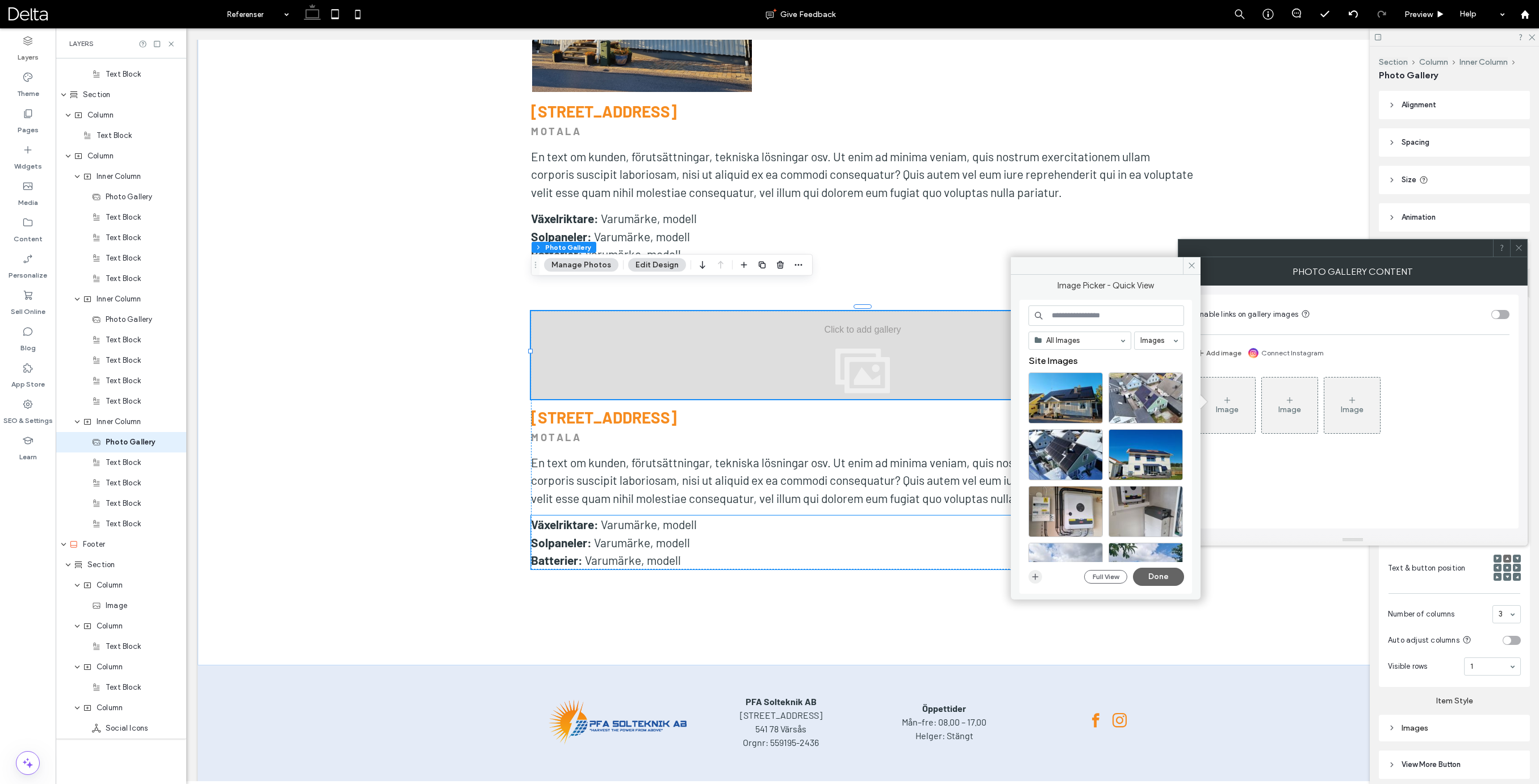
click at [1038, 574] on icon "button" at bounding box center [1035, 577] width 9 height 9
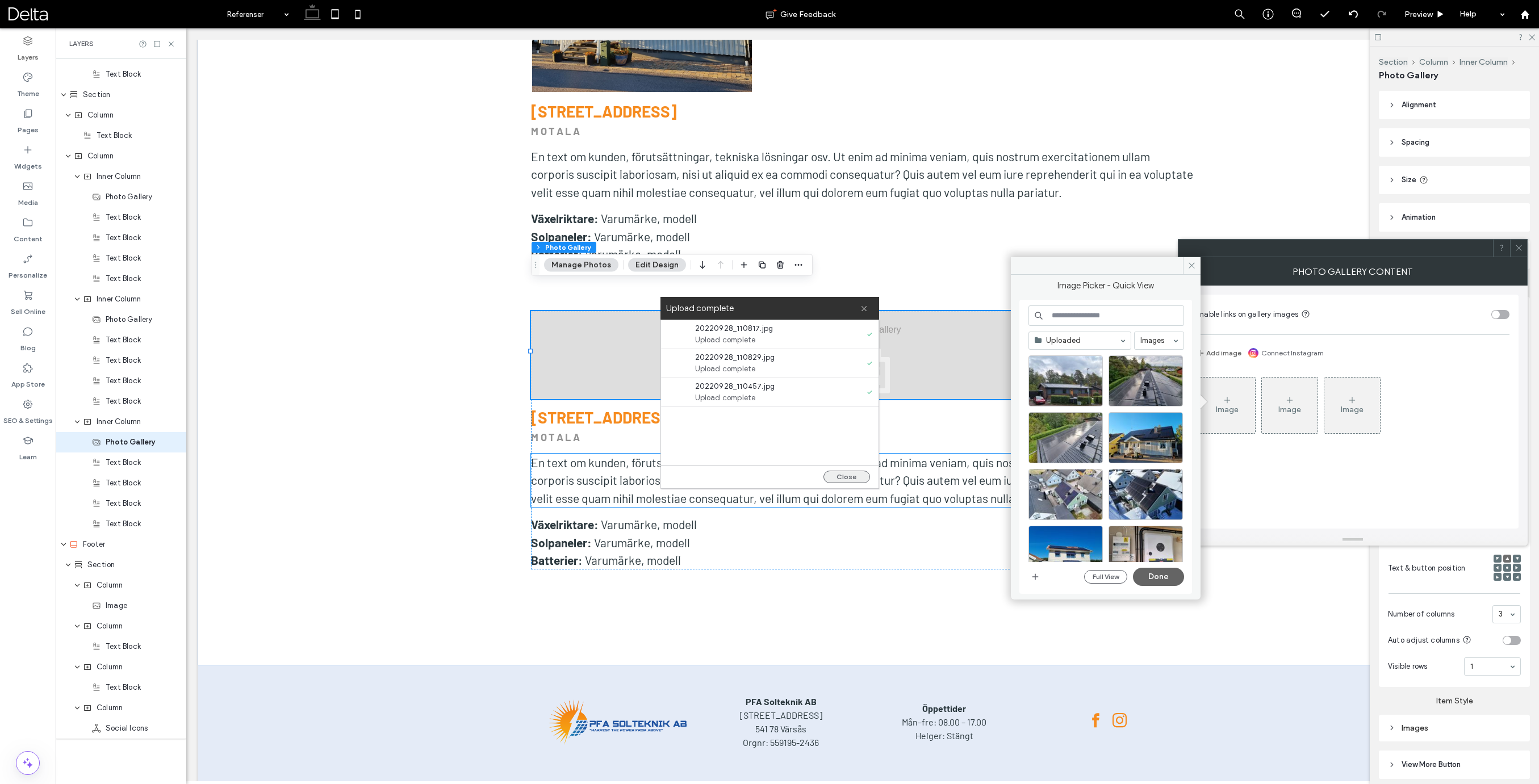
click at [845, 477] on button "Close" at bounding box center [846, 477] width 47 height 12
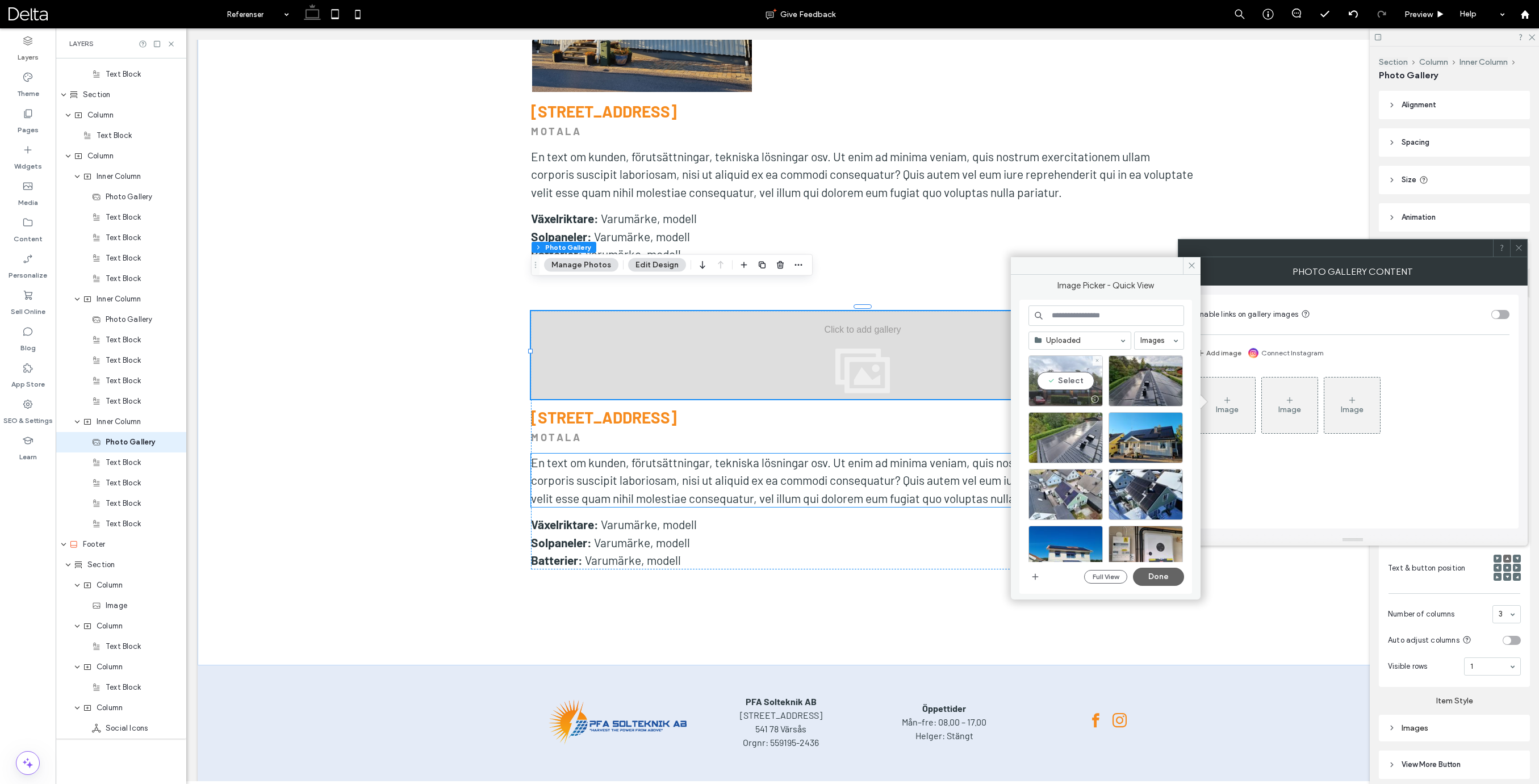
click at [1064, 382] on div "Select" at bounding box center [1065, 381] width 74 height 51
click at [1138, 383] on div "Select" at bounding box center [1145, 381] width 74 height 51
click at [1063, 438] on div "Select" at bounding box center [1065, 437] width 74 height 51
click at [1163, 573] on button "Done" at bounding box center [1158, 576] width 51 height 18
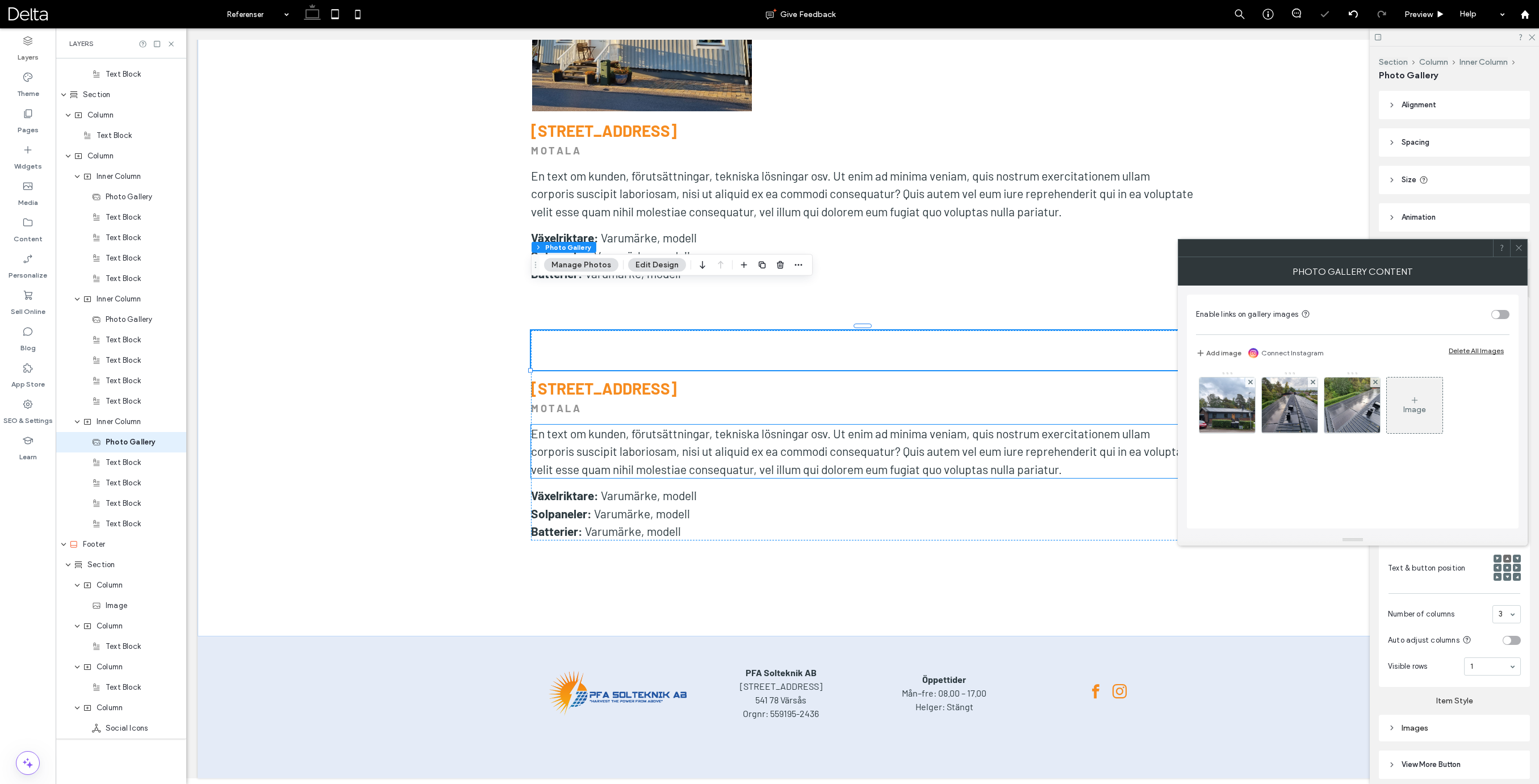
scroll to position [7584, 0]
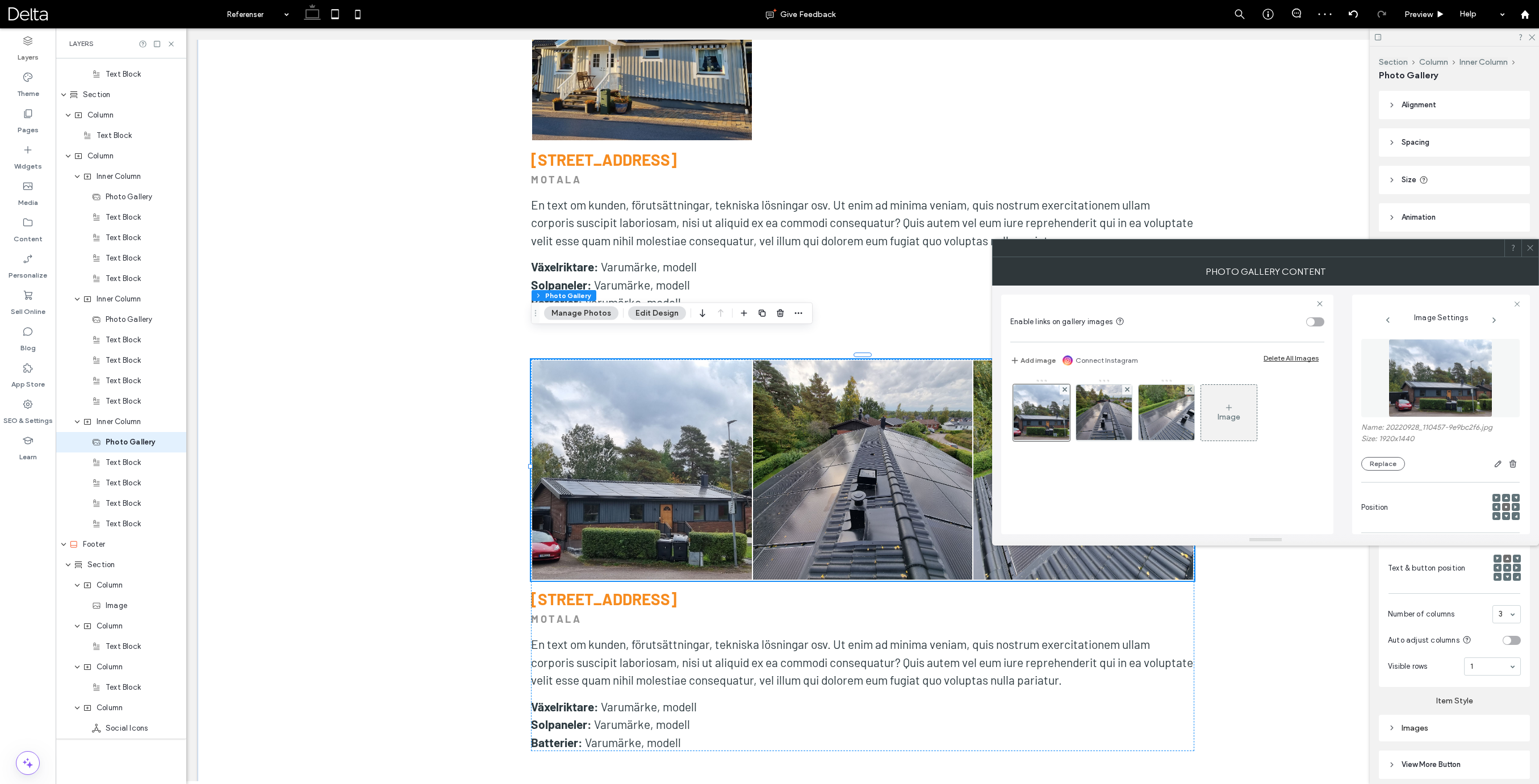
click at [1527, 248] on icon at bounding box center [1530, 248] width 9 height 9
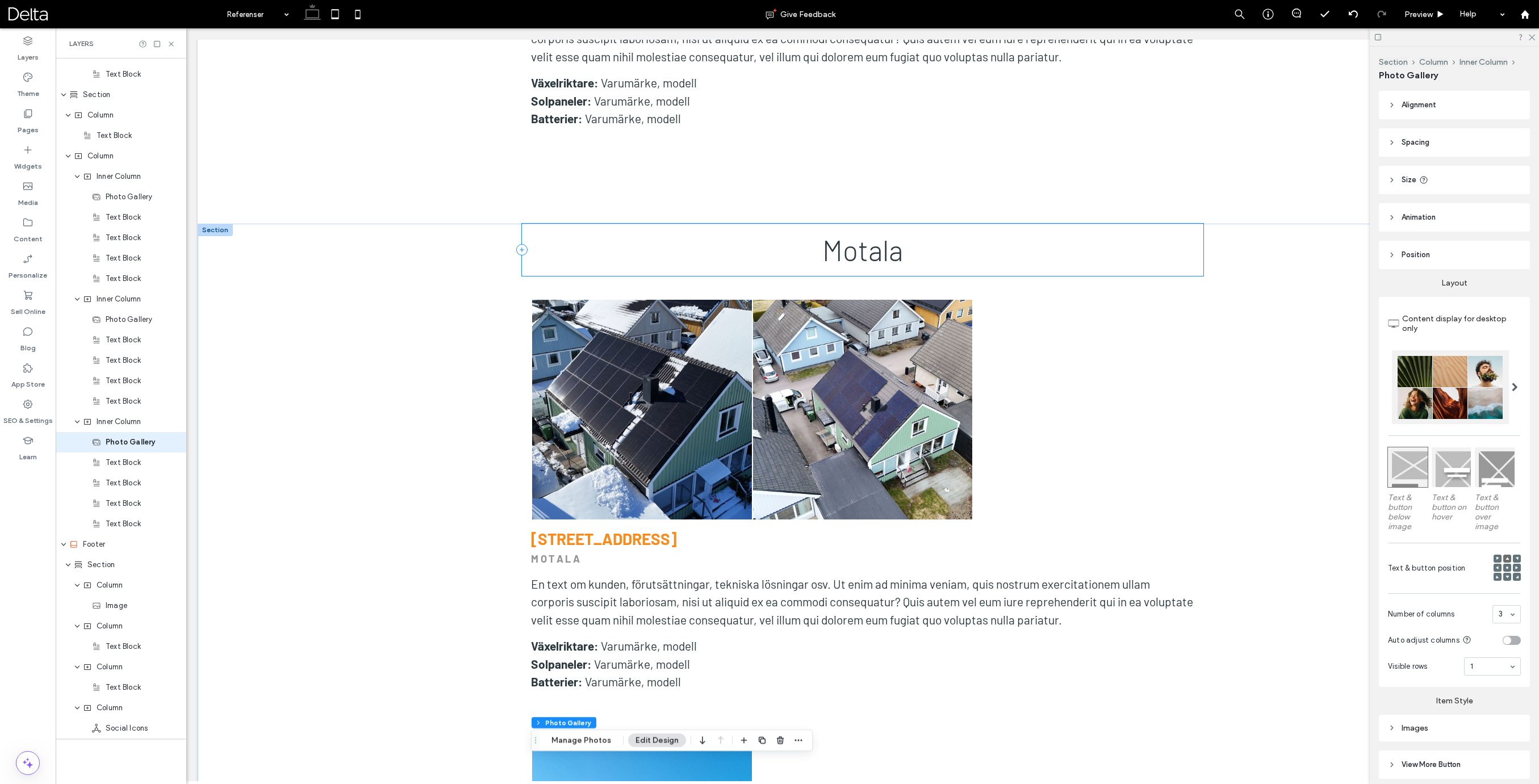
scroll to position [6763, 0]
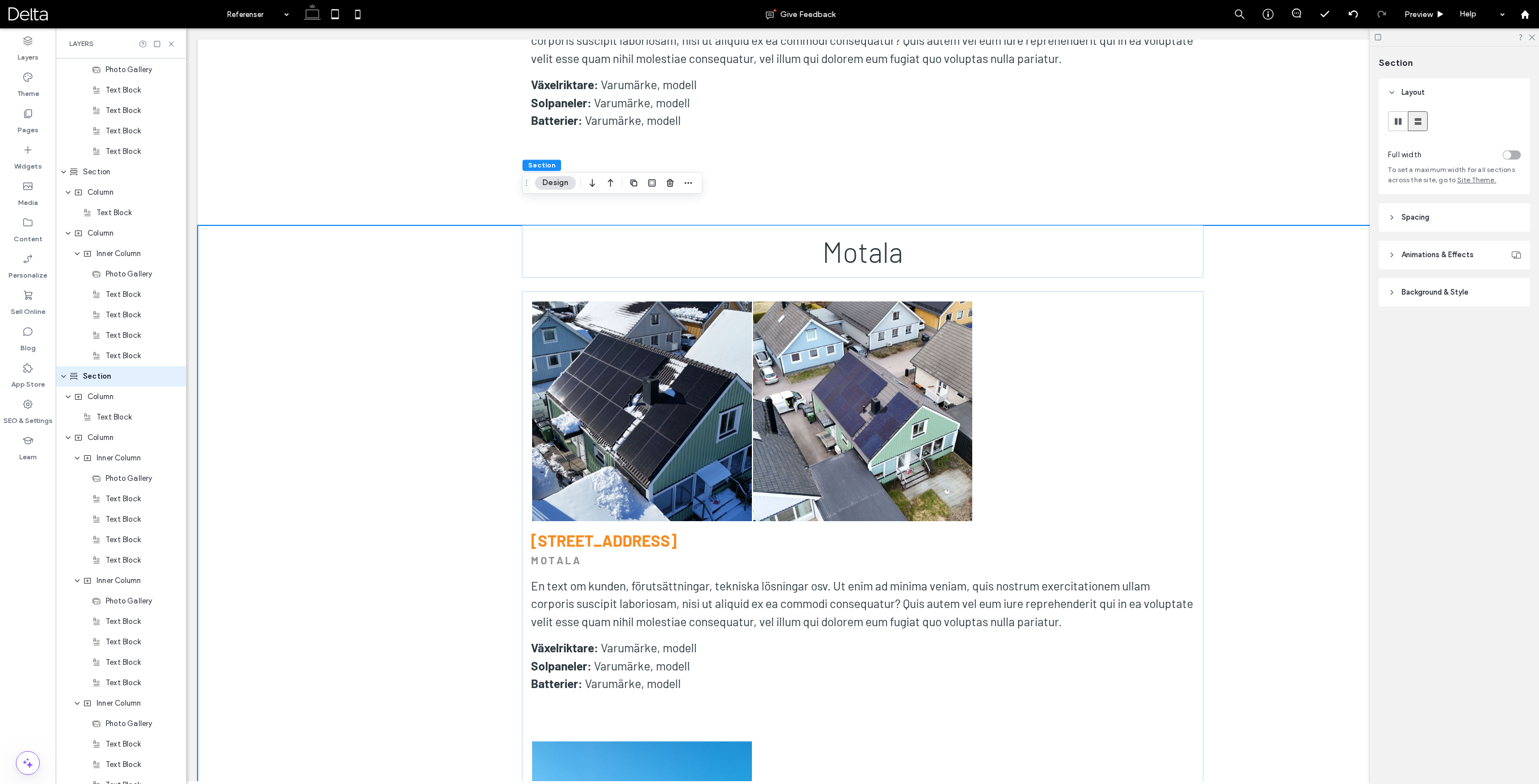
scroll to position [2447, 0]
click at [632, 184] on use "button" at bounding box center [633, 182] width 6 height 6
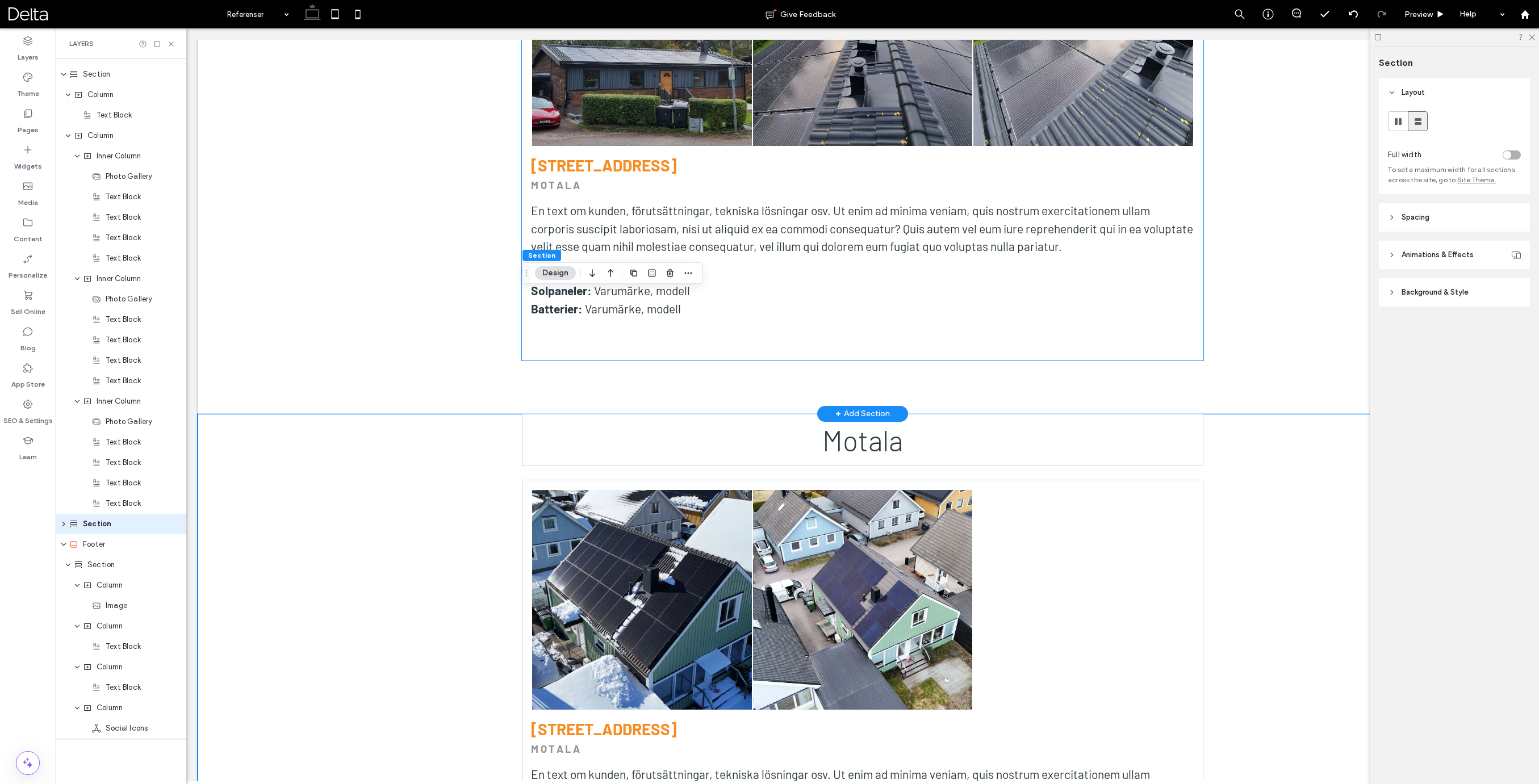
scroll to position [8111, 0]
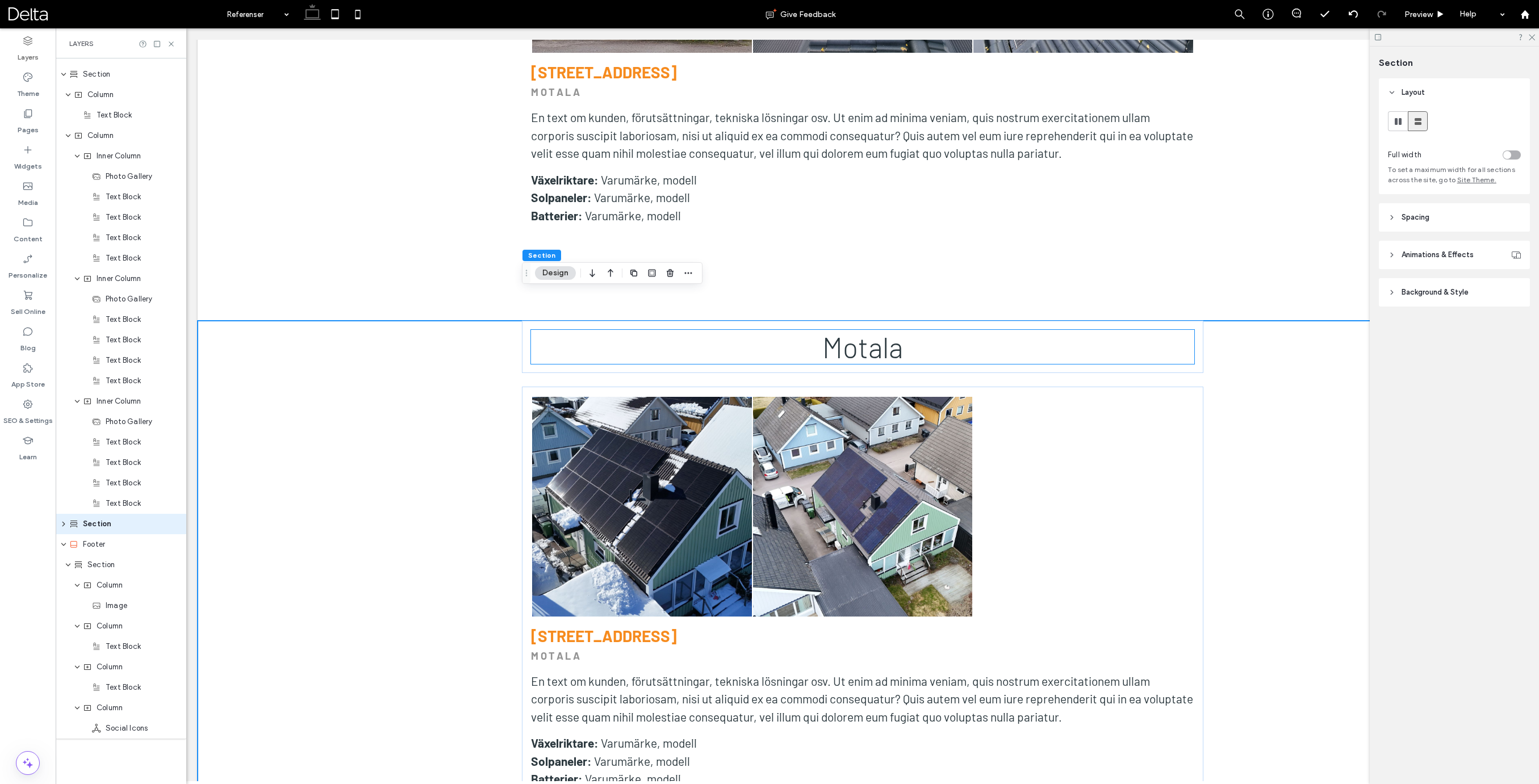
click at [861, 330] on span "Motala" at bounding box center [863, 346] width 81 height 34
click at [861, 330] on div "Motala" at bounding box center [862, 346] width 663 height 34
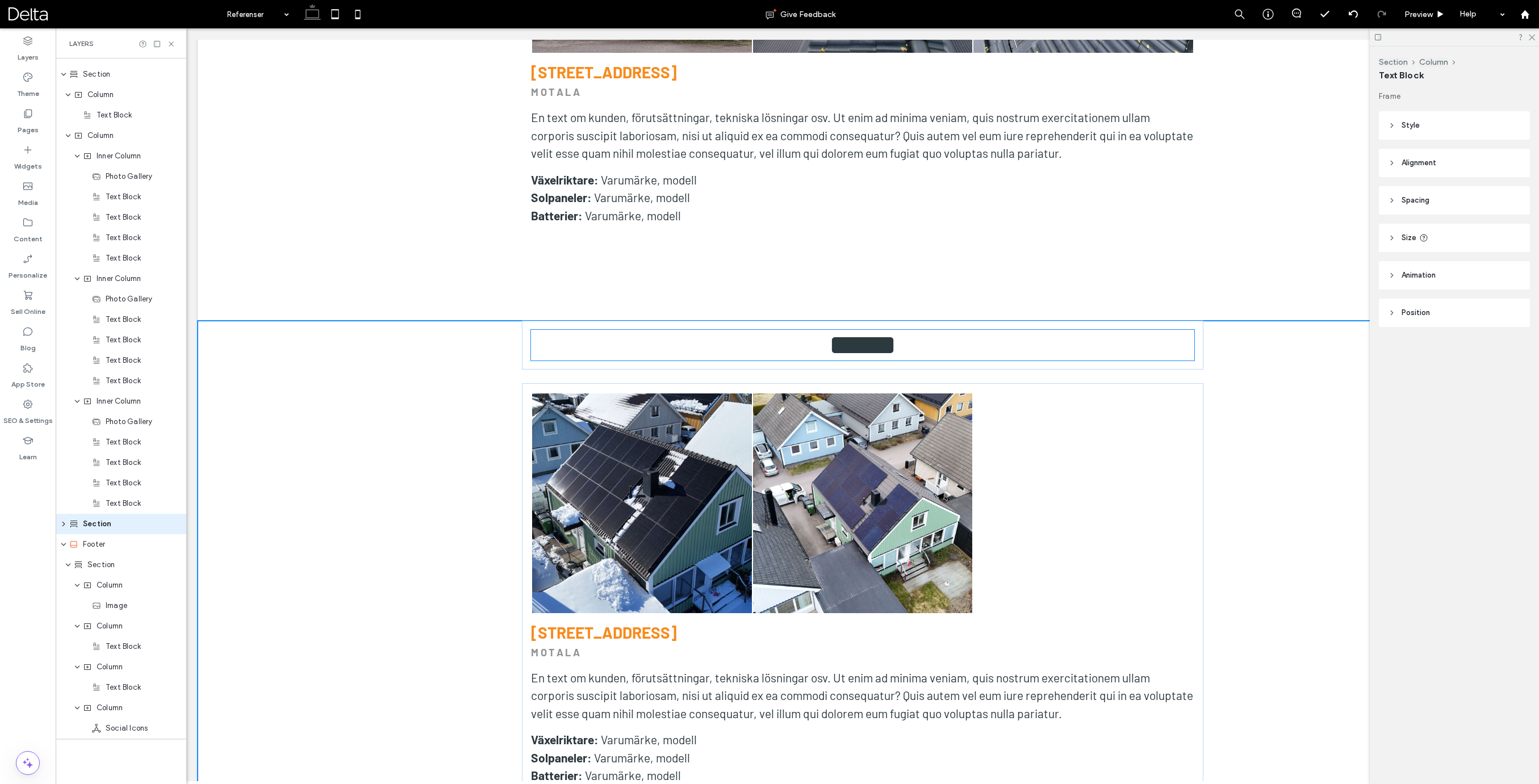
click at [861, 330] on div "******" at bounding box center [862, 345] width 663 height 31
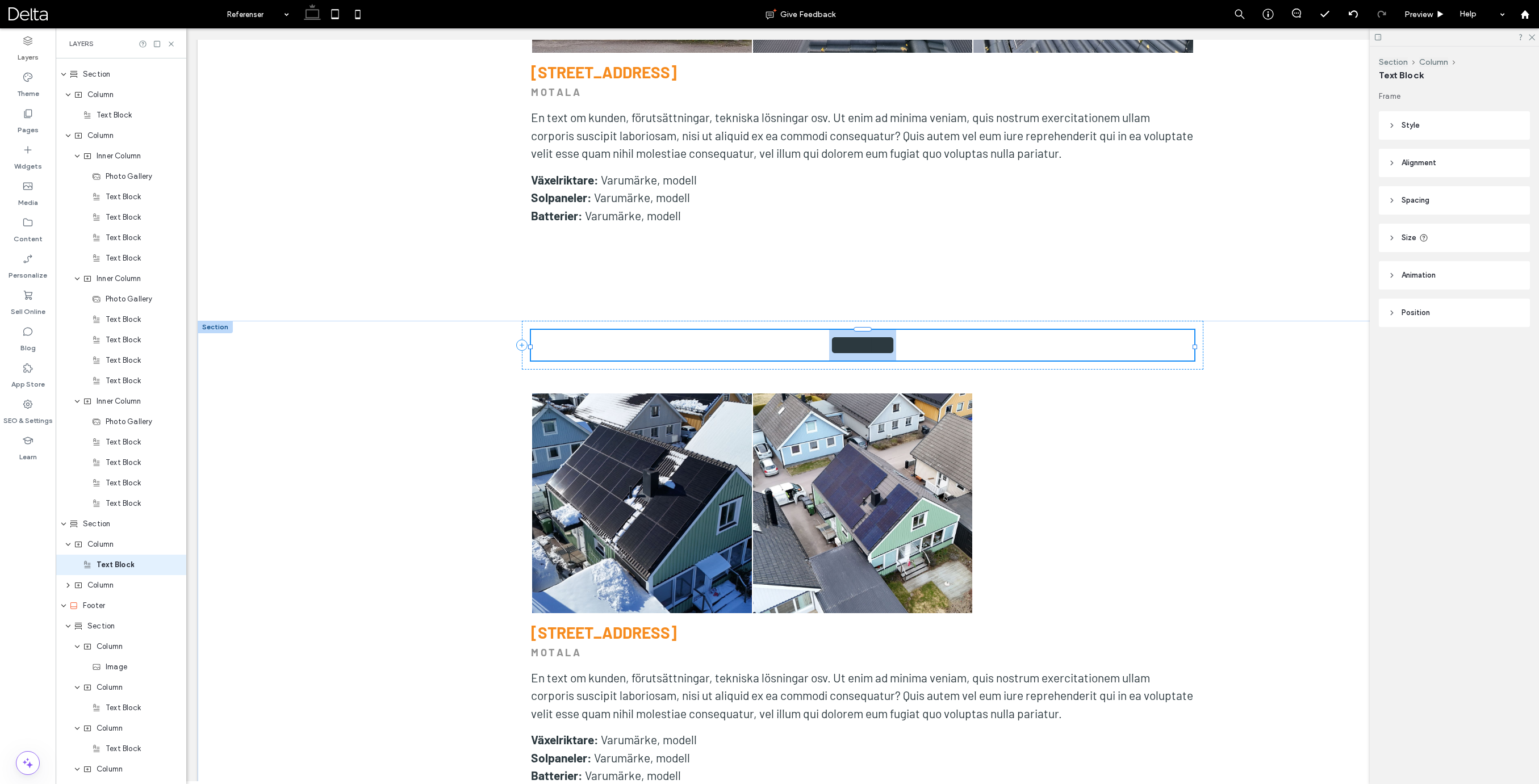
type input "******"
type input "**"
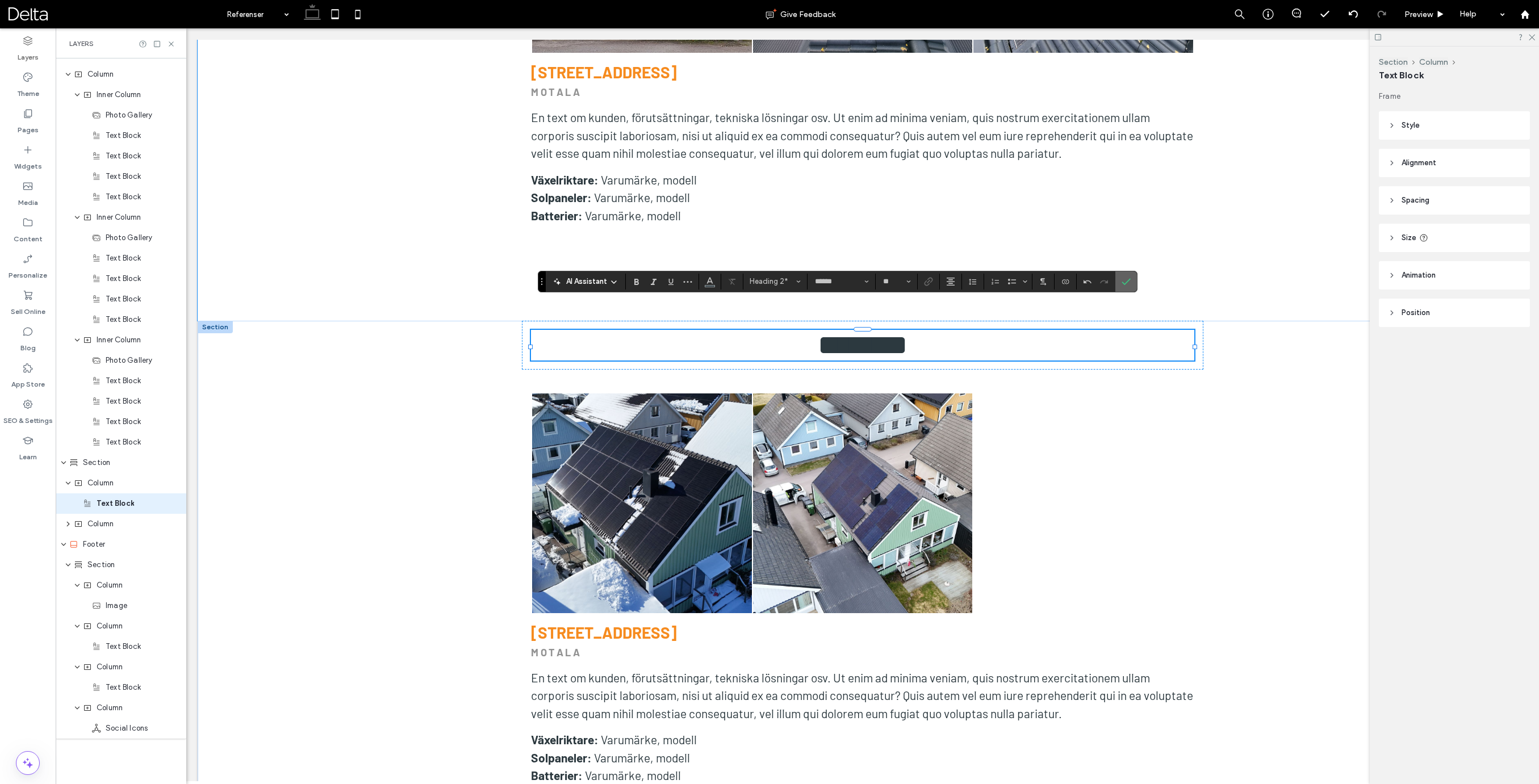
click at [1126, 282] on icon "Confirm" at bounding box center [1126, 281] width 9 height 9
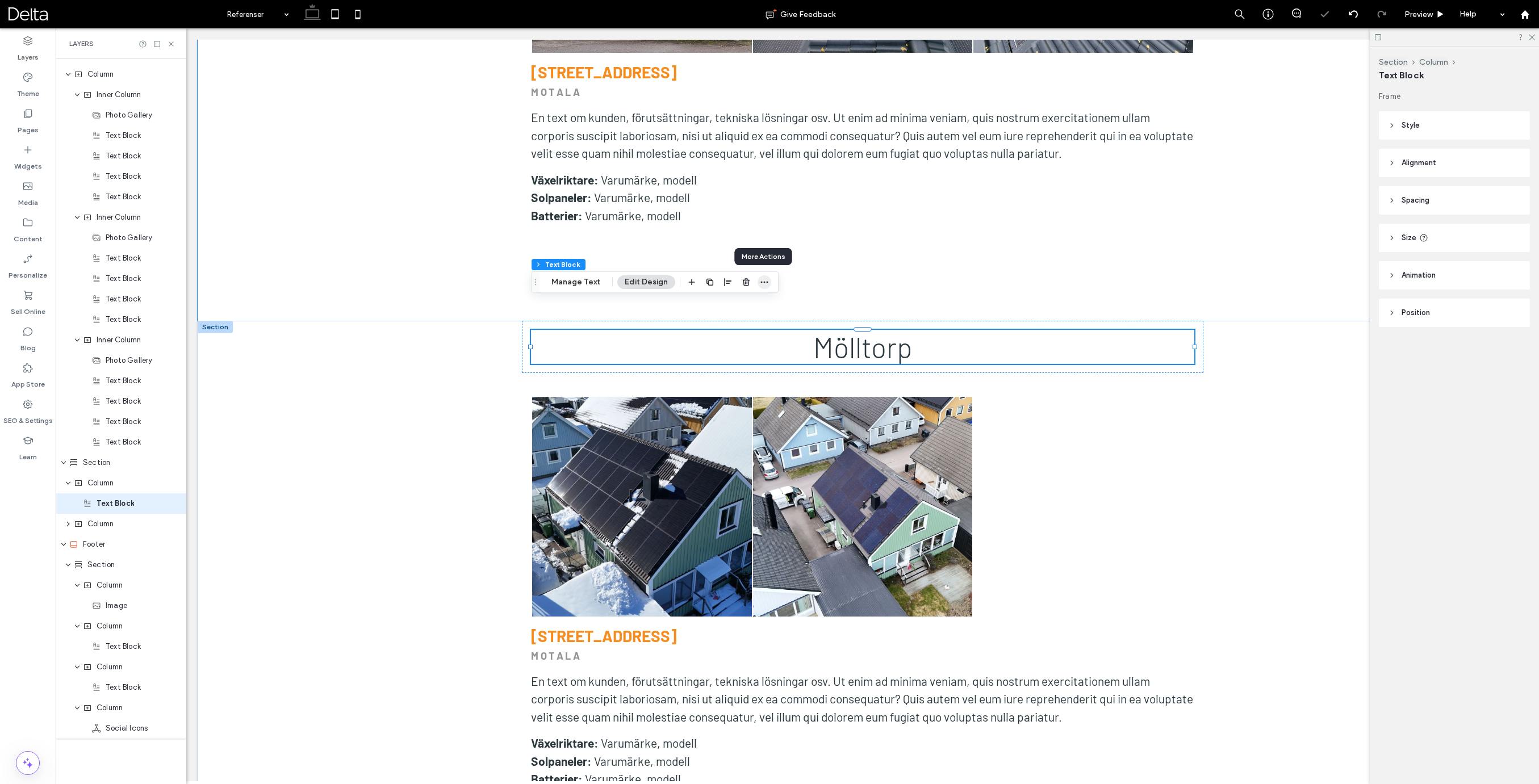
click at [762, 280] on icon "button" at bounding box center [764, 282] width 9 height 9
click at [729, 417] on span "Set As Anchor" at bounding box center [732, 413] width 52 height 9
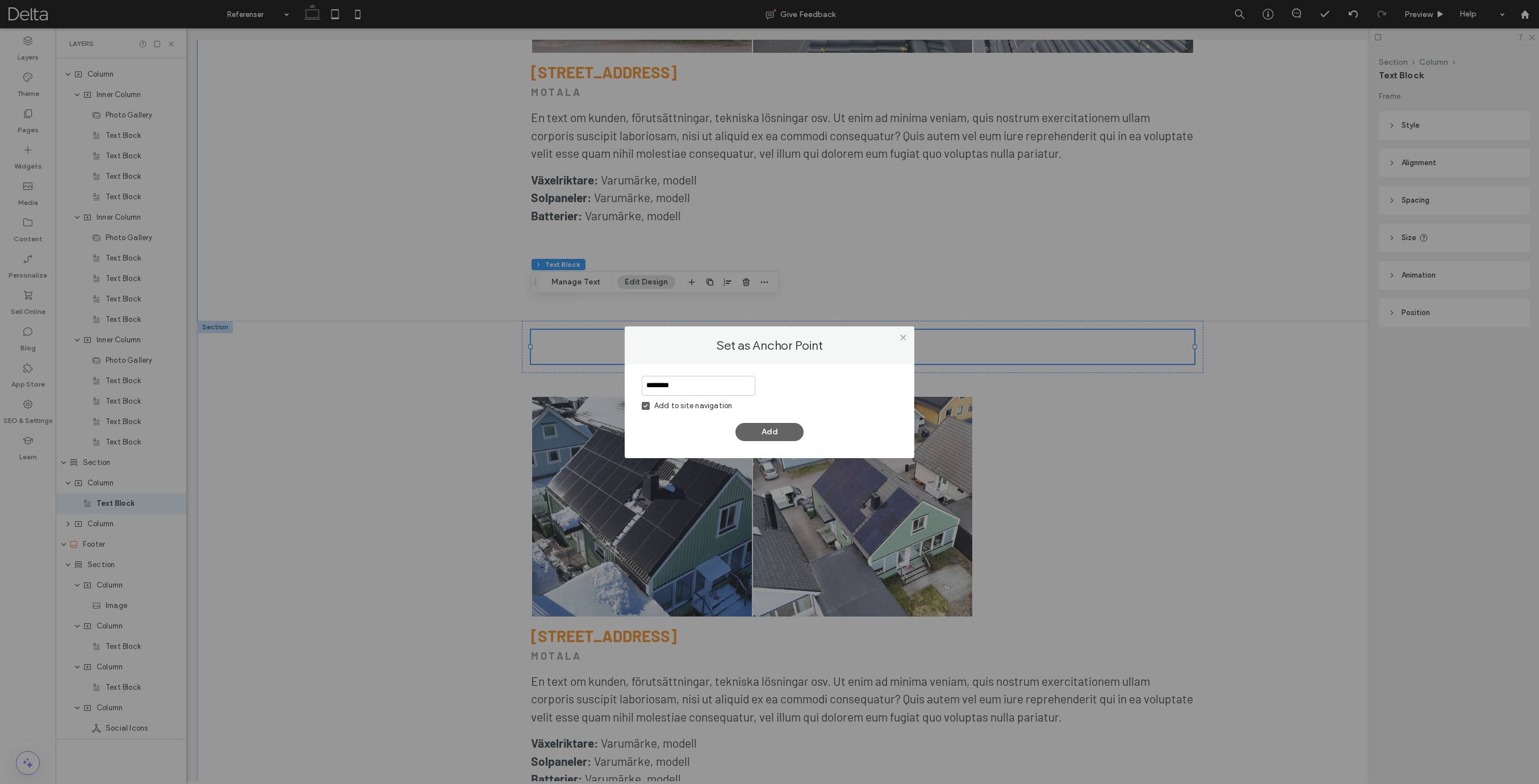
type input "********"
drag, startPoint x: 669, startPoint y: 407, endPoint x: 696, endPoint y: 418, distance: 29.2
click at [669, 407] on div "Add to site navigation" at bounding box center [693, 406] width 78 height 12
click at [774, 437] on button "Add" at bounding box center [769, 431] width 68 height 18
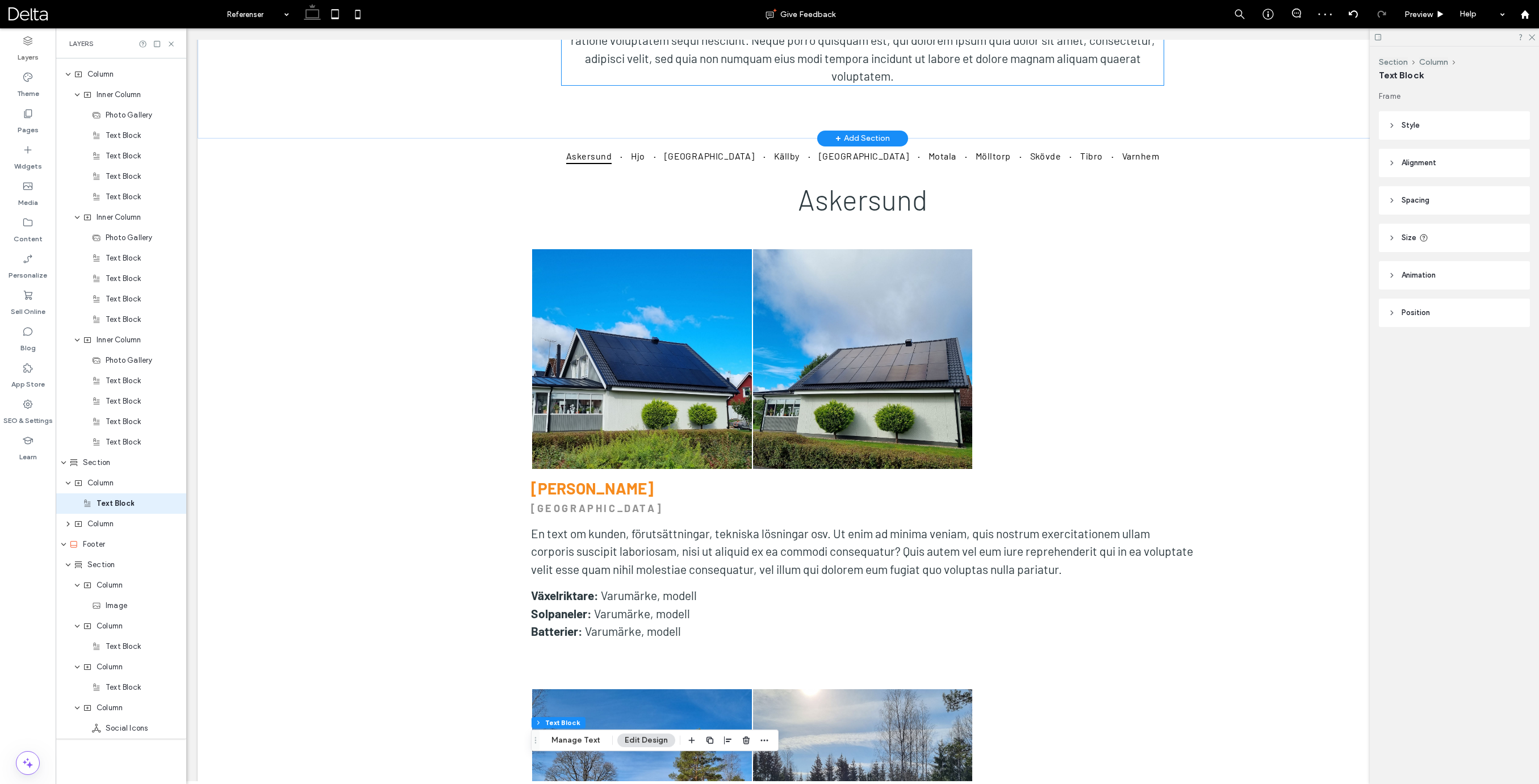
scroll to position [530, 0]
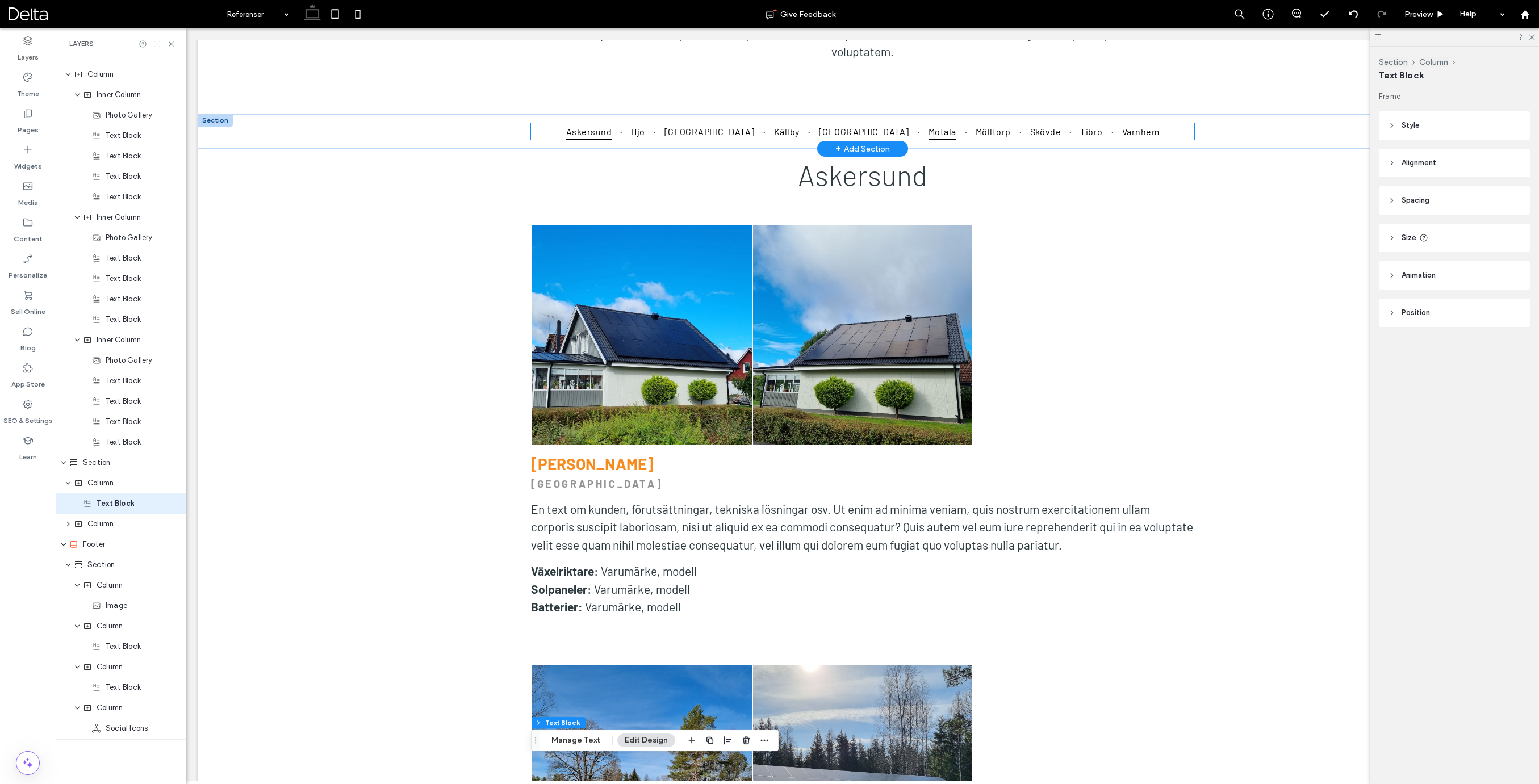
click at [928, 131] on span "Motala" at bounding box center [942, 131] width 28 height 17
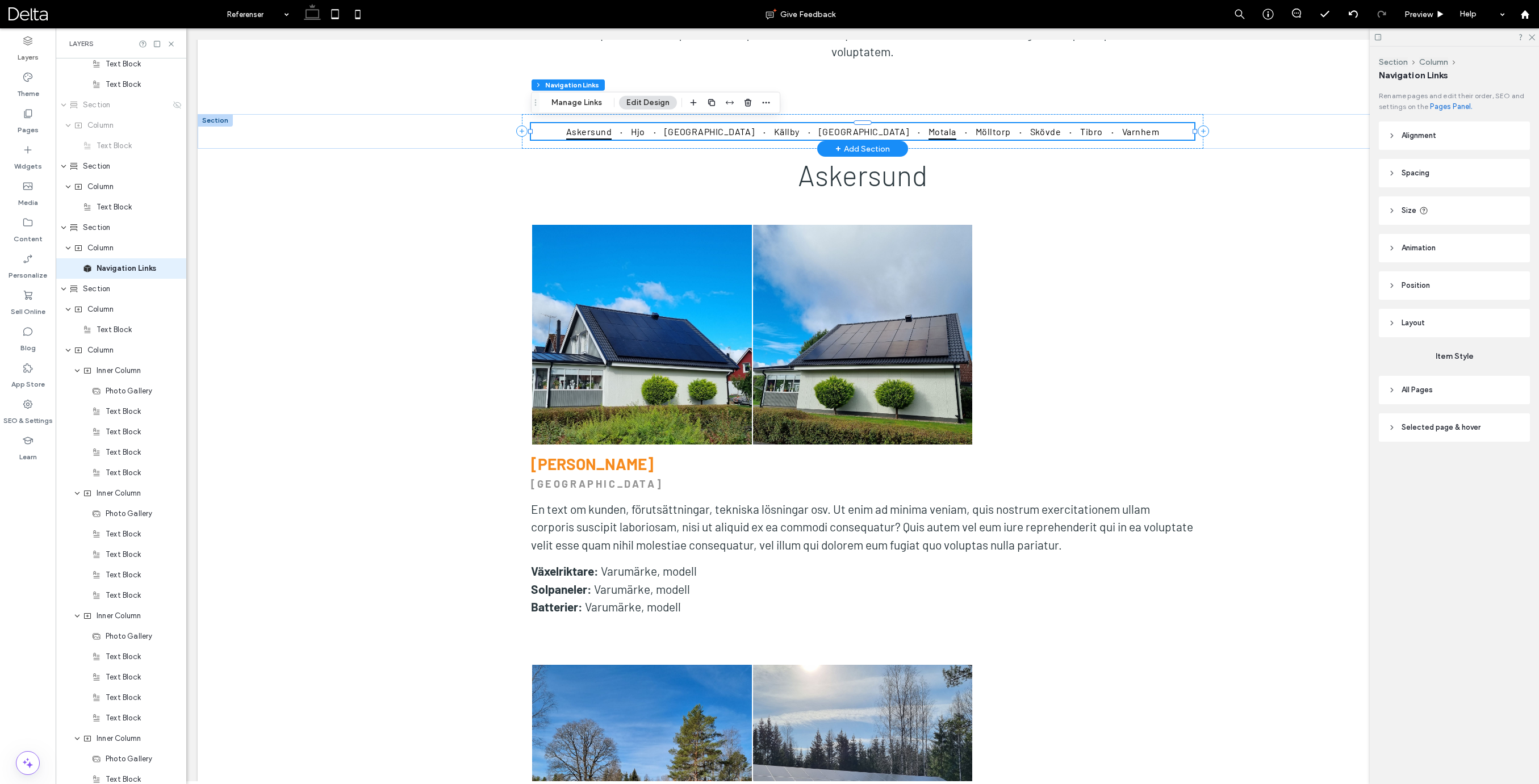
scroll to position [526, 0]
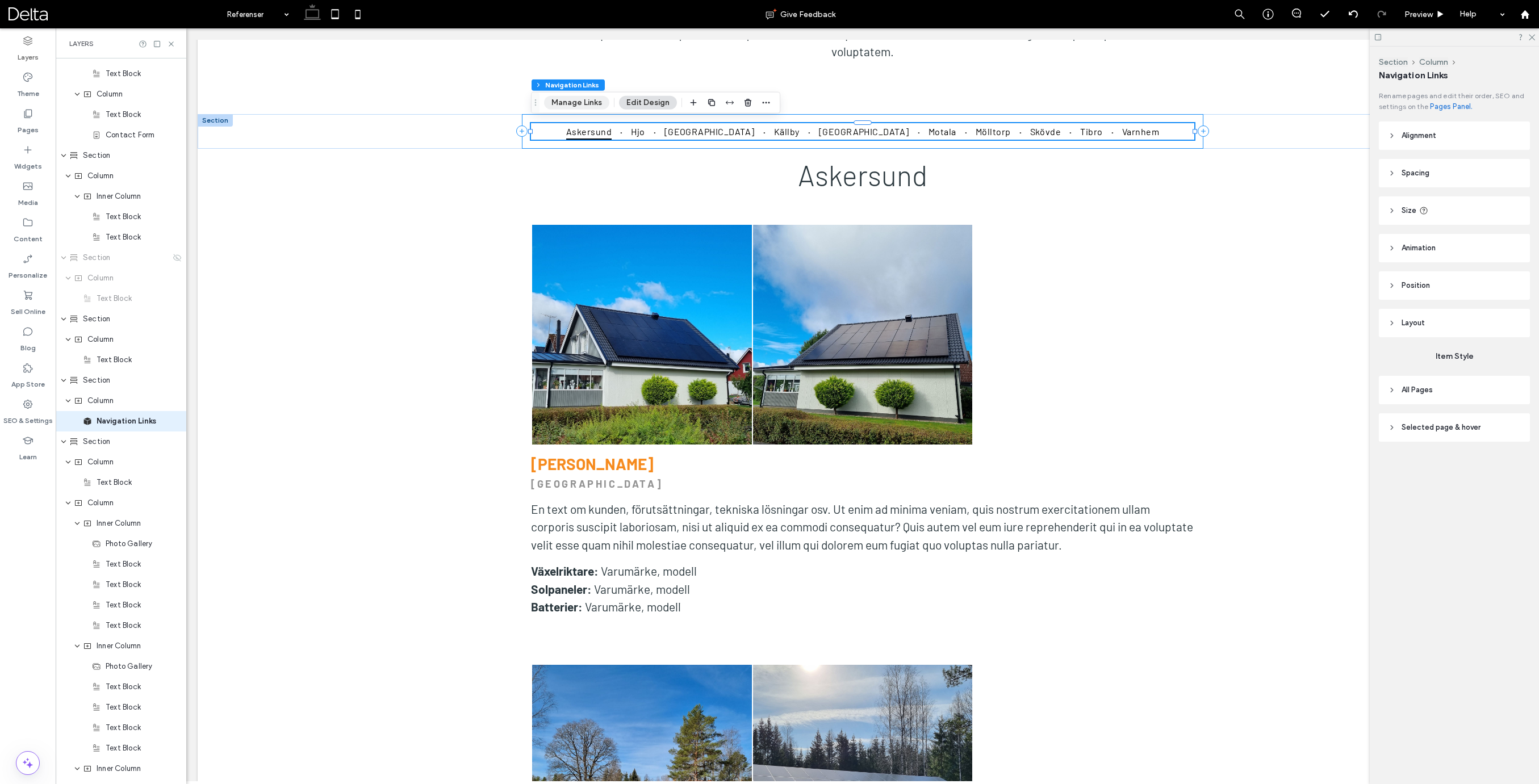
click at [580, 103] on button "Manage Links" at bounding box center [576, 102] width 66 height 14
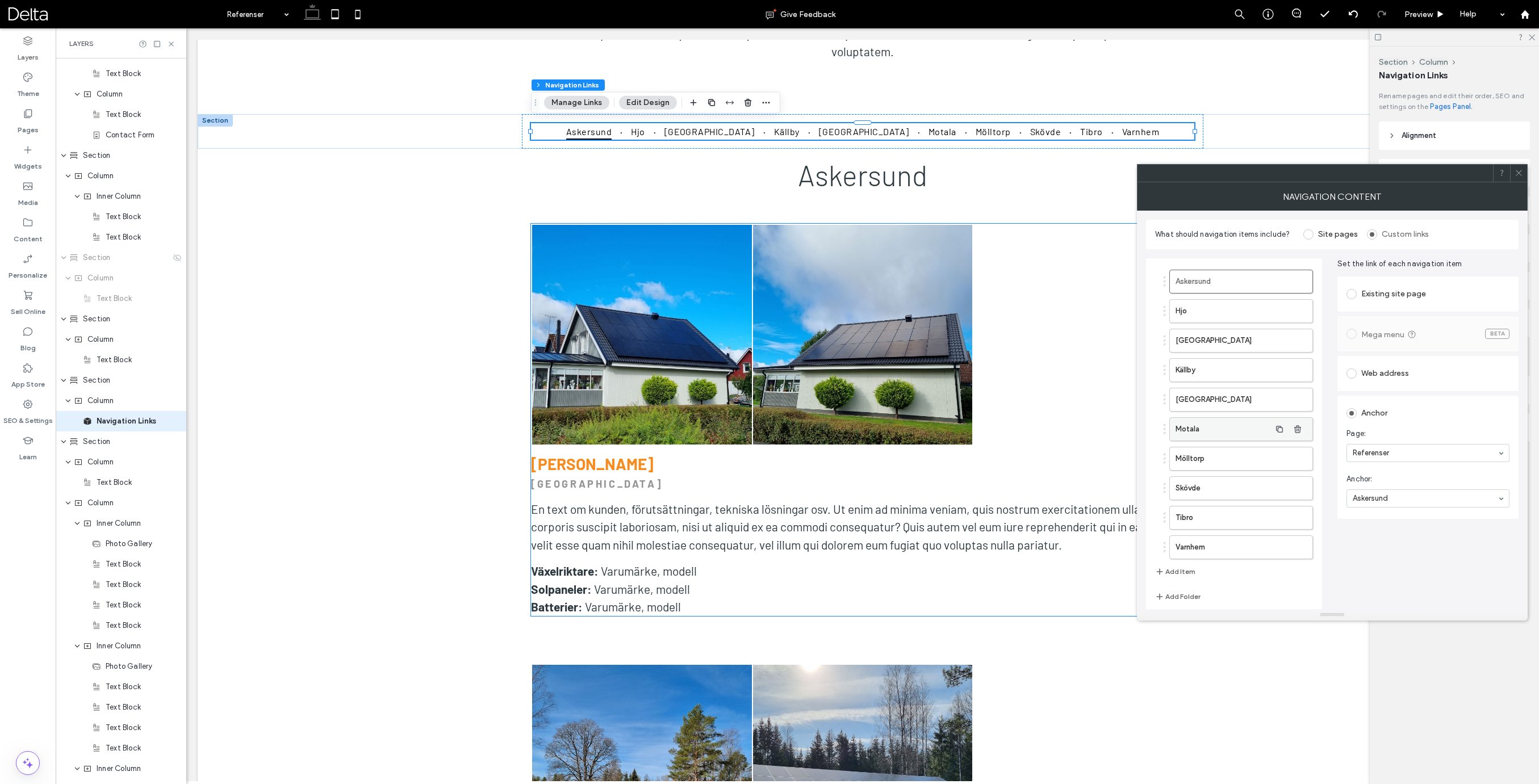
click at [1215, 418] on label "Motala" at bounding box center [1223, 429] width 95 height 23
click at [1376, 472] on div "Anchor" at bounding box center [1427, 477] width 163 height 18
click at [1220, 464] on label "Mölltorp" at bounding box center [1223, 459] width 95 height 23
click at [1515, 176] on icon at bounding box center [1519, 173] width 9 height 9
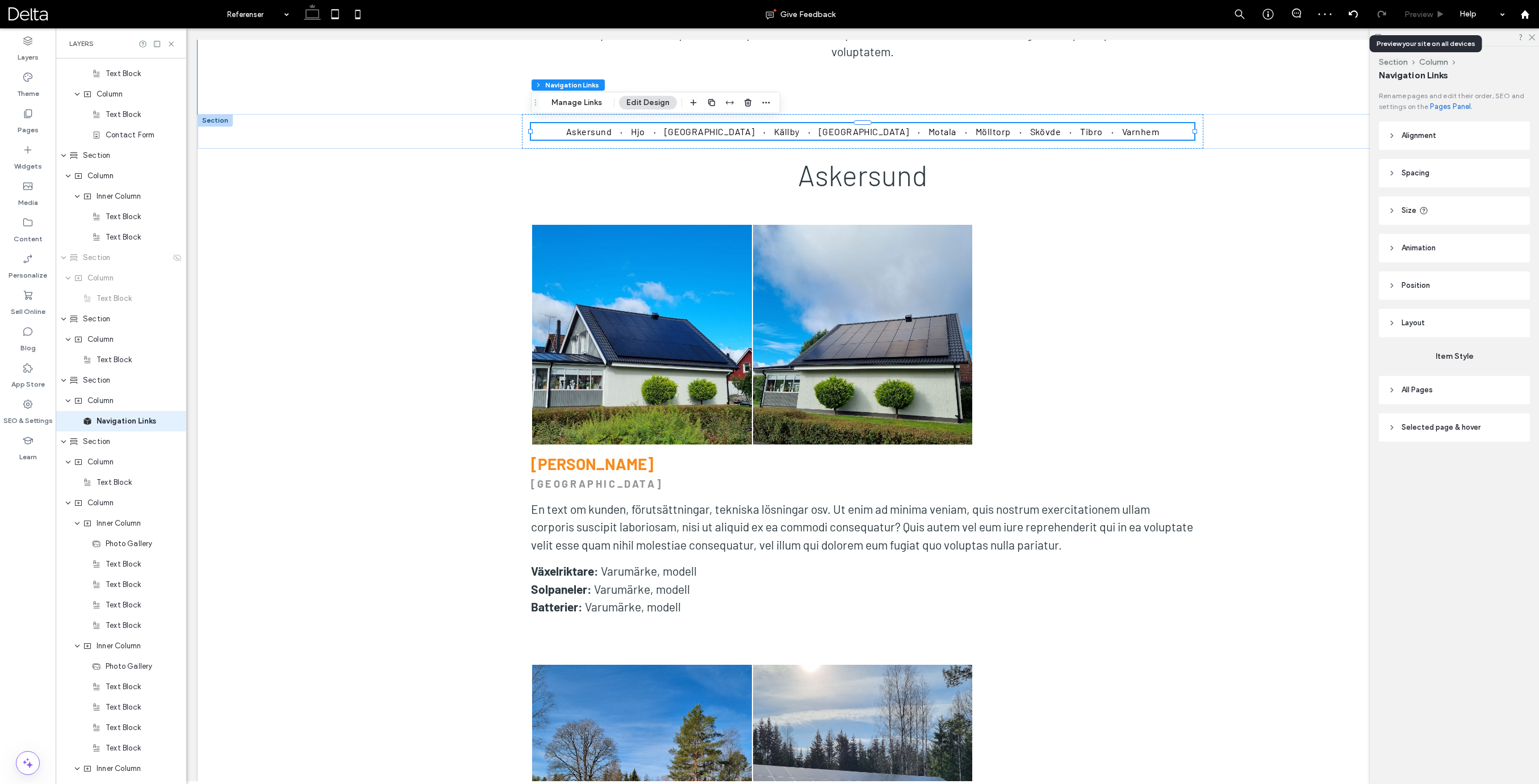
click at [1435, 11] on div "Preview" at bounding box center [1424, 14] width 58 height 9
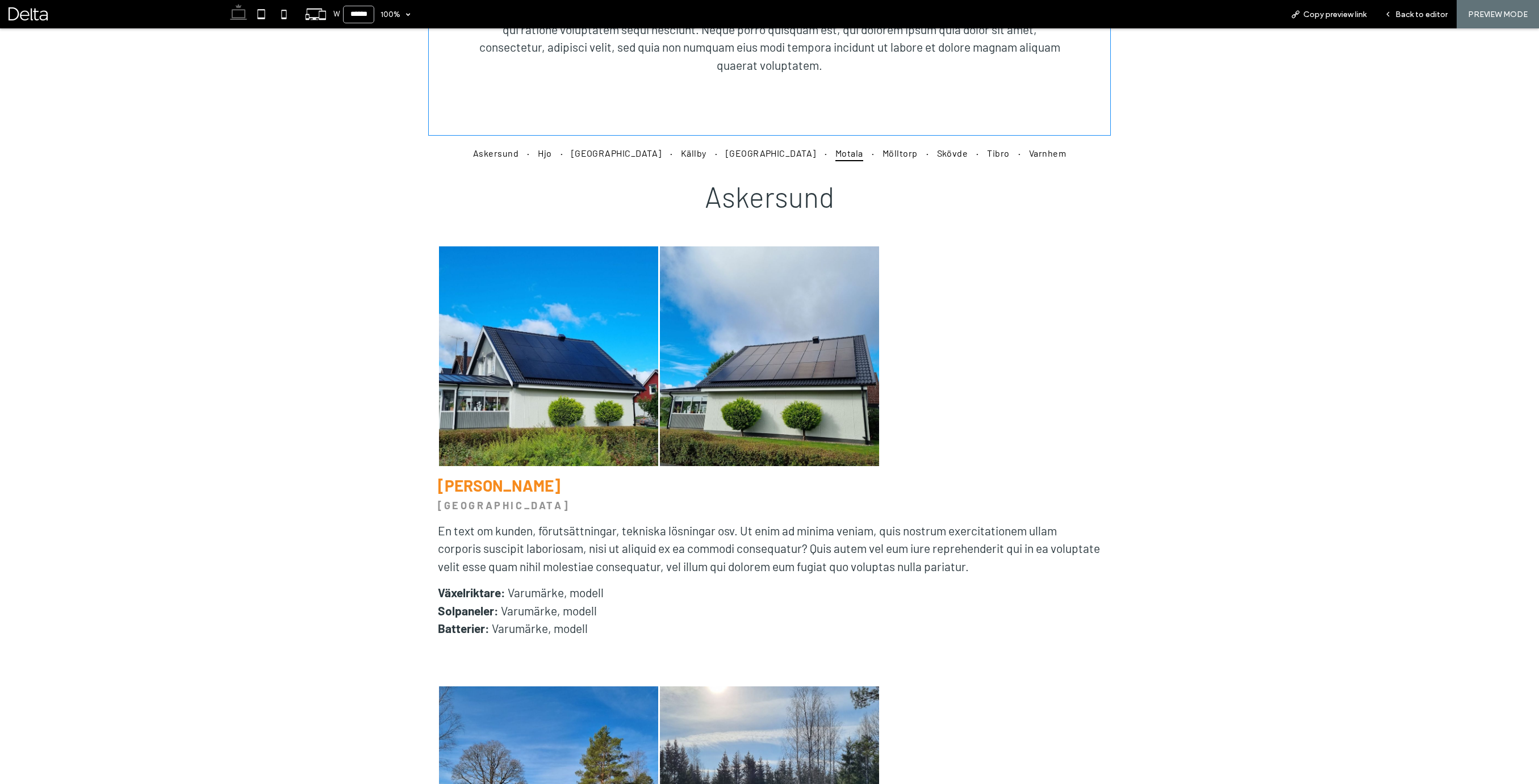
click at [835, 154] on span "Motala" at bounding box center [849, 152] width 28 height 17
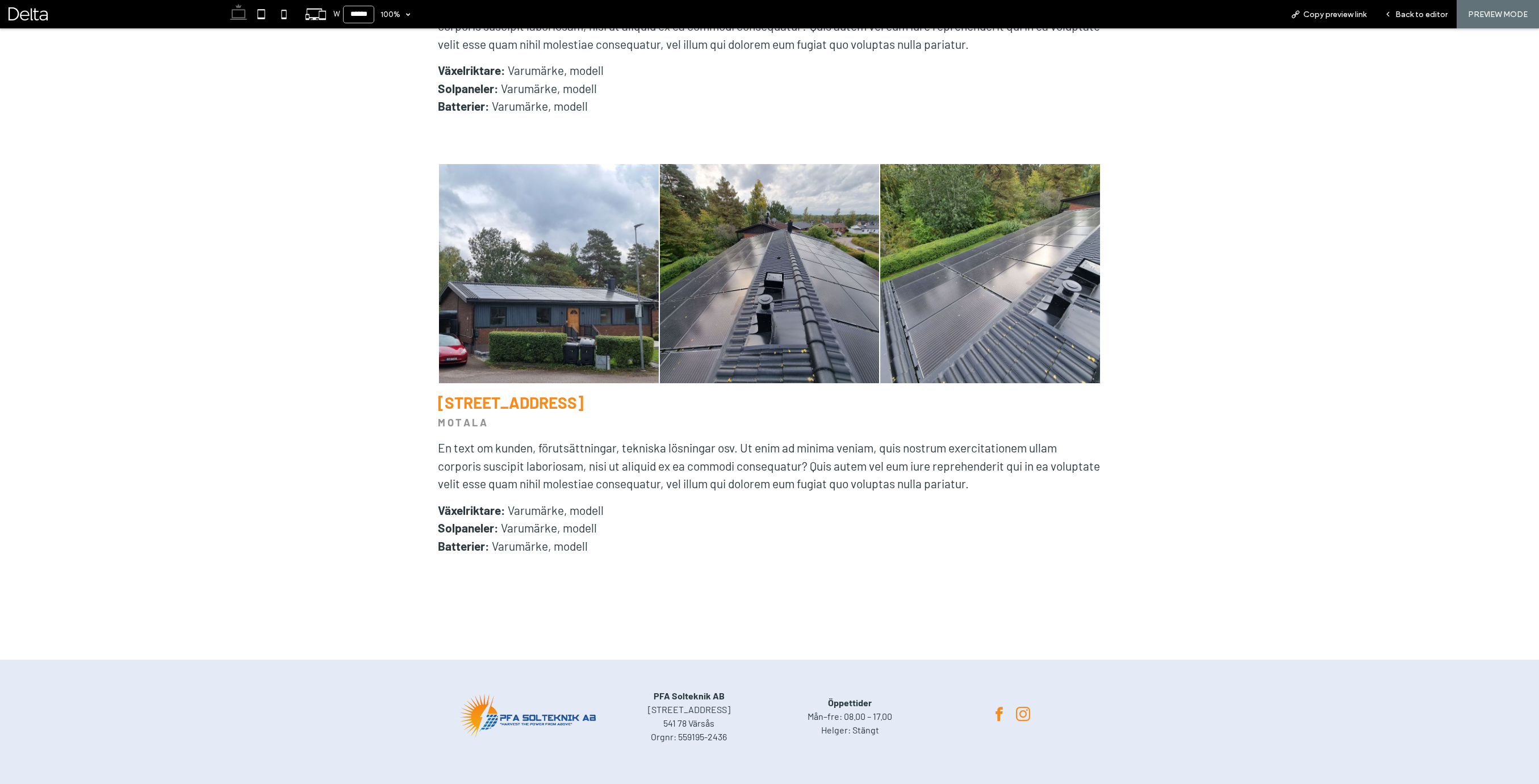
scroll to position [9269, 0]
